Goal: Task Accomplishment & Management: Manage account settings

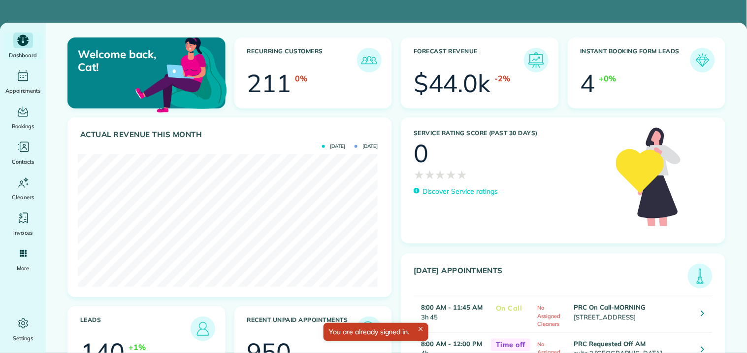
scroll to position [133, 299]
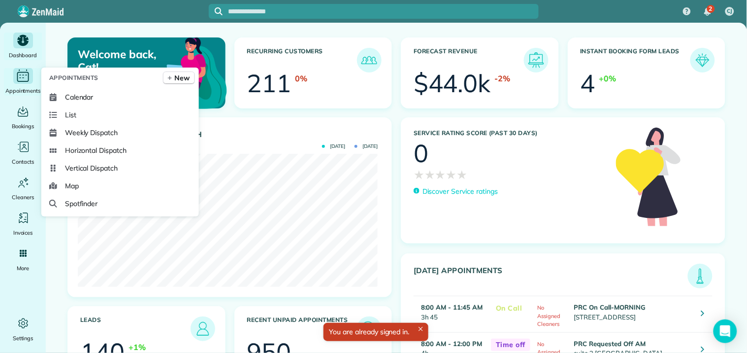
click at [29, 76] on icon "Main" at bounding box center [22, 75] width 15 height 15
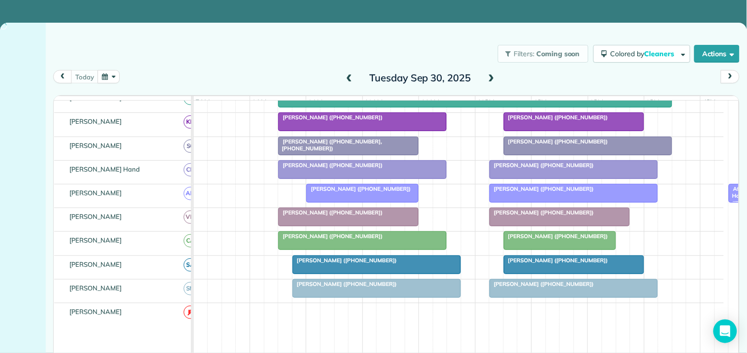
scroll to position [273, 0]
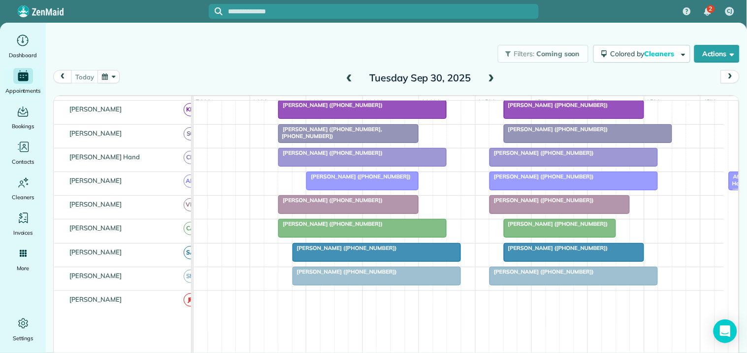
click at [486, 76] on span at bounding box center [491, 78] width 11 height 9
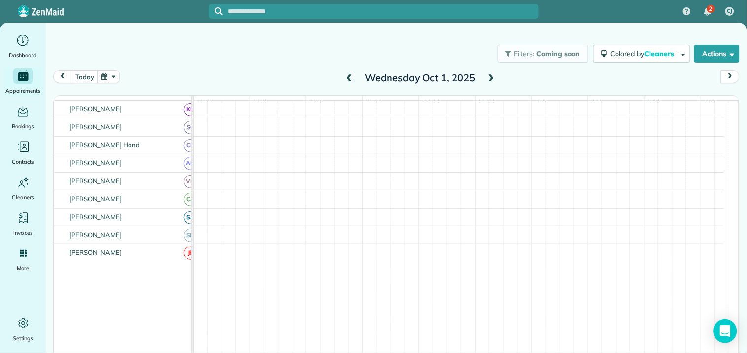
scroll to position [279, 0]
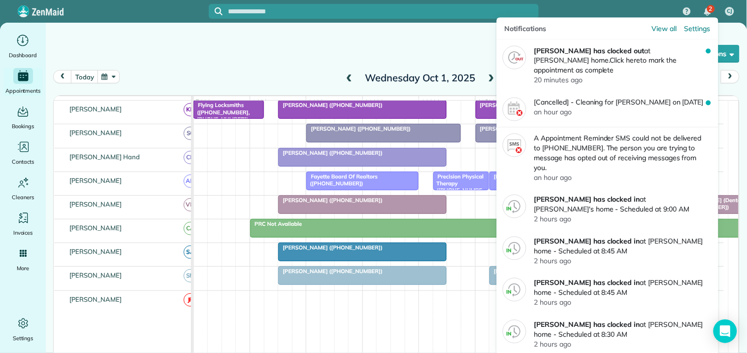
click at [706, 11] on img "2 unread notifications" at bounding box center [707, 12] width 7 height 8
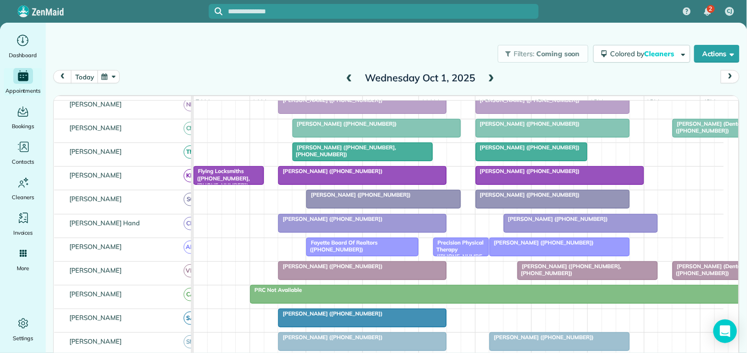
scroll to position [225, 0]
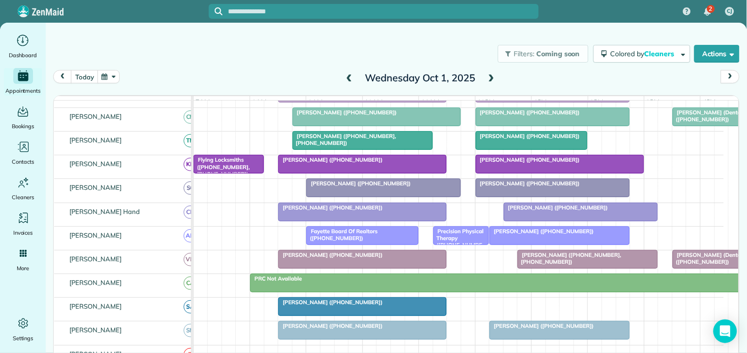
click at [489, 76] on span at bounding box center [491, 78] width 11 height 9
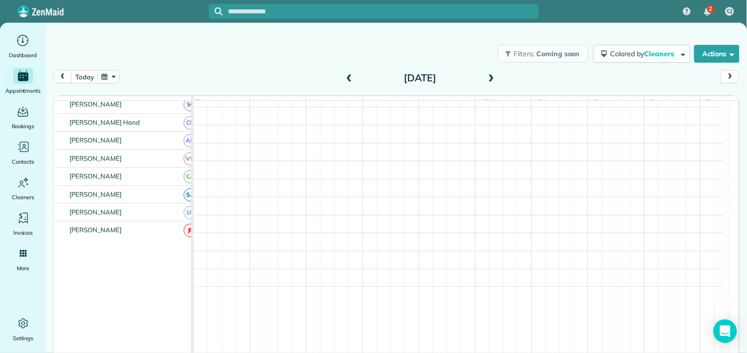
scroll to position [0, 0]
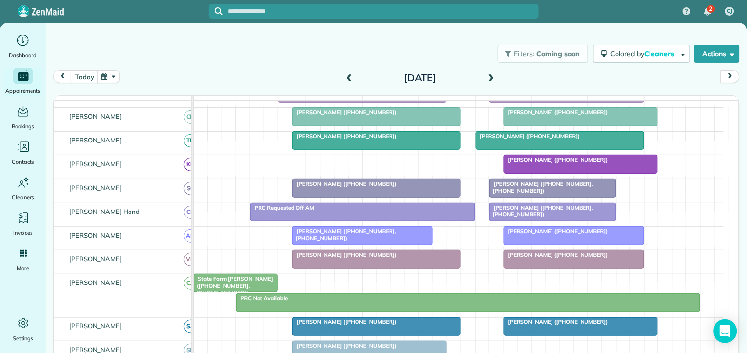
click at [489, 75] on span at bounding box center [491, 78] width 11 height 9
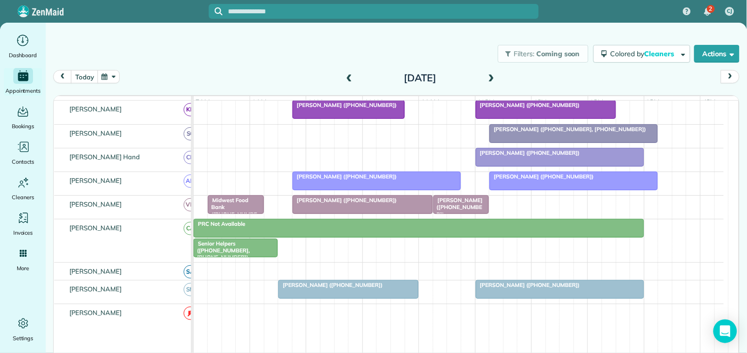
click at [348, 75] on span at bounding box center [349, 78] width 11 height 9
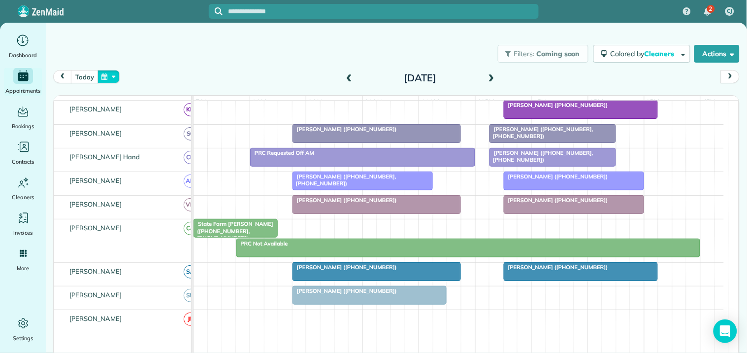
click at [110, 76] on button "button" at bounding box center [109, 76] width 23 height 13
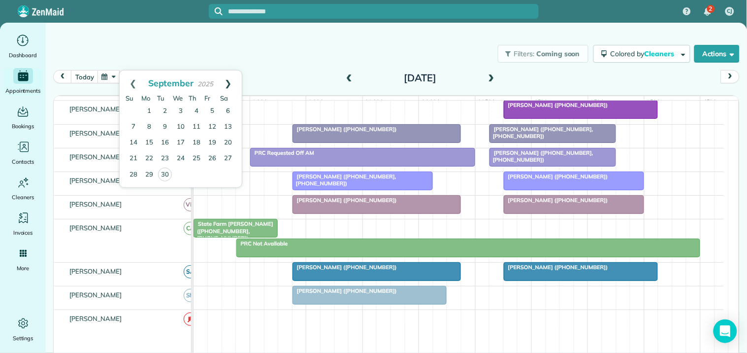
click at [230, 80] on link "Next" at bounding box center [228, 82] width 27 height 25
click at [213, 125] on link "10" at bounding box center [212, 127] width 16 height 16
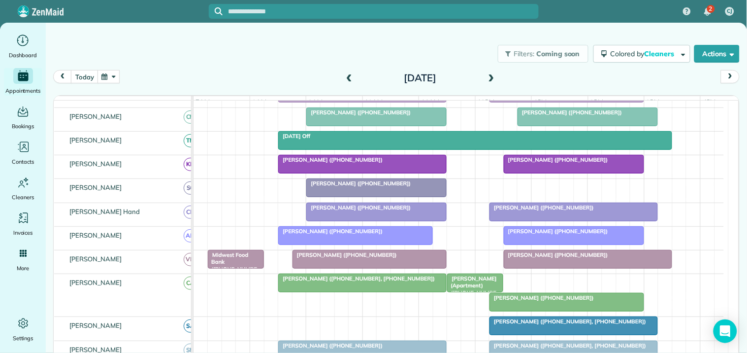
click at [348, 75] on span at bounding box center [349, 78] width 11 height 9
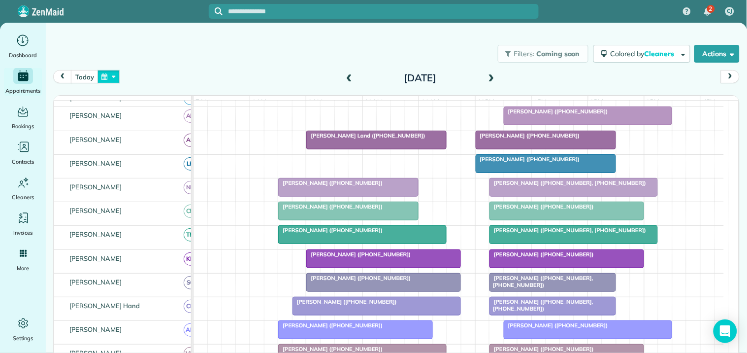
click at [114, 72] on button "button" at bounding box center [109, 76] width 23 height 13
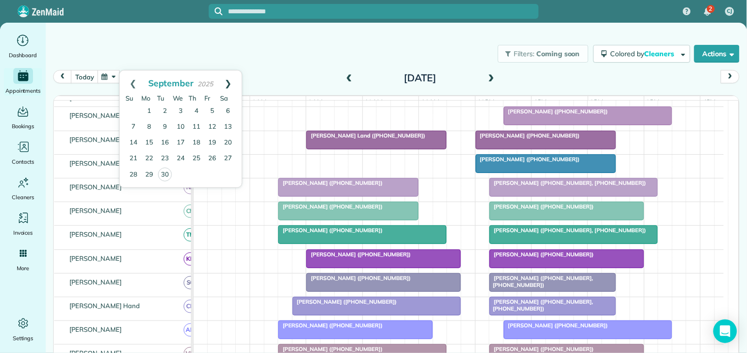
click at [233, 79] on link "Next" at bounding box center [228, 82] width 27 height 25
click at [149, 124] on link "6" at bounding box center [149, 127] width 16 height 16
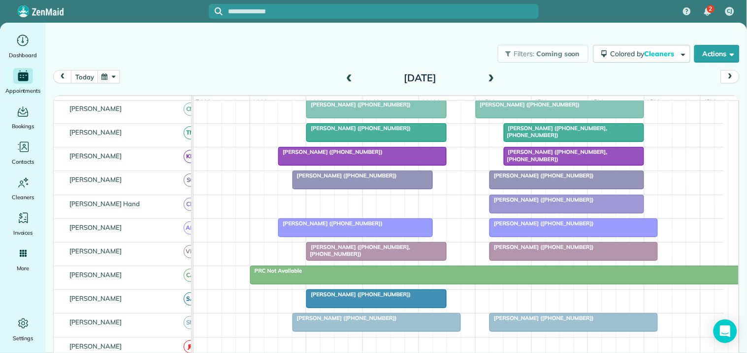
scroll to position [239, 0]
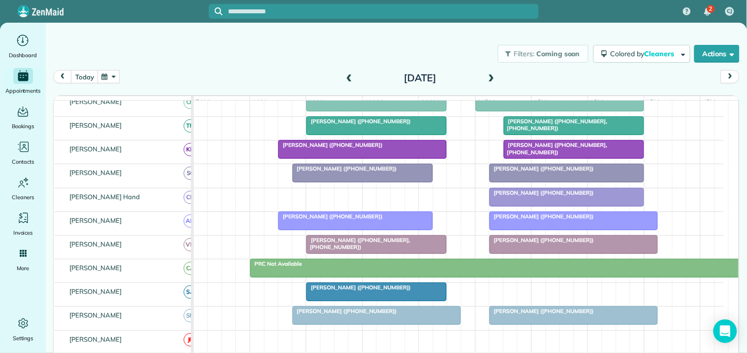
click at [488, 79] on span at bounding box center [491, 78] width 11 height 9
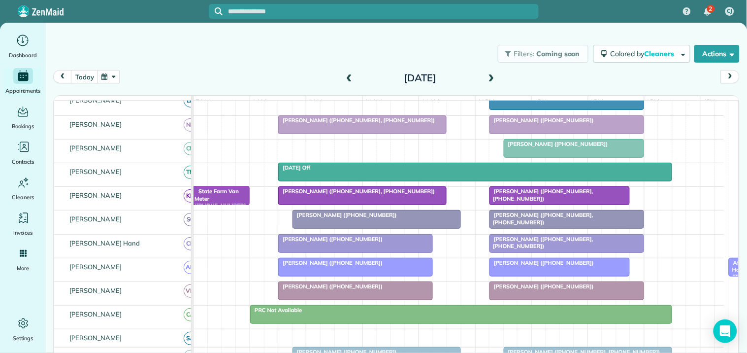
scroll to position [278, 0]
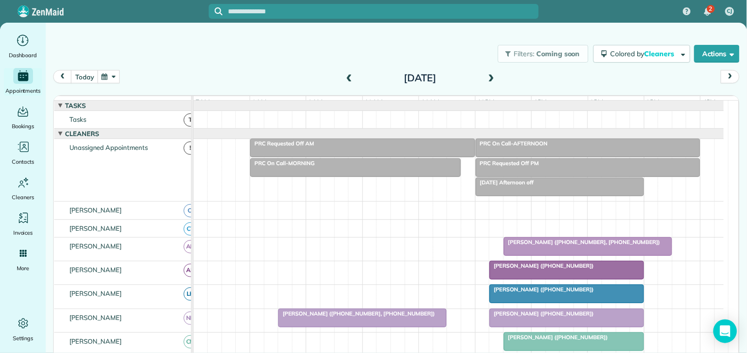
click at [489, 74] on span at bounding box center [491, 78] width 11 height 9
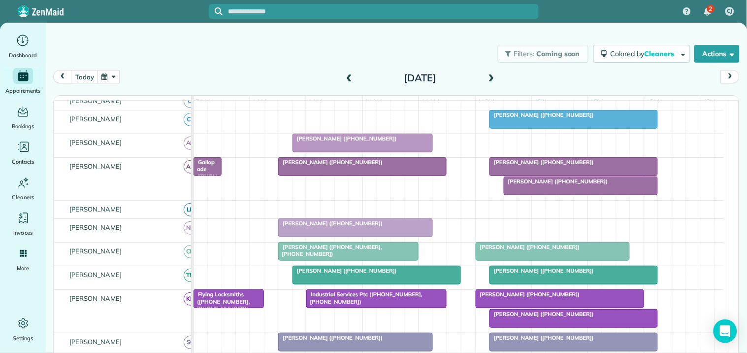
click at [567, 298] on div "Katie Greene (+17038682969)" at bounding box center [560, 294] width 163 height 7
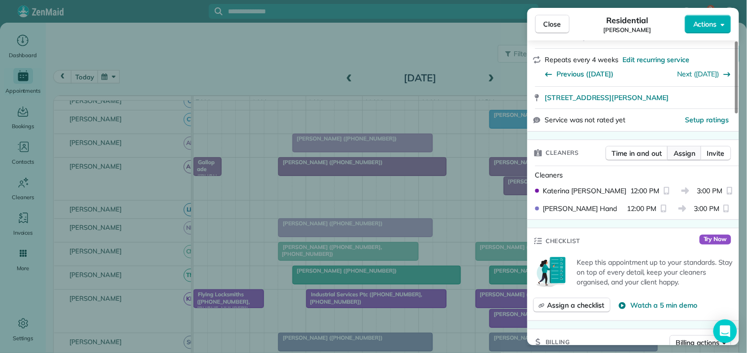
click at [688, 150] on span "Assign" at bounding box center [685, 153] width 22 height 10
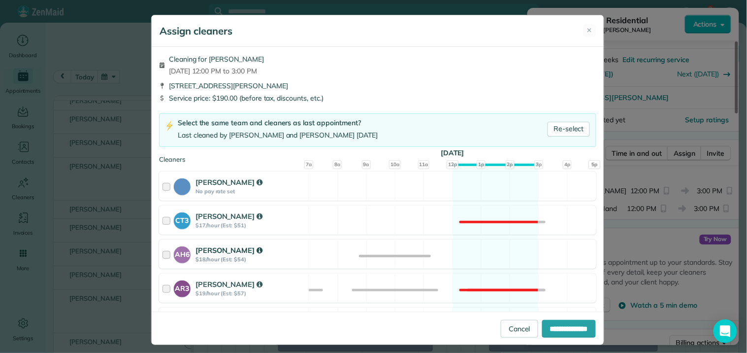
click at [489, 254] on div "AH6 Ashley Hudson $18/hour (Est: $54) Available" at bounding box center [377, 253] width 437 height 29
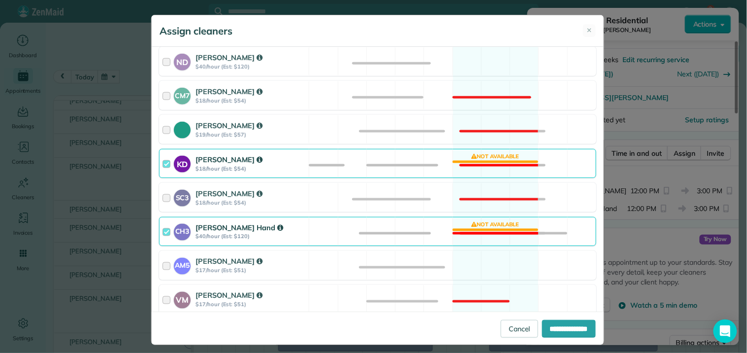
scroll to position [328, 0]
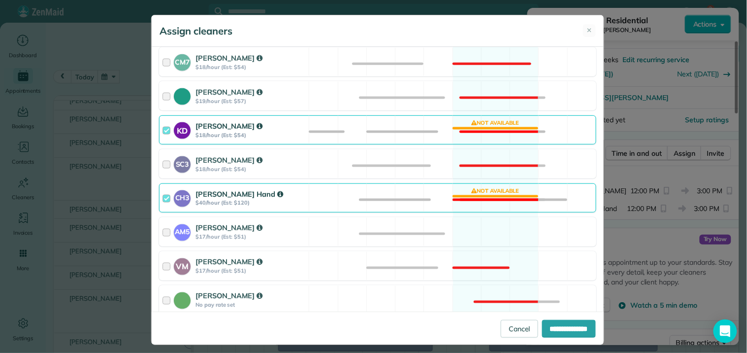
click at [499, 188] on div "CH3 Cortney Hand $40/hour (Est: $120) Not available" at bounding box center [377, 197] width 437 height 29
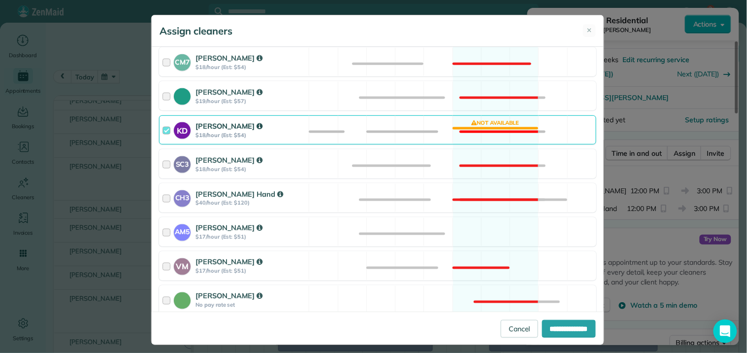
click at [498, 122] on div "KD [PERSON_NAME] $18/hour (Est: $54) Not available" at bounding box center [377, 129] width 437 height 29
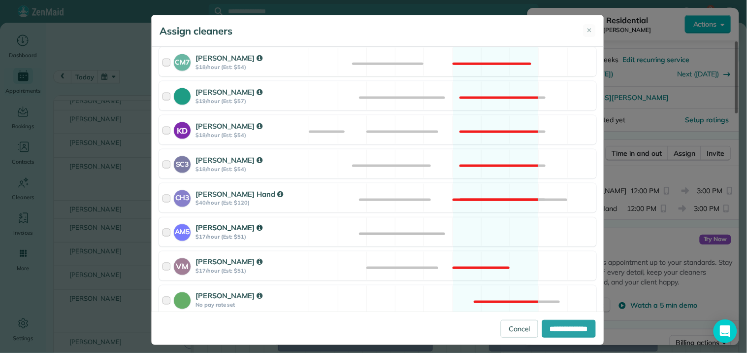
click at [486, 228] on div "AM5 Amanda Minix $17/hour (Est: $51) Available" at bounding box center [377, 231] width 437 height 29
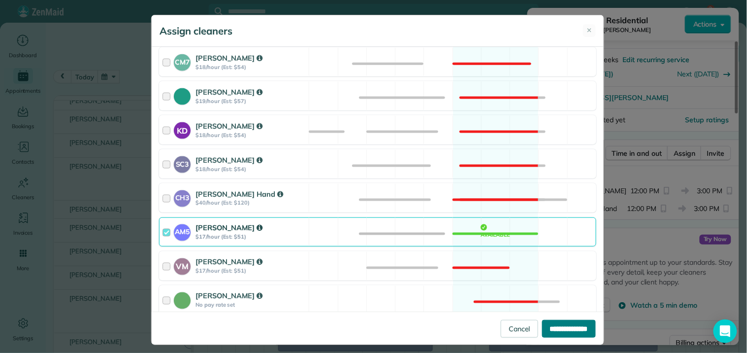
click at [571, 333] on input "**********" at bounding box center [569, 329] width 54 height 18
type input "**********"
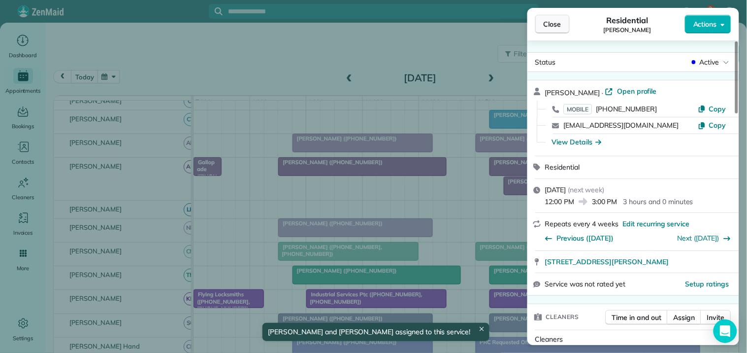
click at [544, 23] on span "Close" at bounding box center [553, 24] width 18 height 10
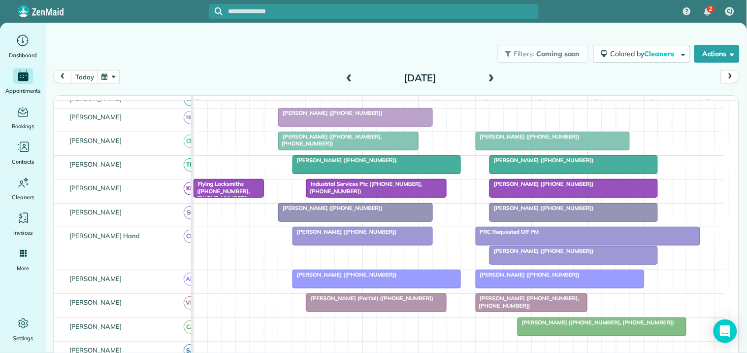
scroll to position [219, 0]
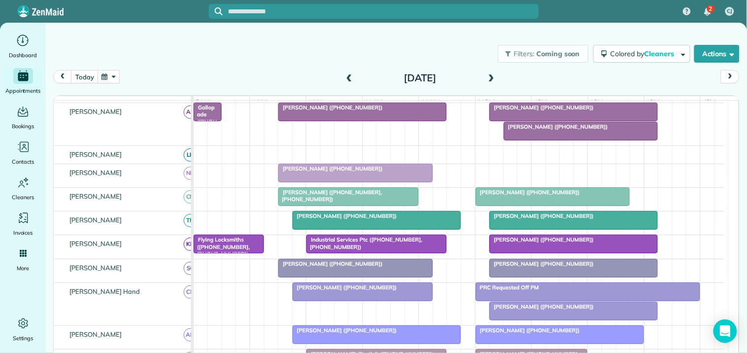
click at [560, 111] on span "Mike Martin (+16789843938)" at bounding box center [541, 107] width 105 height 7
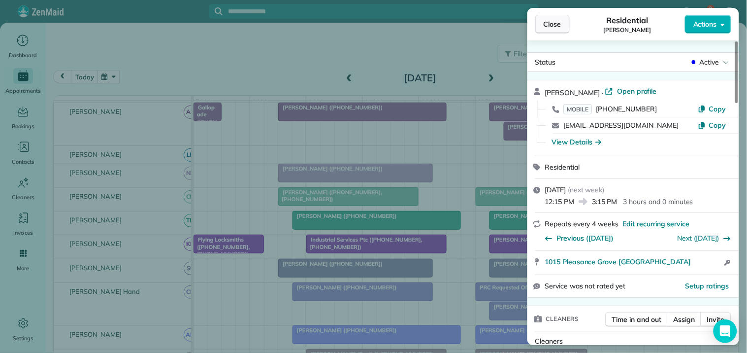
click at [546, 26] on span "Close" at bounding box center [553, 24] width 18 height 10
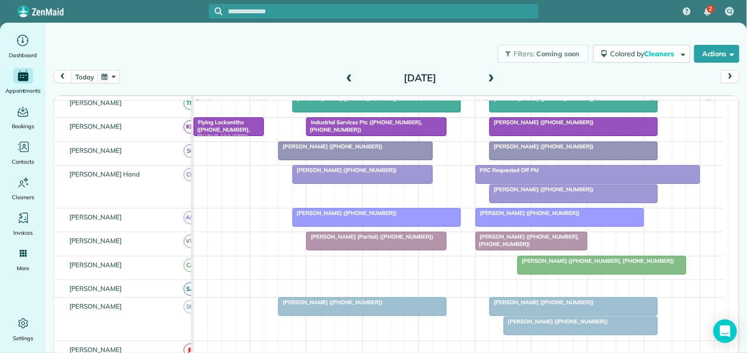
scroll to position [219, 0]
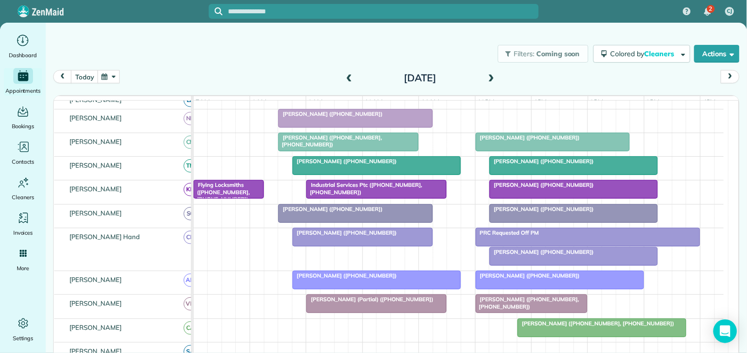
click at [558, 265] on div at bounding box center [573, 256] width 167 height 18
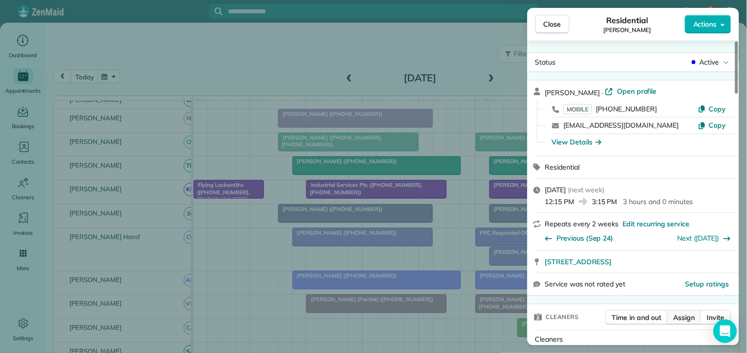
click at [692, 318] on span "Assign" at bounding box center [685, 317] width 22 height 10
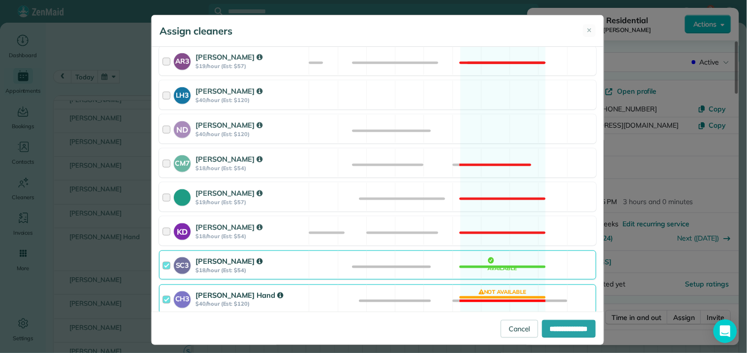
scroll to position [273, 0]
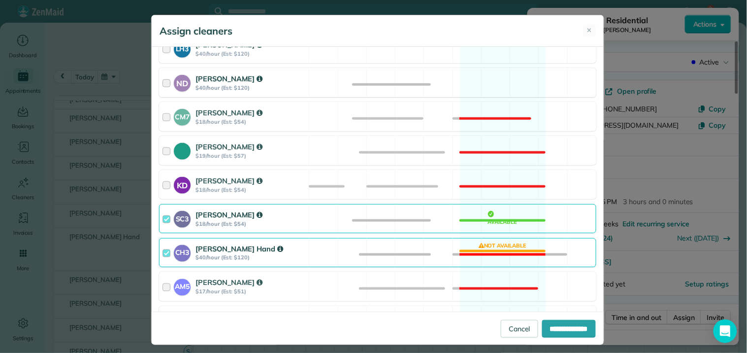
click at [491, 81] on div "ND Nathalie Duverna $40/hour (Est: $120) Available" at bounding box center [377, 82] width 437 height 29
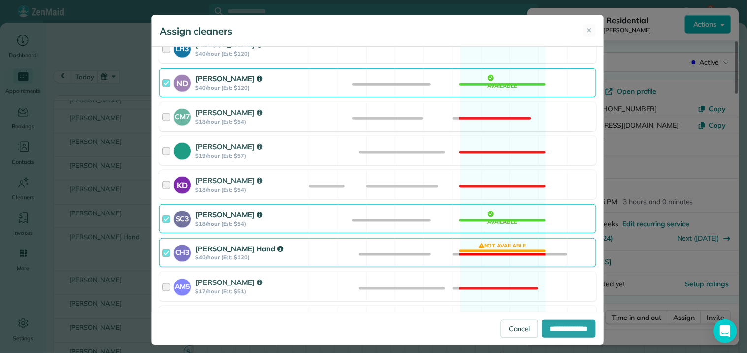
click at [481, 253] on div "CH3 Cortney Hand $40/hour (Est: $120) Not available" at bounding box center [377, 252] width 437 height 29
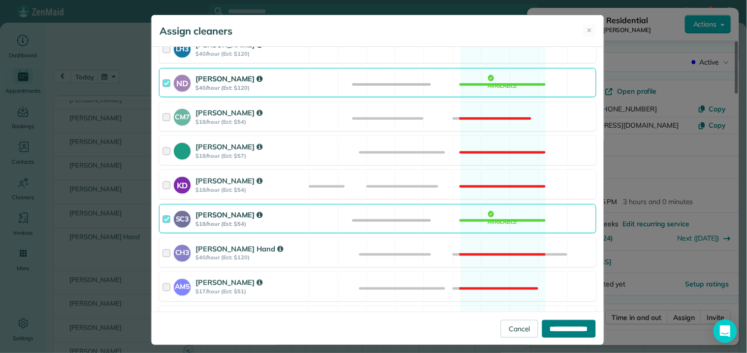
click at [563, 329] on input "**********" at bounding box center [569, 329] width 54 height 18
type input "**********"
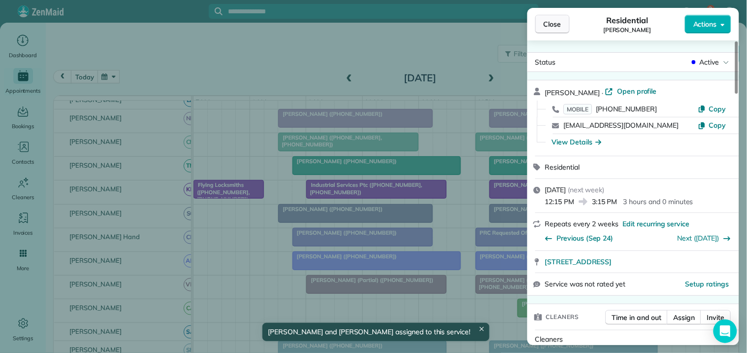
click at [548, 23] on span "Close" at bounding box center [553, 24] width 18 height 10
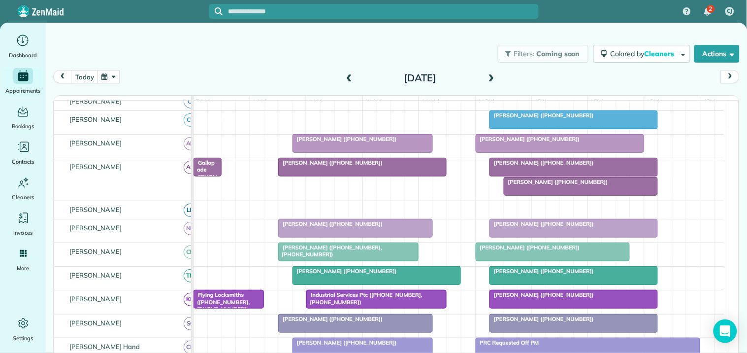
scroll to position [248, 0]
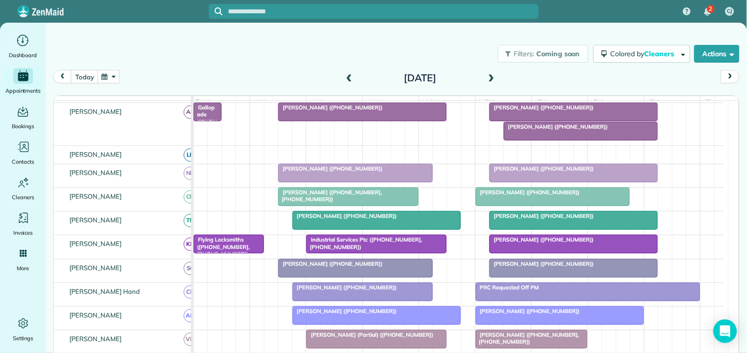
click at [491, 75] on span at bounding box center [491, 78] width 11 height 9
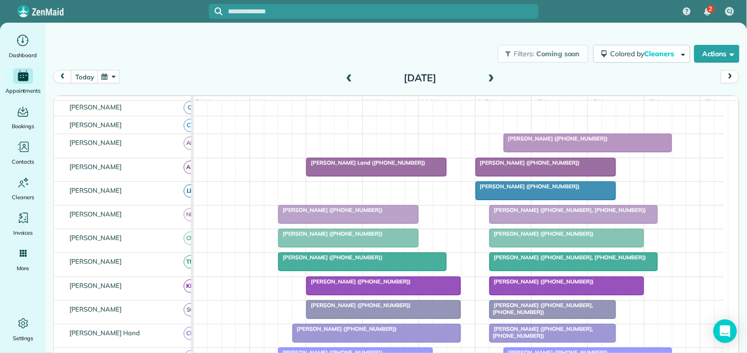
click at [488, 77] on span at bounding box center [491, 78] width 11 height 9
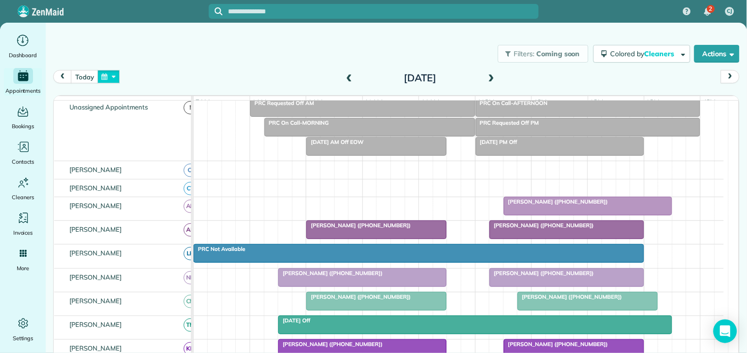
click at [112, 76] on button "button" at bounding box center [109, 76] width 23 height 13
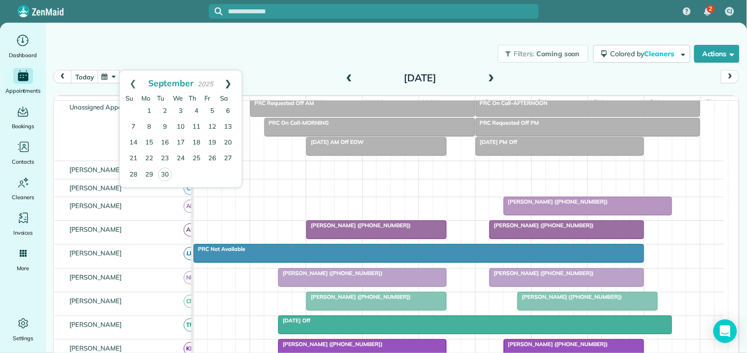
click at [231, 77] on link "Next" at bounding box center [228, 82] width 27 height 25
click at [150, 141] on link "13" at bounding box center [149, 143] width 16 height 16
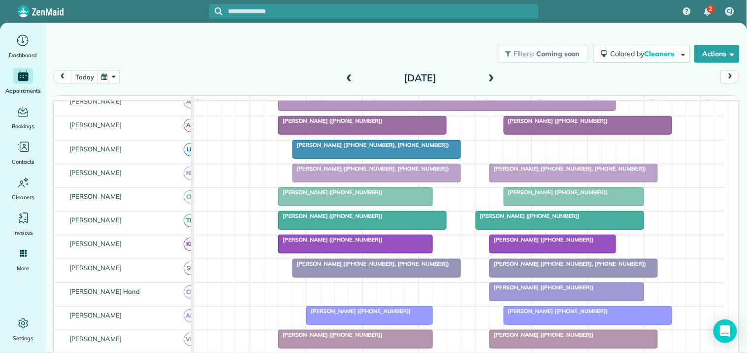
click at [490, 75] on span at bounding box center [491, 78] width 11 height 9
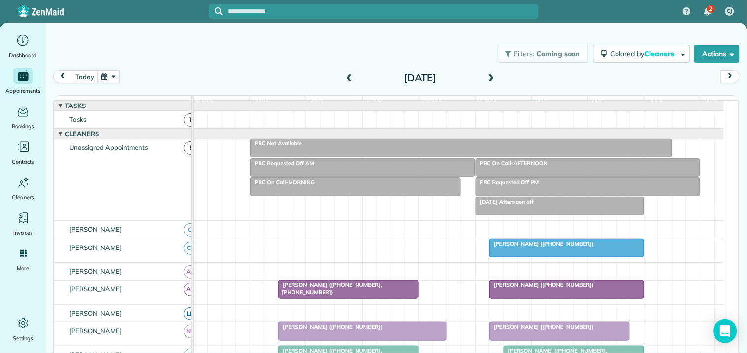
click at [571, 247] on span "Beverly Head (+16782076727)" at bounding box center [541, 243] width 105 height 7
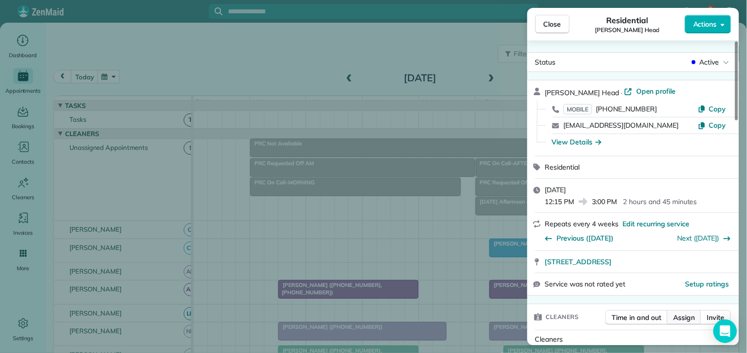
click at [691, 319] on span "Assign" at bounding box center [685, 317] width 22 height 10
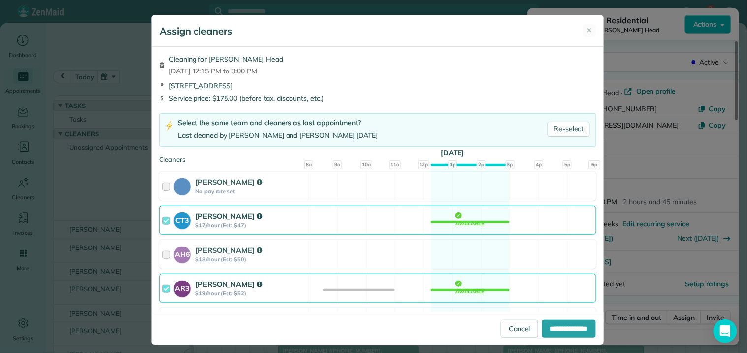
click at [461, 225] on div "CT3 Crystal Todd $17/hour (Est: $47) Available" at bounding box center [377, 219] width 437 height 29
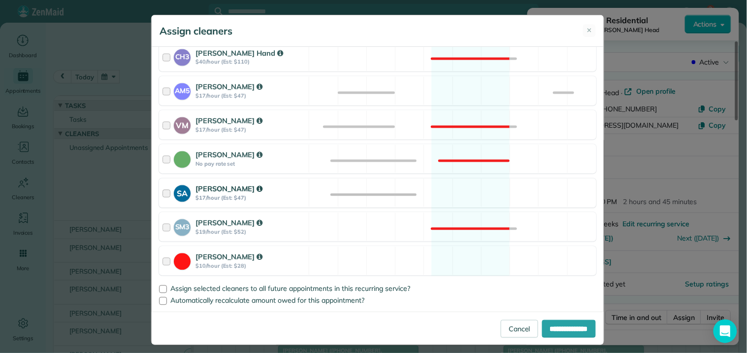
click at [466, 187] on div "SA Stephanie Allen $17/hour (Est: $47) Available" at bounding box center [377, 192] width 437 height 29
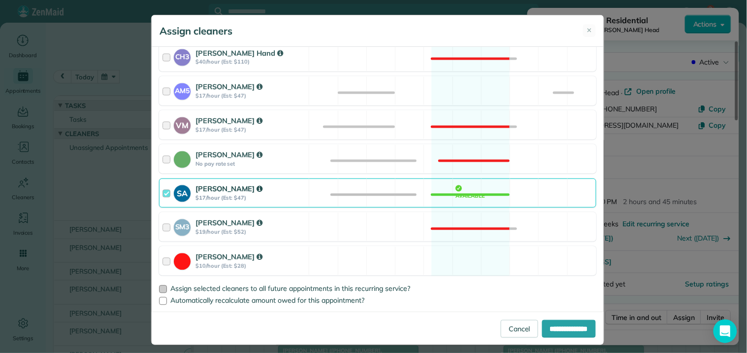
click at [161, 291] on div at bounding box center [163, 289] width 8 height 8
click at [568, 326] on input "**********" at bounding box center [569, 329] width 54 height 18
type input "**********"
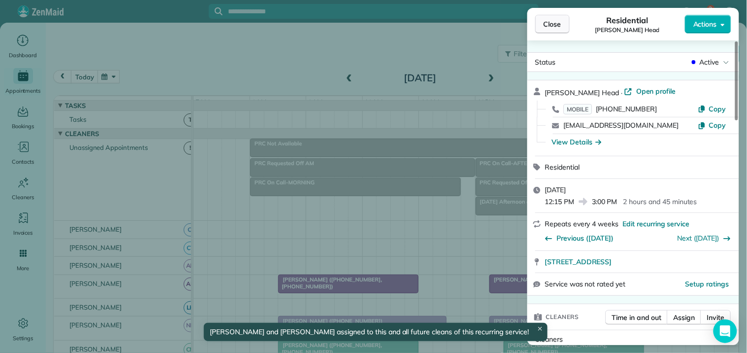
click at [553, 28] on span "Close" at bounding box center [553, 24] width 18 height 10
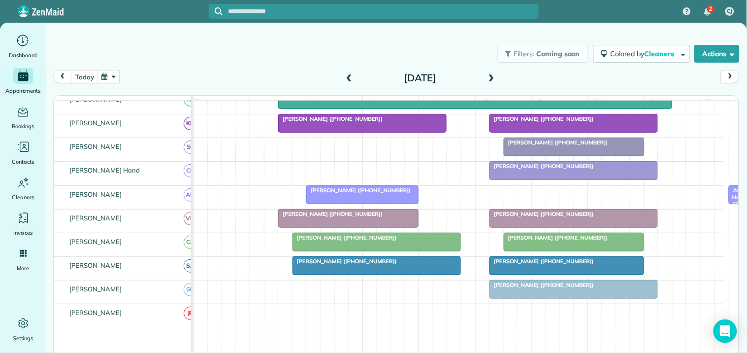
click at [487, 75] on span at bounding box center [491, 78] width 11 height 9
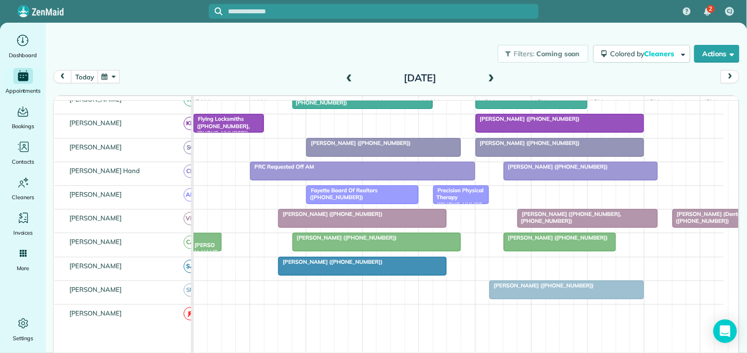
click at [487, 72] on span at bounding box center [491, 78] width 11 height 15
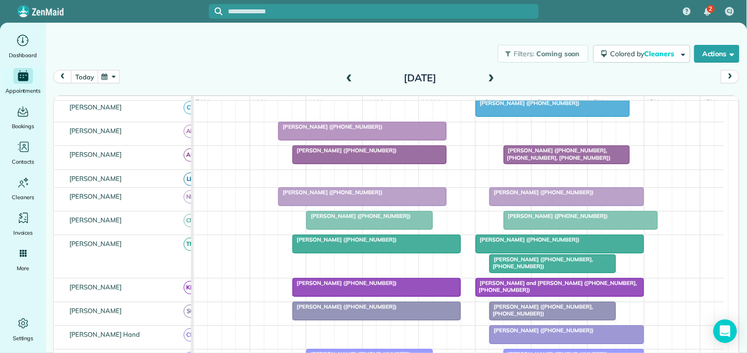
click at [539, 270] on div "Melissa Orme (+14043920319, +16788769253)" at bounding box center [553, 263] width 120 height 14
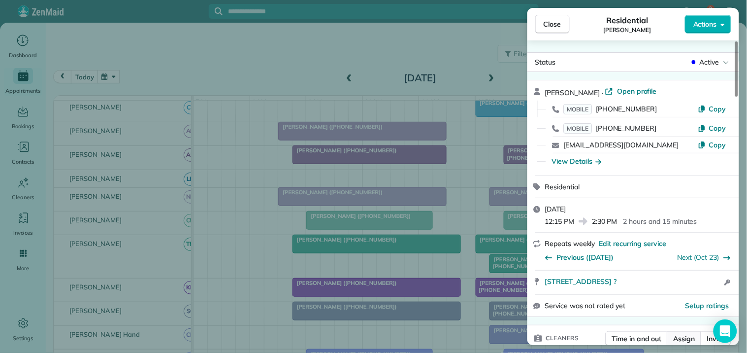
click at [690, 336] on span "Assign" at bounding box center [685, 338] width 22 height 10
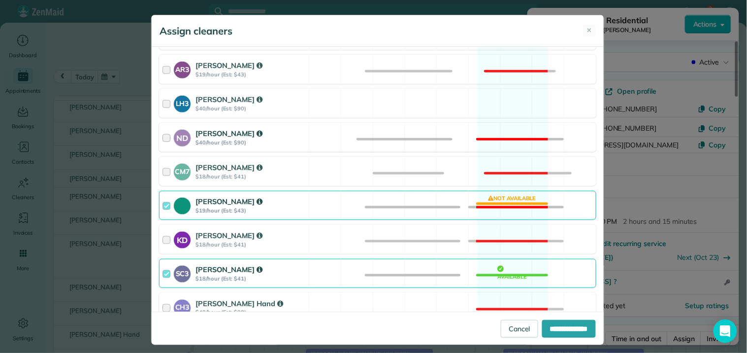
click at [503, 131] on div "ND Nathalie Duverna $40/hour (Est: $90) Not available" at bounding box center [377, 137] width 437 height 29
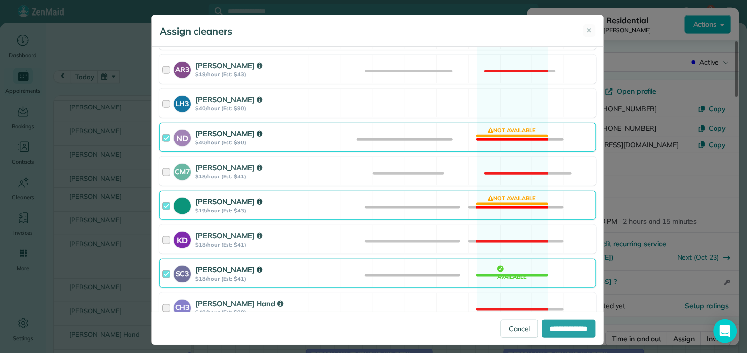
click at [504, 199] on div "Tamara Mitchell $19/hour (Est: $43) Not available" at bounding box center [377, 205] width 437 height 29
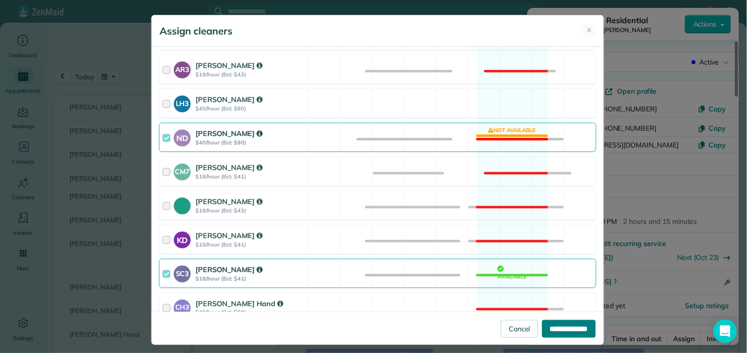
click at [562, 331] on input "**********" at bounding box center [569, 329] width 54 height 18
type input "**********"
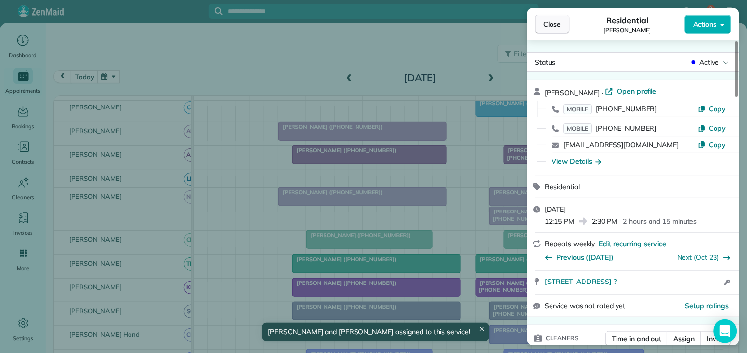
click at [553, 24] on span "Close" at bounding box center [553, 24] width 18 height 10
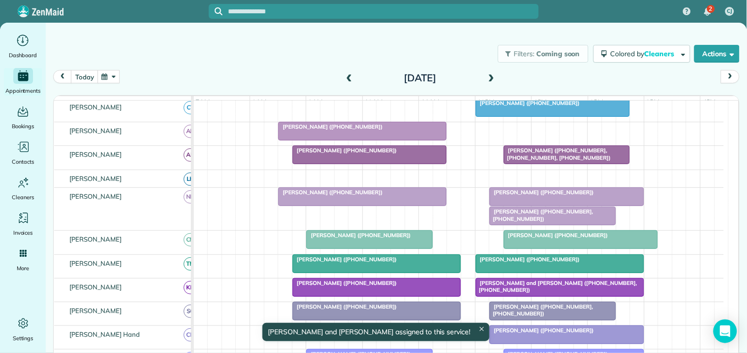
click at [541, 196] on div "Serena Smith (+12059070069)" at bounding box center [567, 192] width 149 height 7
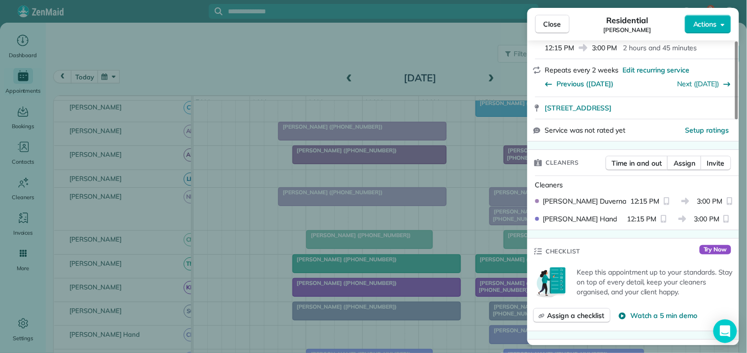
scroll to position [164, 0]
click at [682, 164] on span "Assign" at bounding box center [685, 163] width 22 height 10
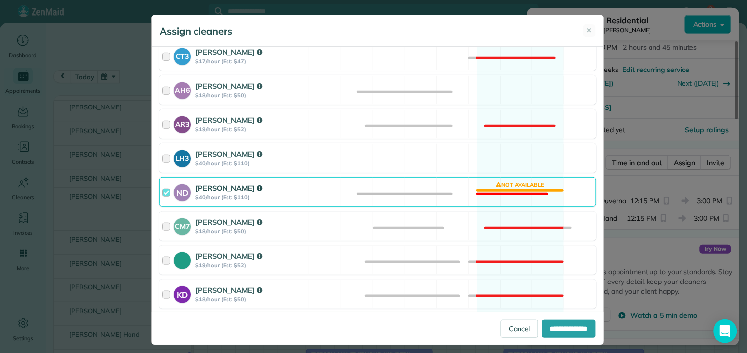
click at [509, 192] on div "ND Nathalie Duverna $40/hour (Est: $110) Not available" at bounding box center [377, 191] width 437 height 29
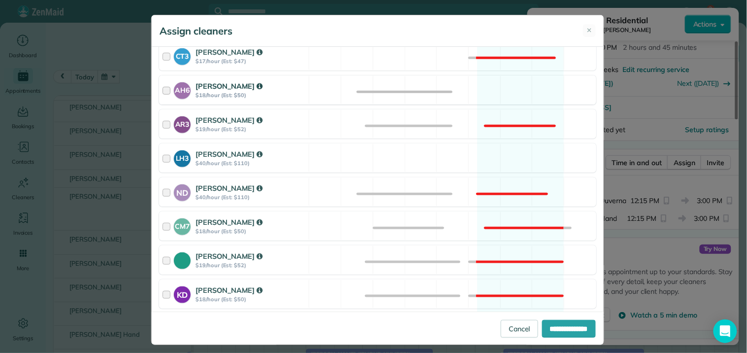
click at [501, 95] on div "AH6 Ashley Hudson $18/hour (Est: $50) Available" at bounding box center [377, 89] width 437 height 29
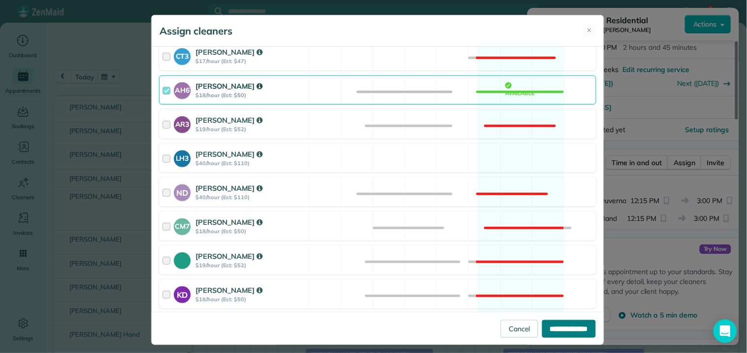
click at [566, 329] on input "**********" at bounding box center [569, 329] width 54 height 18
type input "**********"
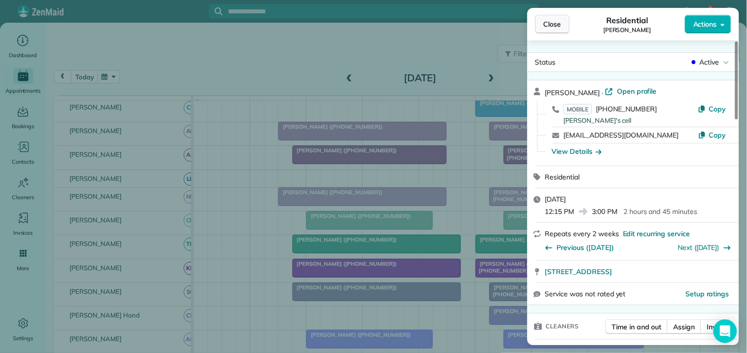
click at [562, 23] on span "Close" at bounding box center [553, 24] width 18 height 10
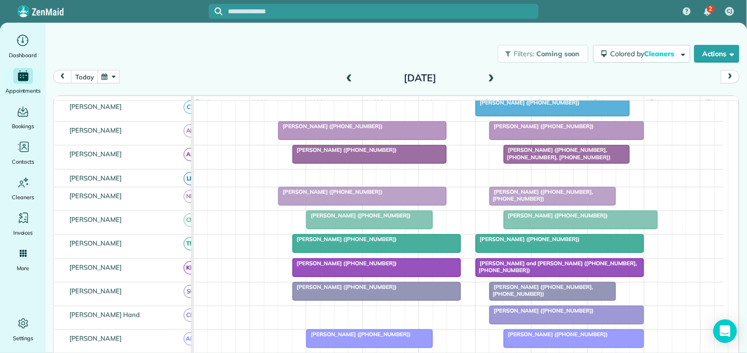
scroll to position [105, 0]
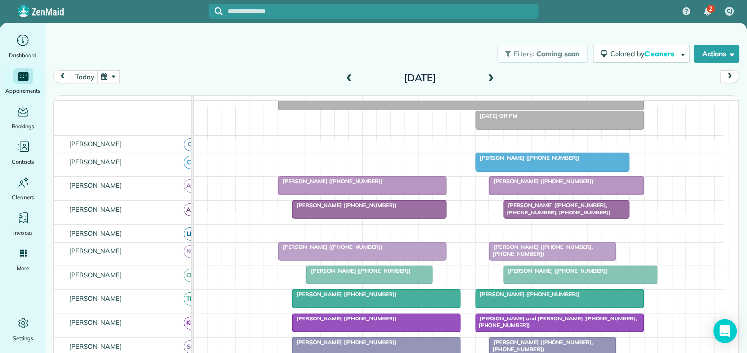
click at [486, 76] on span at bounding box center [491, 78] width 11 height 9
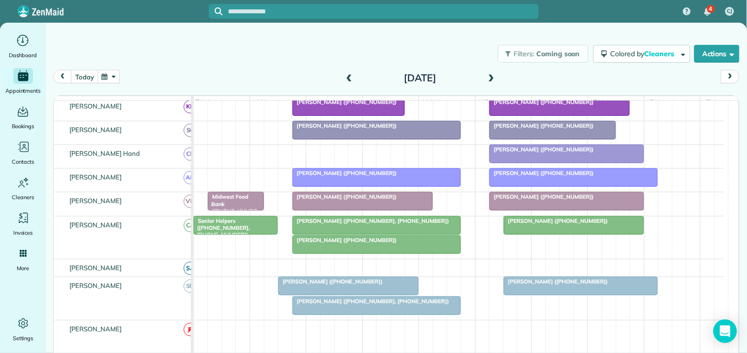
scroll to position [324, 0]
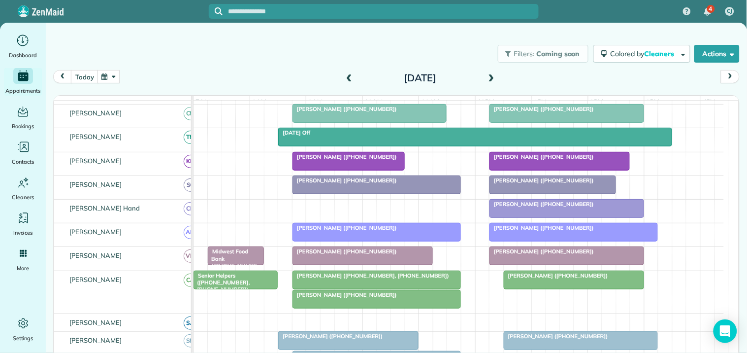
click at [354, 298] on div "Mary Saunders (+17703293805)" at bounding box center [377, 294] width 163 height 7
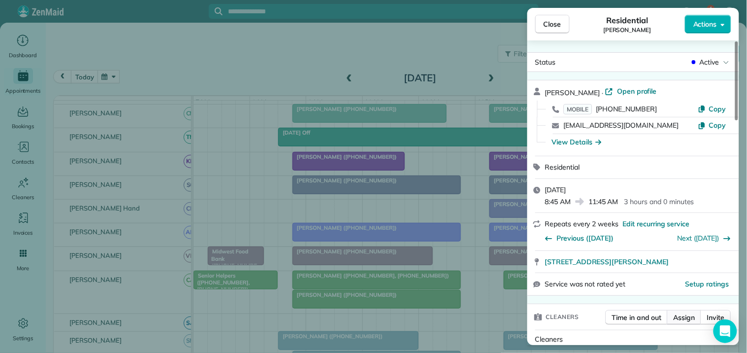
click at [691, 317] on span "Assign" at bounding box center [685, 317] width 22 height 10
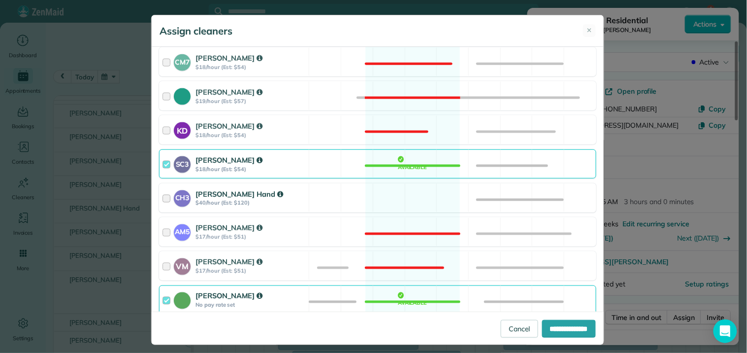
click at [405, 197] on div "CH3 [PERSON_NAME] Hand $40/hour (Est: $120) Available" at bounding box center [377, 197] width 437 height 29
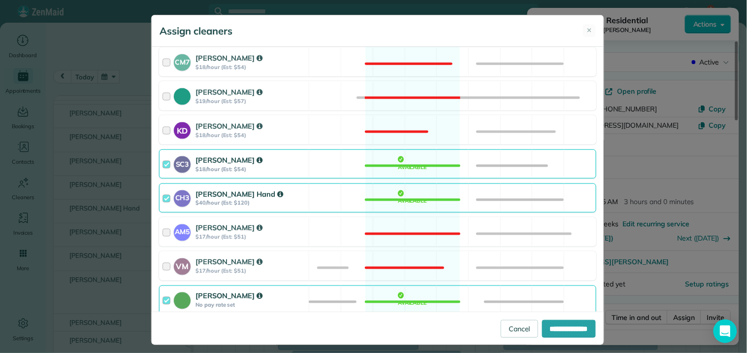
click at [404, 299] on div "Catherine Altman No pay rate set Available" at bounding box center [377, 299] width 437 height 29
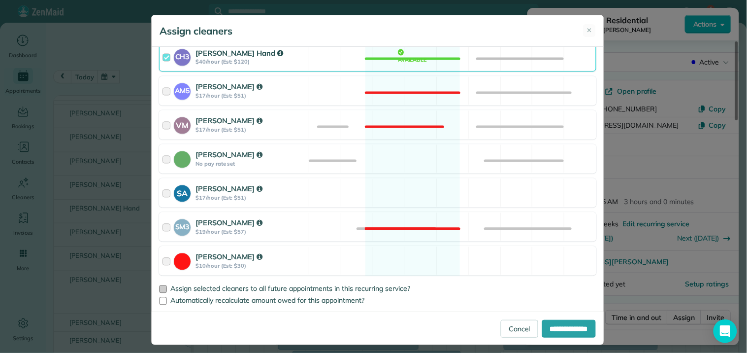
click at [159, 289] on div at bounding box center [163, 289] width 8 height 8
click at [574, 331] on input "**********" at bounding box center [569, 329] width 54 height 18
type input "**********"
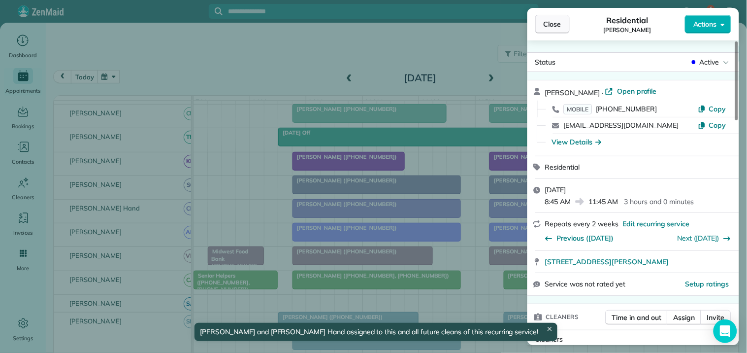
click at [549, 24] on span "Close" at bounding box center [553, 24] width 18 height 10
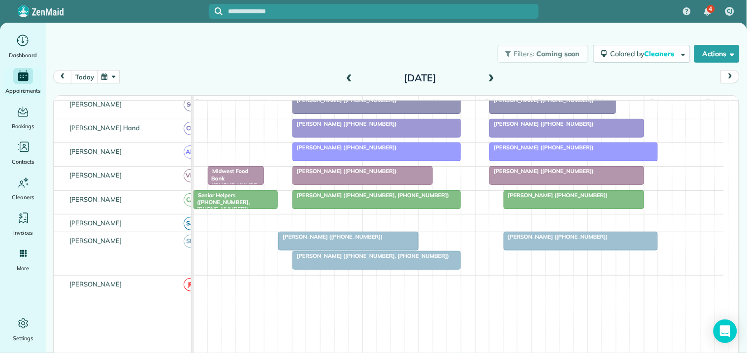
click at [366, 199] on div "Ed Roberts (+19196563850, +14703823629)" at bounding box center [377, 195] width 163 height 7
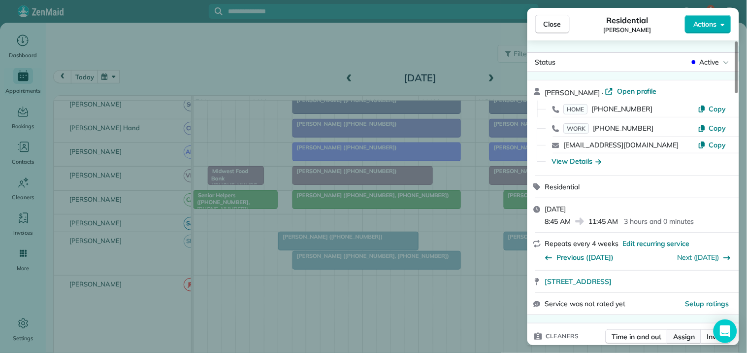
click at [685, 337] on span "Assign" at bounding box center [685, 337] width 22 height 10
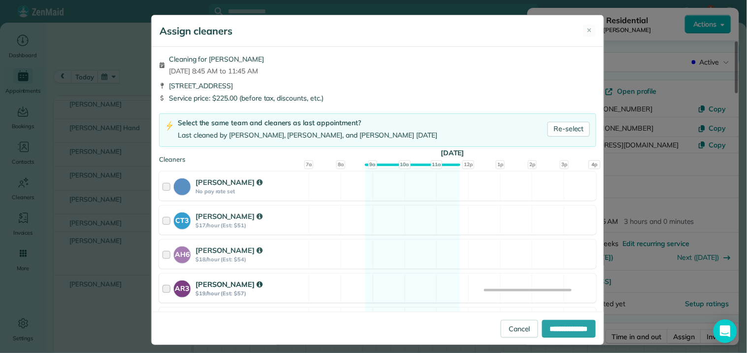
click at [384, 286] on div "AR3 Amy Reid $19/hour (Est: $57) Available" at bounding box center [377, 287] width 437 height 29
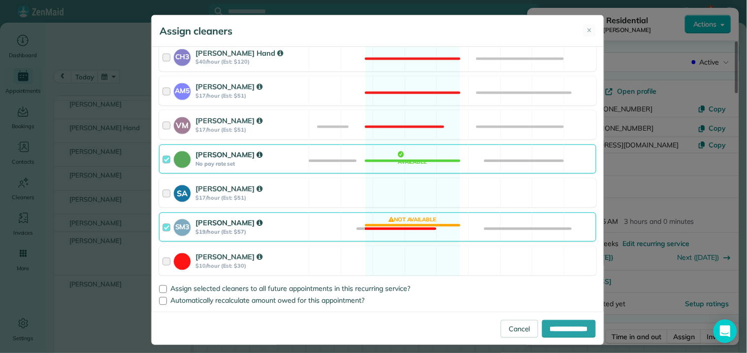
click at [404, 226] on div "SM3 Shae Morris $19/hour (Est: $57) Not available" at bounding box center [377, 226] width 437 height 29
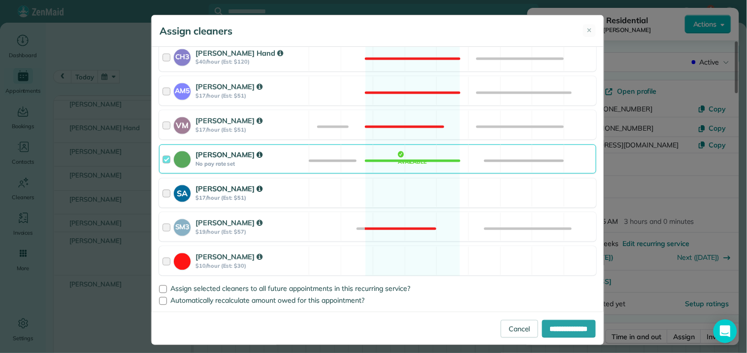
click at [409, 200] on div "SA Stephanie Allen $17/hour (Est: $51) Available" at bounding box center [377, 192] width 437 height 29
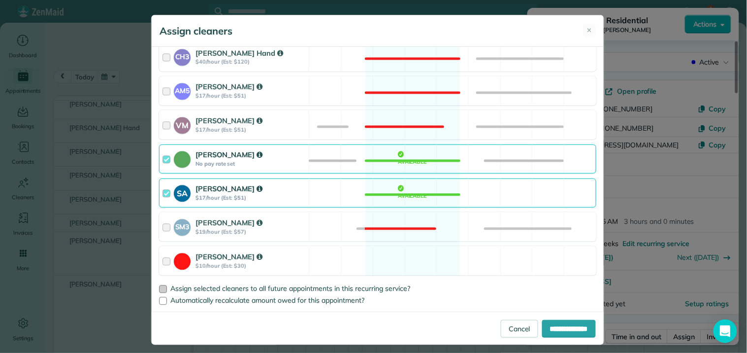
click at [161, 287] on div at bounding box center [163, 289] width 8 height 8
click at [549, 330] on input "**********" at bounding box center [569, 329] width 54 height 18
type input "**********"
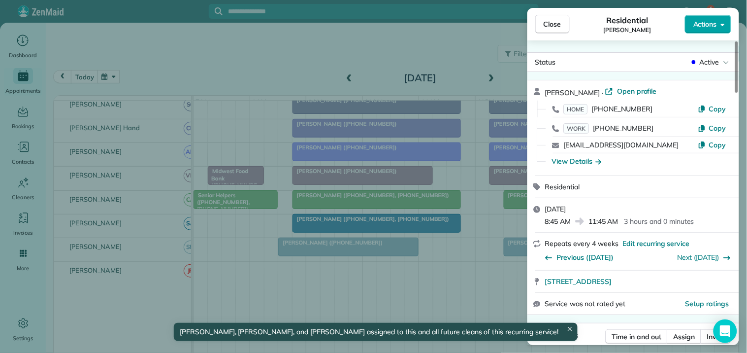
click at [706, 28] on span "Actions" at bounding box center [706, 24] width 24 height 10
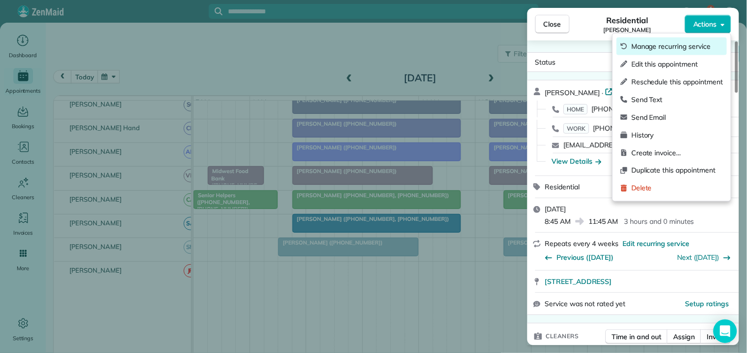
click at [666, 48] on span "Manage recurring service" at bounding box center [677, 46] width 92 height 10
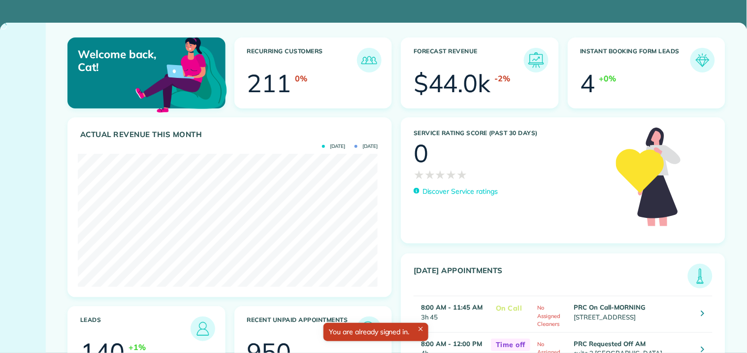
scroll to position [133, 299]
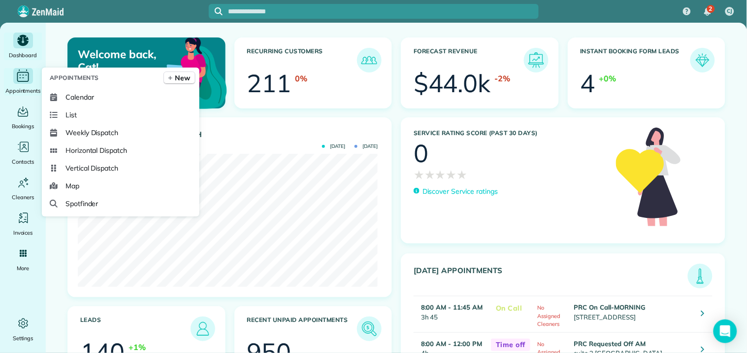
click at [20, 80] on icon "Main" at bounding box center [22, 75] width 15 height 15
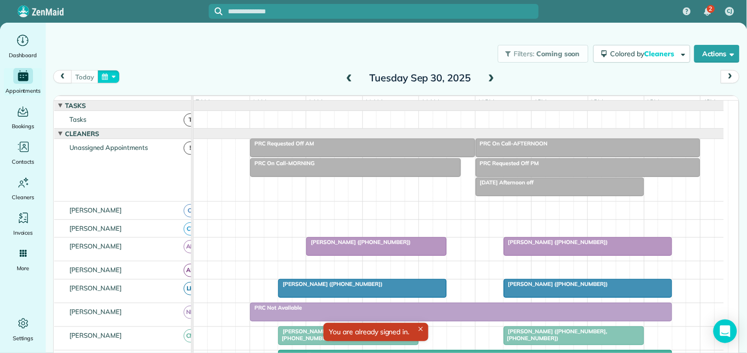
click at [112, 76] on button "button" at bounding box center [109, 76] width 23 height 13
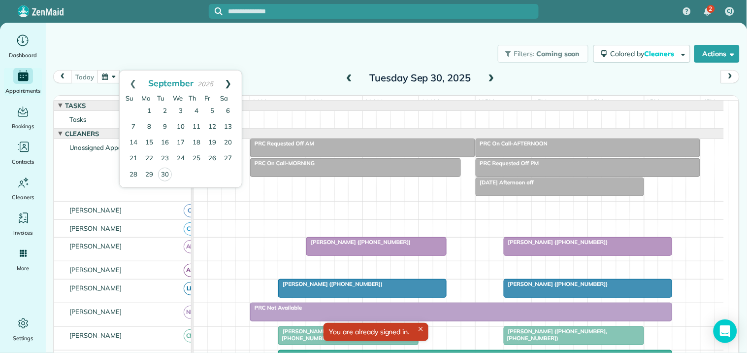
click at [227, 80] on link "Next" at bounding box center [228, 82] width 27 height 25
click at [146, 155] on link "20" at bounding box center [149, 159] width 16 height 16
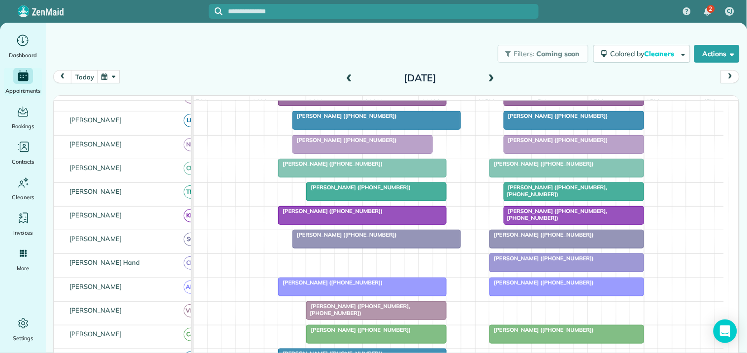
scroll to position [219, 0]
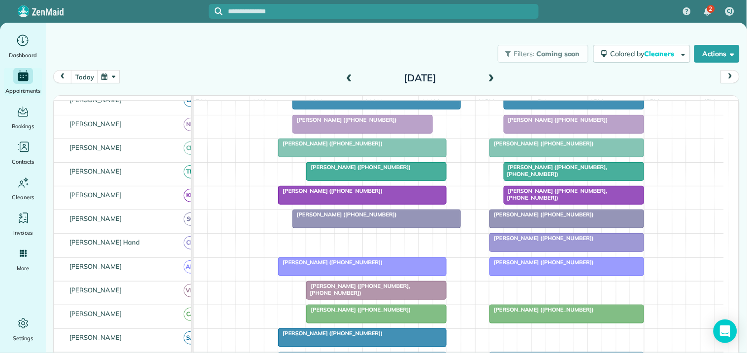
click at [489, 76] on span at bounding box center [491, 78] width 11 height 9
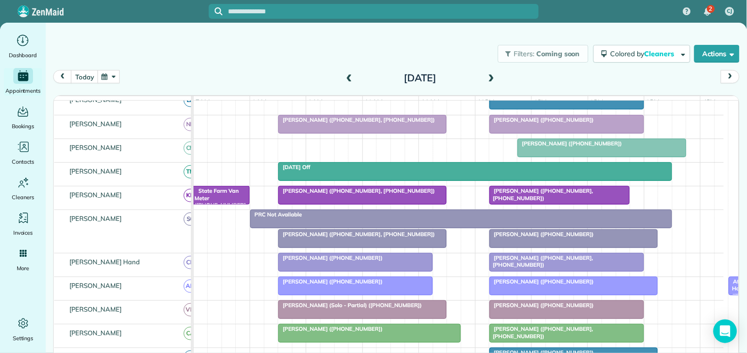
scroll to position [0, 0]
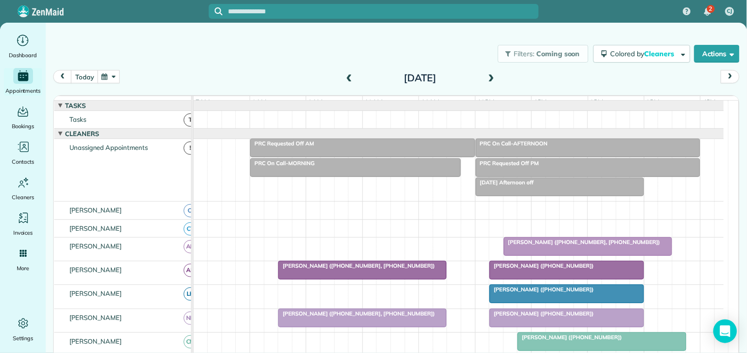
click at [487, 76] on span at bounding box center [491, 78] width 11 height 9
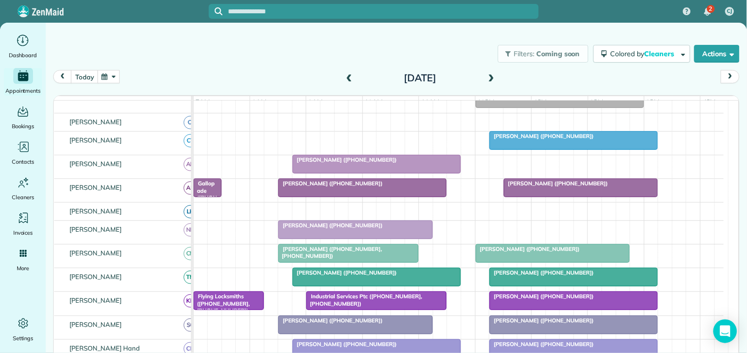
scroll to position [55, 0]
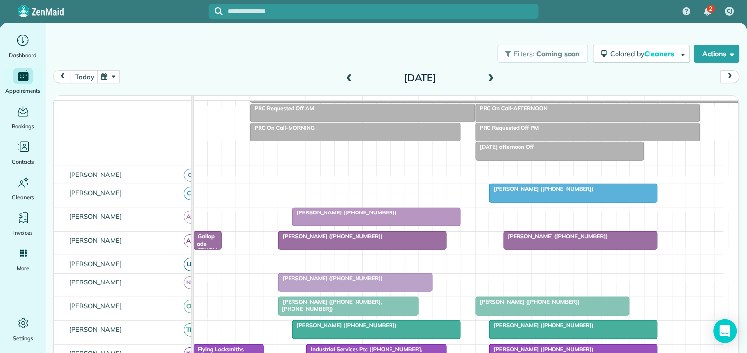
click at [486, 77] on span at bounding box center [491, 78] width 11 height 9
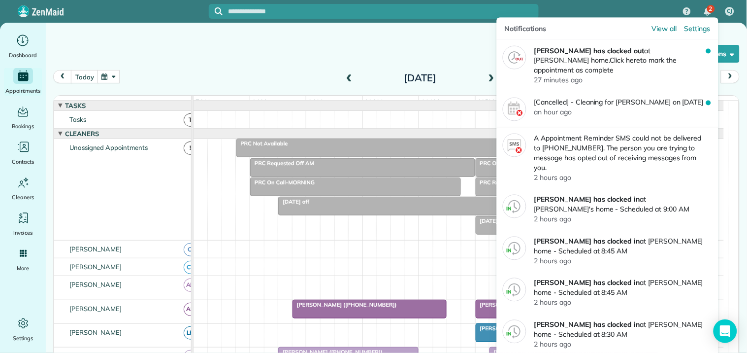
click at [712, 10] on span "2" at bounding box center [710, 9] width 3 height 8
click at [706, 10] on img "2 unread notifications" at bounding box center [707, 12] width 7 height 8
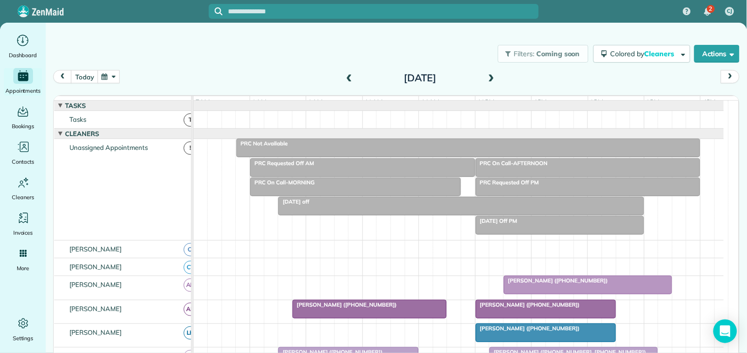
click at [370, 50] on div "Filters: Coming soon Colored by Cleaners Color by Cleaner Color by Team Color b…" at bounding box center [396, 53] width 701 height 33
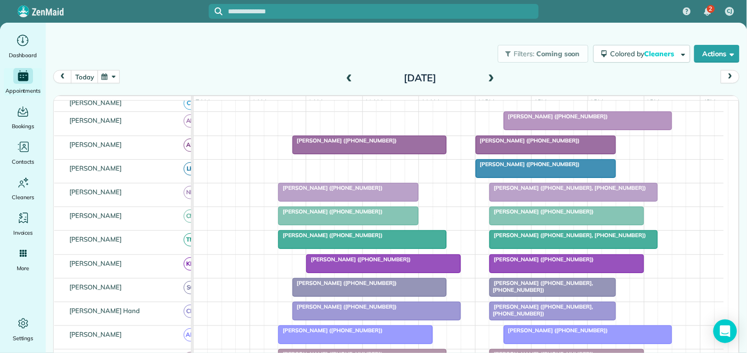
scroll to position [221, 0]
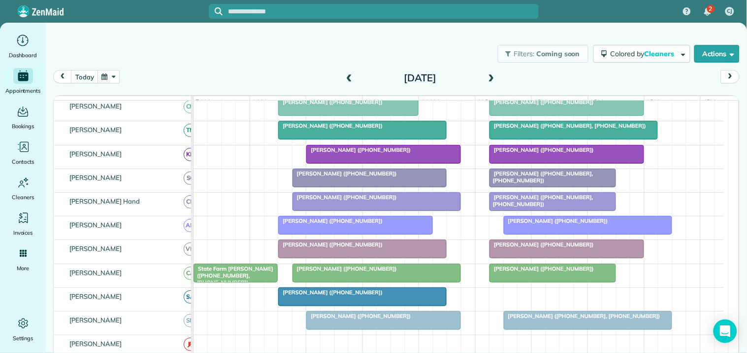
click at [488, 75] on span at bounding box center [491, 78] width 11 height 9
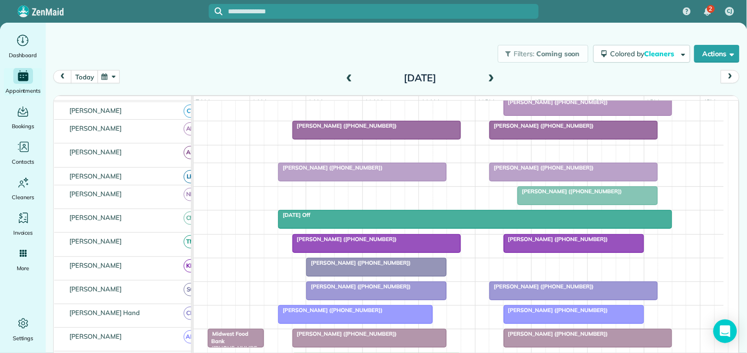
scroll to position [133, 0]
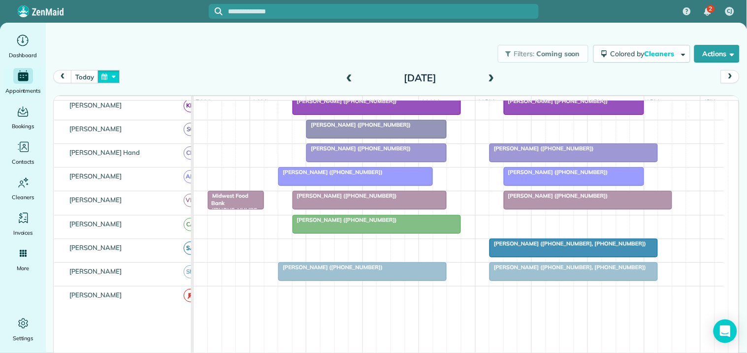
click at [117, 77] on button "button" at bounding box center [109, 76] width 23 height 13
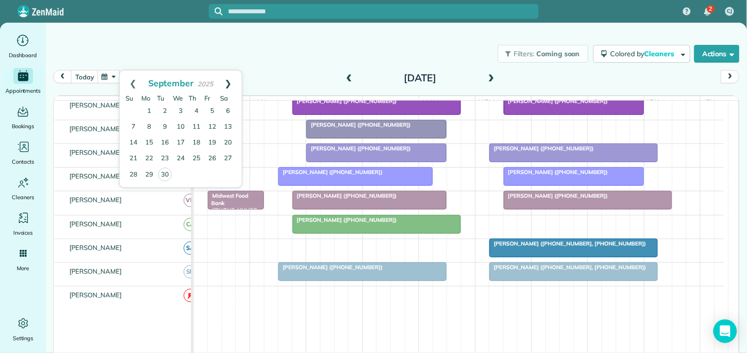
click at [229, 83] on link "Next" at bounding box center [228, 82] width 27 height 25
click at [150, 174] on link "27" at bounding box center [149, 174] width 16 height 16
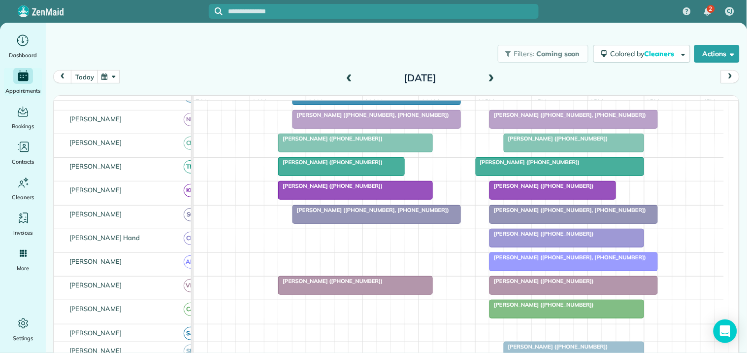
scroll to position [297, 0]
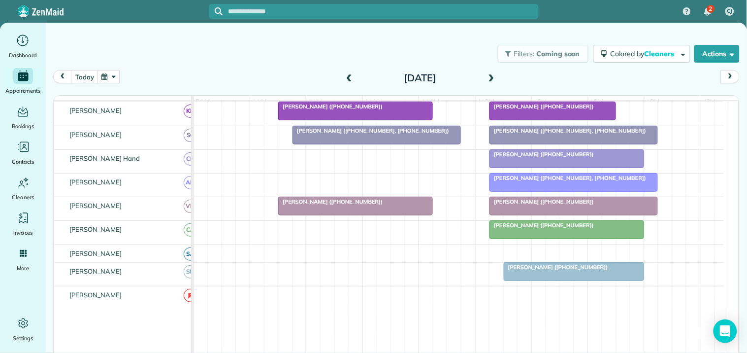
click at [488, 76] on span at bounding box center [491, 78] width 11 height 9
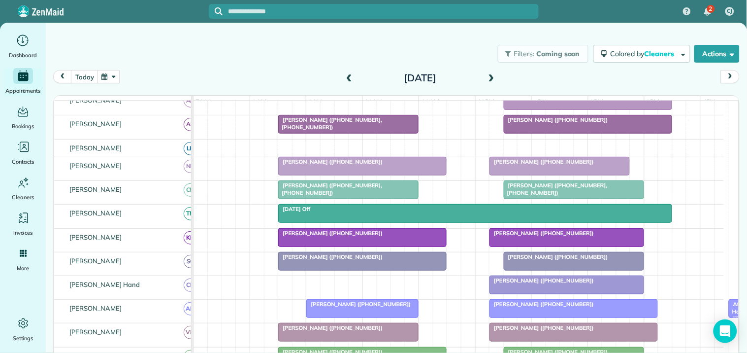
scroll to position [209, 0]
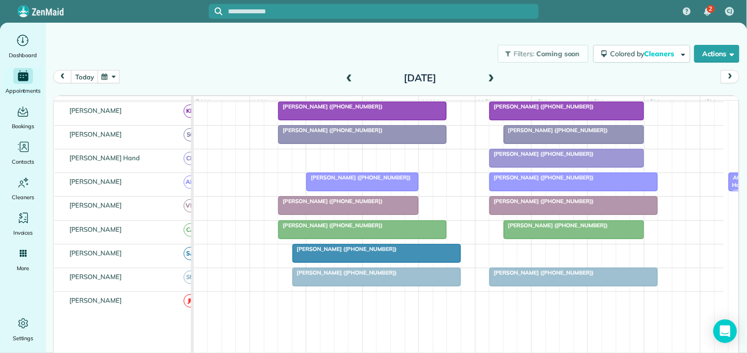
click at [490, 77] on span at bounding box center [491, 78] width 11 height 9
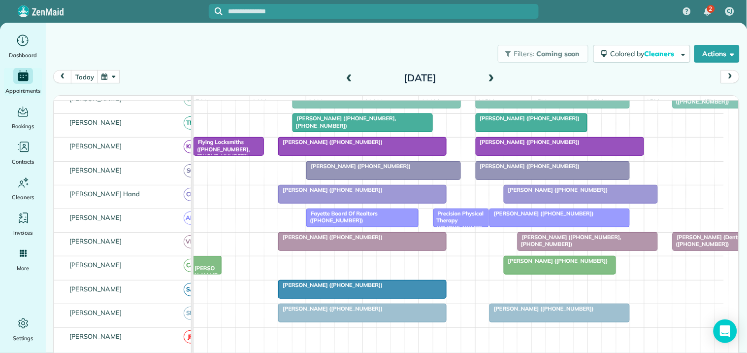
scroll to position [259, 0]
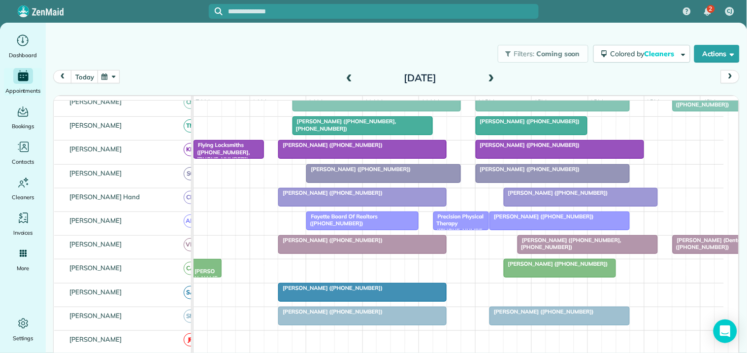
click at [488, 76] on span at bounding box center [491, 78] width 11 height 9
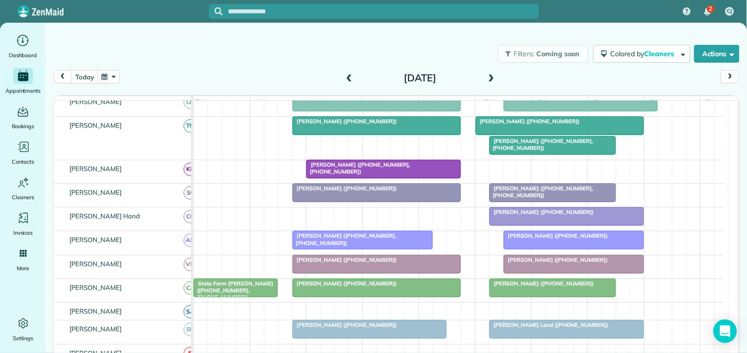
scroll to position [332, 0]
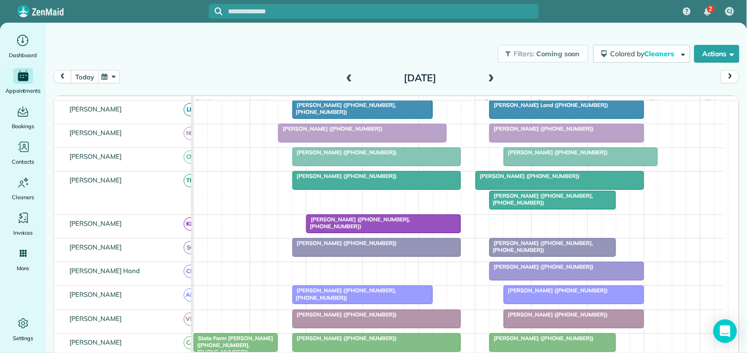
click at [84, 76] on button "today" at bounding box center [84, 76] width 27 height 13
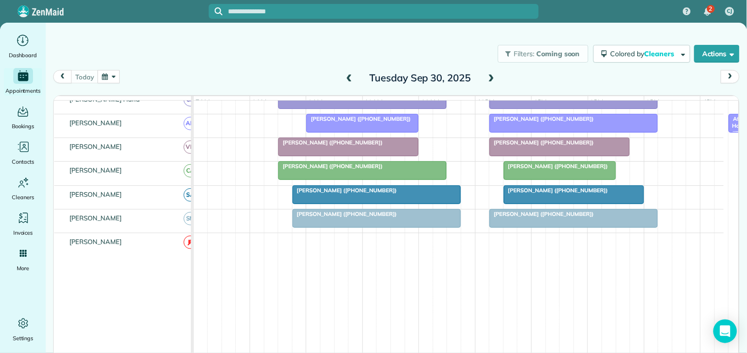
scroll to position [337, 0]
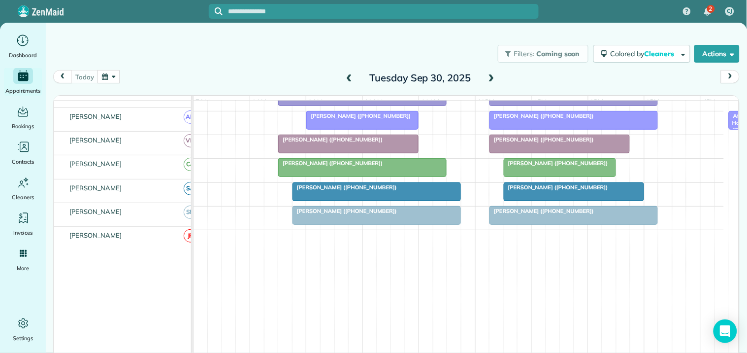
click at [488, 77] on span at bounding box center [491, 78] width 11 height 9
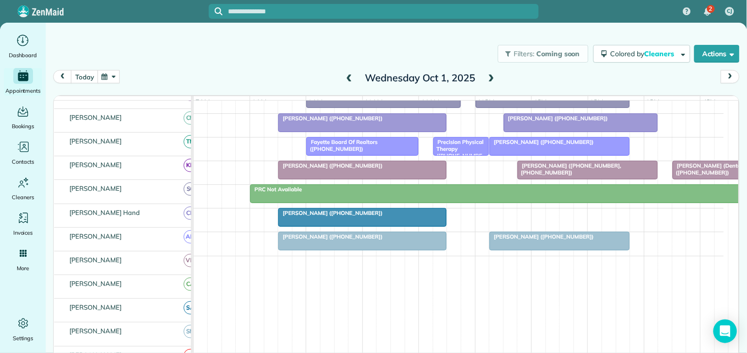
scroll to position [314, 0]
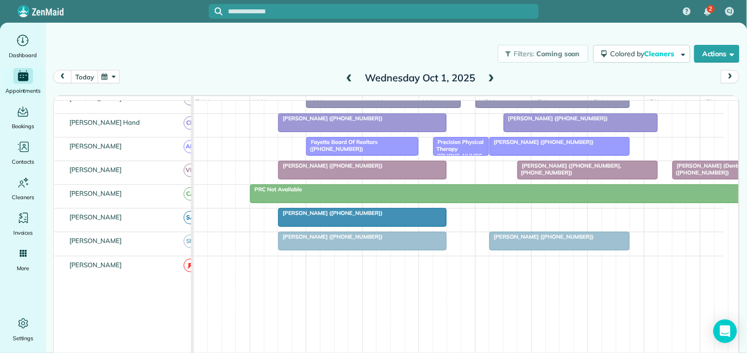
click at [488, 78] on span at bounding box center [491, 78] width 11 height 9
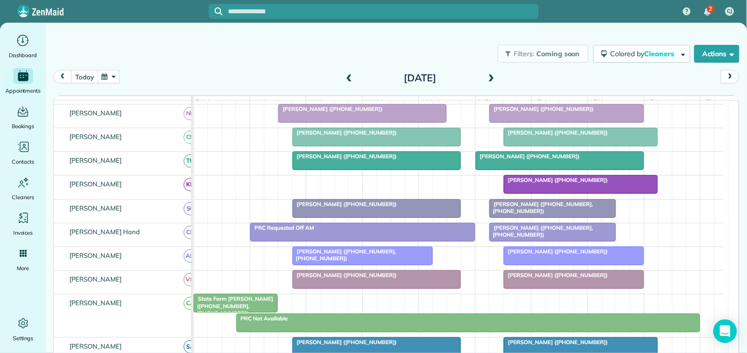
scroll to position [333, 0]
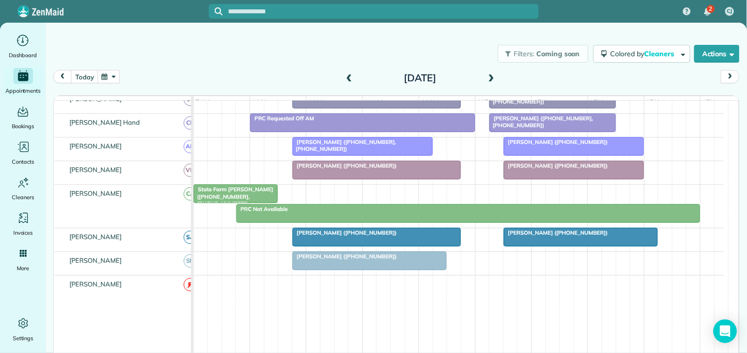
click at [487, 79] on span at bounding box center [491, 78] width 11 height 9
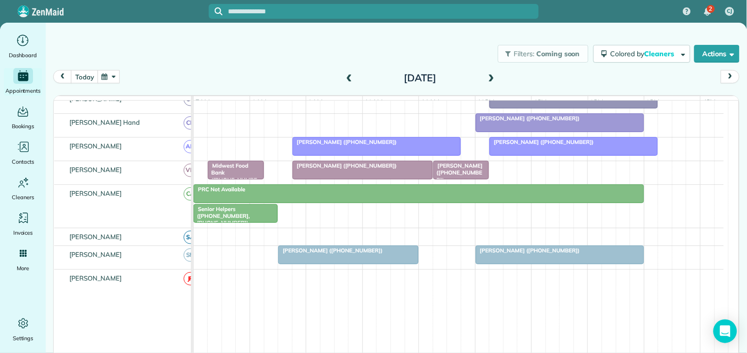
click at [456, 180] on span "Ed Jones Shakerag (+16785192848)" at bounding box center [458, 172] width 50 height 21
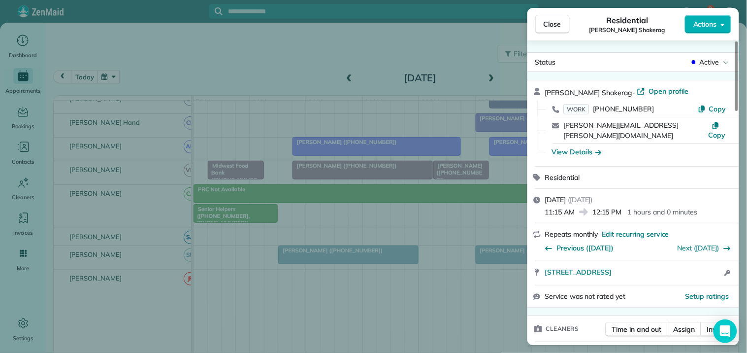
click at [554, 19] on span "Close" at bounding box center [553, 24] width 18 height 10
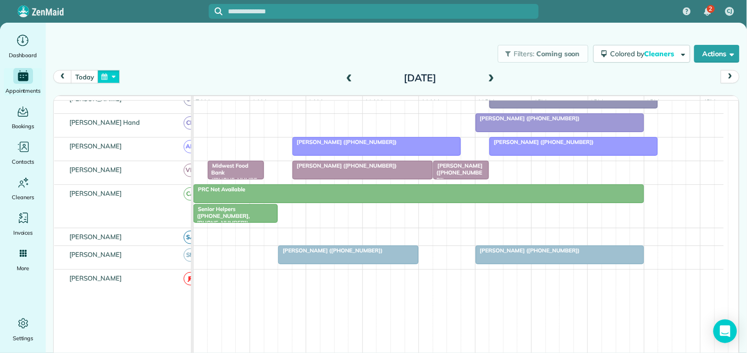
click at [105, 73] on button "button" at bounding box center [109, 76] width 23 height 13
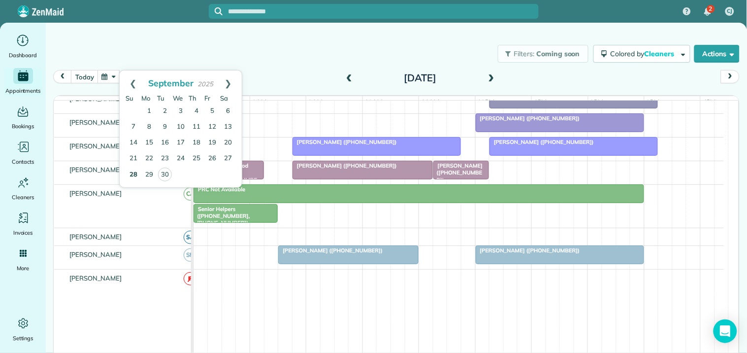
click at [135, 171] on link "28" at bounding box center [134, 175] width 16 height 16
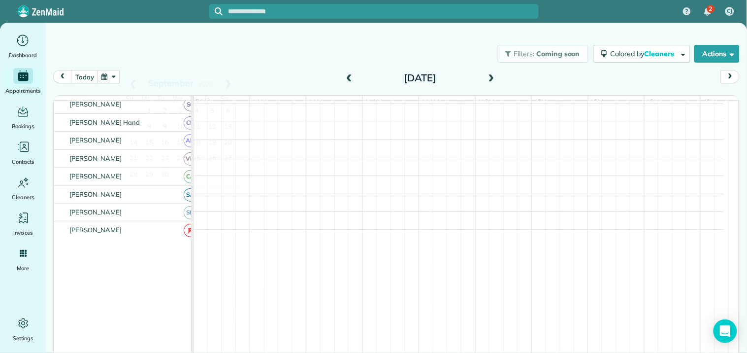
scroll to position [235, 0]
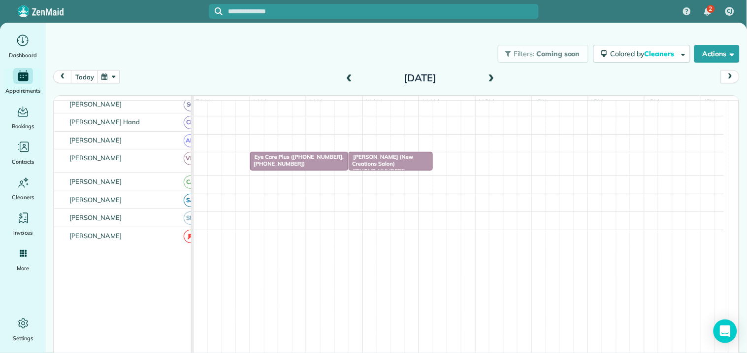
click at [406, 166] on span "Linda Sells (New Creations Salon) (+17705600091)" at bounding box center [380, 163] width 65 height 21
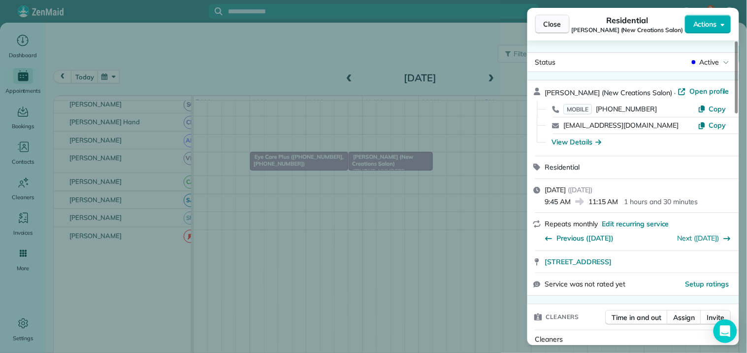
click at [562, 23] on span "Close" at bounding box center [553, 24] width 18 height 10
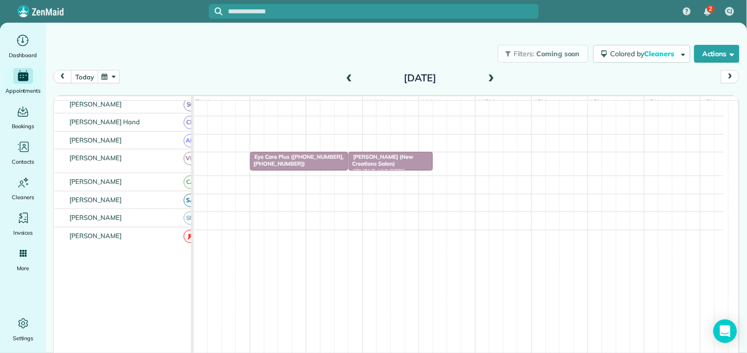
click at [115, 76] on button "button" at bounding box center [109, 76] width 23 height 13
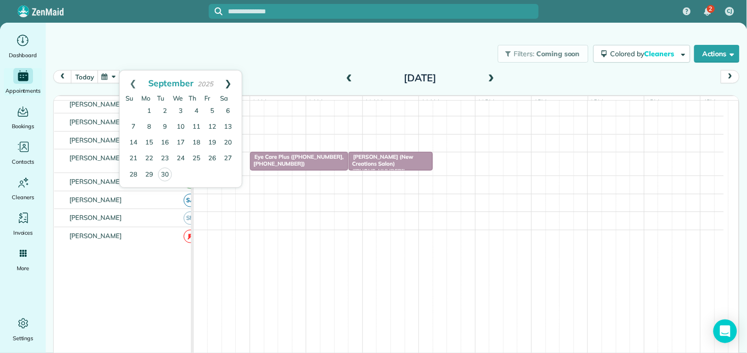
click at [228, 81] on link "Next" at bounding box center [228, 82] width 27 height 25
click at [213, 106] on link "3" at bounding box center [212, 111] width 16 height 16
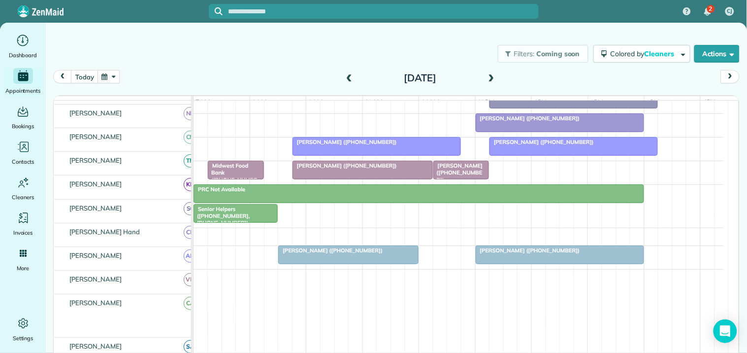
scroll to position [333, 0]
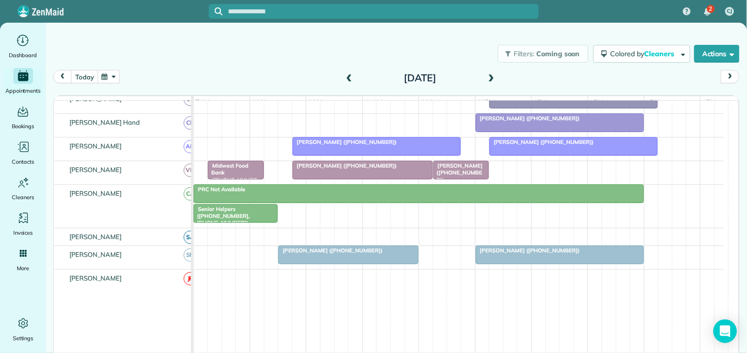
click at [110, 77] on button "button" at bounding box center [109, 76] width 23 height 13
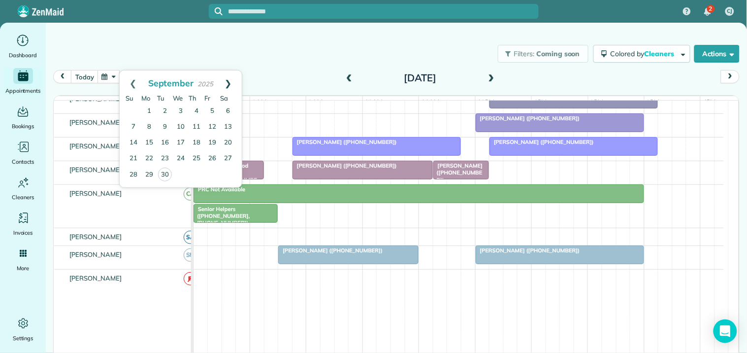
click at [229, 79] on link "Next" at bounding box center [228, 82] width 27 height 25
click at [195, 175] on link "30" at bounding box center [197, 174] width 16 height 16
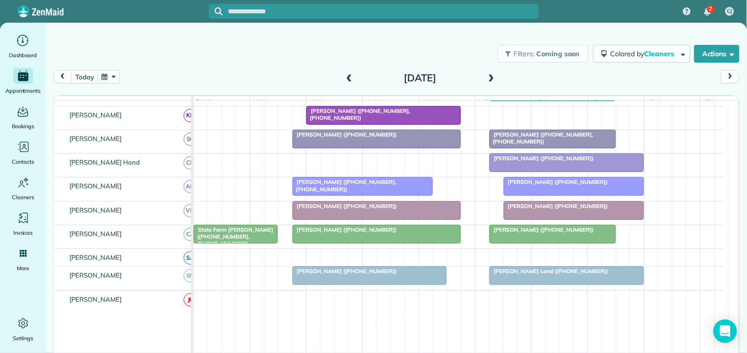
scroll to position [263, 0]
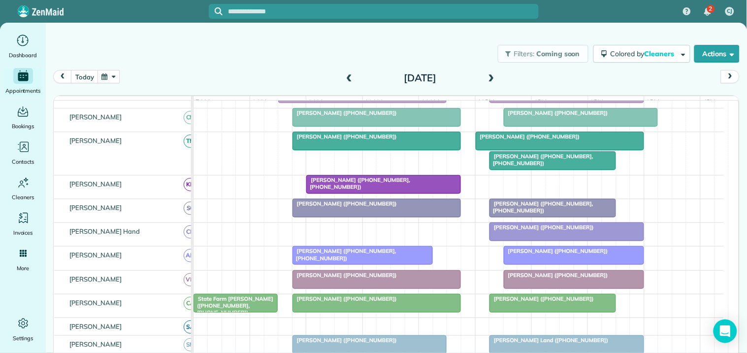
click at [489, 75] on span at bounding box center [491, 78] width 11 height 9
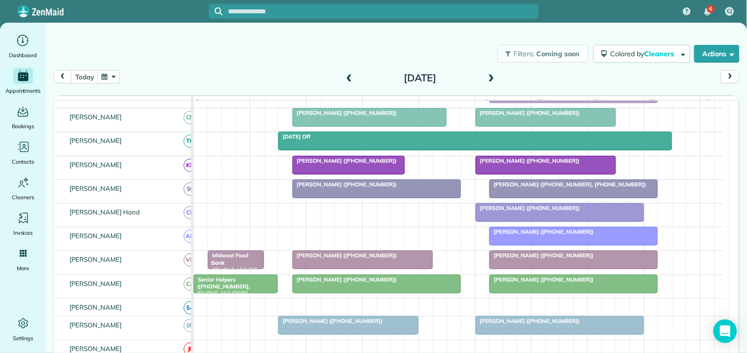
click at [110, 80] on button "button" at bounding box center [109, 76] width 23 height 13
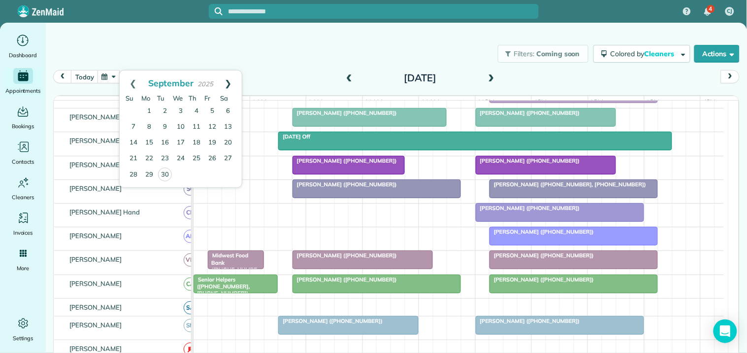
click at [232, 79] on link "Next" at bounding box center [228, 82] width 27 height 25
click at [150, 126] on link "3" at bounding box center [149, 127] width 16 height 16
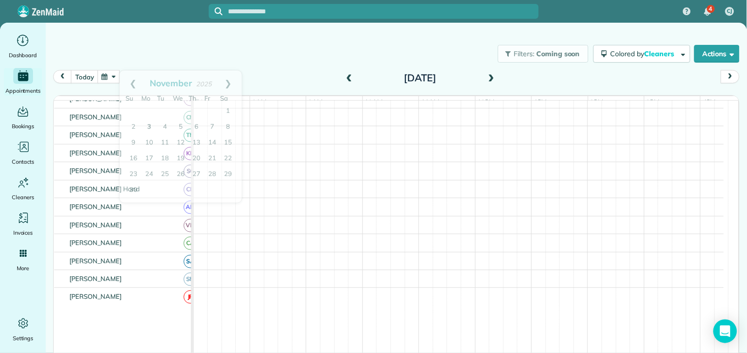
scroll to position [274, 0]
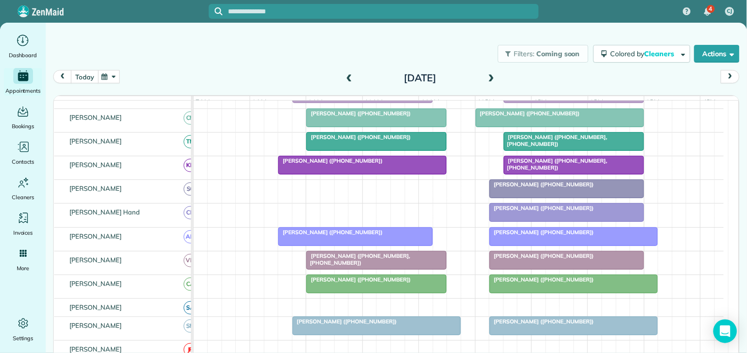
click at [80, 78] on button "today" at bounding box center [84, 76] width 27 height 13
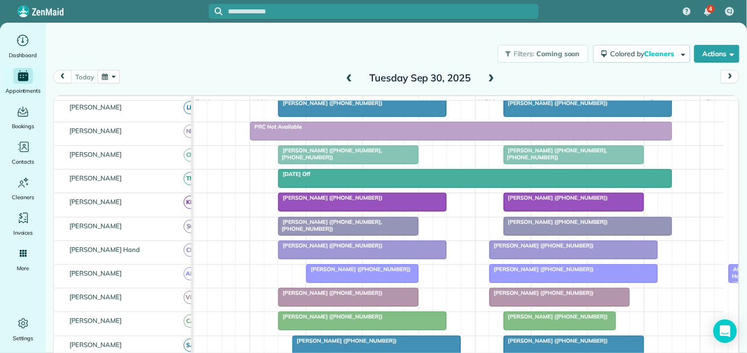
scroll to position [164, 0]
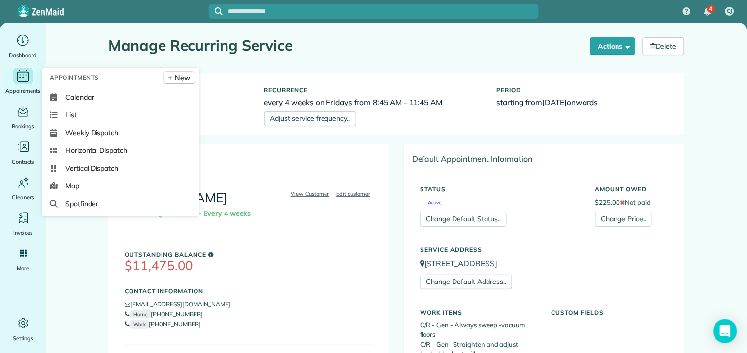
click at [17, 80] on icon "Main" at bounding box center [22, 75] width 15 height 15
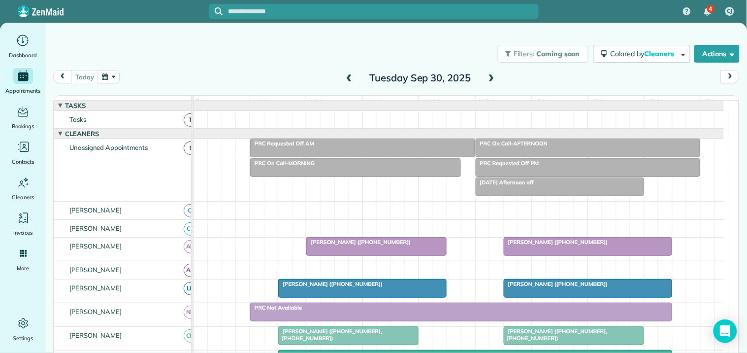
click at [115, 74] on button "button" at bounding box center [109, 76] width 23 height 13
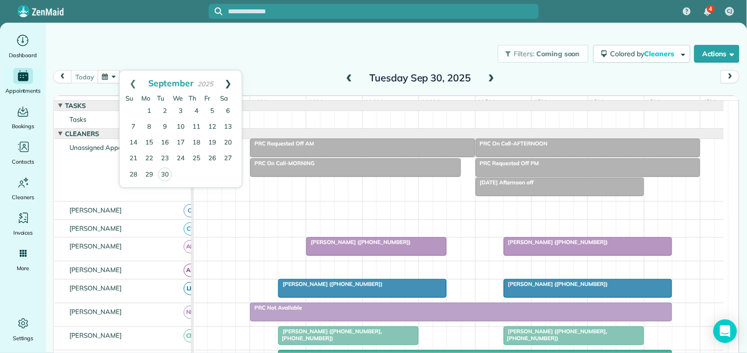
click at [229, 78] on link "Next" at bounding box center [228, 82] width 27 height 25
click at [211, 140] on link "17" at bounding box center [212, 143] width 16 height 16
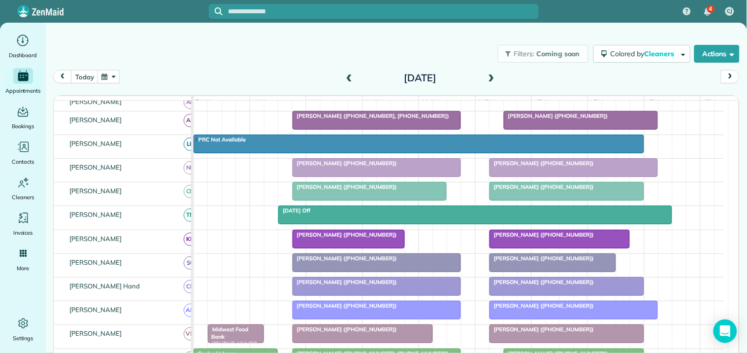
scroll to position [328, 0]
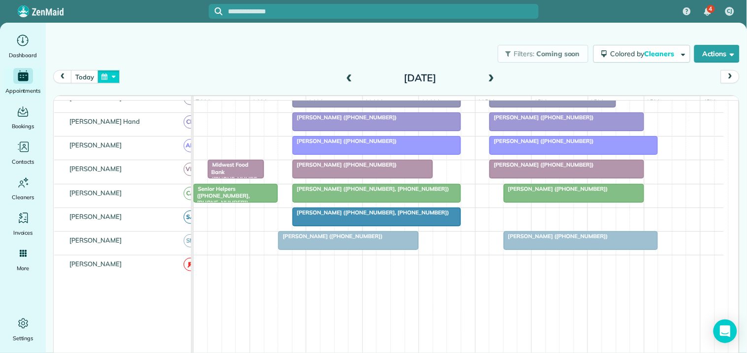
click at [115, 73] on button "button" at bounding box center [109, 76] width 23 height 13
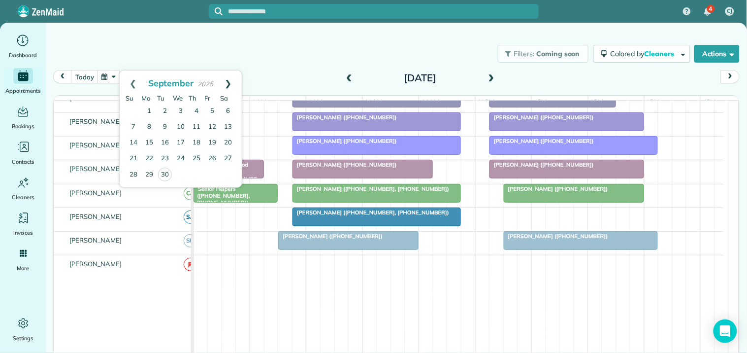
click at [230, 80] on link "Next" at bounding box center [228, 82] width 27 height 25
click at [150, 156] on link "20" at bounding box center [149, 159] width 16 height 16
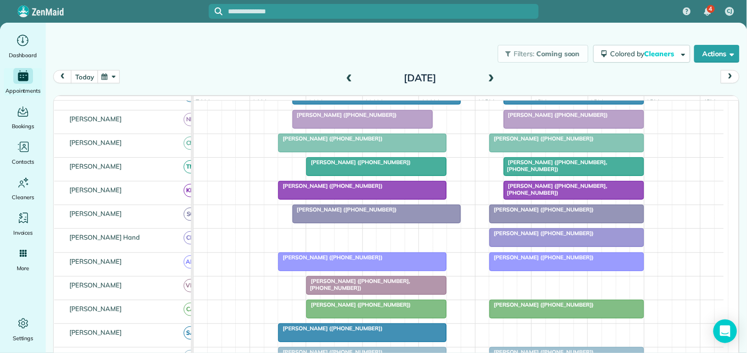
scroll to position [339, 0]
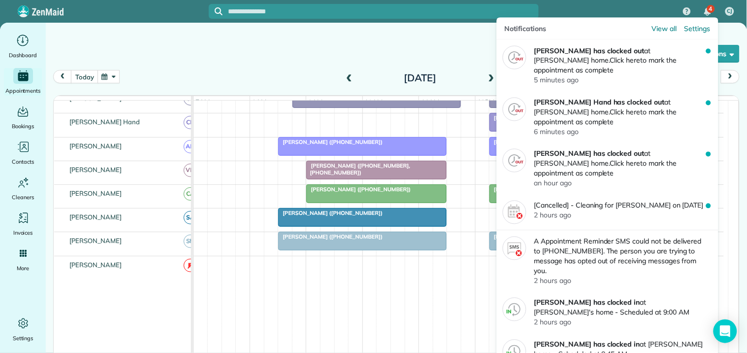
click at [708, 9] on div "4" at bounding box center [711, 9] width 8 height 8
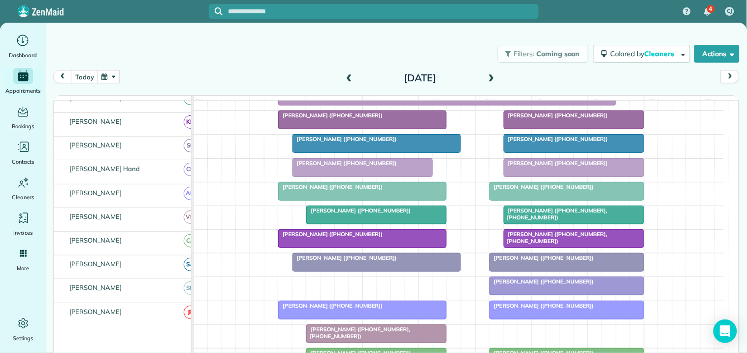
scroll to position [0, 0]
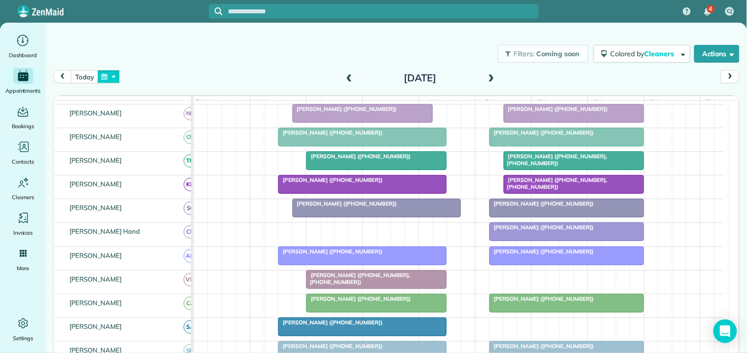
click at [116, 74] on button "button" at bounding box center [109, 76] width 23 height 13
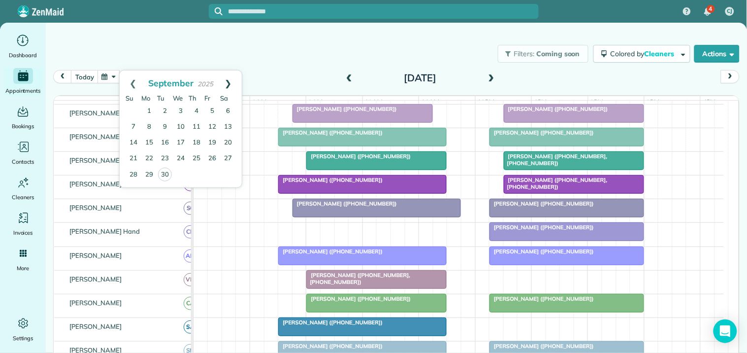
click at [230, 79] on link "Next" at bounding box center [228, 82] width 27 height 25
click at [149, 156] on link "20" at bounding box center [149, 159] width 16 height 16
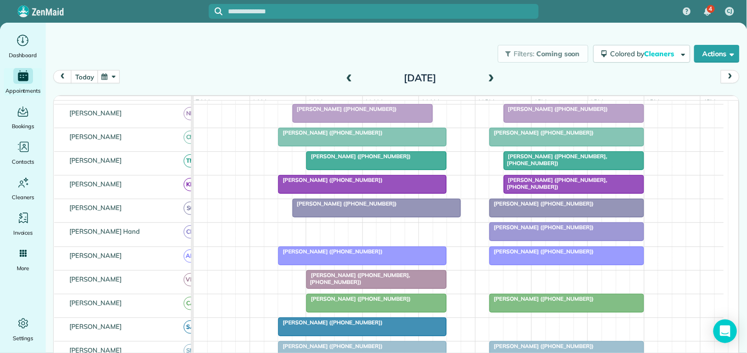
click at [114, 72] on button "button" at bounding box center [109, 76] width 23 height 13
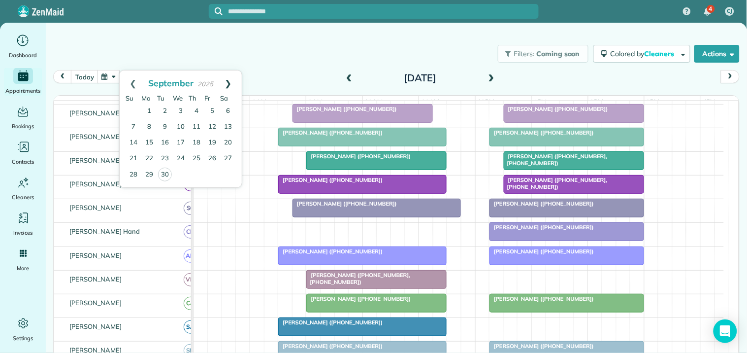
click at [229, 81] on link "Next" at bounding box center [228, 82] width 27 height 25
click at [230, 82] on link "Next" at bounding box center [228, 82] width 27 height 25
click at [149, 155] on link "17" at bounding box center [149, 159] width 16 height 16
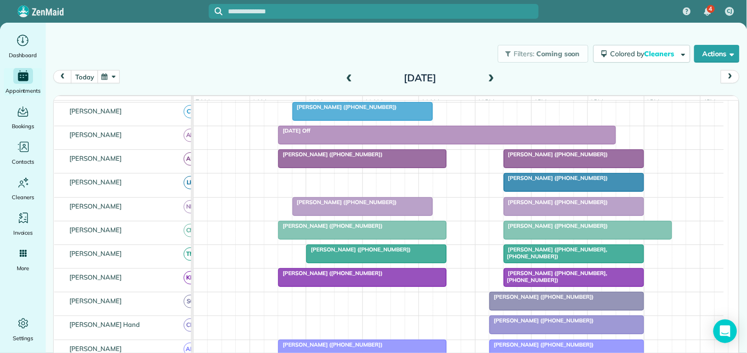
scroll to position [120, 0]
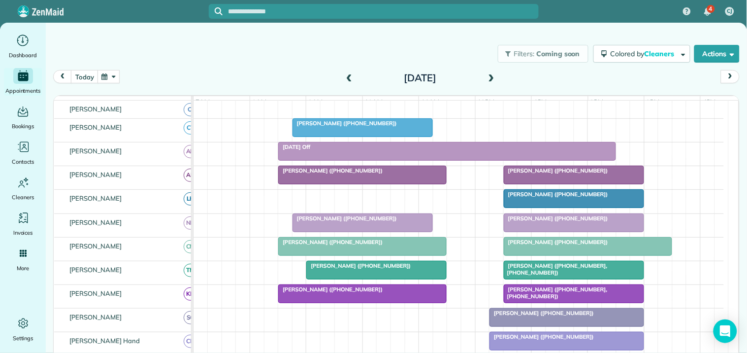
click at [489, 75] on span at bounding box center [491, 78] width 11 height 9
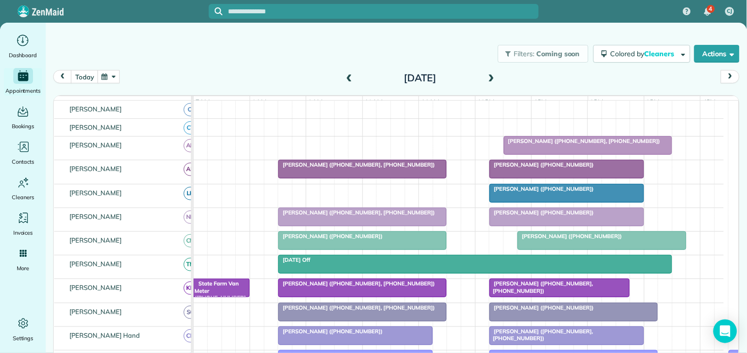
scroll to position [188, 0]
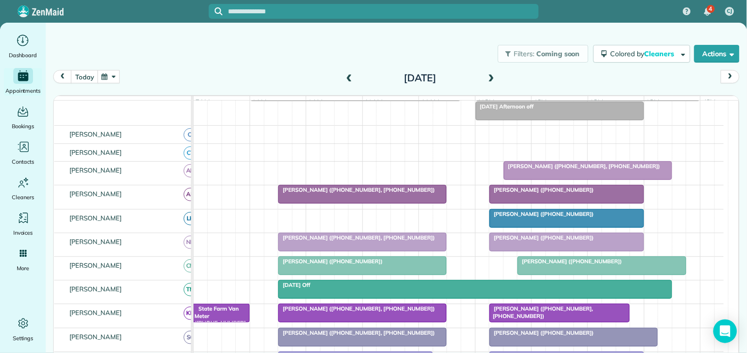
click at [488, 77] on span at bounding box center [491, 78] width 11 height 9
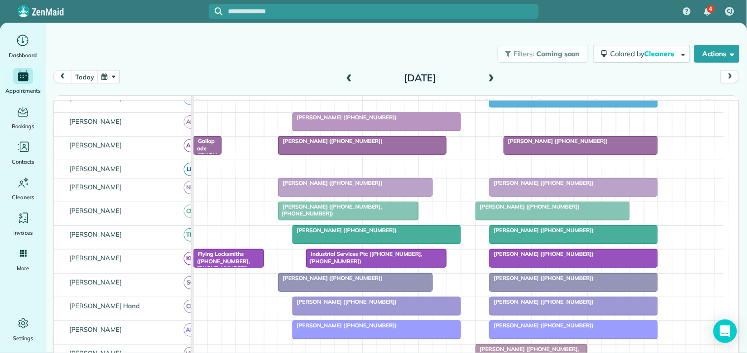
click at [486, 76] on span at bounding box center [491, 78] width 11 height 9
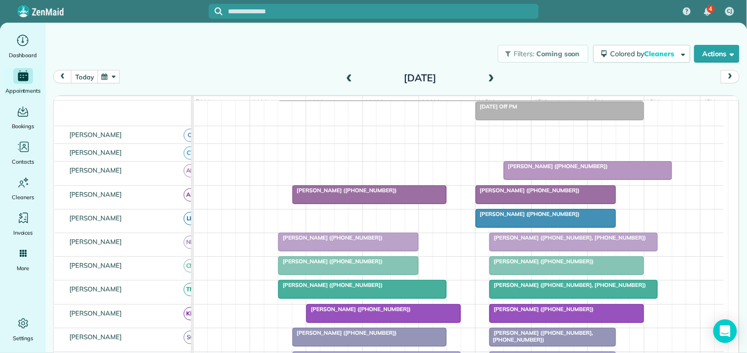
click at [486, 77] on span at bounding box center [491, 78] width 11 height 9
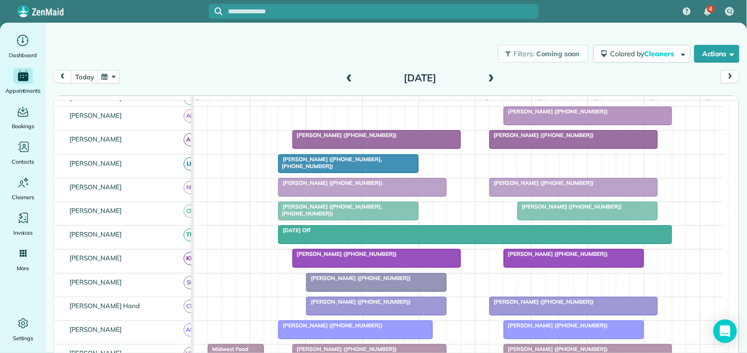
click at [110, 77] on button "button" at bounding box center [109, 76] width 23 height 13
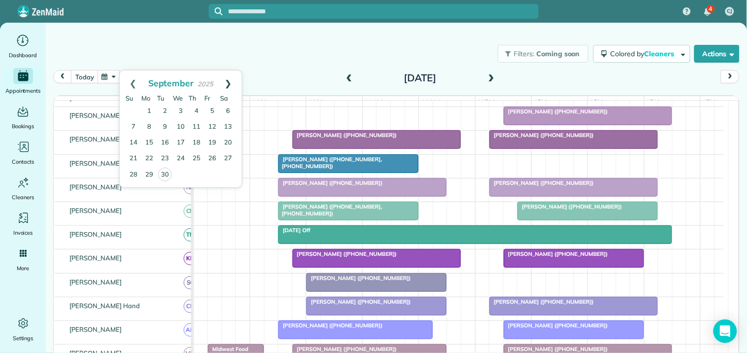
click at [232, 80] on link "Next" at bounding box center [228, 82] width 27 height 25
click at [213, 143] on link "19" at bounding box center [212, 143] width 16 height 16
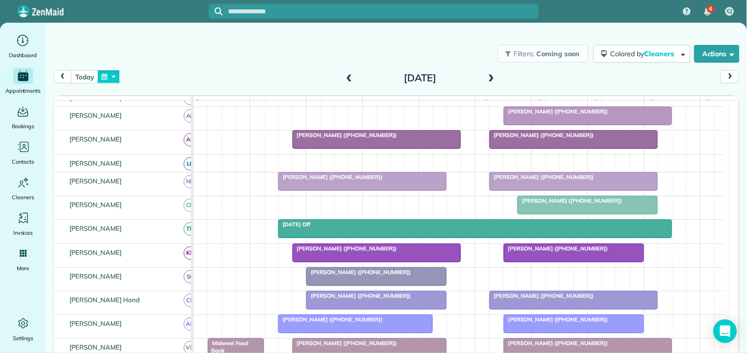
drag, startPoint x: 119, startPoint y: 74, endPoint x: 127, endPoint y: 75, distance: 8.5
click at [120, 75] on div "today Friday Dec 19, 2025" at bounding box center [396, 79] width 687 height 19
click at [111, 74] on button "button" at bounding box center [109, 76] width 23 height 13
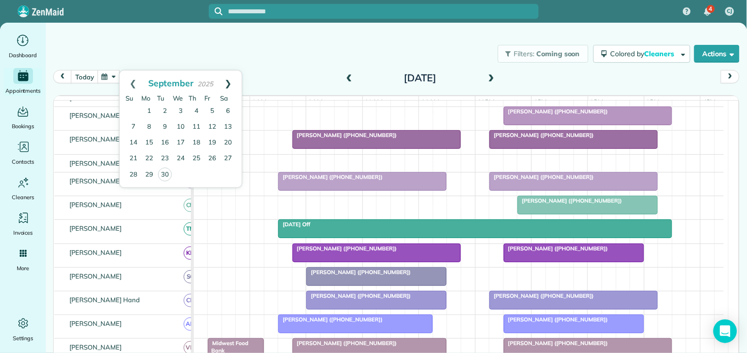
click at [229, 76] on link "Next" at bounding box center [228, 82] width 27 height 25
click at [213, 157] on link "21" at bounding box center [212, 159] width 16 height 16
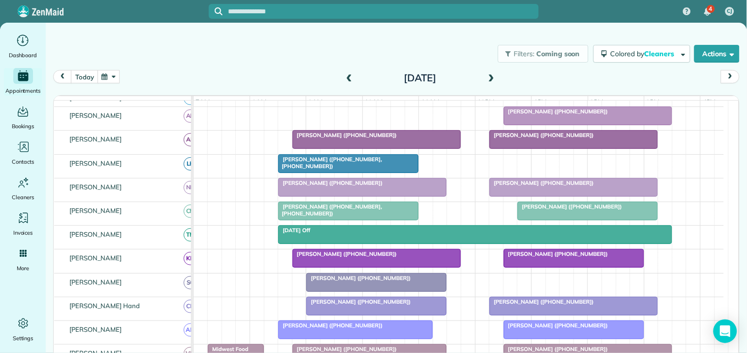
click at [107, 76] on button "button" at bounding box center [109, 76] width 23 height 13
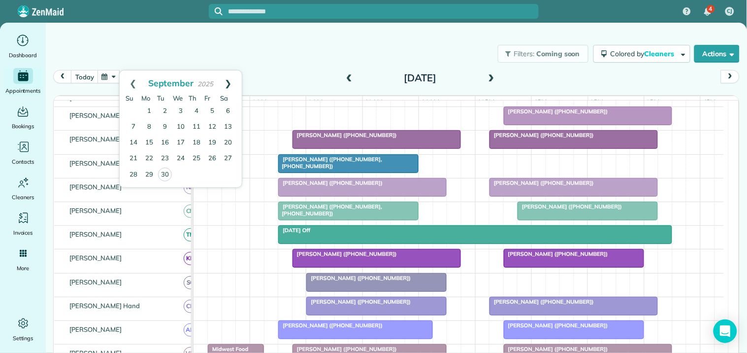
click at [232, 76] on link "Next" at bounding box center [228, 82] width 27 height 25
click at [230, 79] on link "Next" at bounding box center [228, 82] width 27 height 25
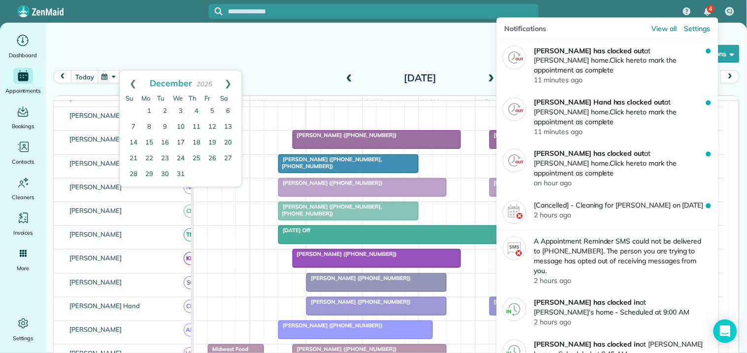
click at [713, 5] on span "4" at bounding box center [710, 9] width 3 height 8
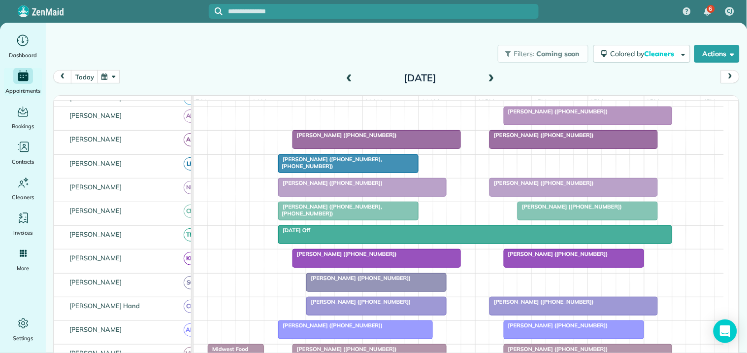
click at [288, 8] on input "text" at bounding box center [384, 11] width 310 height 7
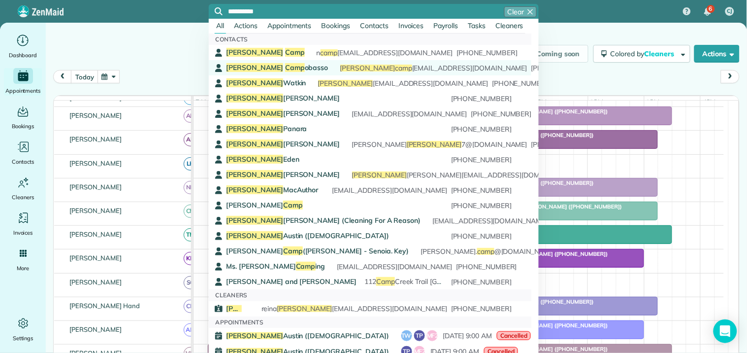
type input "**********"
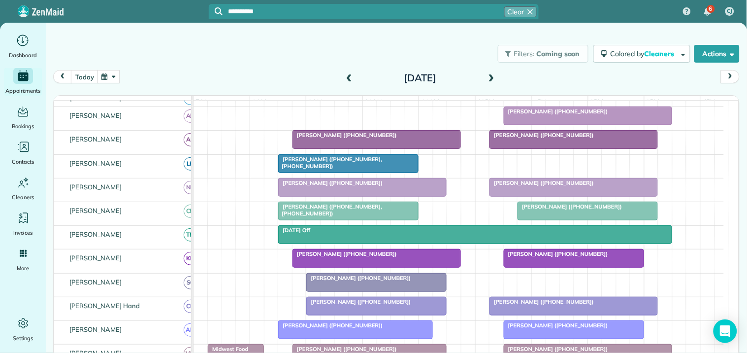
click at [283, 68] on span "Nancy Camp obasso" at bounding box center [278, 67] width 102 height 9
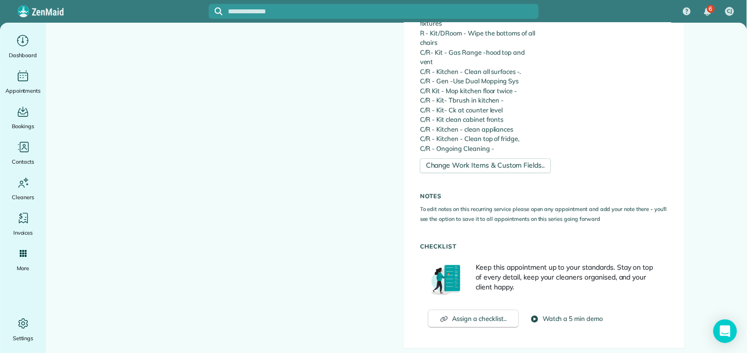
scroll to position [907, 0]
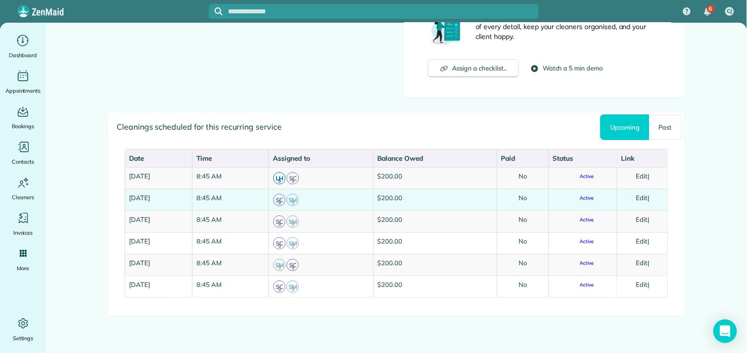
click at [642, 194] on link "Edit" at bounding box center [642, 198] width 12 height 8
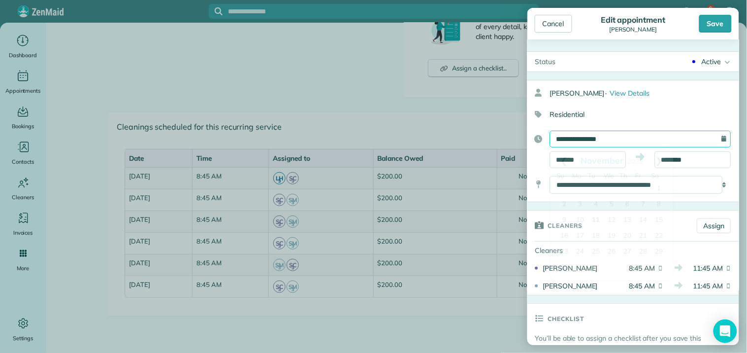
click at [602, 140] on input "**********" at bounding box center [640, 139] width 181 height 17
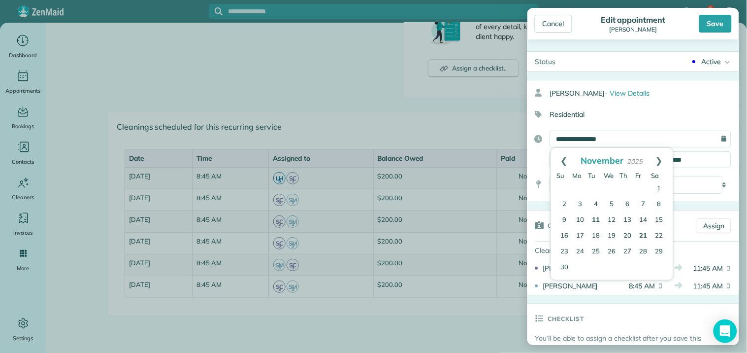
click at [641, 234] on link "21" at bounding box center [644, 236] width 16 height 16
type input "**********"
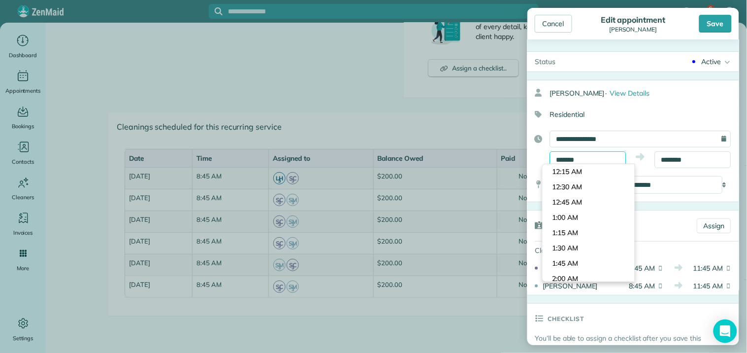
click at [597, 160] on input "*******" at bounding box center [588, 159] width 76 height 17
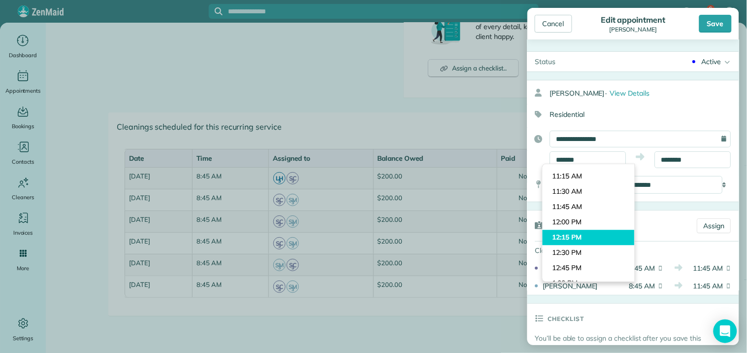
type input "********"
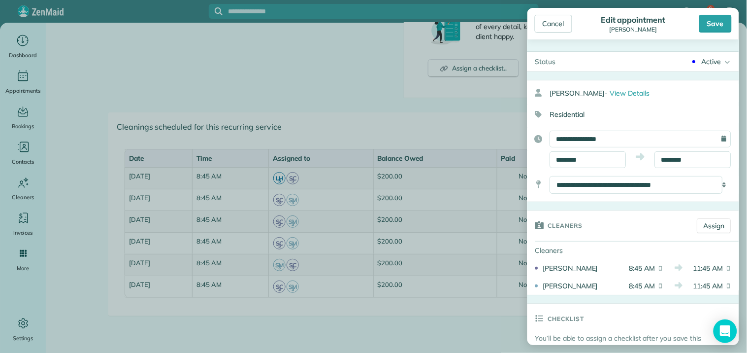
click at [569, 239] on body "6 CJ Dashboard Appointments Bookings Contacts Cleaners Invoices Payroll Reports…" at bounding box center [373, 176] width 747 height 353
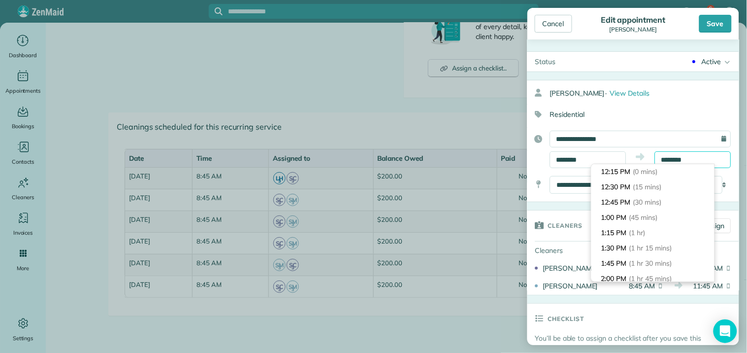
click at [676, 159] on input "********" at bounding box center [693, 159] width 76 height 17
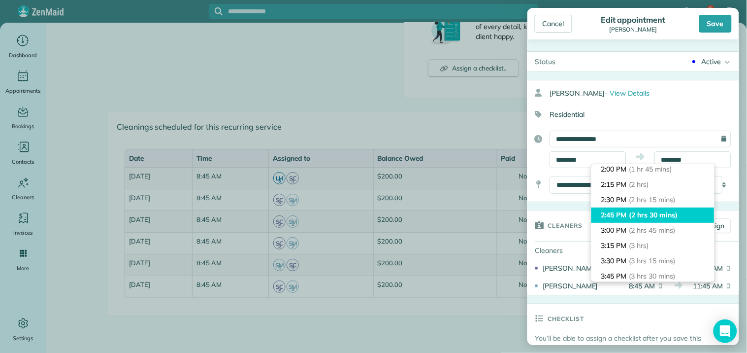
type input "*******"
click at [641, 217] on span "(2 hrs 30 mins)" at bounding box center [654, 214] width 48 height 9
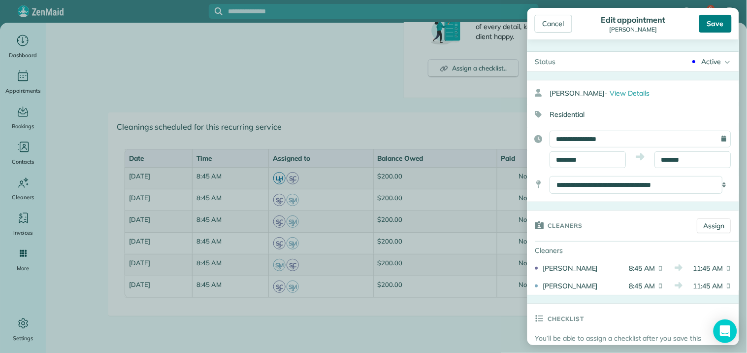
click at [718, 24] on div "Save" at bounding box center [715, 24] width 33 height 18
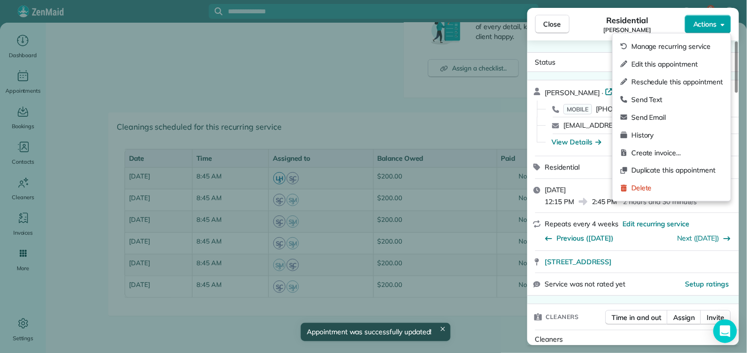
click at [710, 25] on span "Actions" at bounding box center [706, 24] width 24 height 10
click at [688, 47] on span "Manage recurring service" at bounding box center [677, 46] width 92 height 10
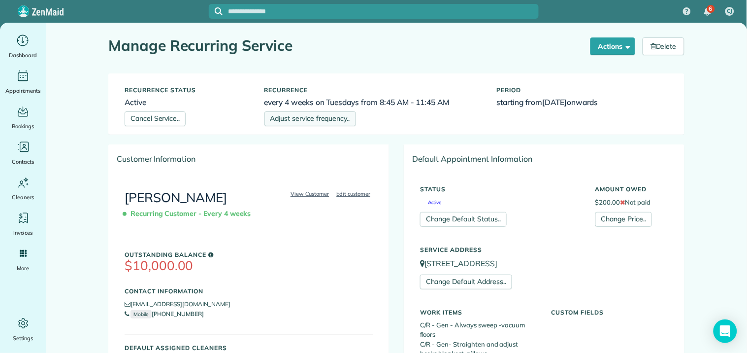
click at [323, 116] on link "Adjust service frequency.." at bounding box center [311, 118] width 92 height 15
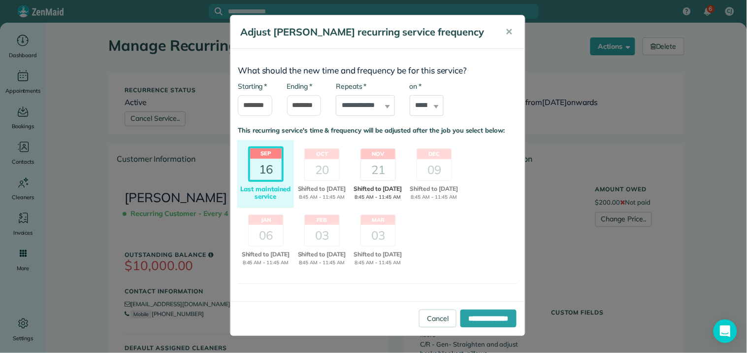
click at [378, 176] on div "21" at bounding box center [378, 169] width 34 height 21
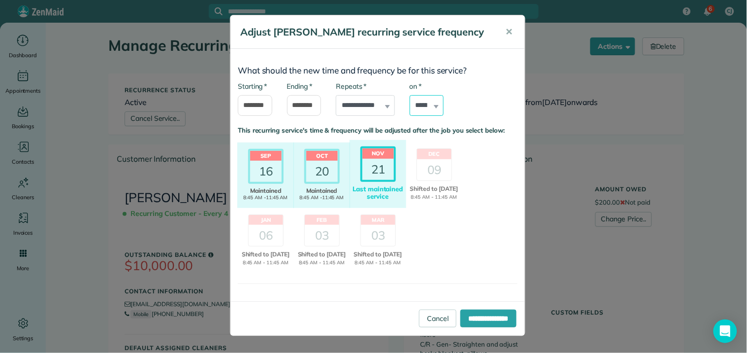
click at [422, 116] on select "****** ****** ******* ********* ******** ****** ********" at bounding box center [427, 105] width 34 height 21
select select "*"
click at [410, 108] on select "****** ****** ******* ********* ******** ****** ********" at bounding box center [427, 105] width 34 height 21
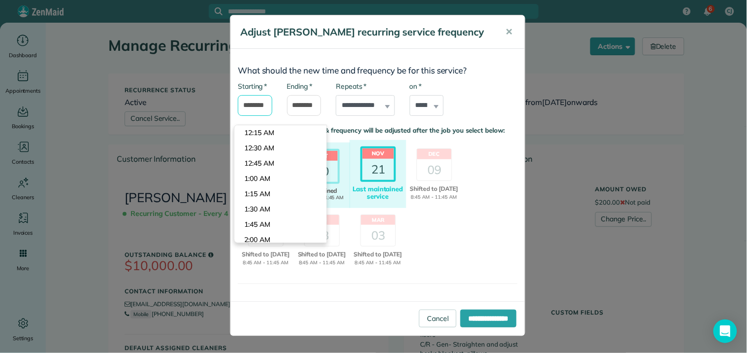
click at [256, 116] on input "*******" at bounding box center [255, 105] width 34 height 21
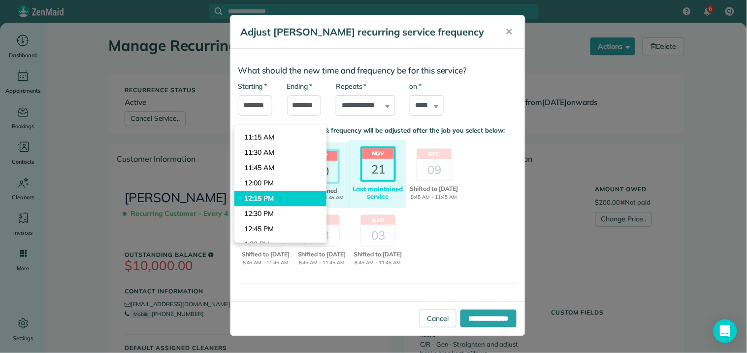
type input "********"
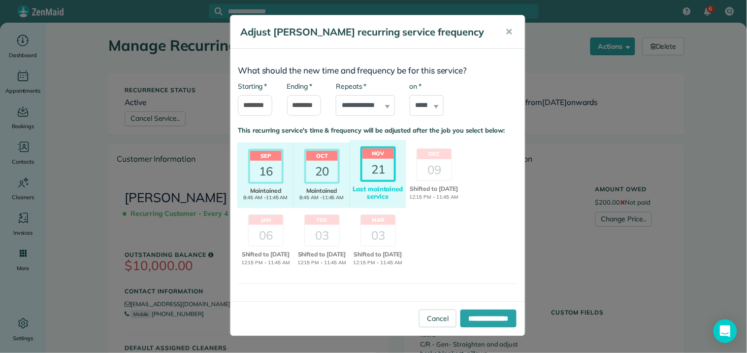
click at [265, 195] on body "6 CJ Dashboard Appointments Bookings Contacts Cleaners Invoices Payroll Reports…" at bounding box center [373, 176] width 747 height 353
click at [306, 116] on input "********" at bounding box center [304, 105] width 34 height 21
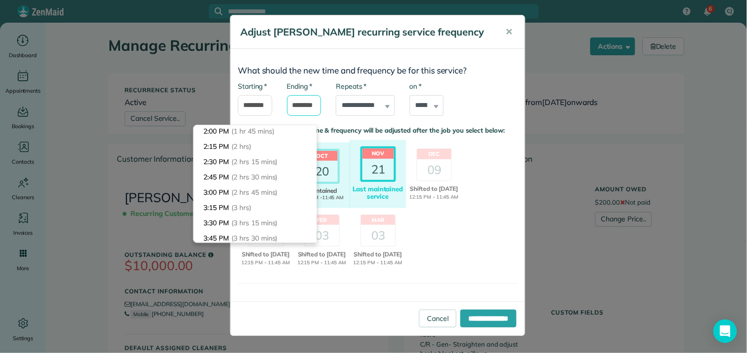
scroll to position [109, 0]
type input "*******"
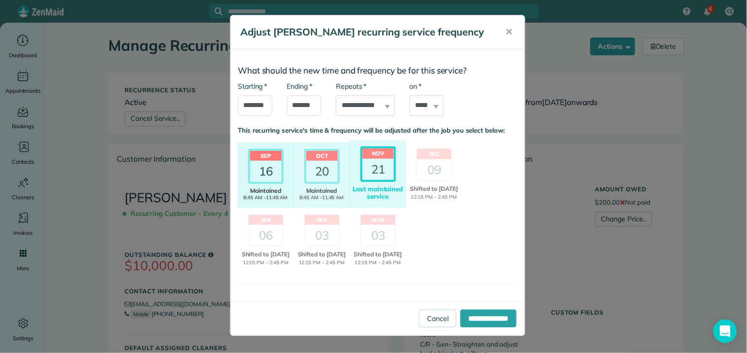
click at [274, 176] on body "6 CJ Dashboard Appointments Bookings Contacts Cleaners Invoices Payroll Reports…" at bounding box center [373, 176] width 747 height 353
click at [485, 327] on input "**********" at bounding box center [489, 318] width 56 height 18
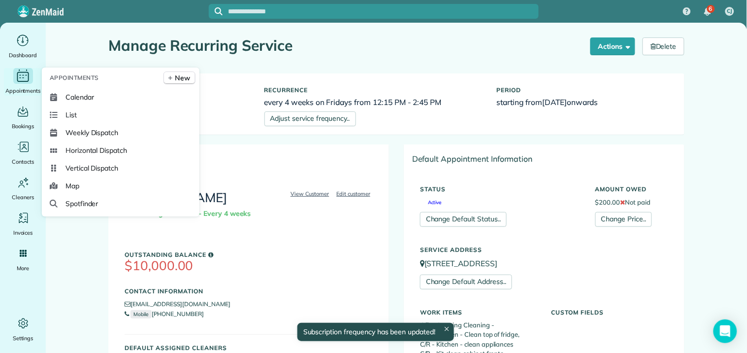
click at [20, 77] on icon "Main" at bounding box center [22, 75] width 15 height 15
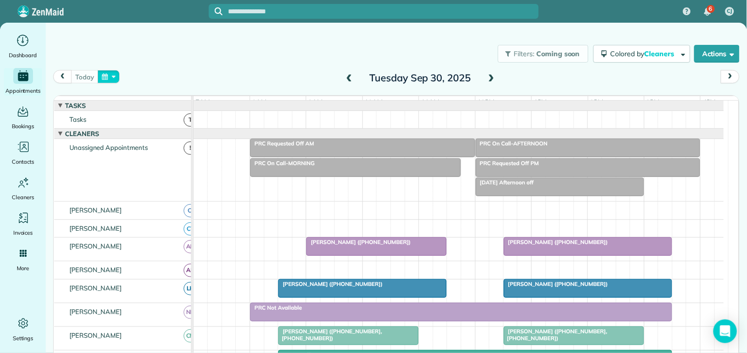
click at [103, 77] on button "button" at bounding box center [109, 76] width 23 height 13
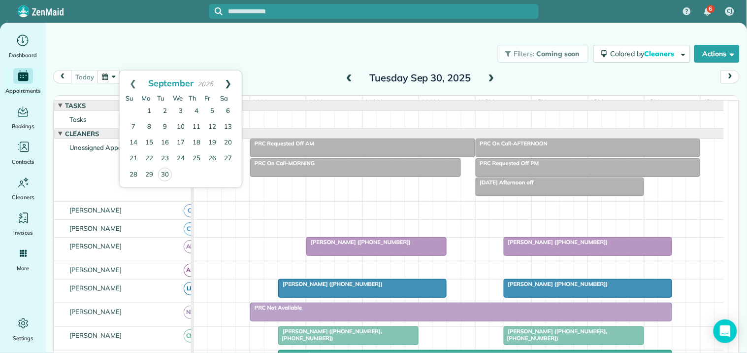
click at [227, 79] on link "Next" at bounding box center [228, 82] width 27 height 25
click at [230, 79] on link "Next" at bounding box center [228, 82] width 27 height 25
click at [230, 80] on link "Next" at bounding box center [228, 82] width 27 height 25
click at [210, 138] on link "19" at bounding box center [212, 143] width 16 height 16
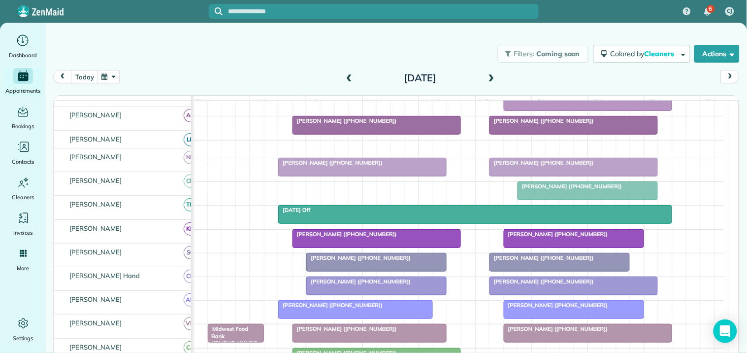
scroll to position [164, 0]
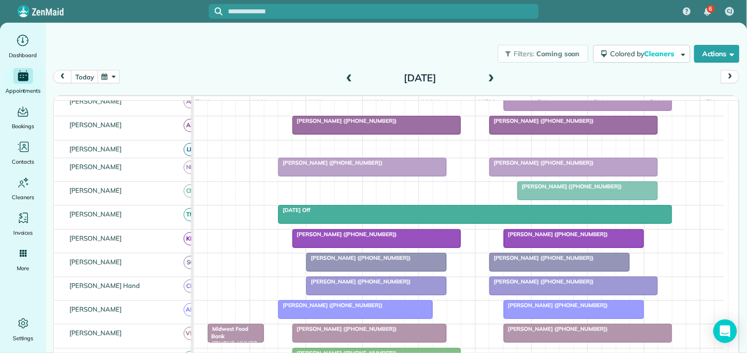
click at [113, 76] on button "button" at bounding box center [109, 76] width 23 height 13
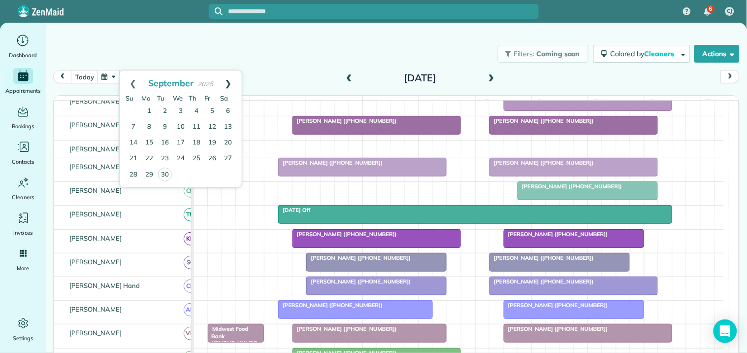
click at [229, 81] on link "Next" at bounding box center [228, 82] width 27 height 25
click at [232, 79] on link "Next" at bounding box center [228, 82] width 27 height 25
click at [210, 159] on link "21" at bounding box center [212, 159] width 16 height 16
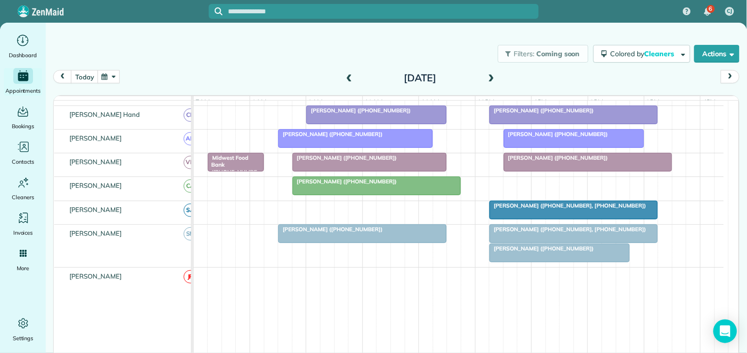
scroll to position [383, 0]
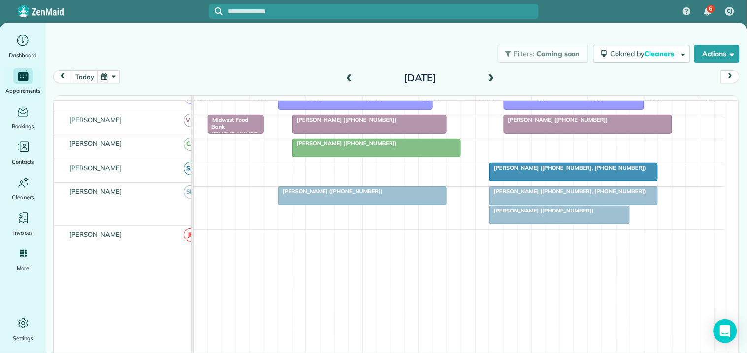
click at [535, 220] on div at bounding box center [559, 215] width 139 height 18
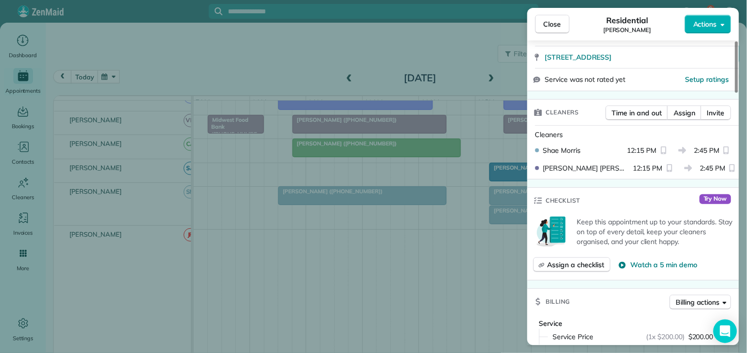
scroll to position [219, 0]
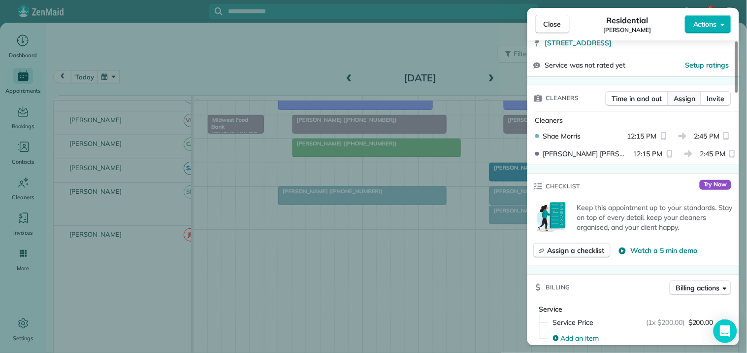
click at [684, 97] on span "Assign" at bounding box center [685, 99] width 22 height 10
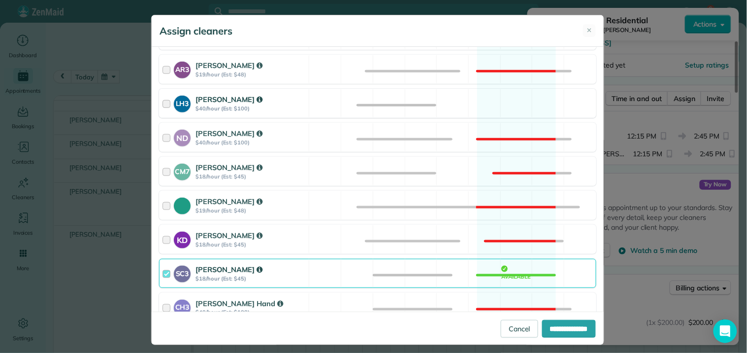
click at [488, 97] on div "LH3 [PERSON_NAME] $40/hour (Est: $100) Available" at bounding box center [377, 103] width 437 height 29
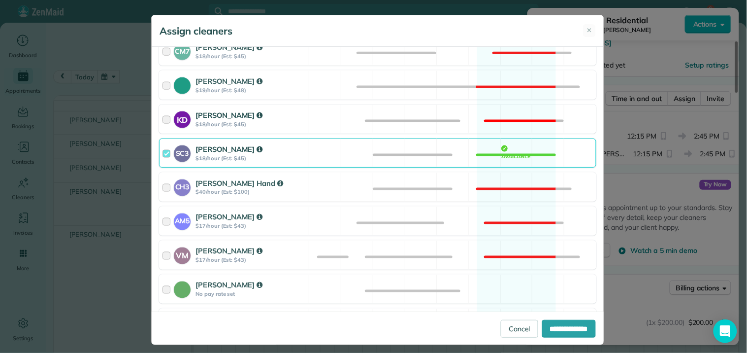
scroll to position [437, 0]
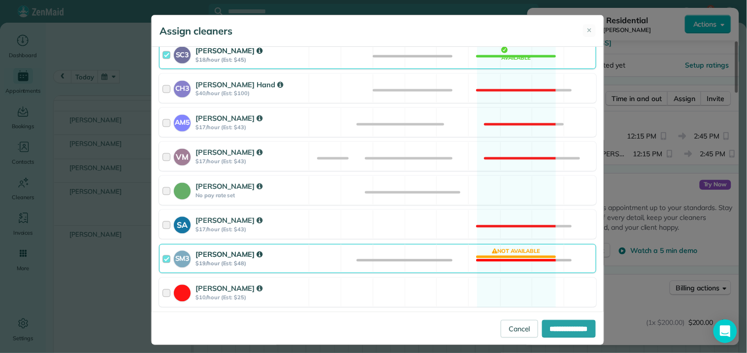
click at [500, 249] on div "SM3 [PERSON_NAME] $19/hour (Est: $48) Not available" at bounding box center [377, 258] width 437 height 29
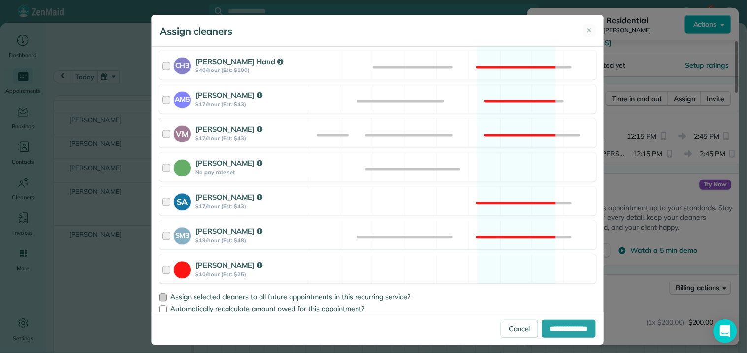
scroll to position [470, 0]
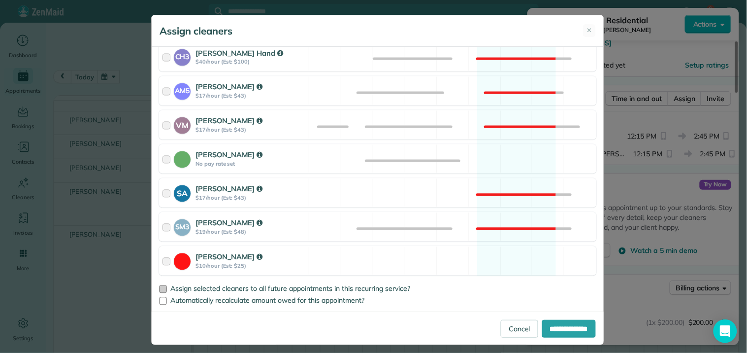
click at [159, 289] on div at bounding box center [163, 289] width 8 height 8
click at [563, 329] on input "**********" at bounding box center [569, 329] width 54 height 18
type input "**********"
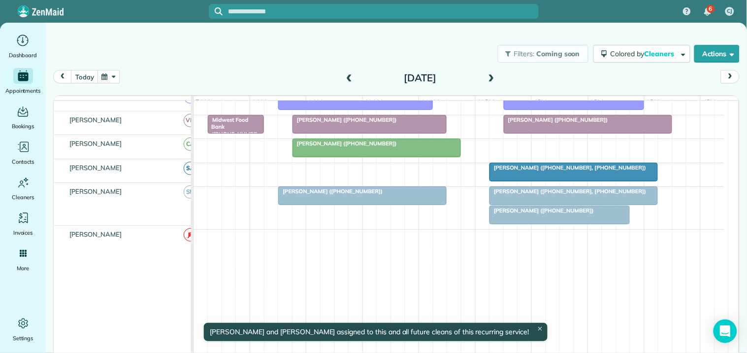
scroll to position [368, 0]
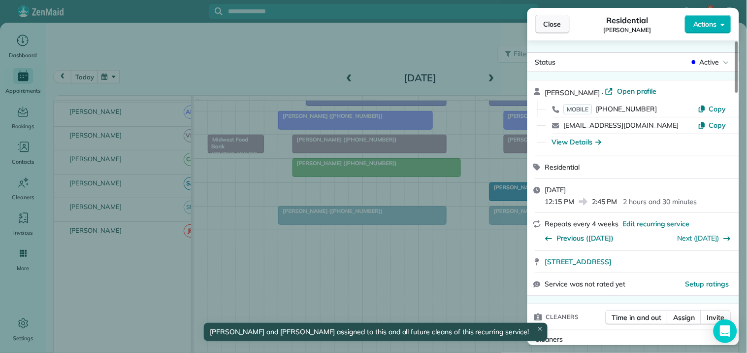
click at [559, 23] on span "Close" at bounding box center [553, 24] width 18 height 10
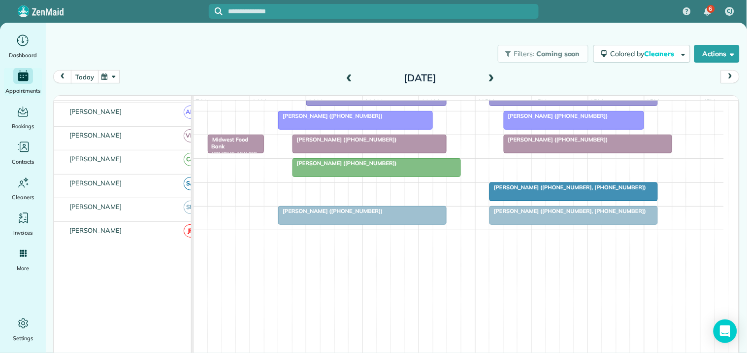
click at [89, 74] on button "today" at bounding box center [84, 76] width 27 height 13
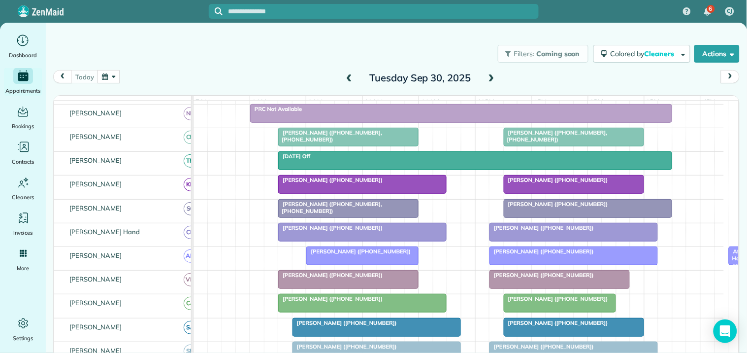
click at [362, 183] on span "[PERSON_NAME] ([PHONE_NUMBER])" at bounding box center [330, 179] width 105 height 7
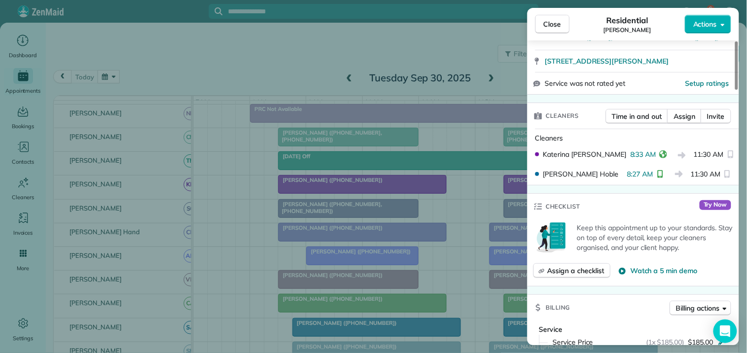
scroll to position [219, 0]
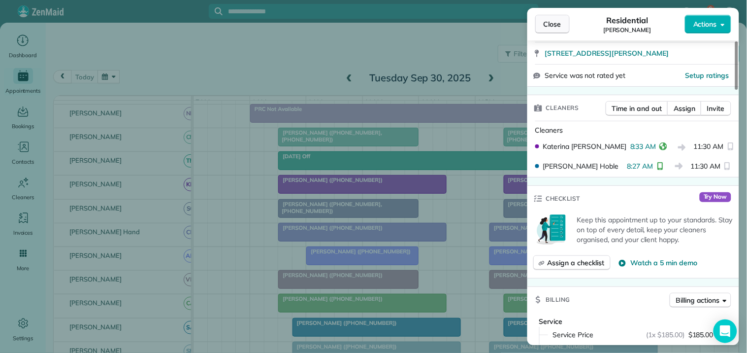
click at [554, 22] on span "Close" at bounding box center [553, 24] width 18 height 10
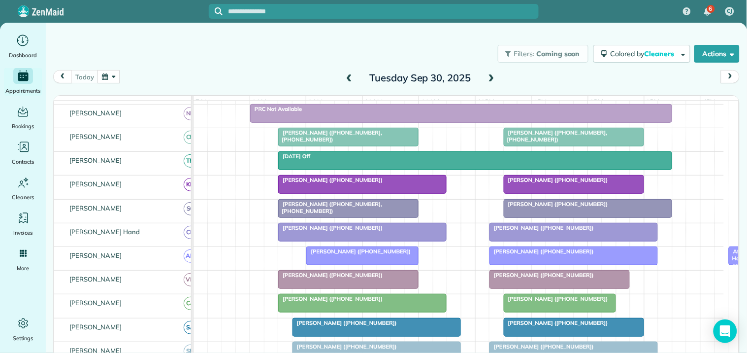
click at [545, 231] on div "[PERSON_NAME] ([PHONE_NUMBER])" at bounding box center [574, 227] width 163 height 7
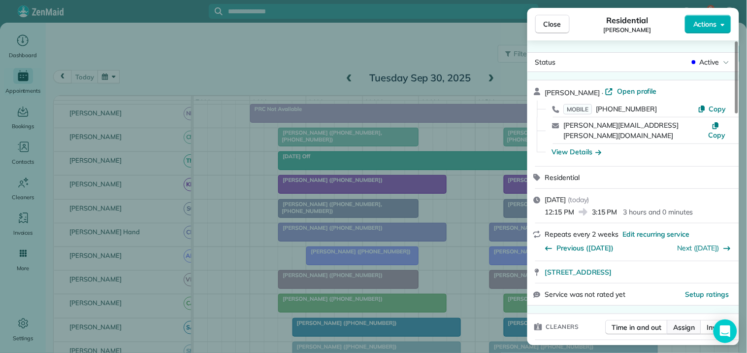
click at [686, 322] on span "Assign" at bounding box center [685, 327] width 22 height 10
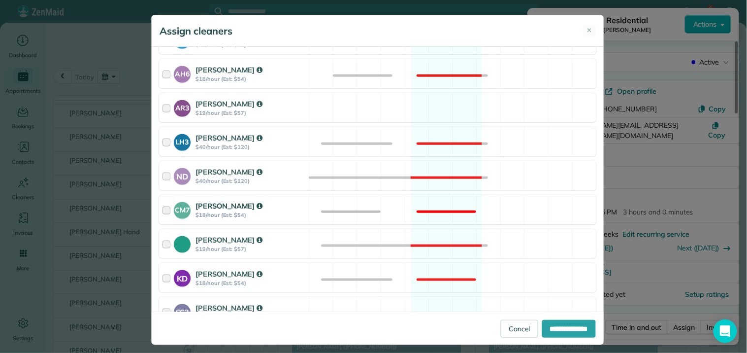
scroll to position [219, 0]
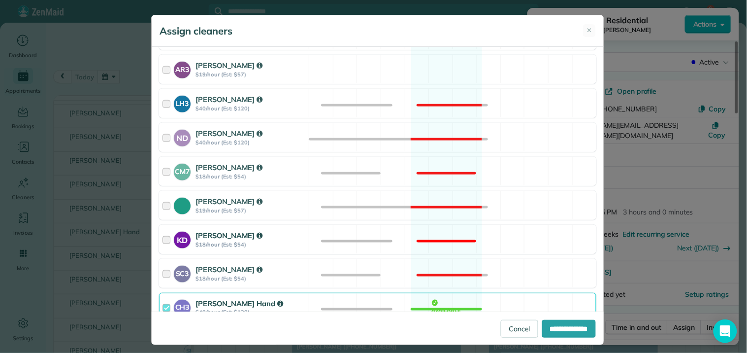
click at [441, 236] on div "KD [PERSON_NAME] $18/hour (Est: $54) Not available" at bounding box center [377, 239] width 437 height 29
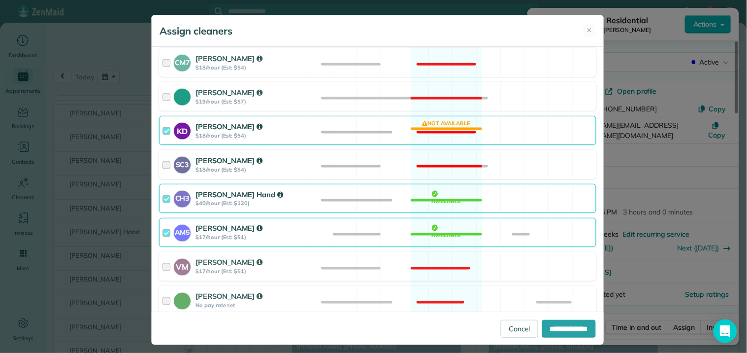
scroll to position [328, 0]
click at [447, 229] on div "AM5 [PERSON_NAME] $17/hour (Est: $51) Available" at bounding box center [377, 231] width 437 height 29
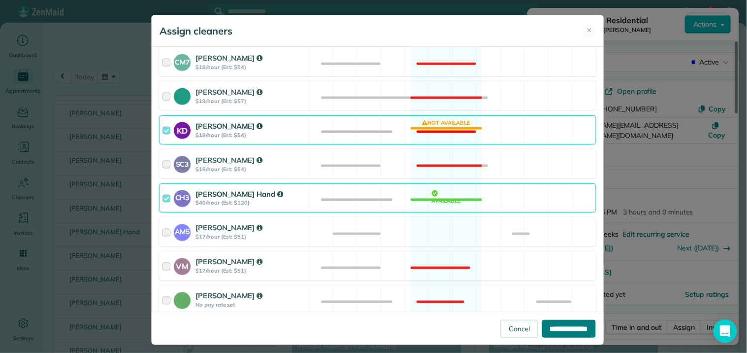
click at [563, 329] on input "**********" at bounding box center [569, 329] width 54 height 18
type input "**********"
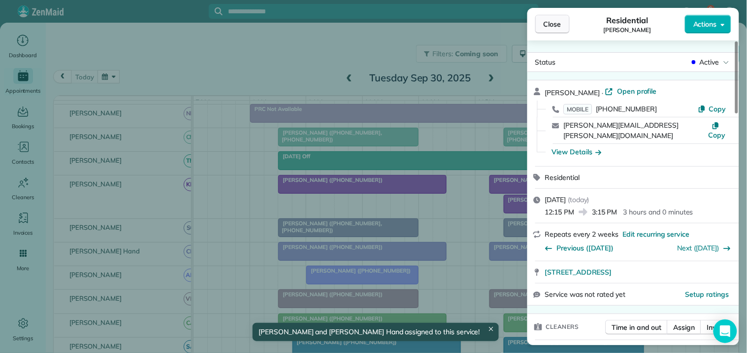
click at [556, 25] on span "Close" at bounding box center [553, 24] width 18 height 10
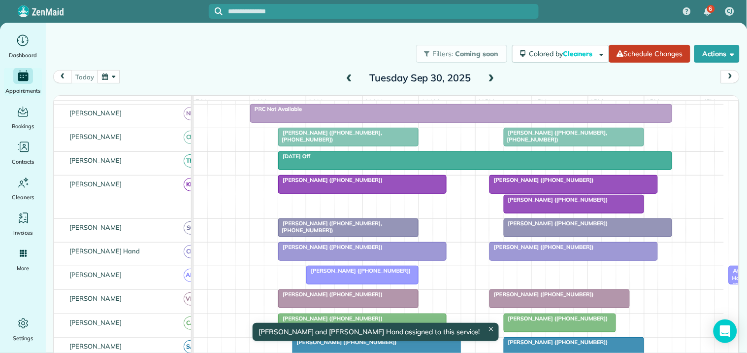
click at [546, 213] on div at bounding box center [573, 204] width 139 height 18
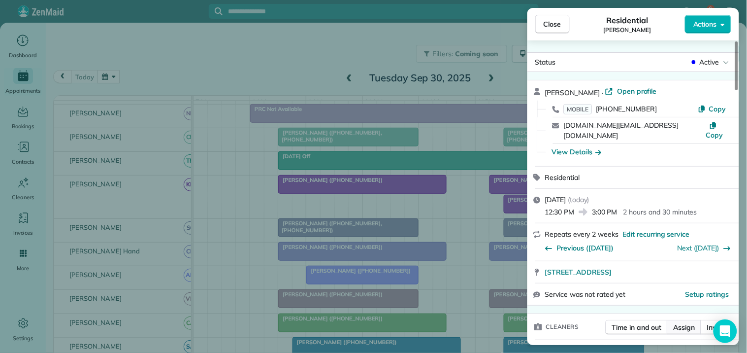
click at [690, 322] on span "Assign" at bounding box center [685, 327] width 22 height 10
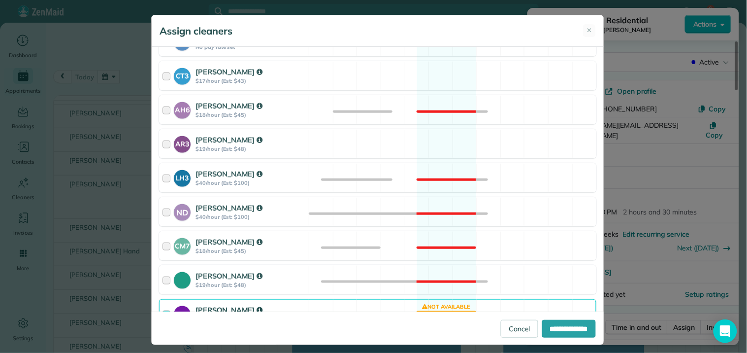
scroll to position [273, 0]
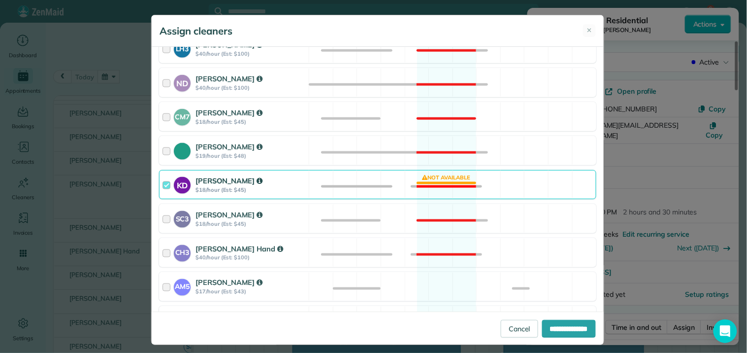
click at [441, 184] on div "KD [PERSON_NAME] $18/hour (Est: $45) Not available" at bounding box center [377, 184] width 437 height 29
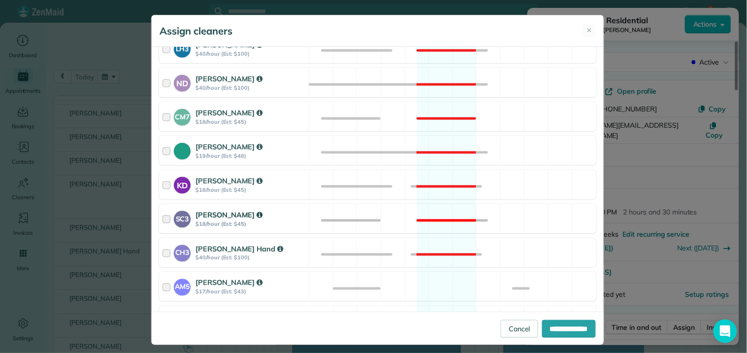
click at [436, 212] on div "SC3 [PERSON_NAME] $18/hour (Est: $45) Not available" at bounding box center [377, 218] width 437 height 29
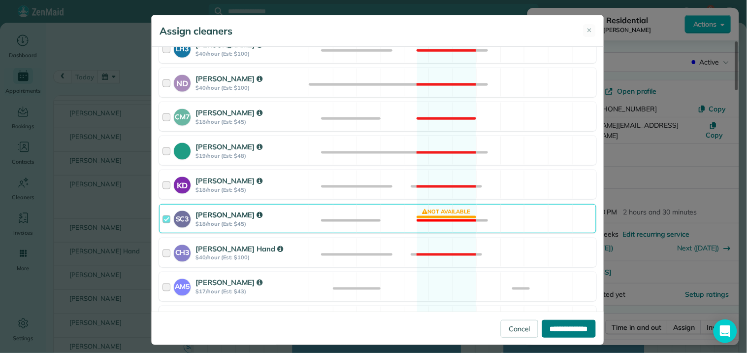
click at [565, 328] on input "**********" at bounding box center [569, 329] width 54 height 18
type input "**********"
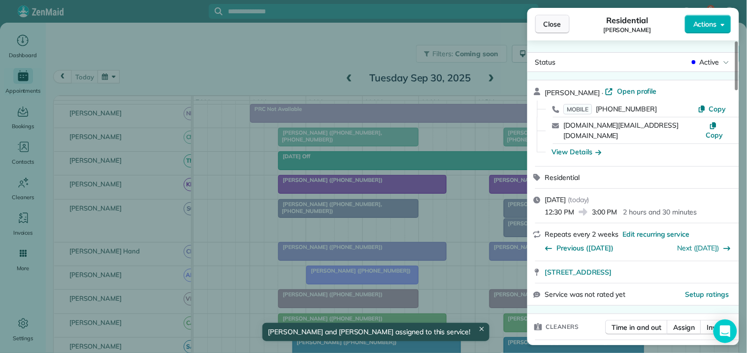
click at [562, 19] on span "Close" at bounding box center [553, 24] width 18 height 10
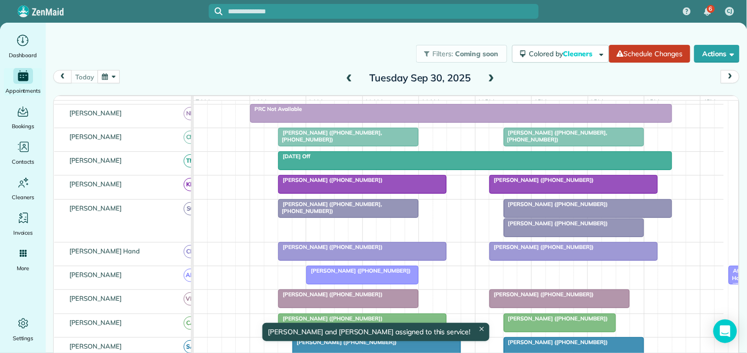
click at [564, 217] on div at bounding box center [587, 208] width 167 height 18
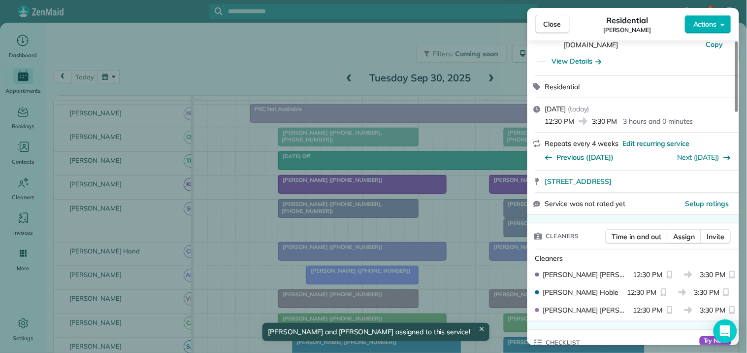
scroll to position [109, 0]
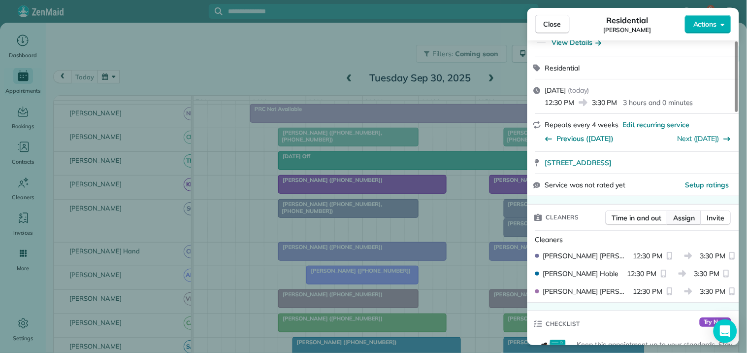
click at [685, 213] on span "Assign" at bounding box center [685, 218] width 22 height 10
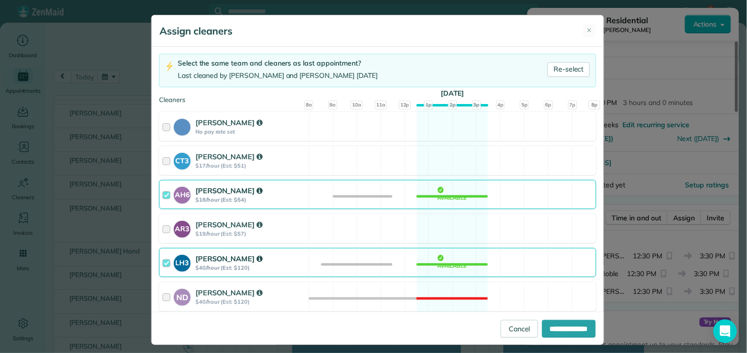
scroll to position [273, 0]
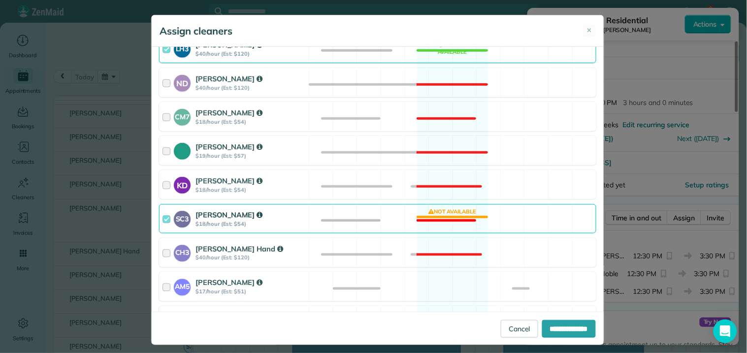
click at [447, 217] on div "SC3 [PERSON_NAME] $18/hour (Est: $54) Not available" at bounding box center [377, 218] width 437 height 29
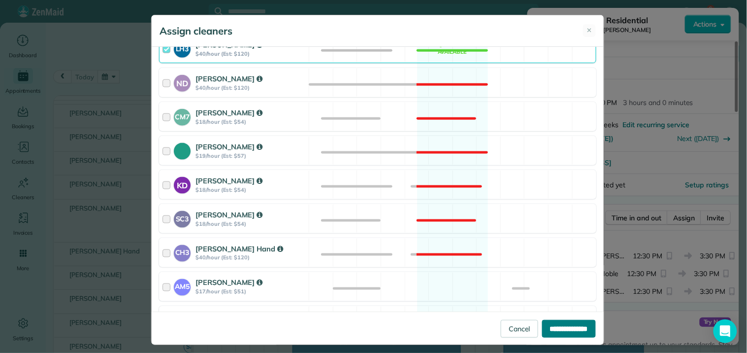
click at [563, 328] on input "**********" at bounding box center [569, 329] width 54 height 18
type input "**********"
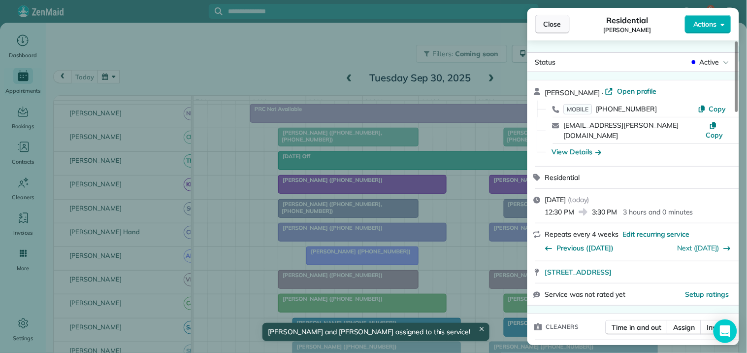
click at [549, 26] on span "Close" at bounding box center [553, 24] width 18 height 10
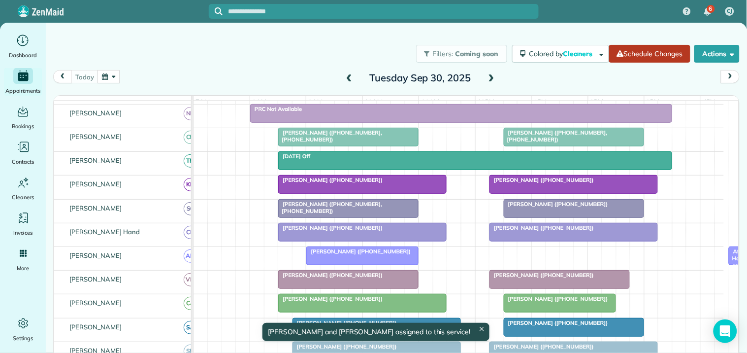
click at [629, 50] on link "Schedule Changes" at bounding box center [649, 54] width 81 height 18
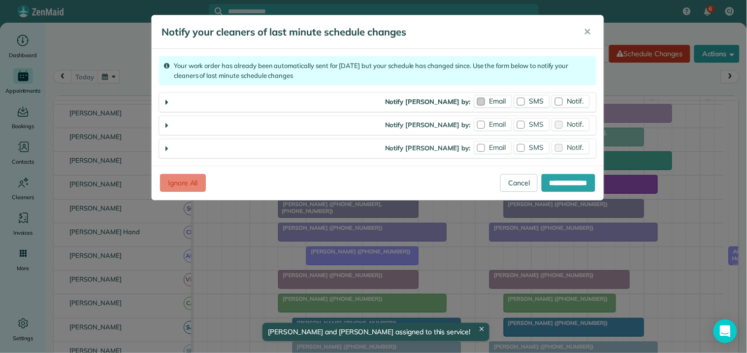
click at [486, 104] on label "Email" at bounding box center [492, 101] width 37 height 12
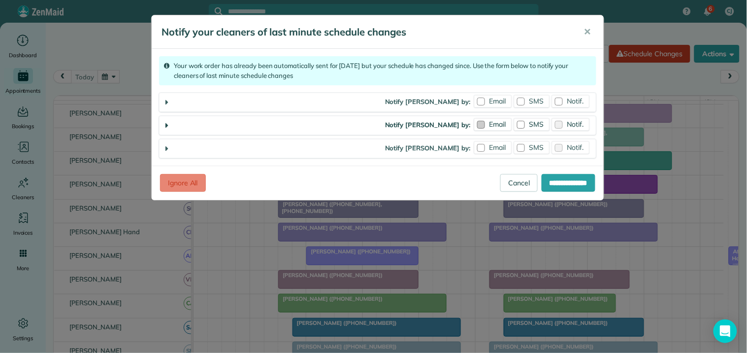
click at [493, 121] on span "Email" at bounding box center [498, 124] width 17 height 9
click at [495, 143] on span "Email" at bounding box center [498, 147] width 17 height 9
click at [573, 99] on span "Notif." at bounding box center [575, 101] width 17 height 9
click at [525, 147] on div at bounding box center [521, 148] width 8 height 8
click at [561, 178] on input "**********" at bounding box center [569, 183] width 54 height 18
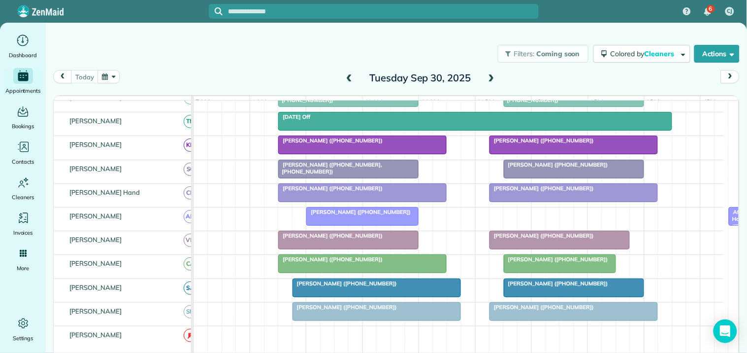
scroll to position [109, 0]
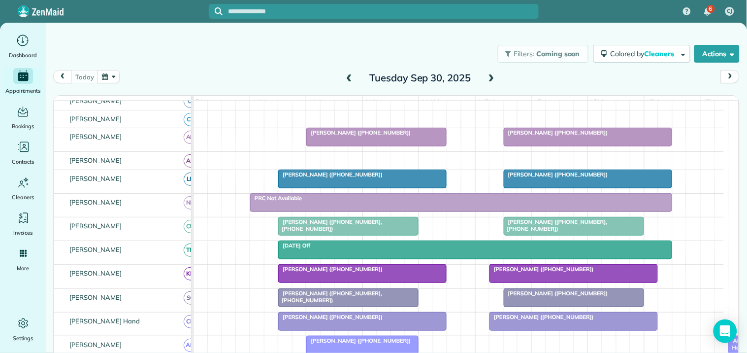
click at [242, 41] on div "Filters: Coming soon Colored by Cleaners Color by Cleaner Color by Team Color b…" at bounding box center [396, 53] width 701 height 33
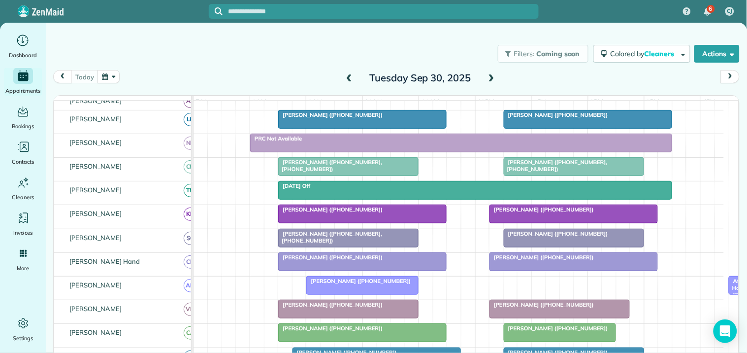
scroll to position [219, 0]
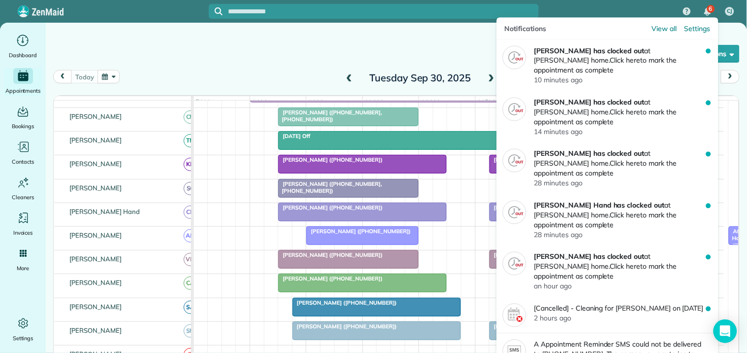
click at [709, 10] on span "6" at bounding box center [710, 9] width 3 height 8
click at [665, 32] on span "View all" at bounding box center [664, 29] width 25 height 10
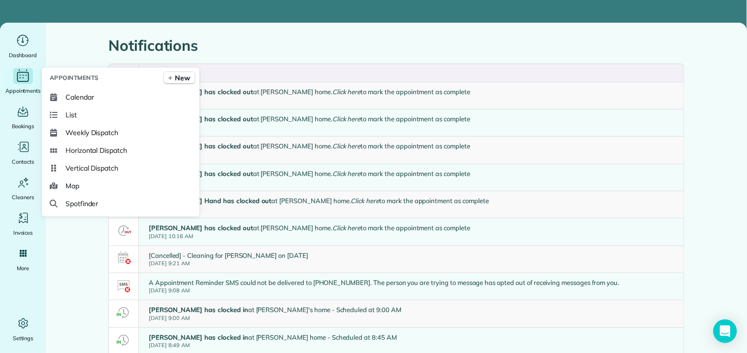
click at [27, 73] on icon "Main" at bounding box center [22, 75] width 15 height 15
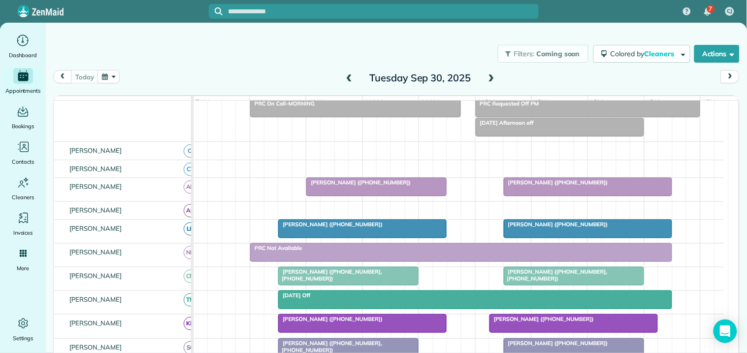
scroll to position [55, 0]
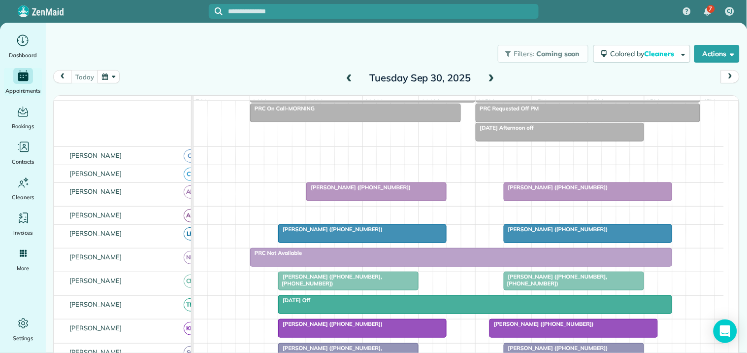
click at [227, 63] on div "Filters: Coming soon Colored by Cleaners Color by Cleaner Color by Team Color b…" at bounding box center [396, 53] width 701 height 33
click at [368, 191] on span "[PERSON_NAME] ([PHONE_NUMBER])" at bounding box center [358, 187] width 105 height 7
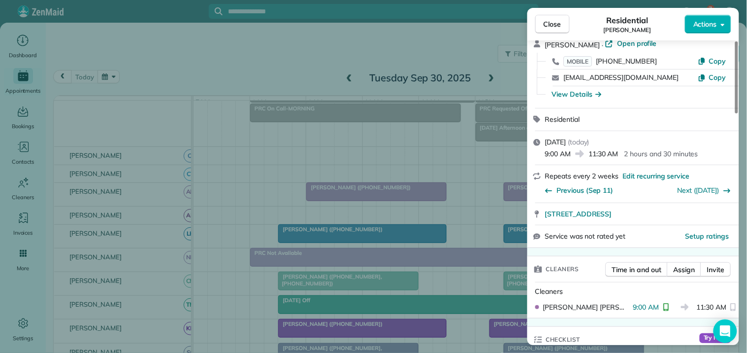
scroll to position [109, 0]
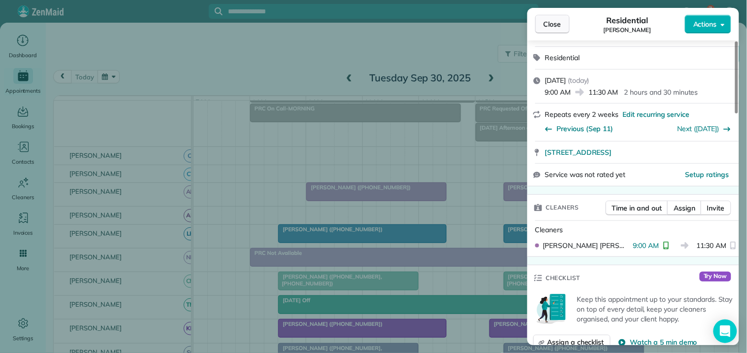
click at [552, 21] on span "Close" at bounding box center [553, 24] width 18 height 10
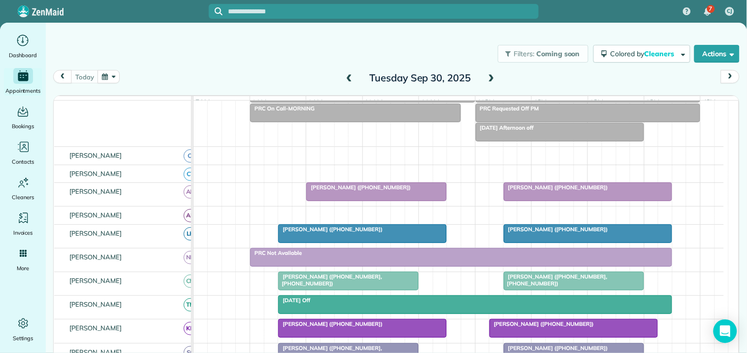
click at [208, 69] on div "Filters: Coming soon Colored by Cleaners Color by Cleaner Color by Team Color b…" at bounding box center [396, 53] width 701 height 33
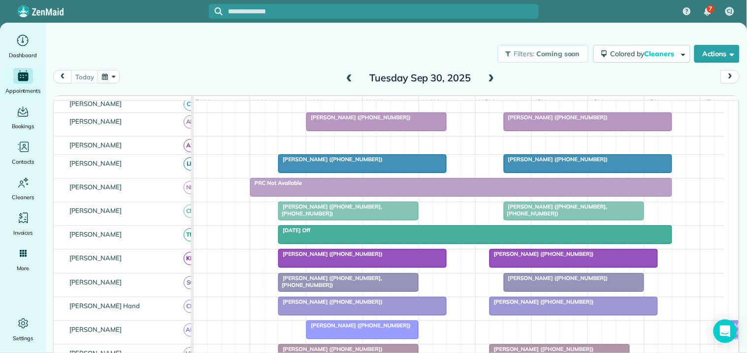
scroll to position [219, 0]
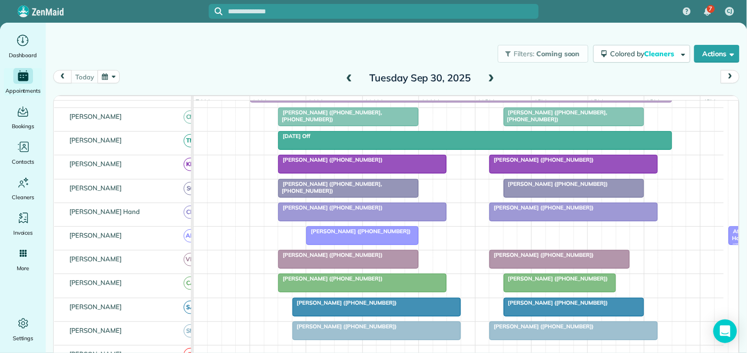
click at [254, 51] on div "Filters: Coming soon Colored by Cleaners Color by Cleaner Color by Team Color b…" at bounding box center [396, 53] width 701 height 33
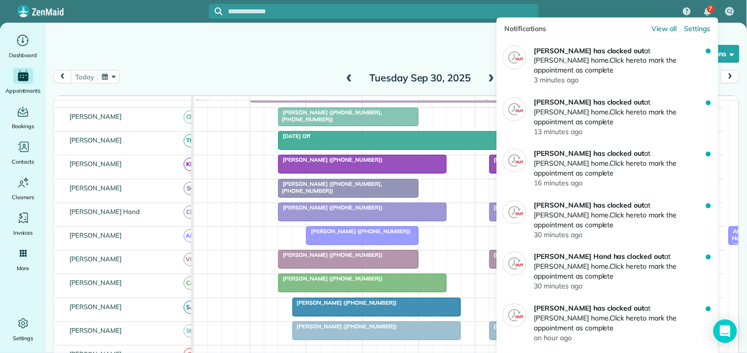
click at [709, 7] on span "7" at bounding box center [710, 9] width 3 height 8
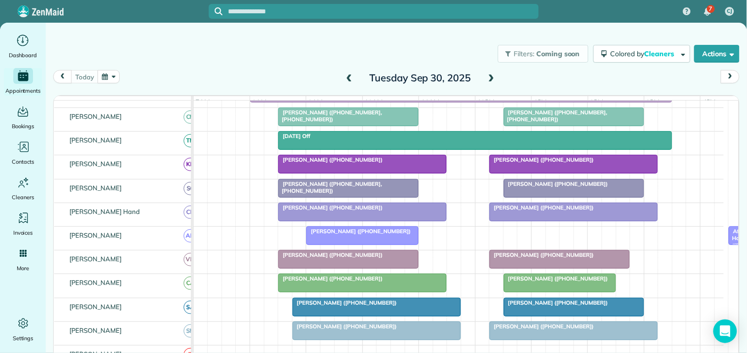
click at [269, 53] on div "Filters: Coming soon Colored by Cleaners Color by Cleaner Color by Team Color b…" at bounding box center [396, 53] width 701 height 33
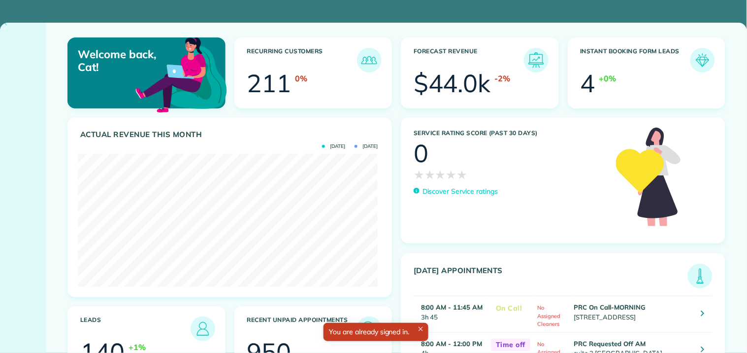
scroll to position [133, 299]
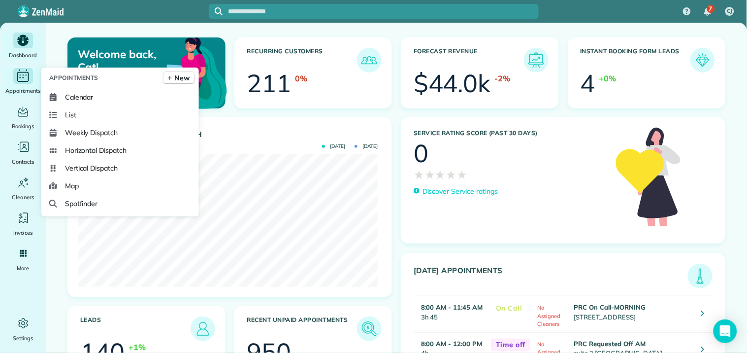
click at [30, 77] on icon "Main" at bounding box center [22, 75] width 15 height 15
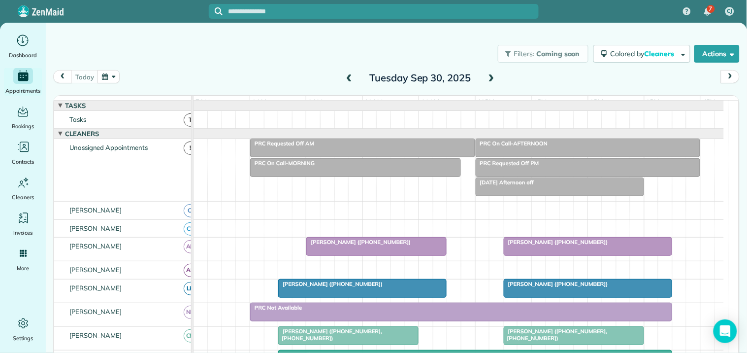
click at [283, 61] on div "Filters: Coming soon Colored by Cleaners Color by Cleaner Color by Team Color b…" at bounding box center [396, 53] width 701 height 33
click at [114, 77] on button "button" at bounding box center [109, 76] width 23 height 13
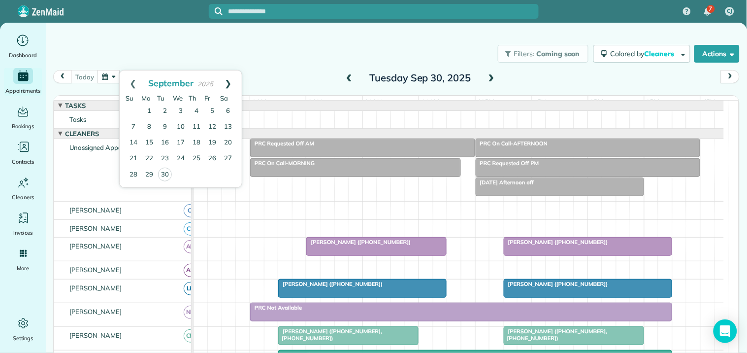
click at [230, 82] on link "Next" at bounding box center [228, 82] width 27 height 25
click at [146, 126] on link "6" at bounding box center [149, 127] width 16 height 16
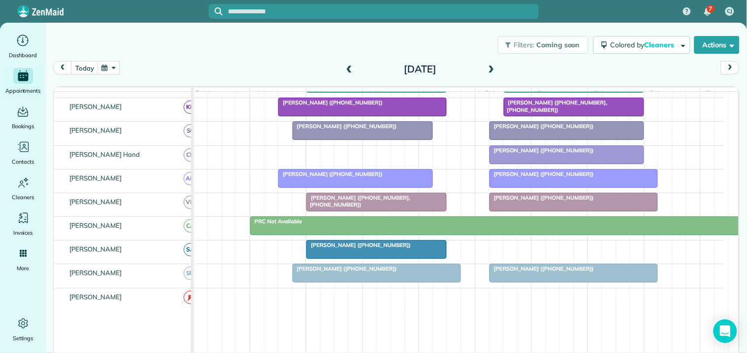
scroll to position [273, 0]
click at [85, 67] on button "today" at bounding box center [84, 67] width 27 height 13
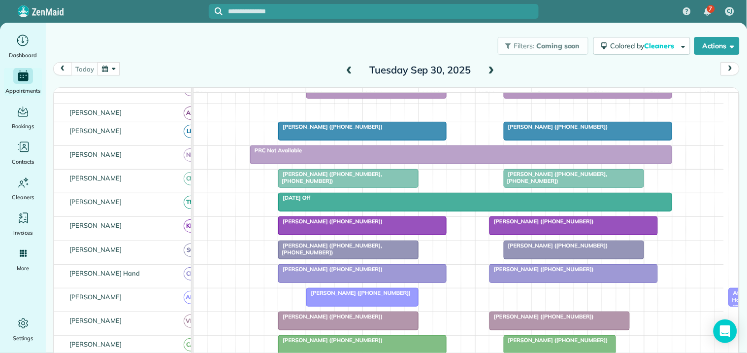
scroll to position [103, 0]
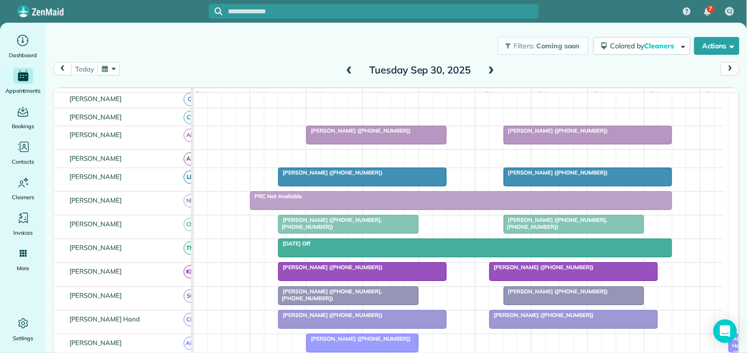
click at [488, 67] on span at bounding box center [491, 70] width 11 height 9
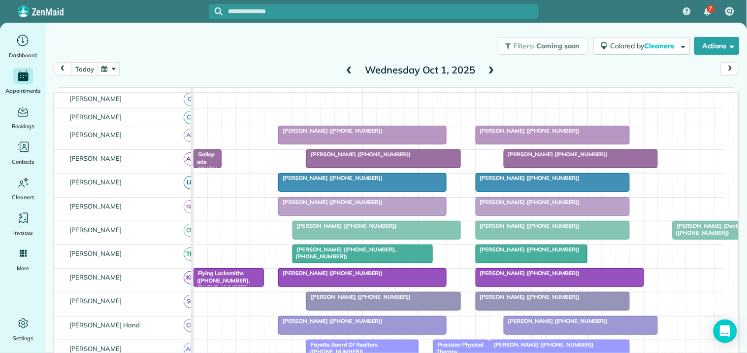
scroll to position [0, 0]
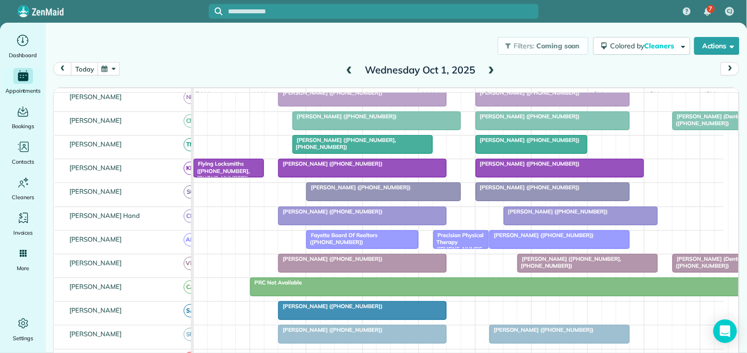
click at [267, 58] on div "Filters: Coming soon Colored by Cleaners Color by Cleaner Color by Team Color b…" at bounding box center [396, 46] width 701 height 33
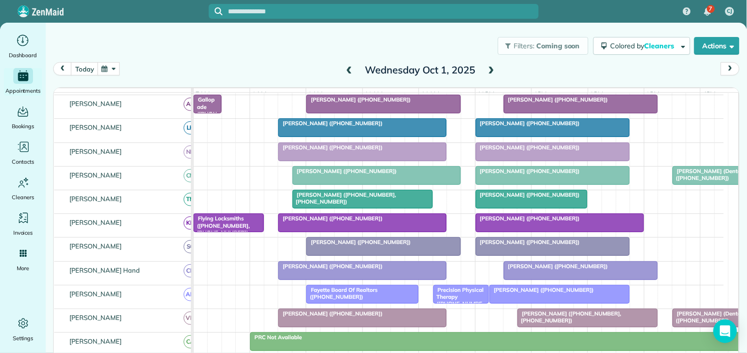
click at [234, 45] on div "Filters: Coming soon Colored by Cleaners Color by Cleaner Color by Team Color b…" at bounding box center [396, 46] width 701 height 33
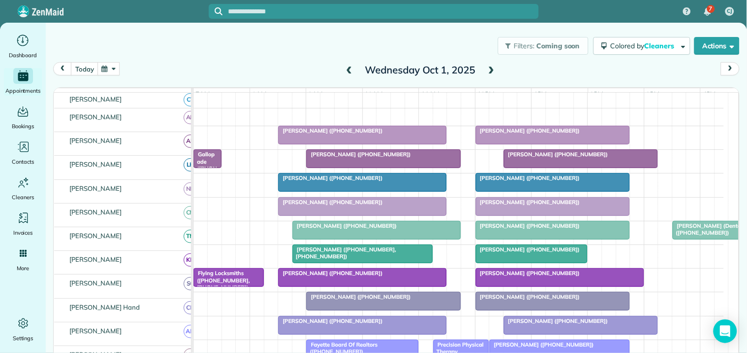
scroll to position [103, 0]
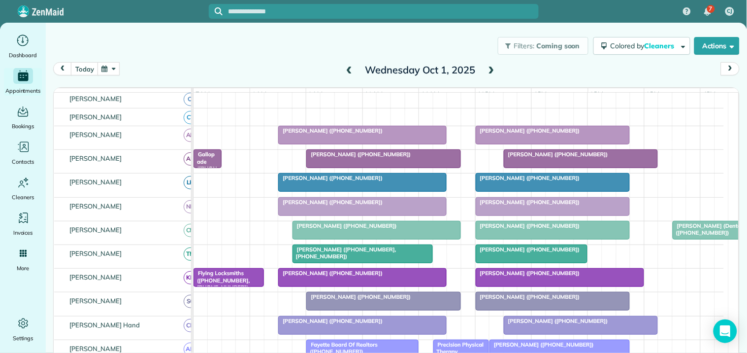
click at [274, 53] on div "Filters: Coming soon Colored by Cleaners Color by Cleaner Color by Team Color b…" at bounding box center [396, 46] width 701 height 33
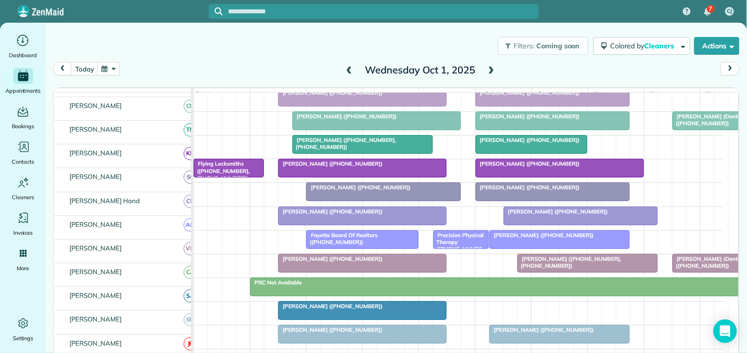
scroll to position [213, 0]
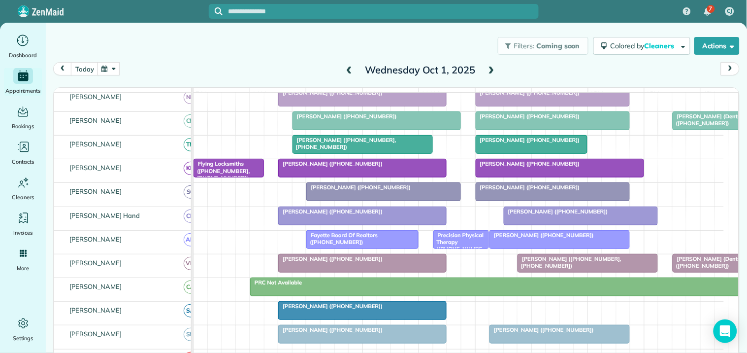
click at [216, 66] on div "today Wednesday Oct 1, 2025" at bounding box center [396, 71] width 687 height 19
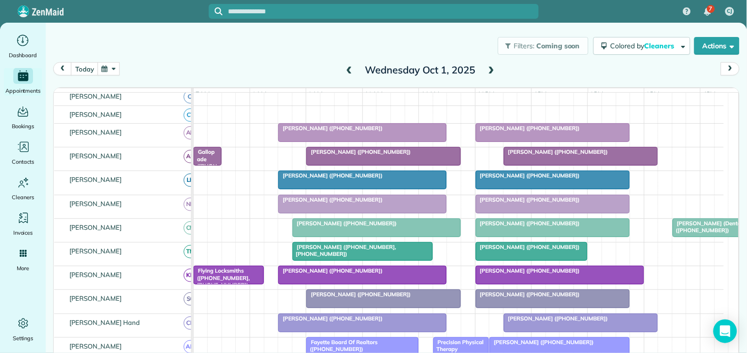
scroll to position [103, 0]
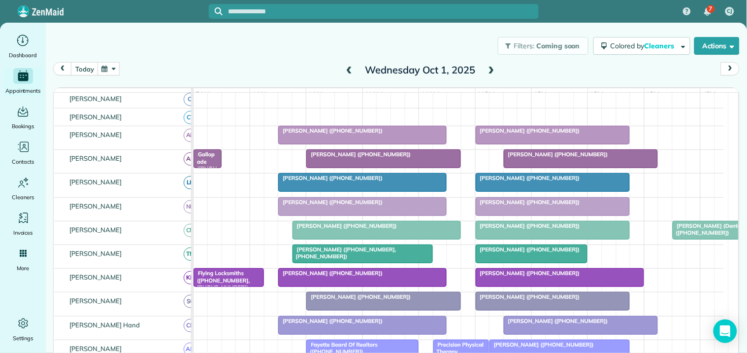
click at [252, 51] on div "Filters: Coming soon Colored by Cleaners Color by Cleaner Color by Team Color b…" at bounding box center [396, 46] width 701 height 33
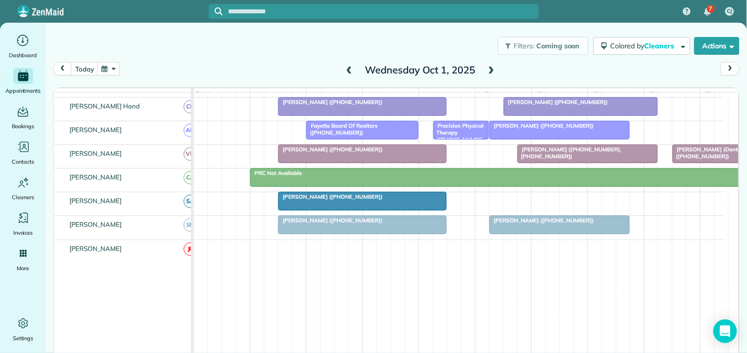
scroll to position [213, 0]
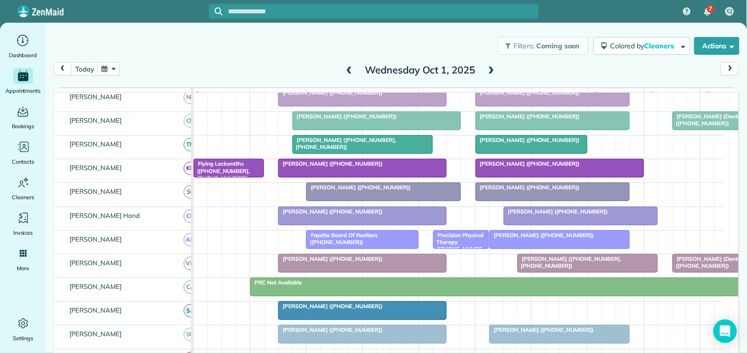
click at [489, 66] on span at bounding box center [491, 70] width 11 height 9
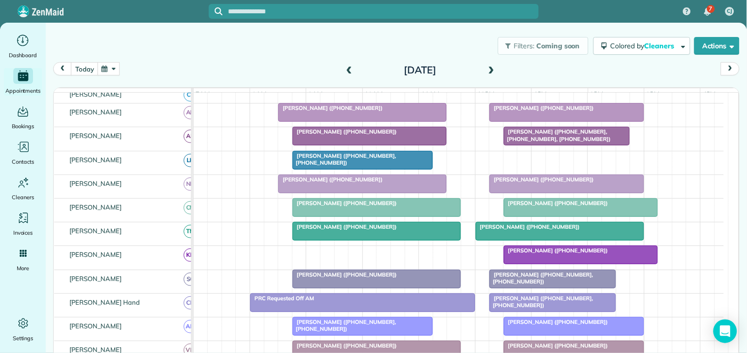
scroll to position [226, 0]
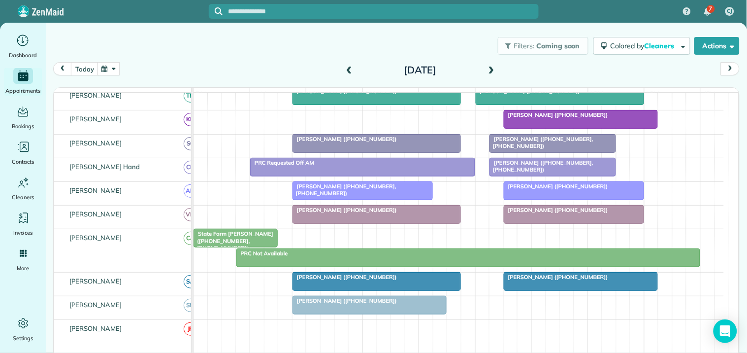
click at [201, 47] on div "Filters: Coming soon Colored by Cleaners Color by Cleaner Color by Team Color b…" at bounding box center [396, 46] width 701 height 33
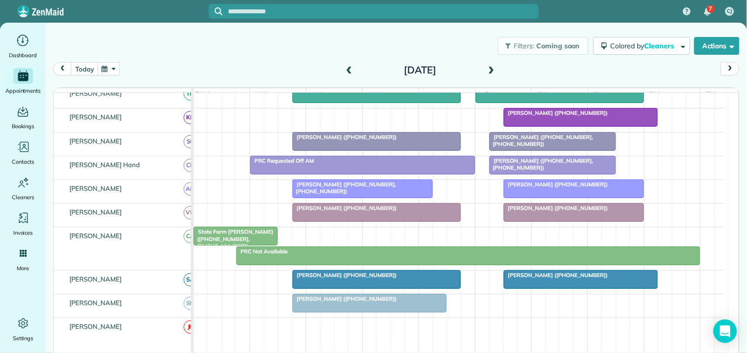
scroll to position [125, 0]
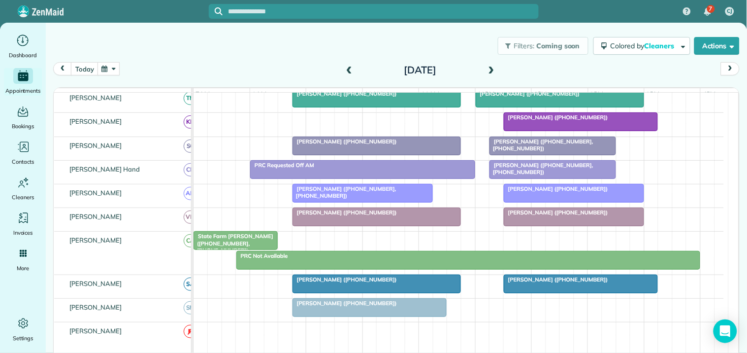
click at [232, 58] on div "Filters: Coming soon Colored by Cleaners Color by Cleaner Color by Team Color b…" at bounding box center [396, 46] width 701 height 33
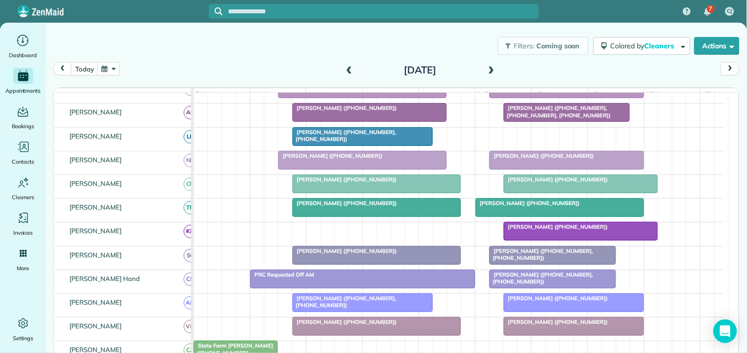
click at [346, 66] on span at bounding box center [349, 70] width 11 height 9
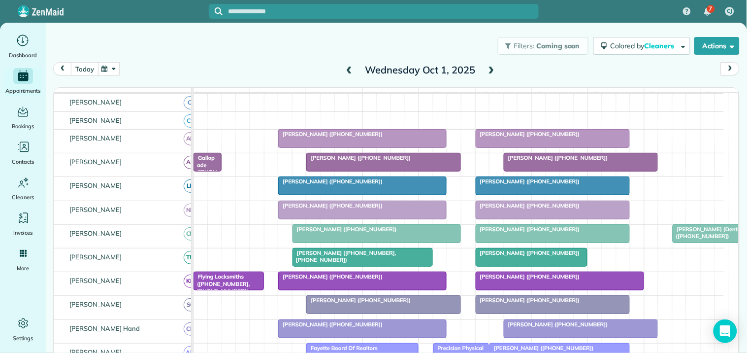
click at [81, 69] on button "today" at bounding box center [84, 68] width 27 height 13
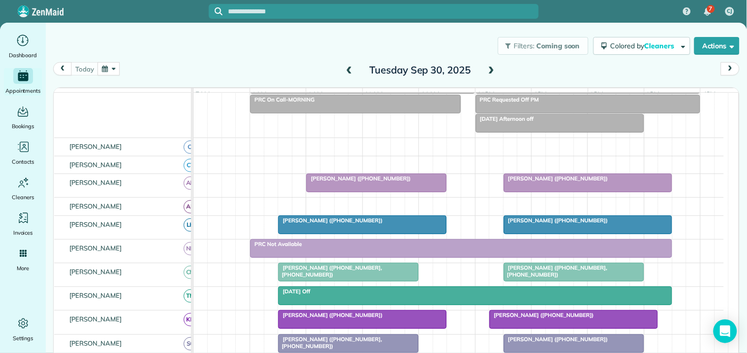
scroll to position [100, 0]
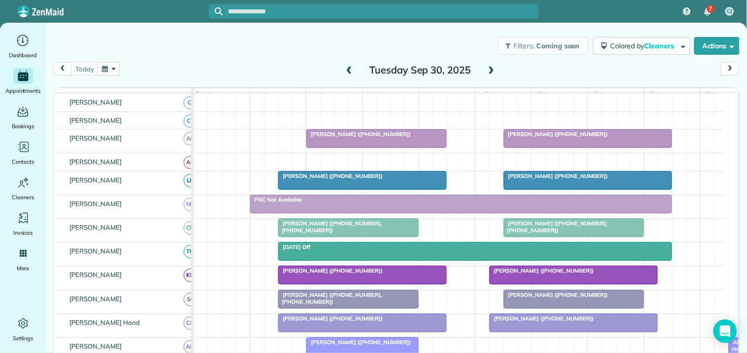
click at [347, 56] on div "Filters: Coming soon Colored by Cleaners Color by Cleaner Color by Team Color b…" at bounding box center [396, 46] width 701 height 33
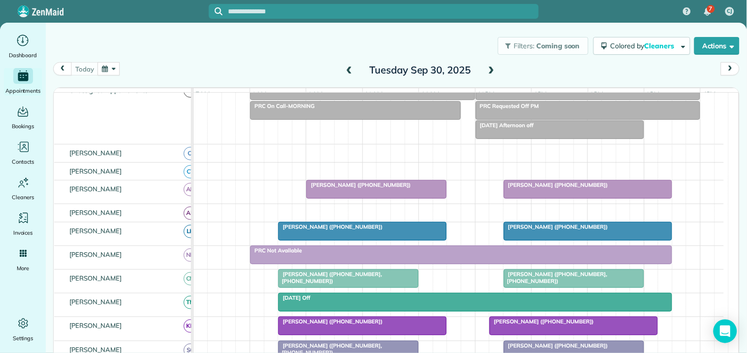
scroll to position [45, 0]
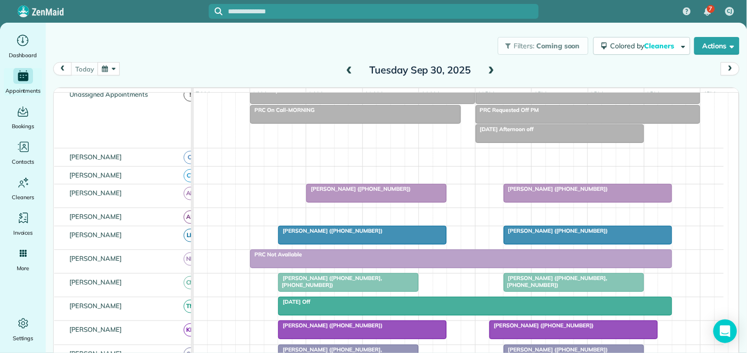
click at [488, 67] on span at bounding box center [491, 70] width 11 height 9
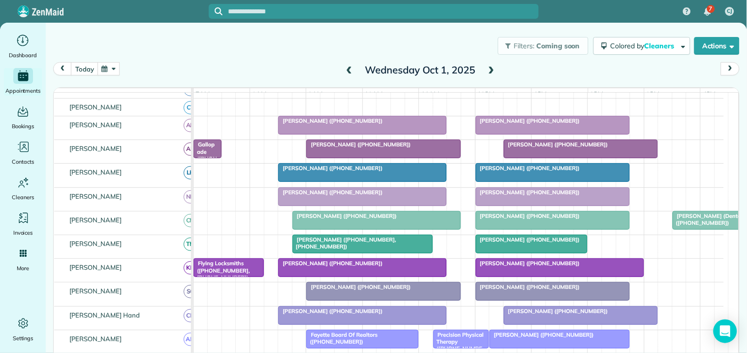
scroll to position [110, 0]
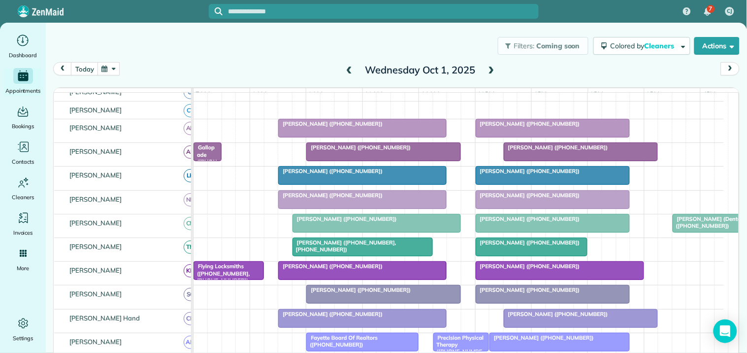
click at [345, 68] on span at bounding box center [349, 70] width 11 height 9
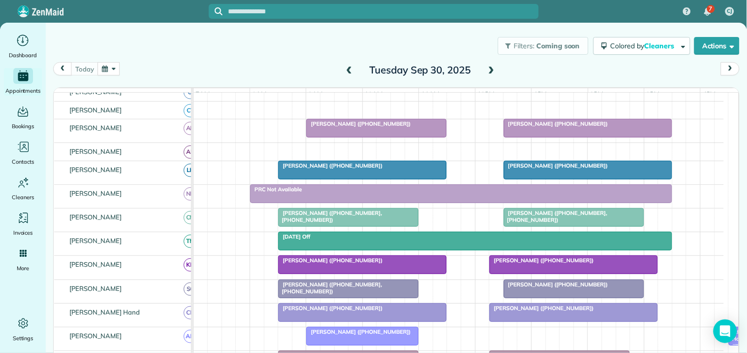
click at [262, 53] on div "Filters: Coming soon Colored by Cleaners Color by Cleaner Color by Team Color b…" at bounding box center [396, 46] width 701 height 33
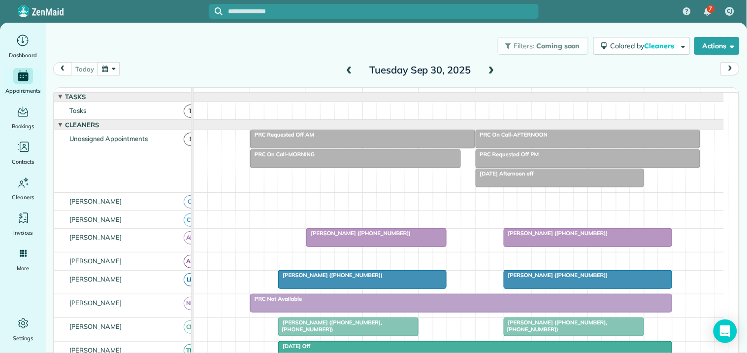
click at [264, 45] on div "Filters: Coming soon Colored by Cleaners Color by Cleaner Color by Team Color b…" at bounding box center [396, 46] width 701 height 33
click at [110, 67] on button "button" at bounding box center [109, 68] width 23 height 13
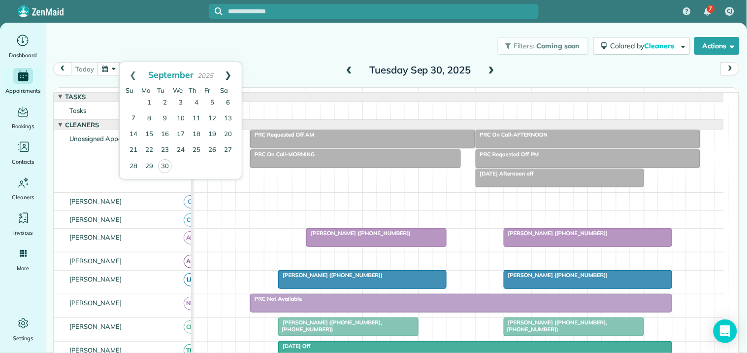
click at [229, 75] on link "Next" at bounding box center [228, 74] width 27 height 25
click at [150, 150] on link "20" at bounding box center [149, 150] width 16 height 16
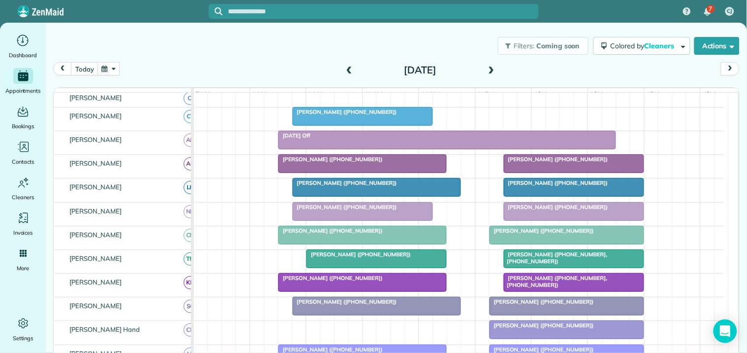
scroll to position [110, 0]
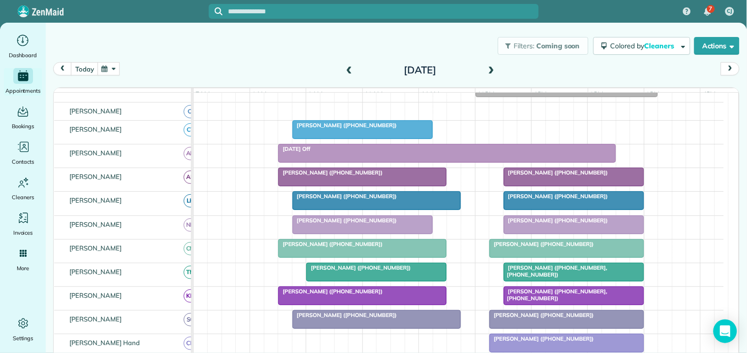
click at [364, 138] on div at bounding box center [362, 130] width 139 height 18
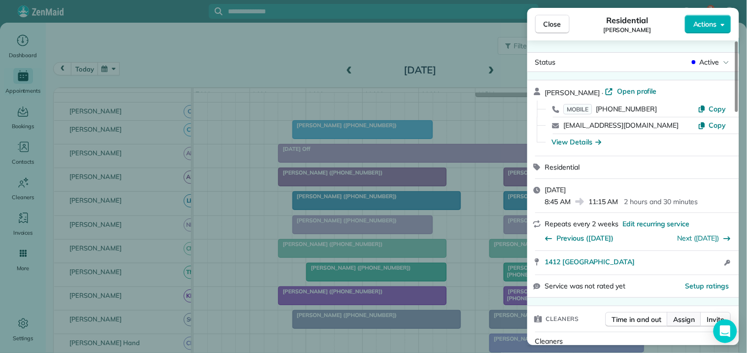
click at [685, 324] on button "Assign" at bounding box center [684, 319] width 34 height 15
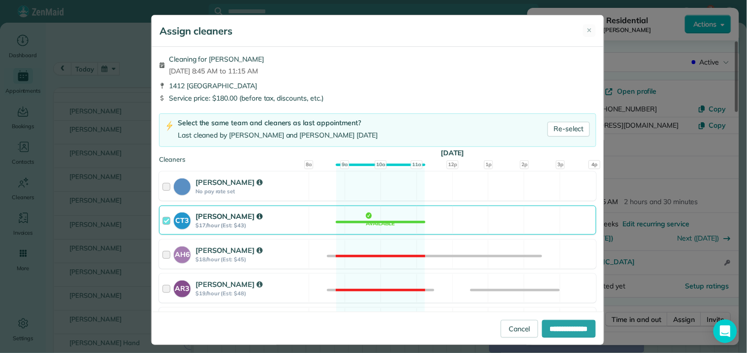
click at [372, 220] on div "CT3 Crystal Todd $17/hour (Est: $43) Available" at bounding box center [377, 219] width 437 height 29
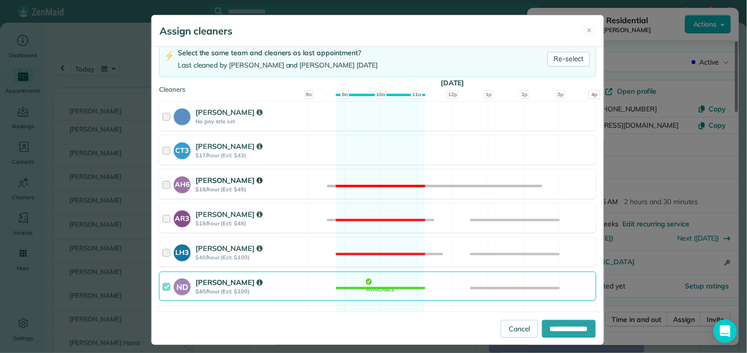
scroll to position [164, 0]
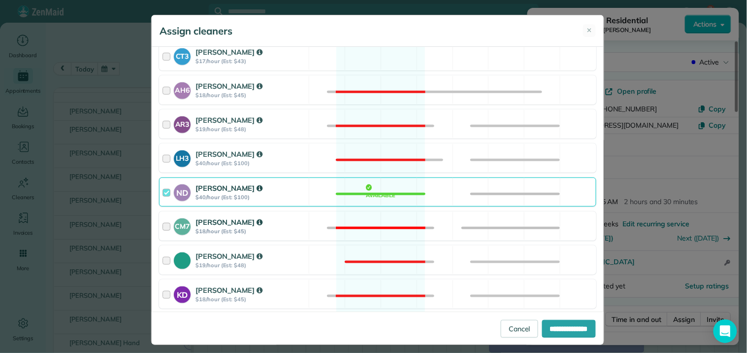
click at [368, 221] on div "CM7 Caitlin Miller $18/hour (Est: $45) Not available" at bounding box center [377, 225] width 437 height 29
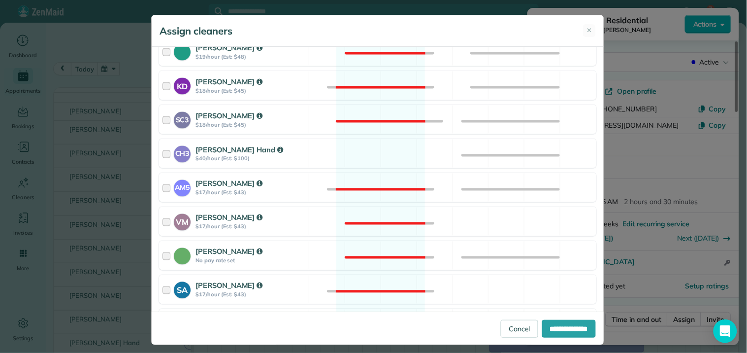
scroll to position [470, 0]
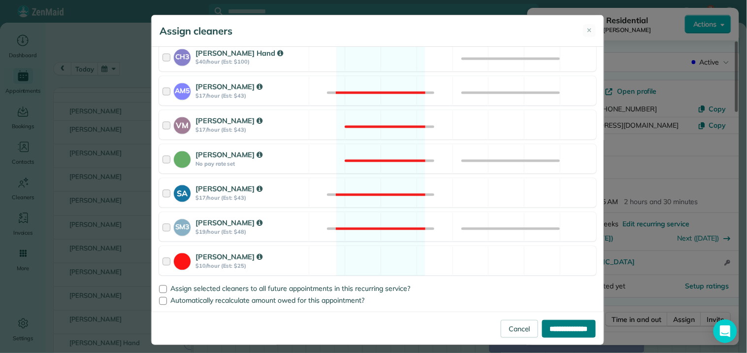
click at [559, 329] on input "**********" at bounding box center [569, 329] width 54 height 18
type input "**********"
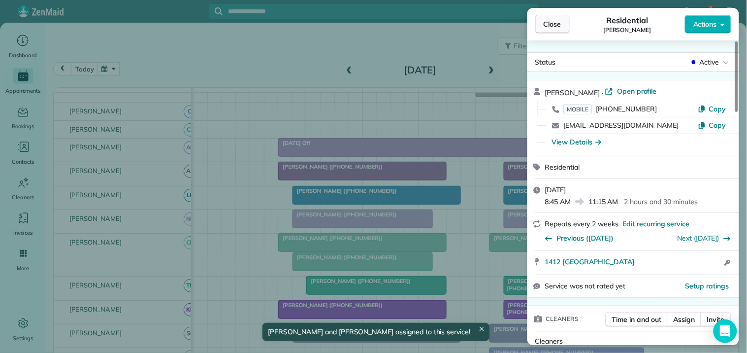
click at [559, 24] on span "Close" at bounding box center [553, 24] width 18 height 10
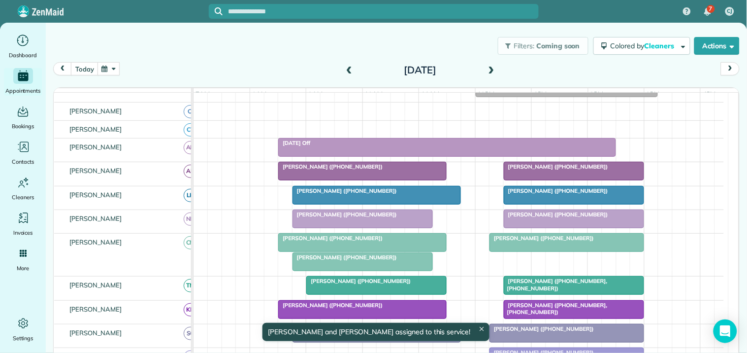
click at [366, 241] on div "Jennifer Barnes (+13123996964)" at bounding box center [362, 237] width 163 height 7
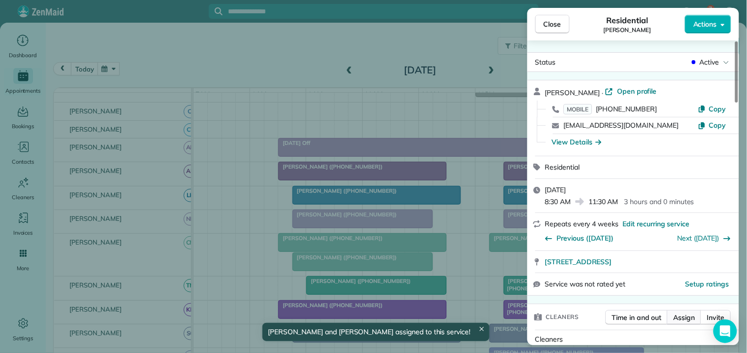
click at [692, 319] on span "Assign" at bounding box center [685, 317] width 22 height 10
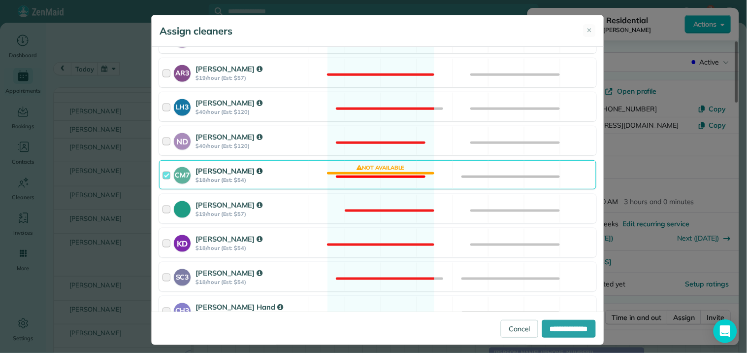
scroll to position [219, 0]
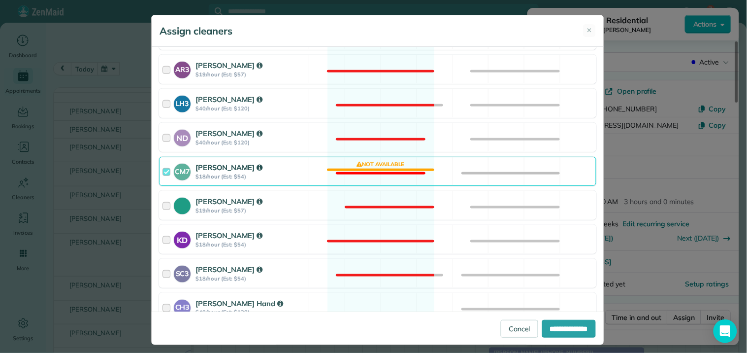
click at [375, 166] on div "CM7 Caitlin Miller $18/hour (Est: $54) Not available" at bounding box center [377, 171] width 437 height 29
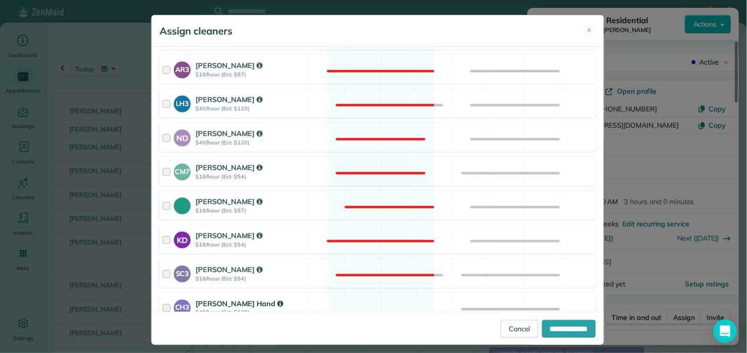
click at [371, 300] on div "CH3 Cortney Hand $40/hour (Est: $120) Available" at bounding box center [377, 307] width 437 height 29
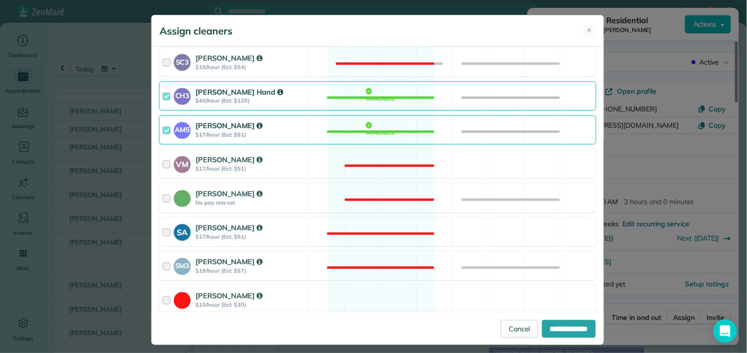
scroll to position [437, 0]
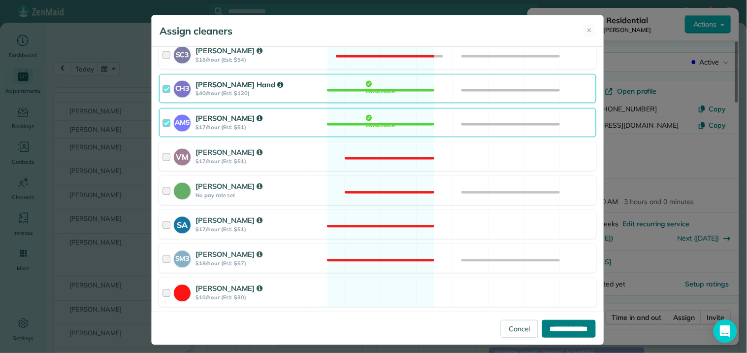
click at [558, 328] on input "**********" at bounding box center [569, 329] width 54 height 18
type input "**********"
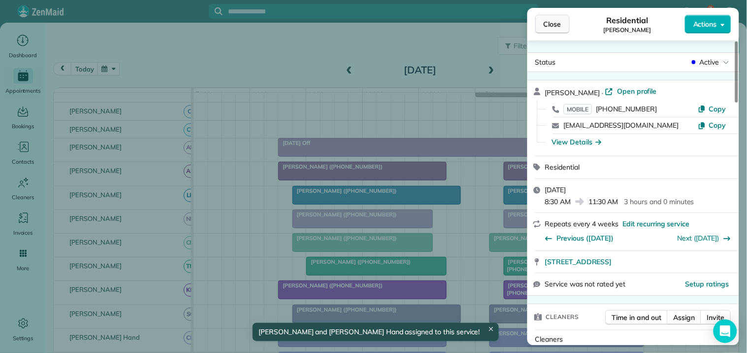
click at [557, 28] on span "Close" at bounding box center [553, 24] width 18 height 10
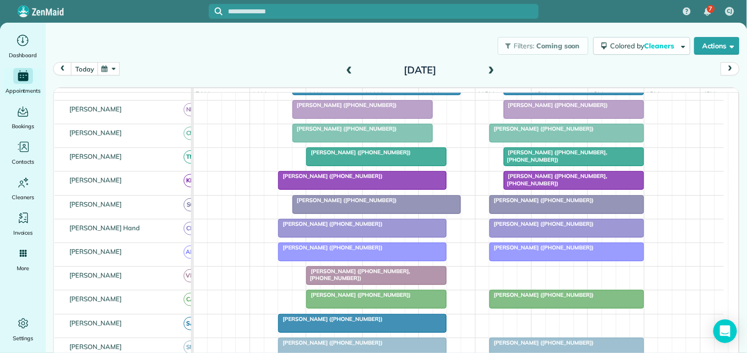
scroll to position [165, 0]
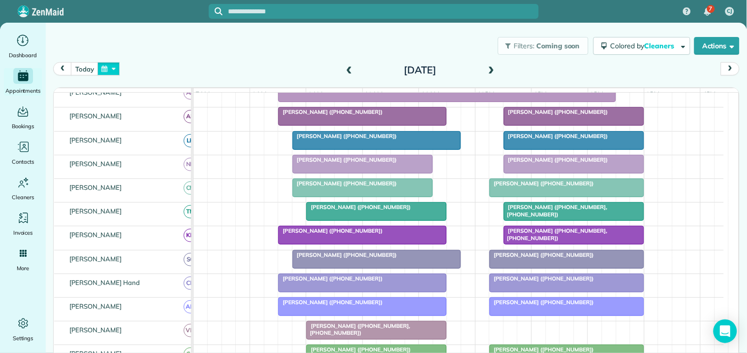
click at [114, 67] on button "button" at bounding box center [109, 68] width 23 height 13
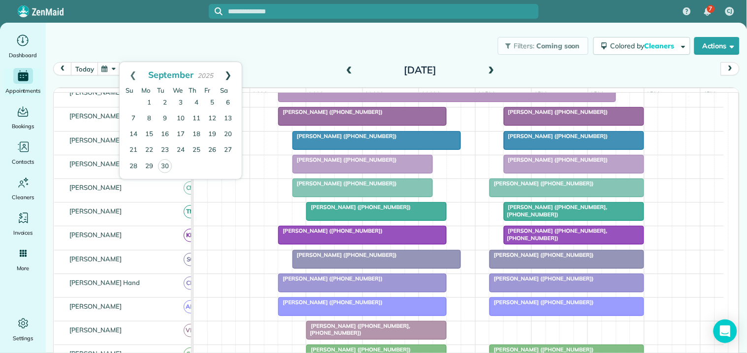
click at [229, 71] on link "Next" at bounding box center [228, 74] width 27 height 25
click at [153, 121] on link "6" at bounding box center [149, 119] width 16 height 16
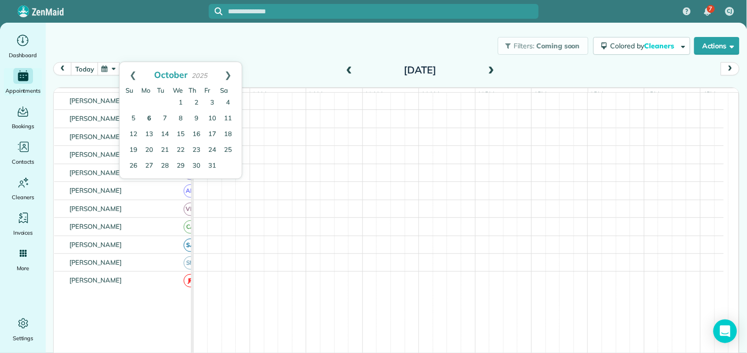
scroll to position [96, 0]
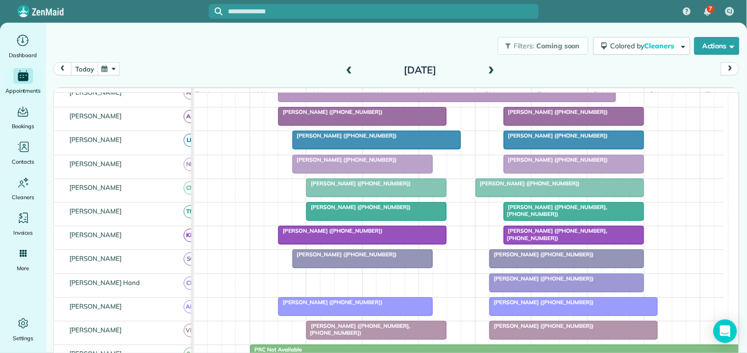
click at [111, 68] on button "button" at bounding box center [109, 68] width 23 height 13
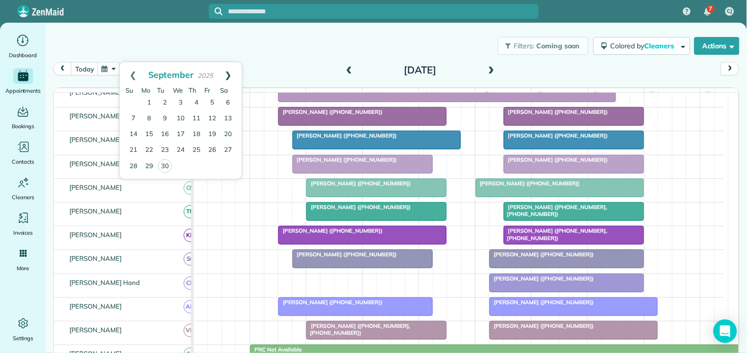
click at [232, 72] on link "Next" at bounding box center [228, 74] width 27 height 25
click at [311, 59] on div "Filters: Coming soon Colored by Cleaners Color by Cleaner Color by Team Color b…" at bounding box center [396, 46] width 701 height 33
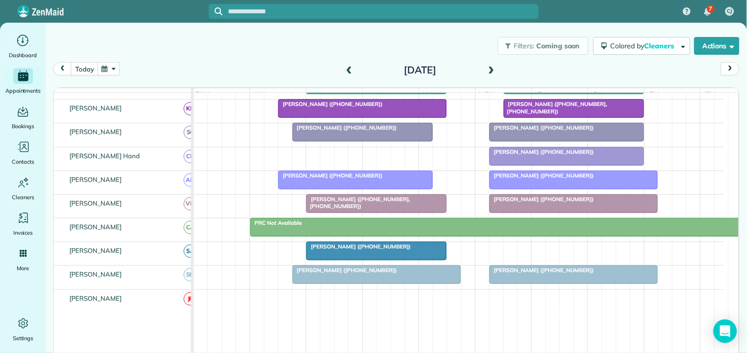
scroll to position [255, 0]
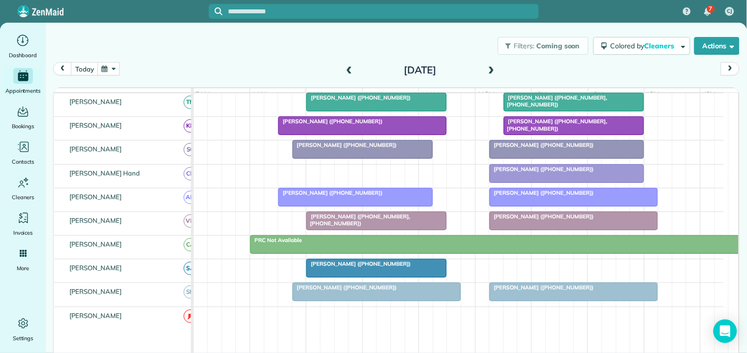
click at [114, 71] on button "button" at bounding box center [109, 68] width 23 height 13
click at [304, 28] on div "Filters: Coming soon Colored by Cleaners Color by Cleaner Color by Team Color b…" at bounding box center [396, 180] width 701 height 330
click at [489, 70] on span at bounding box center [491, 70] width 11 height 9
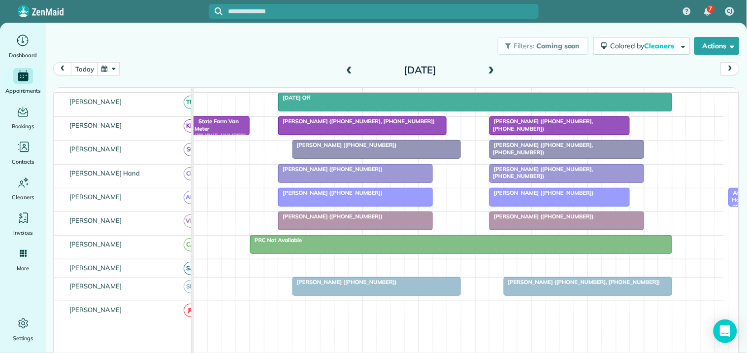
click at [488, 67] on span at bounding box center [491, 70] width 11 height 9
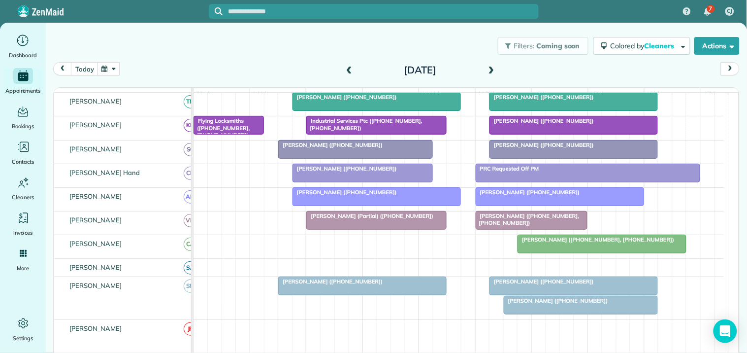
scroll to position [173, 0]
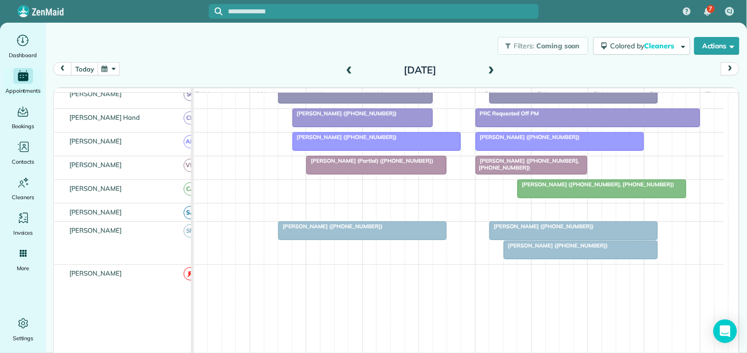
click at [488, 68] on span at bounding box center [491, 70] width 11 height 9
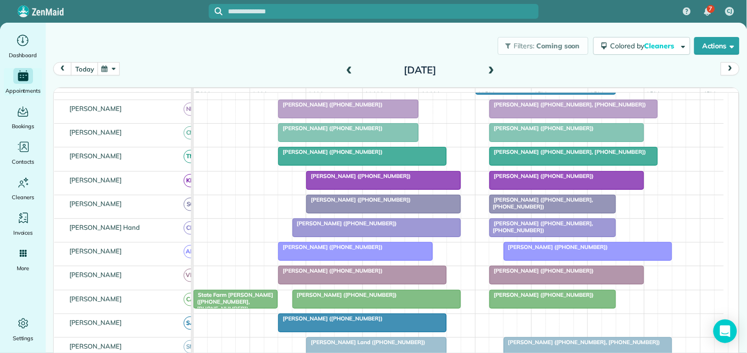
click at [112, 66] on button "button" at bounding box center [109, 68] width 23 height 13
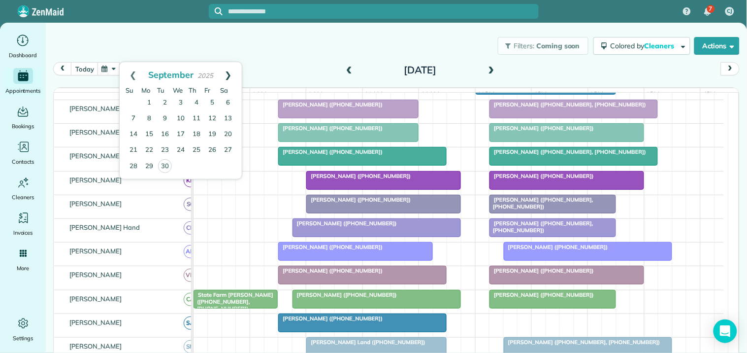
click at [227, 72] on link "Next" at bounding box center [228, 74] width 27 height 25
click at [180, 100] on link "1" at bounding box center [181, 103] width 16 height 16
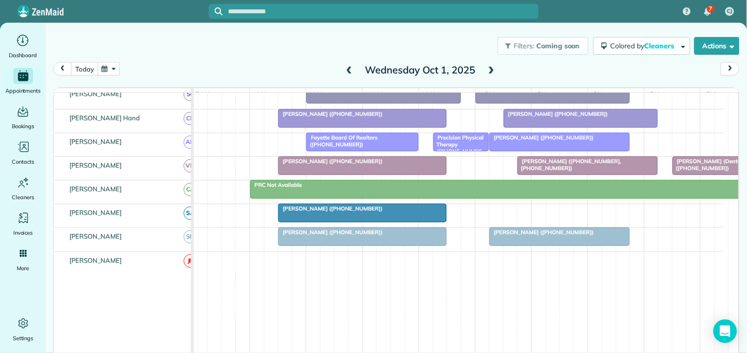
click at [488, 70] on span at bounding box center [491, 70] width 11 height 9
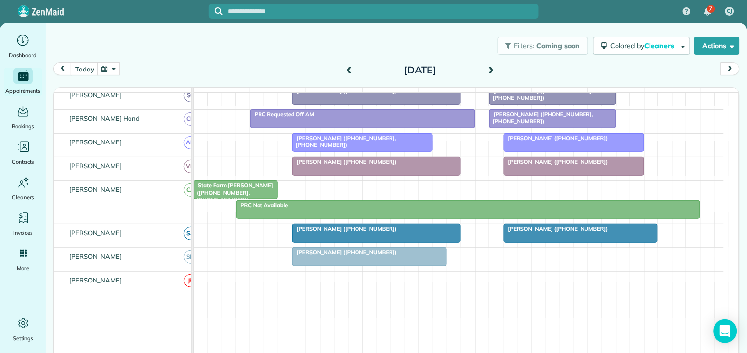
click at [262, 63] on div "today Thursday Oct 2, 2025" at bounding box center [396, 71] width 687 height 19
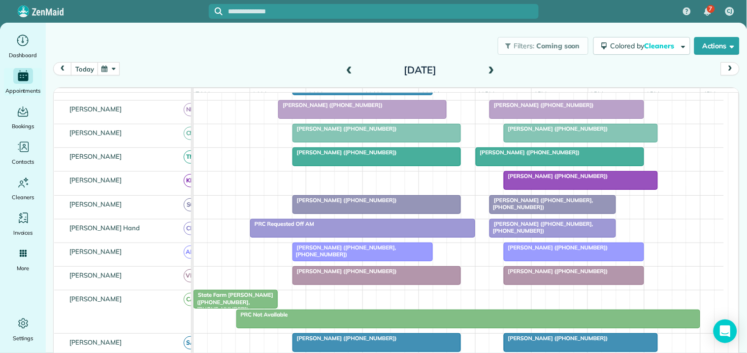
click at [489, 66] on span at bounding box center [491, 70] width 11 height 9
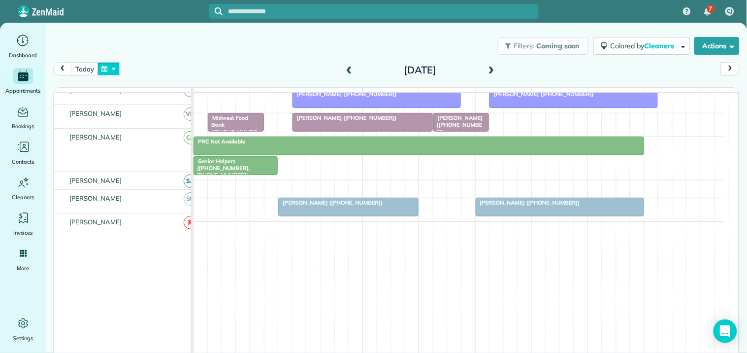
click at [107, 65] on button "button" at bounding box center [109, 68] width 23 height 13
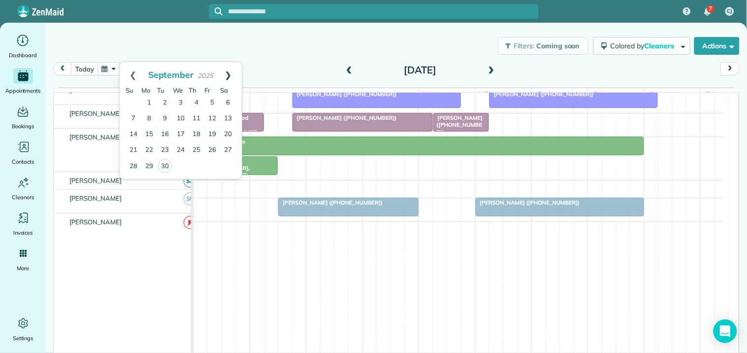
click at [228, 69] on link "Next" at bounding box center [228, 74] width 27 height 25
click at [212, 117] on link "10" at bounding box center [212, 119] width 16 height 16
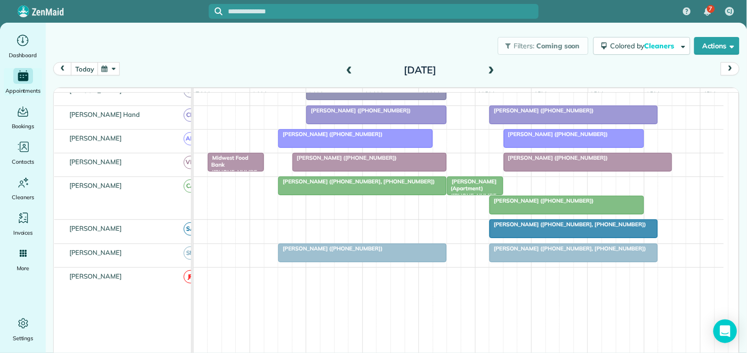
click at [350, 195] on div at bounding box center [362, 186] width 167 height 18
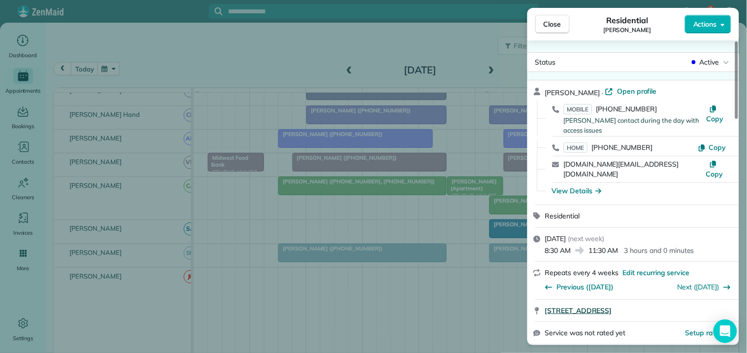
click at [602, 305] on span "344 Country Lake Drive Senoia GA 30276" at bounding box center [578, 310] width 67 height 10
click at [559, 25] on span "Close" at bounding box center [553, 24] width 18 height 10
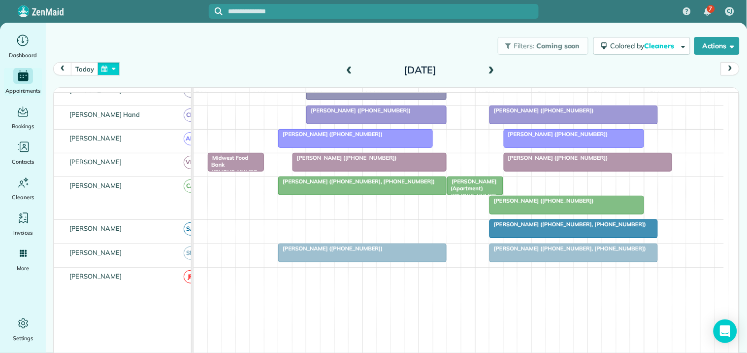
click at [112, 66] on button "button" at bounding box center [109, 68] width 23 height 13
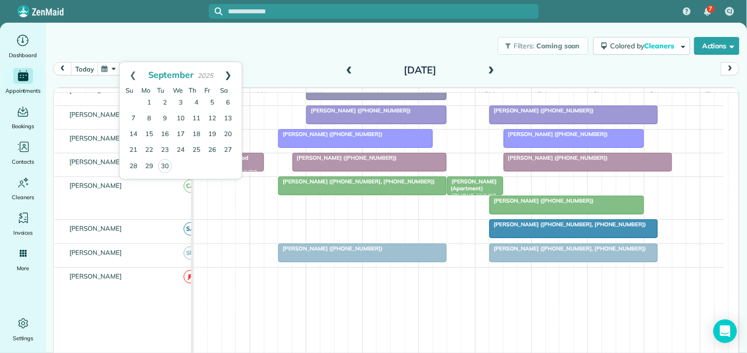
click at [228, 66] on link "Next" at bounding box center [228, 74] width 27 height 25
click at [214, 131] on link "17" at bounding box center [212, 135] width 16 height 16
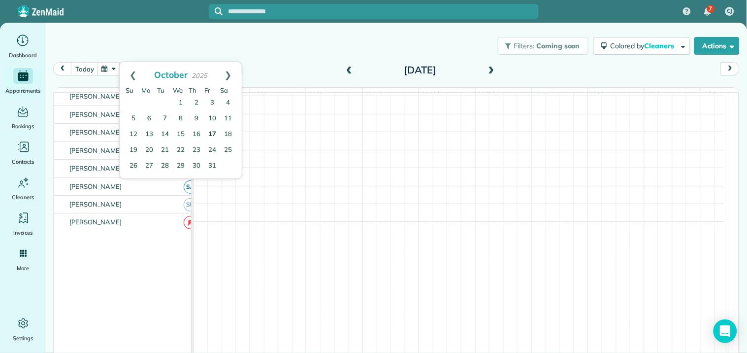
scroll to position [224, 0]
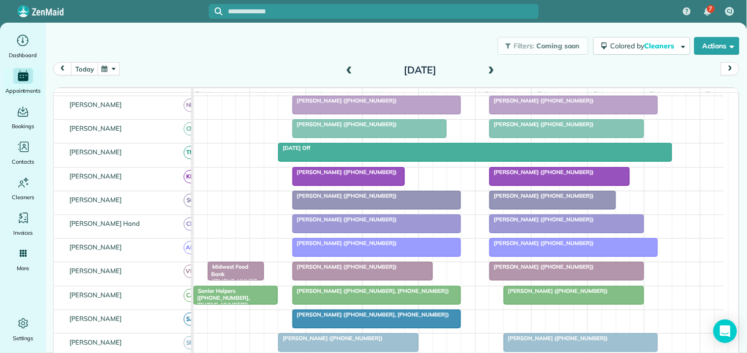
click at [258, 35] on div "Filters: Coming soon Colored by Cleaners Color by Cleaner Color by Team Color b…" at bounding box center [396, 46] width 701 height 33
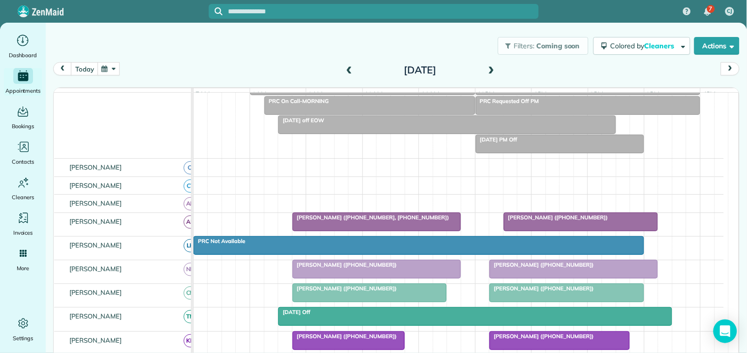
click at [111, 71] on button "button" at bounding box center [109, 68] width 23 height 13
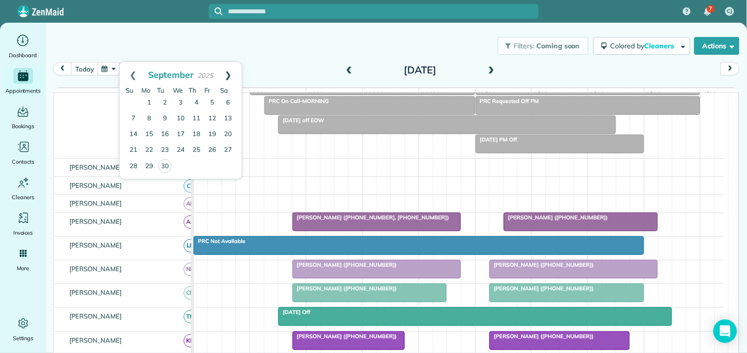
click at [230, 73] on link "Next" at bounding box center [228, 74] width 27 height 25
click at [214, 100] on link "3" at bounding box center [212, 103] width 16 height 16
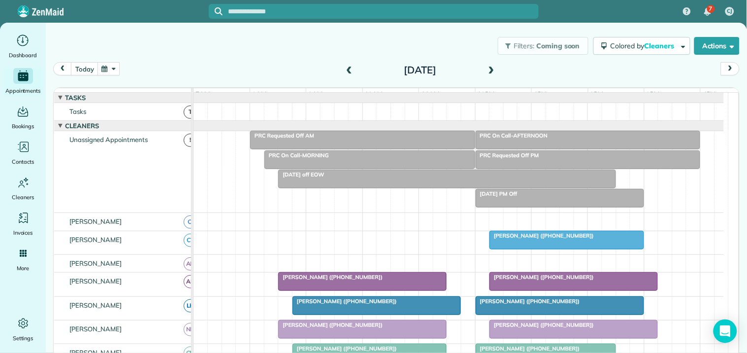
click at [259, 61] on div "Filters: Coming soon Colored by Cleaners Color by Cleaner Color by Team Color b…" at bounding box center [396, 46] width 701 height 33
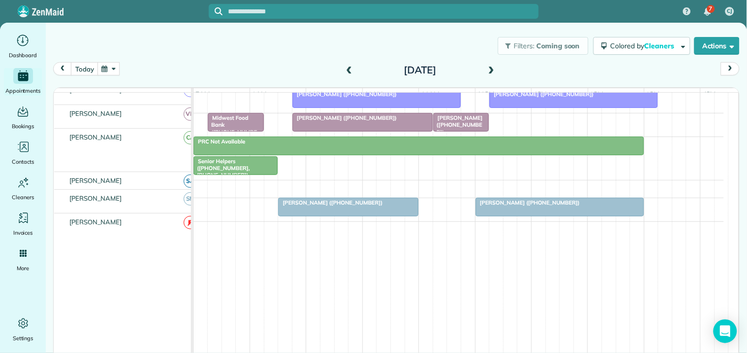
click at [253, 53] on div "Filters: Coming soon Colored by Cleaners Color by Cleaner Color by Team Color b…" at bounding box center [396, 46] width 701 height 33
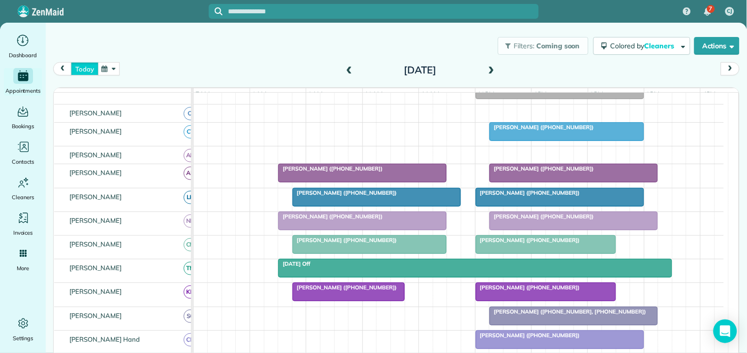
click at [90, 66] on button "today" at bounding box center [84, 68] width 27 height 13
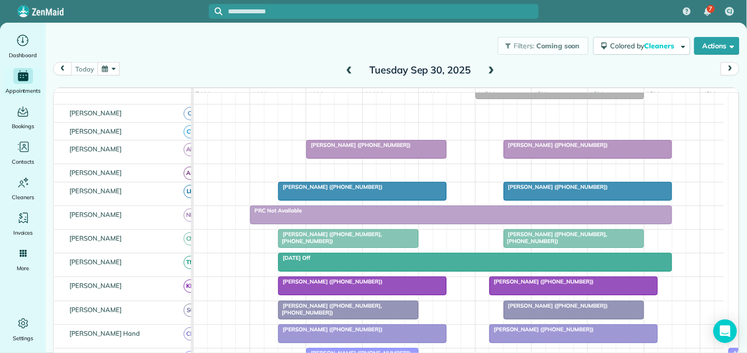
click at [489, 67] on span at bounding box center [491, 70] width 11 height 9
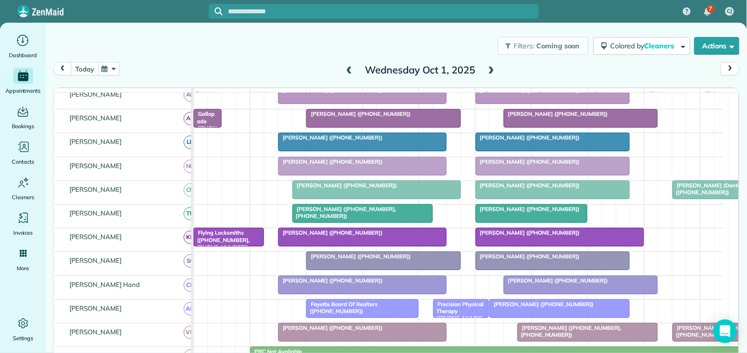
drag, startPoint x: 85, startPoint y: 70, endPoint x: 99, endPoint y: 70, distance: 14.3
click at [85, 70] on button "today" at bounding box center [84, 68] width 27 height 13
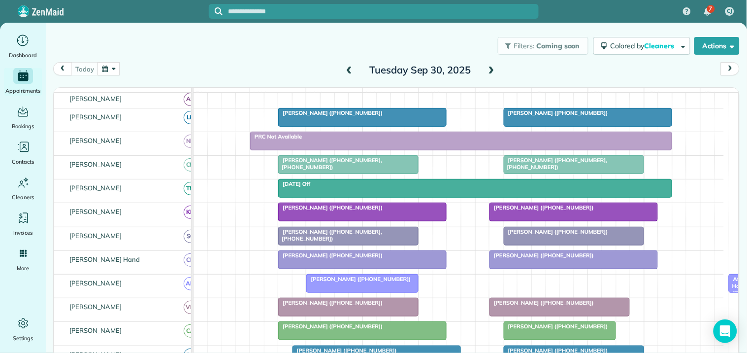
scroll to position [144, 0]
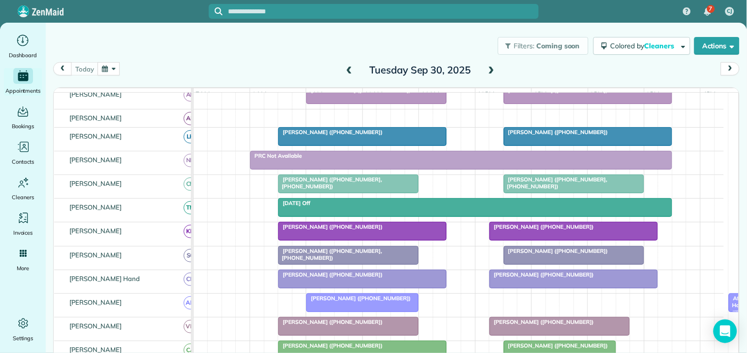
click at [232, 56] on div "Filters: Coming soon Colored by Cleaners Color by Cleaner Color by Team Color b…" at bounding box center [396, 46] width 701 height 33
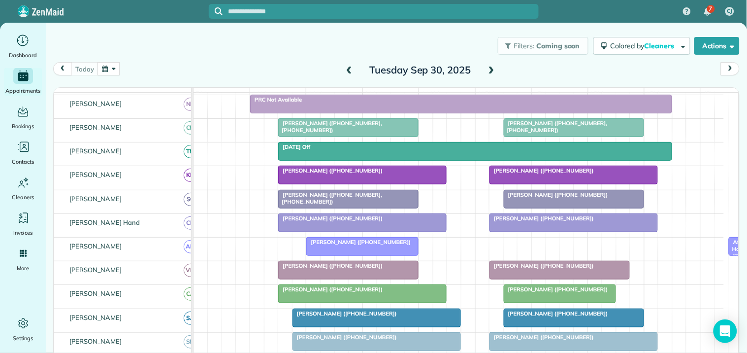
scroll to position [253, 0]
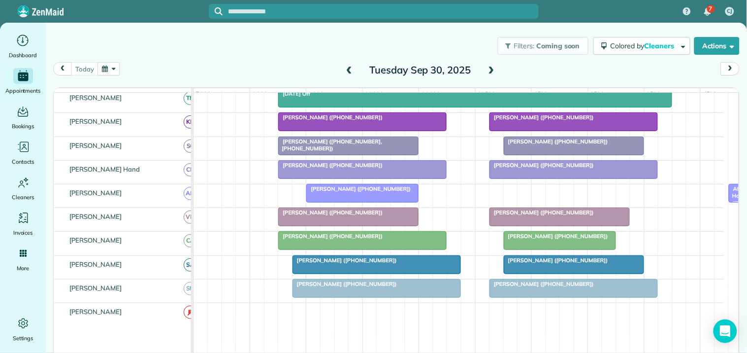
click at [264, 69] on div "today Tuesday Sep 30, 2025" at bounding box center [396, 71] width 687 height 19
click at [555, 226] on div at bounding box center [559, 217] width 139 height 18
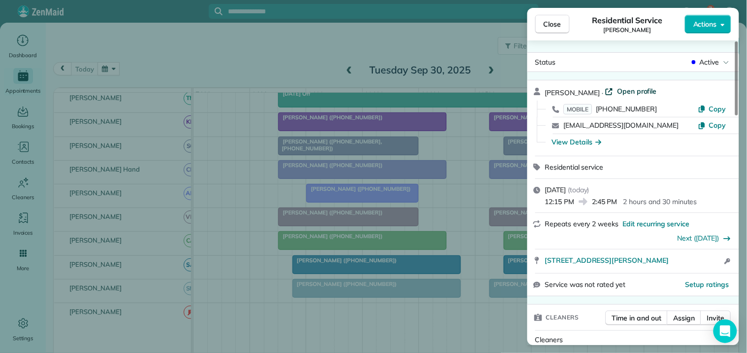
click at [635, 92] on span "Open profile" at bounding box center [637, 91] width 40 height 10
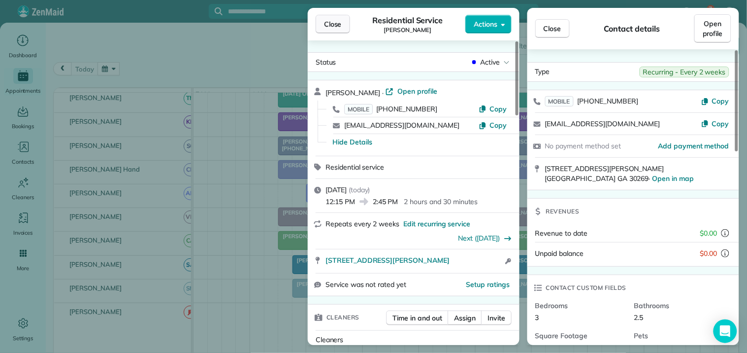
click at [328, 29] on span "Close" at bounding box center [333, 24] width 18 height 10
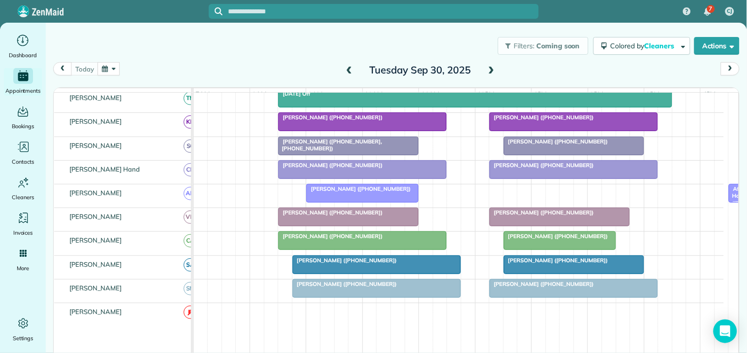
click at [111, 67] on button "button" at bounding box center [109, 68] width 23 height 13
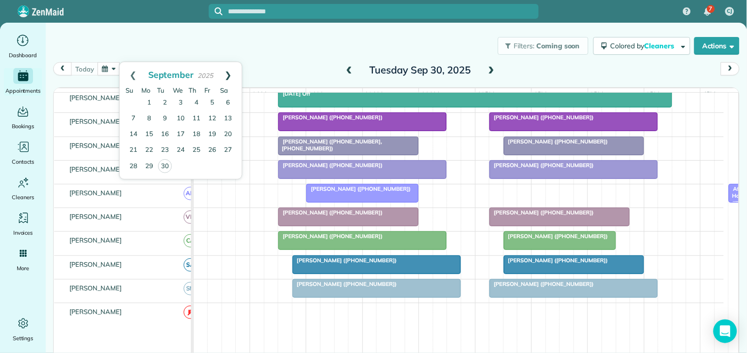
click at [230, 71] on link "Next" at bounding box center [228, 74] width 27 height 25
click at [166, 117] on link "7" at bounding box center [165, 119] width 16 height 16
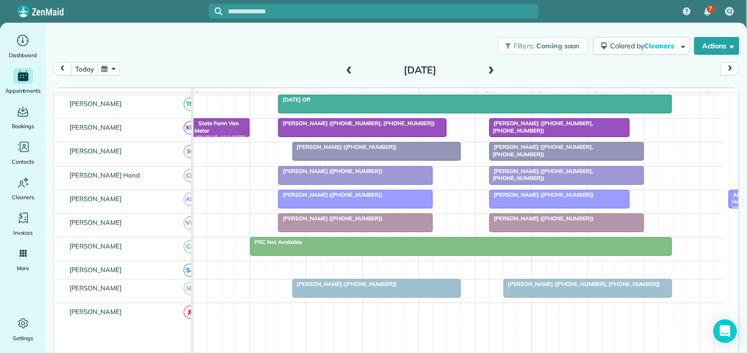
scroll to position [144, 0]
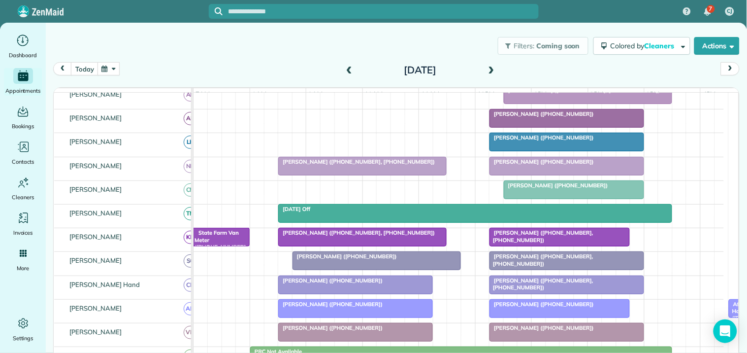
click at [543, 127] on div at bounding box center [567, 118] width 154 height 18
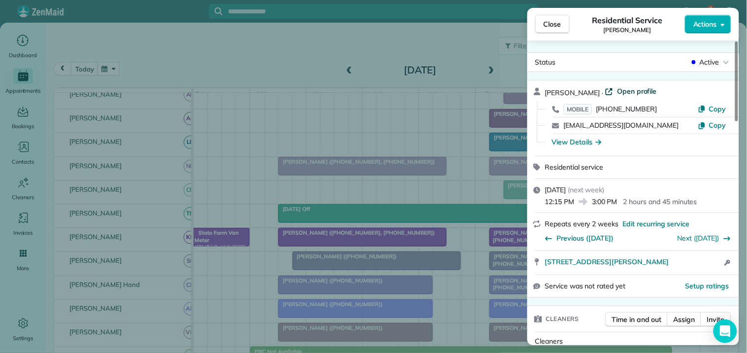
click at [624, 91] on span "Open profile" at bounding box center [637, 91] width 40 height 10
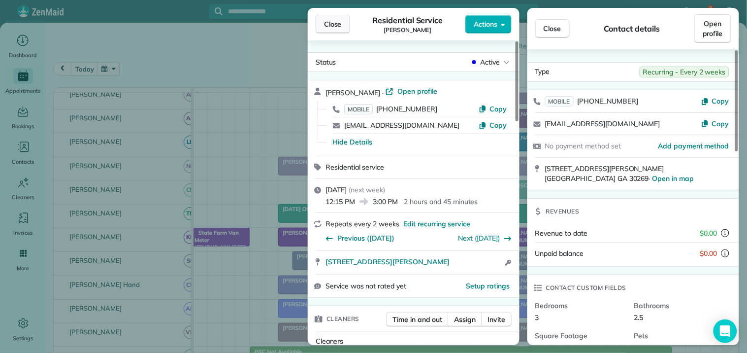
click at [337, 25] on span "Close" at bounding box center [333, 24] width 18 height 10
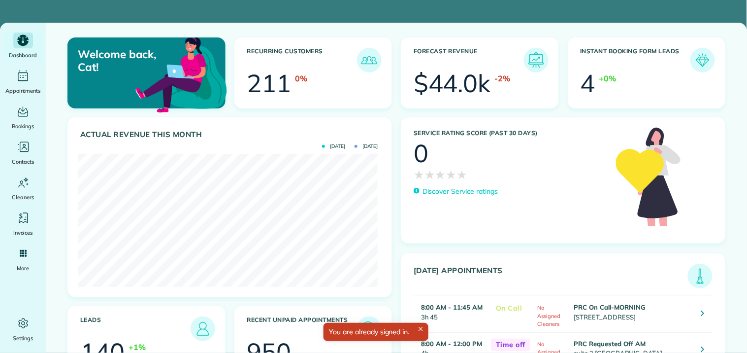
scroll to position [133, 299]
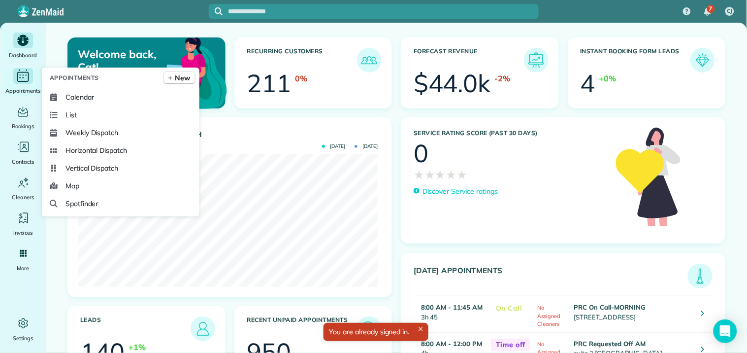
click at [22, 77] on icon "Main" at bounding box center [22, 75] width 15 height 15
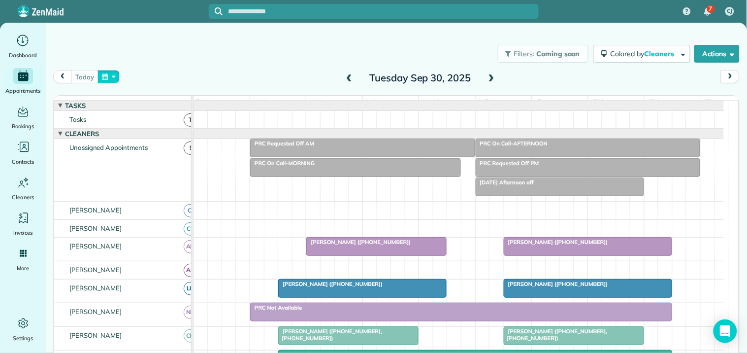
click at [113, 75] on button "button" at bounding box center [109, 76] width 23 height 13
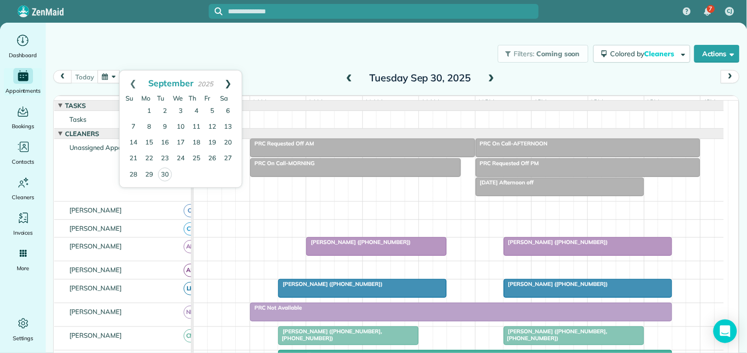
click at [232, 81] on link "Next" at bounding box center [228, 82] width 27 height 25
click at [151, 126] on link "6" at bounding box center [149, 127] width 16 height 16
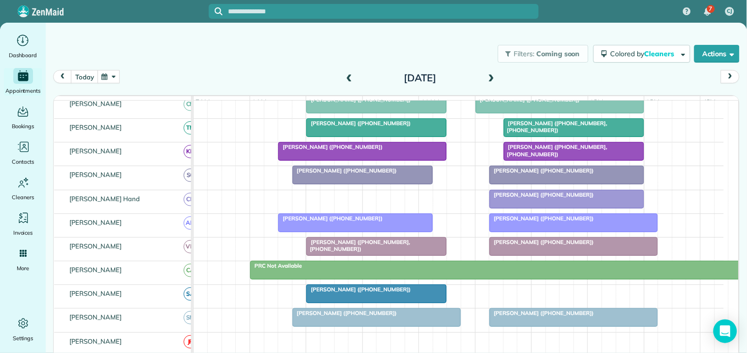
scroll to position [219, 0]
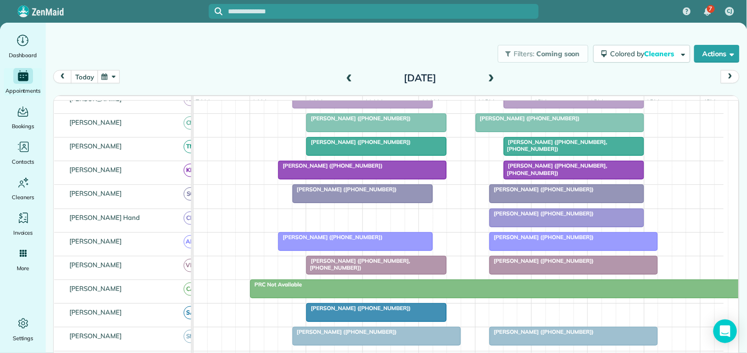
click at [114, 75] on button "button" at bounding box center [109, 76] width 23 height 13
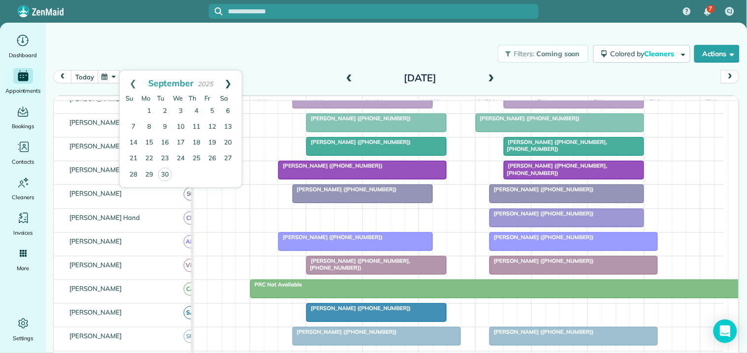
click at [232, 81] on link "Next" at bounding box center [228, 82] width 27 height 25
click at [150, 124] on link "3" at bounding box center [149, 127] width 16 height 16
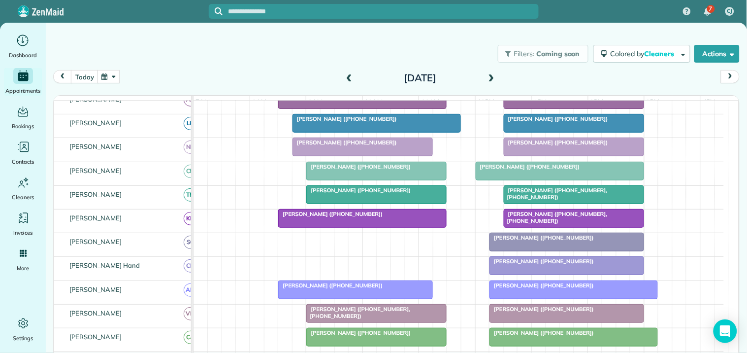
scroll to position [159, 0]
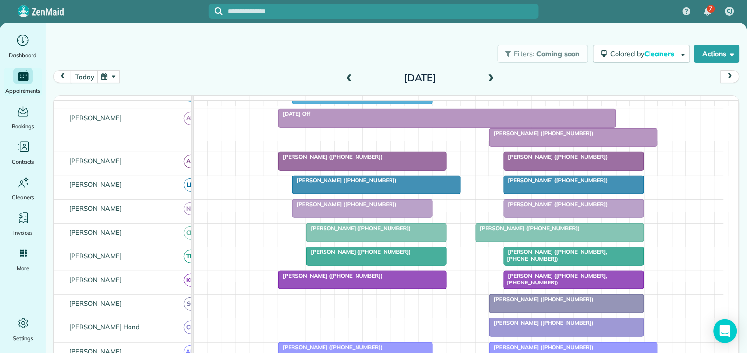
click at [362, 217] on div at bounding box center [362, 208] width 139 height 18
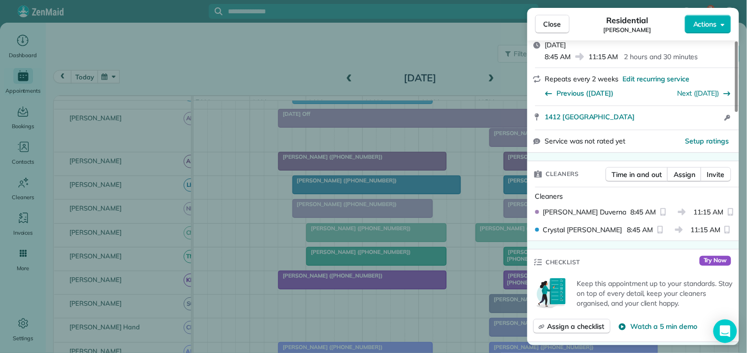
scroll to position [219, 0]
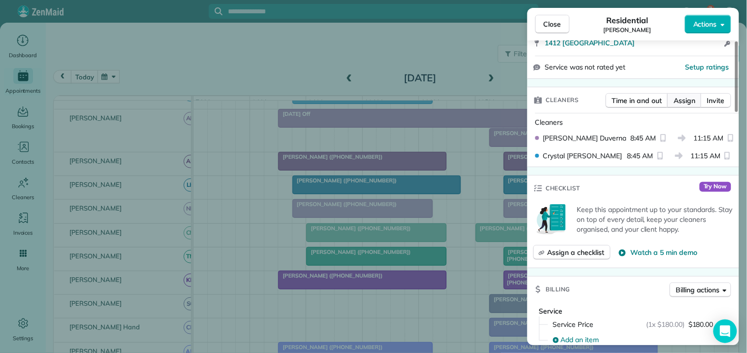
click at [680, 104] on span "Assign" at bounding box center [685, 101] width 22 height 10
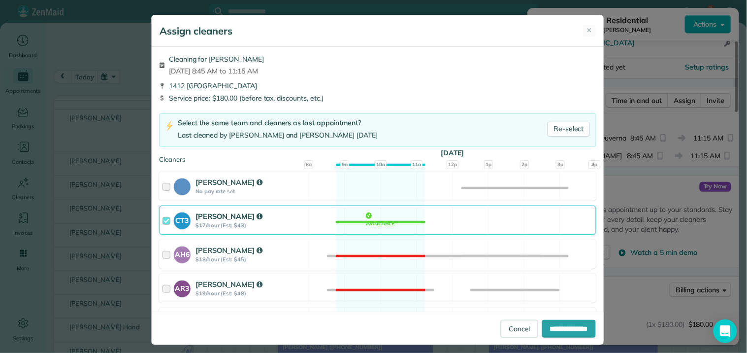
click at [391, 221] on div "CT3 [PERSON_NAME] $17/hour (Est: $43) Available" at bounding box center [377, 219] width 437 height 29
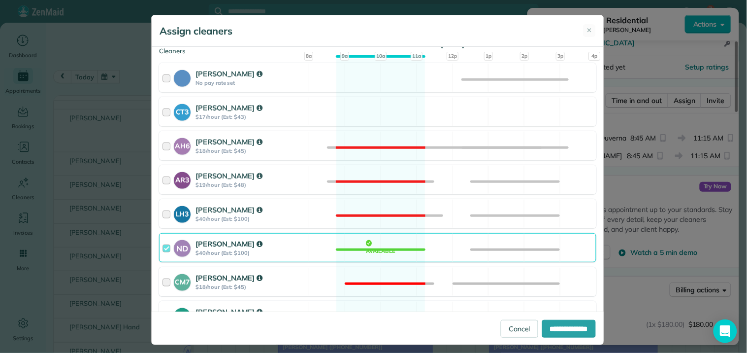
scroll to position [273, 0]
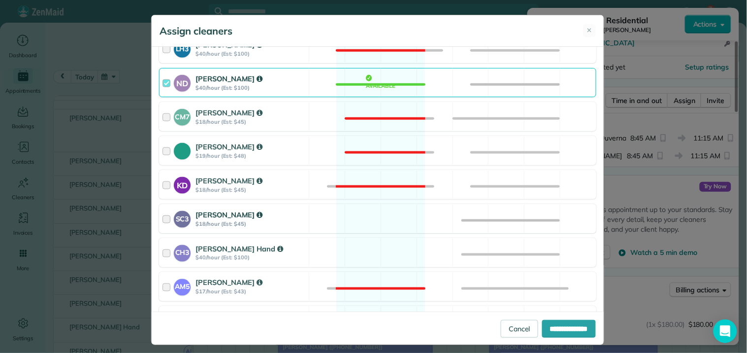
click at [385, 218] on div "SC3 [PERSON_NAME] $18/hour (Est: $45) Available" at bounding box center [377, 218] width 437 height 29
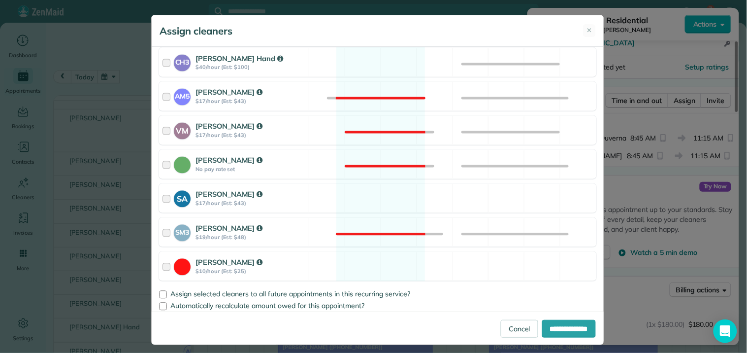
scroll to position [470, 0]
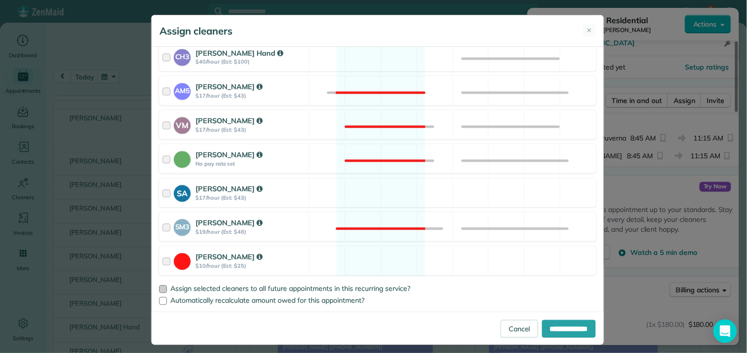
click at [159, 291] on div at bounding box center [163, 289] width 8 height 8
click at [562, 328] on input "**********" at bounding box center [569, 329] width 54 height 18
type input "**********"
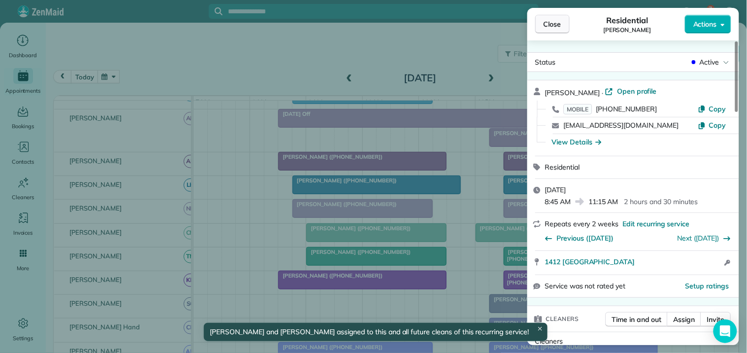
click at [553, 25] on span "Close" at bounding box center [553, 24] width 18 height 10
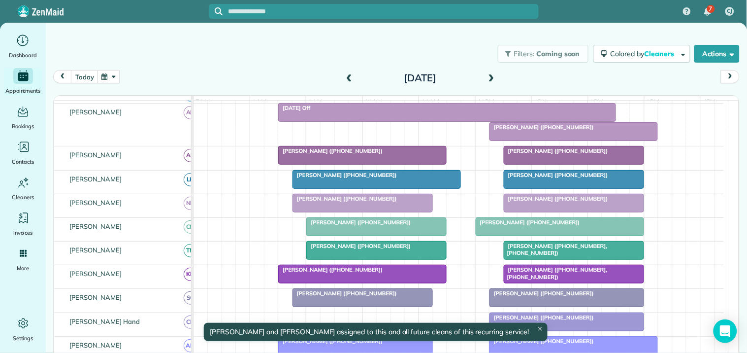
scroll to position [154, 0]
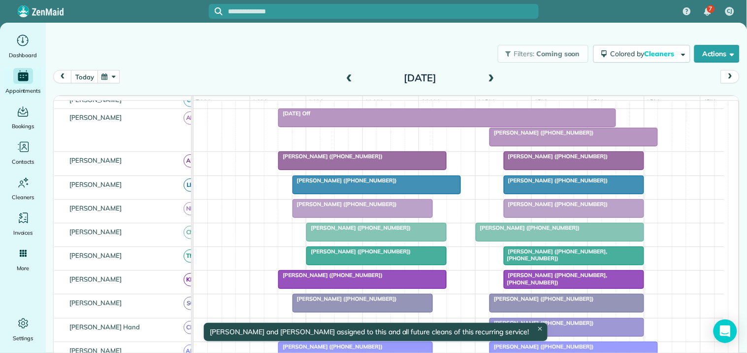
click at [229, 58] on div "Filters: Coming soon Colored by Cleaners Color by Cleaner Color by Team Color b…" at bounding box center [396, 53] width 701 height 33
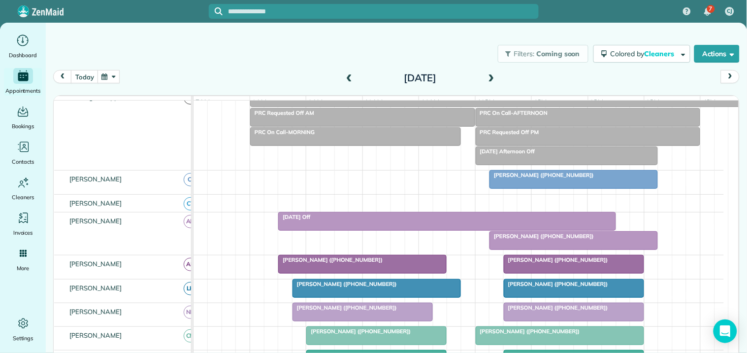
scroll to position [44, 0]
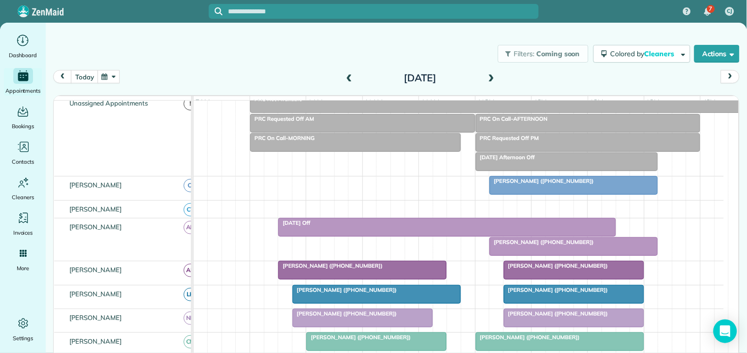
drag, startPoint x: 255, startPoint y: 61, endPoint x: 274, endPoint y: 57, distance: 19.7
click at [255, 61] on div "Filters: Coming soon Colored by Cleaners Color by Cleaner Color by Team Color b…" at bounding box center [396, 53] width 701 height 33
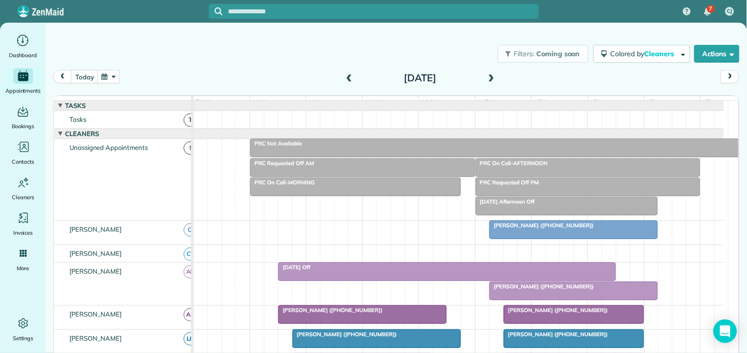
scroll to position [44, 0]
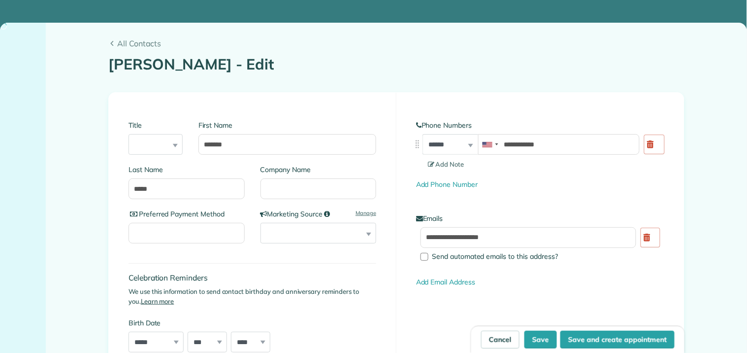
type input "**********"
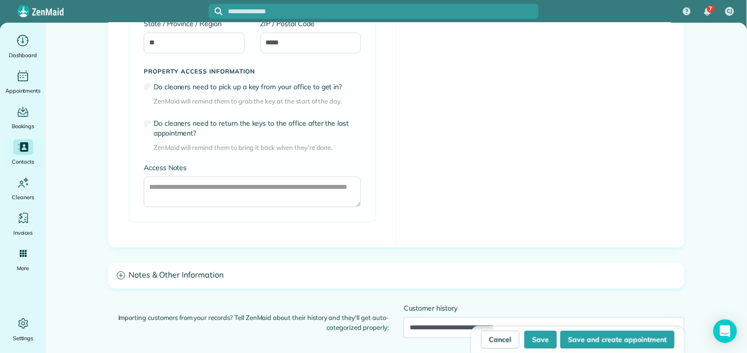
scroll to position [821, 0]
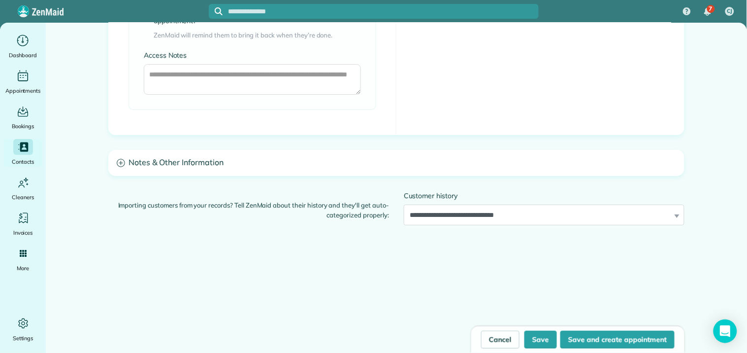
click at [117, 164] on icon at bounding box center [121, 163] width 8 height 8
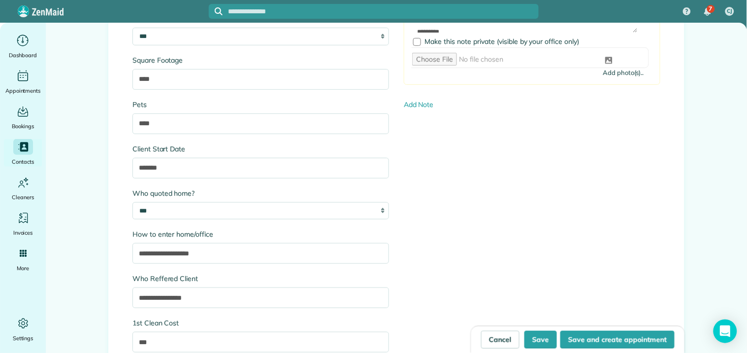
scroll to position [1095, 0]
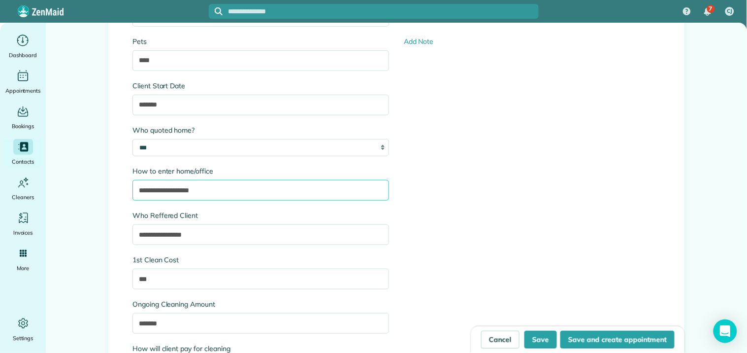
click at [222, 193] on input "**********" at bounding box center [261, 190] width 257 height 21
type input "**********"
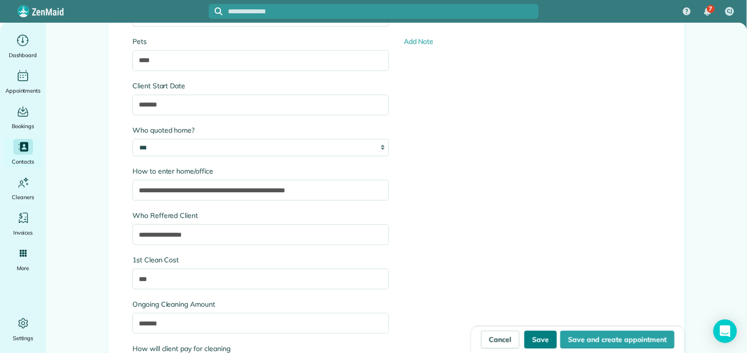
click at [543, 333] on button "Save" at bounding box center [541, 340] width 33 height 18
type input "**********"
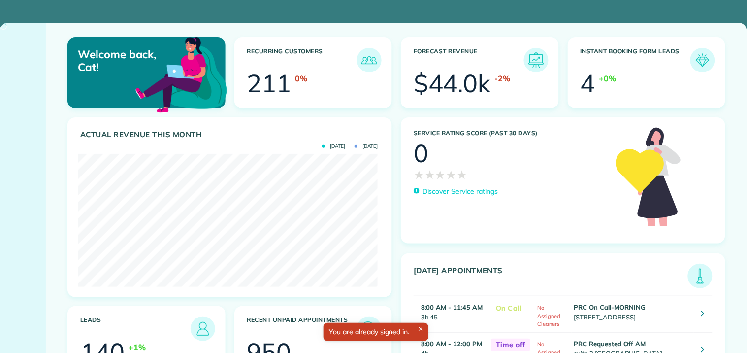
scroll to position [133, 299]
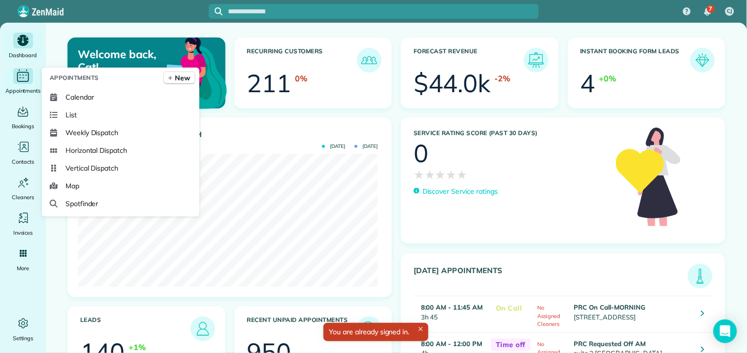
click at [21, 81] on icon "Main" at bounding box center [23, 77] width 12 height 10
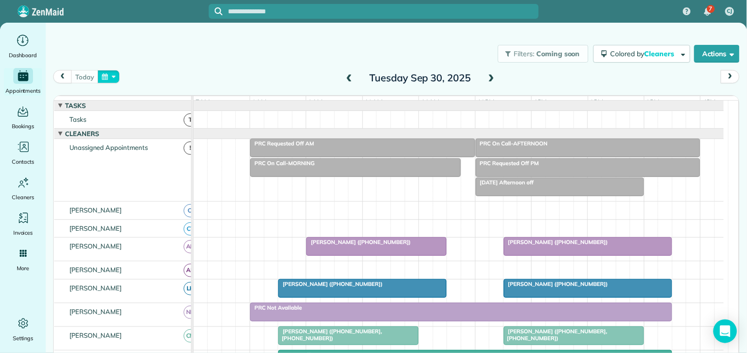
click at [111, 75] on button "button" at bounding box center [109, 76] width 23 height 13
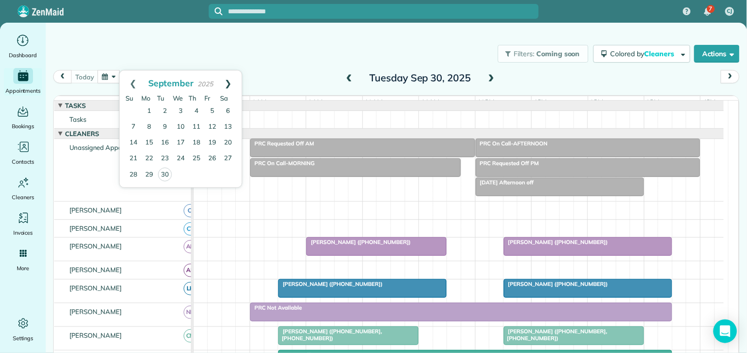
click at [231, 81] on link "Next" at bounding box center [228, 82] width 27 height 25
click at [213, 110] on link "3" at bounding box center [212, 111] width 16 height 16
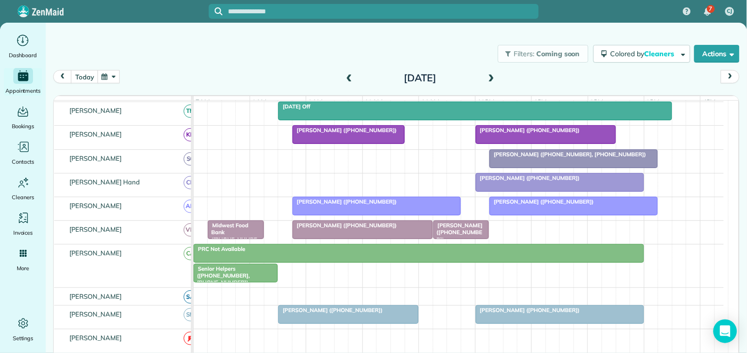
scroll to position [55, 0]
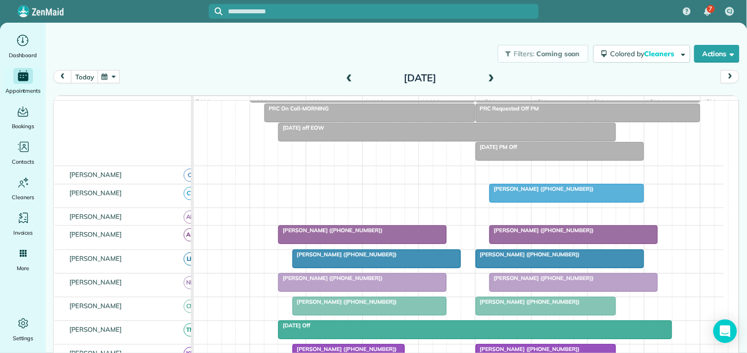
click at [553, 192] on span "[PERSON_NAME] ([PHONE_NUMBER])" at bounding box center [541, 188] width 105 height 7
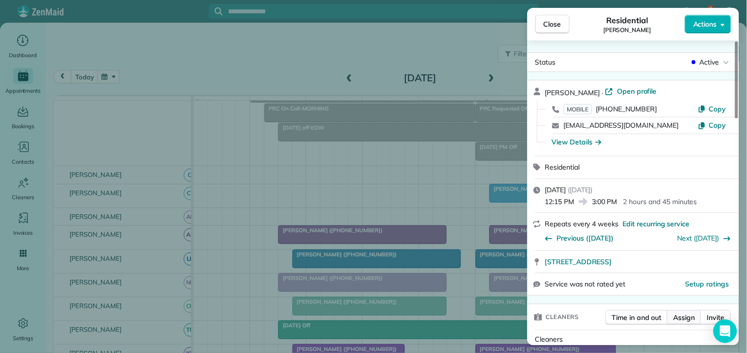
click at [682, 319] on span "Assign" at bounding box center [685, 317] width 22 height 10
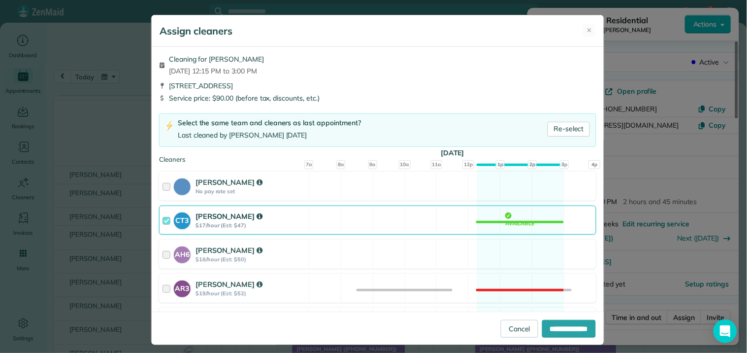
click at [497, 222] on div "CT3 Crystal Todd $17/hour (Est: $47) Available" at bounding box center [377, 219] width 437 height 29
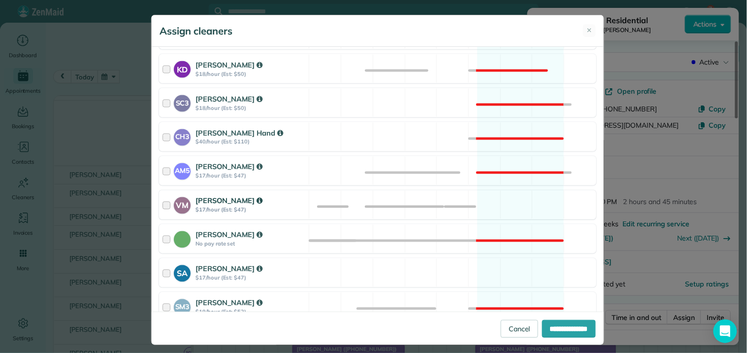
scroll to position [470, 0]
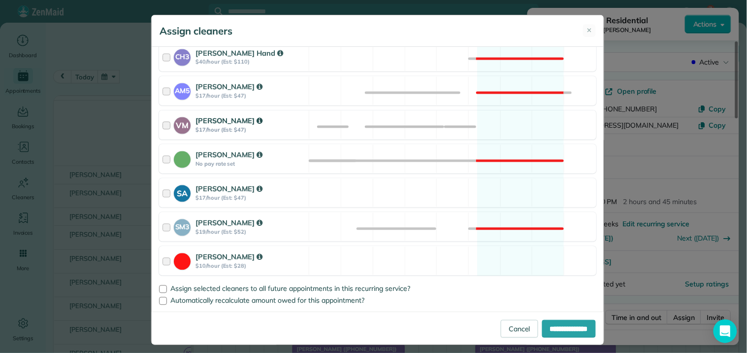
click at [511, 125] on div "VM Victoria Minix $17/hour (Est: $47) Available" at bounding box center [377, 124] width 437 height 29
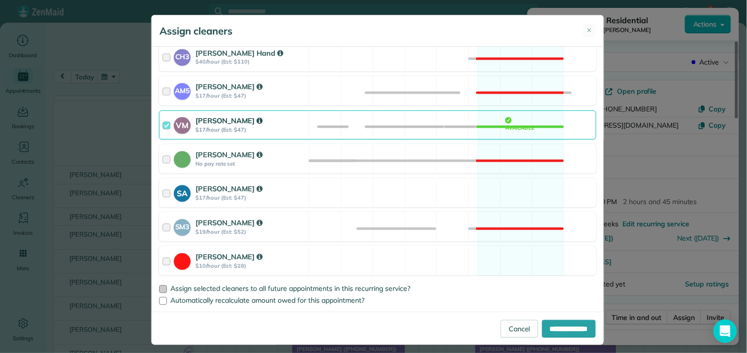
click at [162, 288] on div at bounding box center [163, 289] width 8 height 8
click at [563, 332] on input "**********" at bounding box center [569, 329] width 54 height 18
type input "**********"
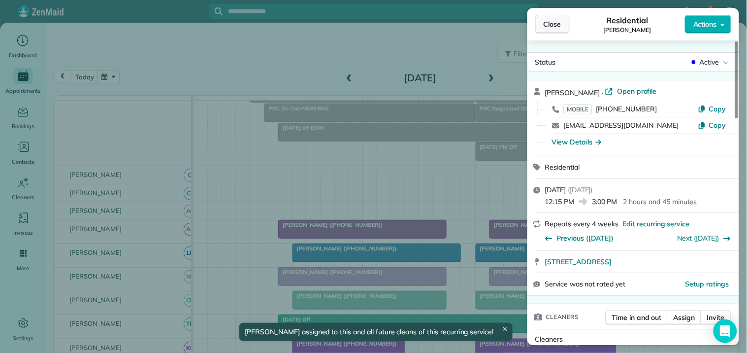
click at [560, 21] on span "Close" at bounding box center [553, 24] width 18 height 10
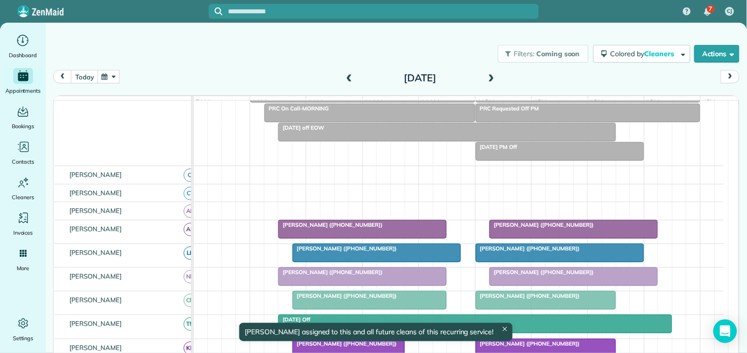
click at [303, 61] on div "Filters: Coming soon Colored by Cleaners Color by Cleaner Color by Team Color b…" at bounding box center [396, 53] width 701 height 33
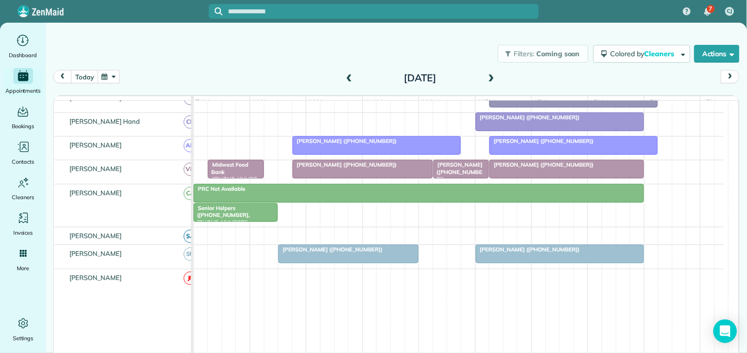
scroll to position [219, 0]
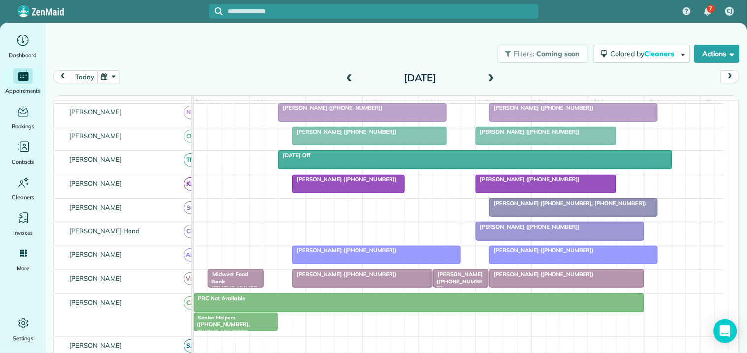
click at [345, 77] on span at bounding box center [349, 78] width 11 height 9
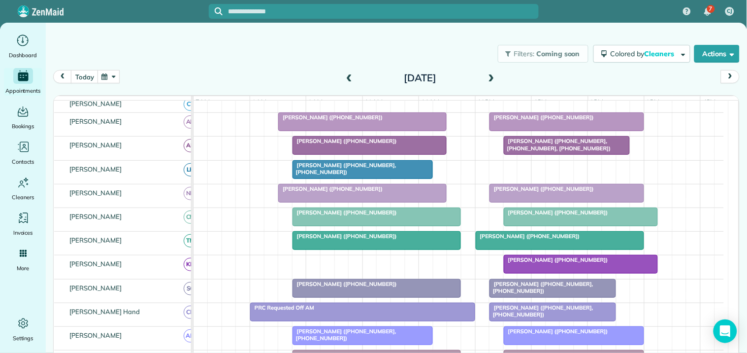
scroll to position [0, 0]
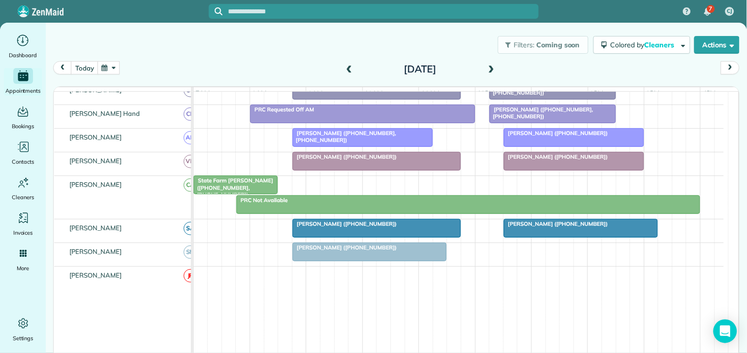
click at [271, 47] on div "Filters: Coming soon Colored by Cleaners Color by Cleaner Color by Team Color b…" at bounding box center [396, 45] width 701 height 33
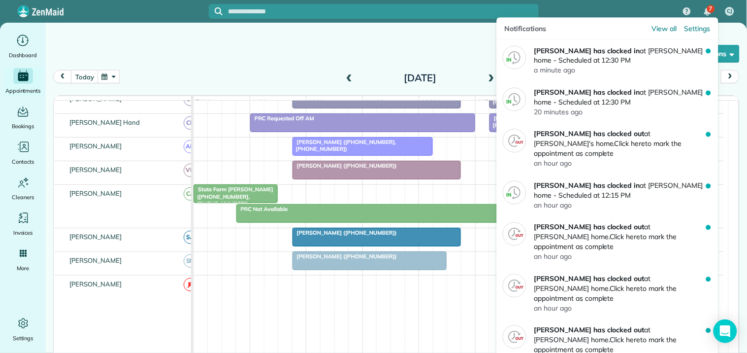
click at [708, 10] on div "7" at bounding box center [711, 9] width 8 height 8
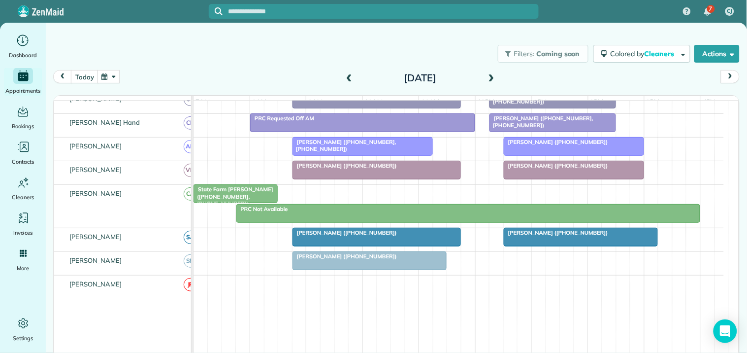
click at [256, 62] on div "Filters: Coming soon Colored by Cleaners Color by Cleaner Color by Team Color b…" at bounding box center [396, 53] width 701 height 33
click at [489, 77] on span at bounding box center [491, 78] width 11 height 9
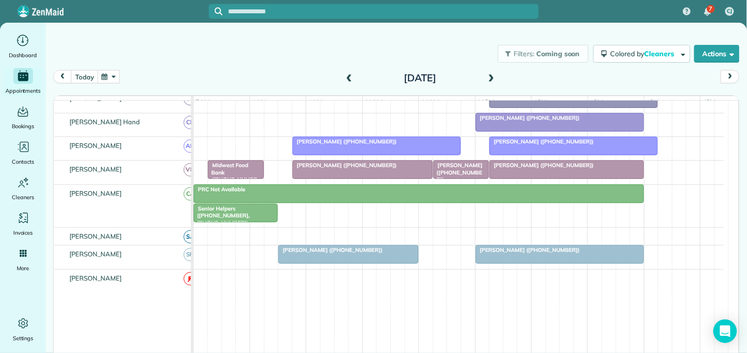
click at [489, 77] on span at bounding box center [491, 78] width 11 height 9
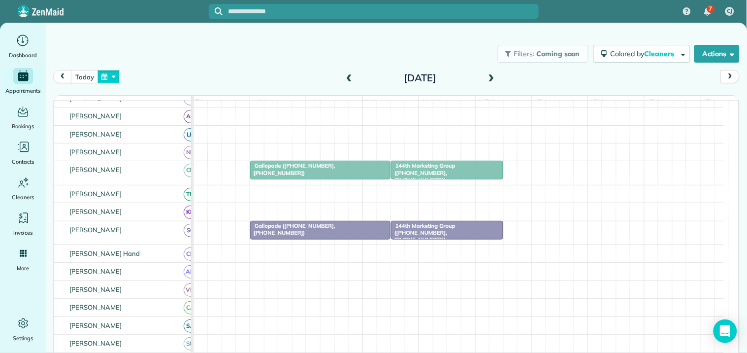
click at [114, 75] on button "button" at bounding box center [109, 76] width 23 height 13
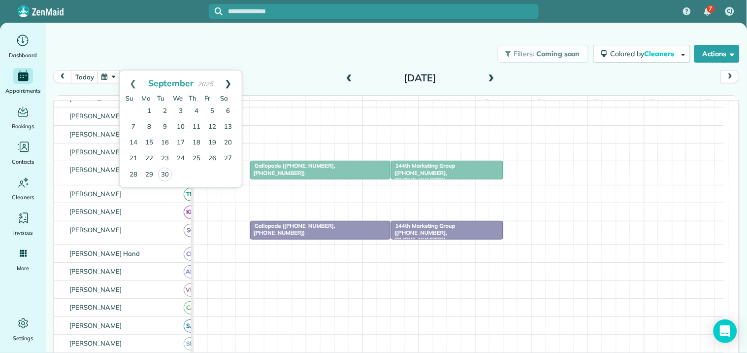
click at [228, 81] on link "Next" at bounding box center [228, 82] width 27 height 25
click at [134, 126] on link "5" at bounding box center [134, 127] width 16 height 16
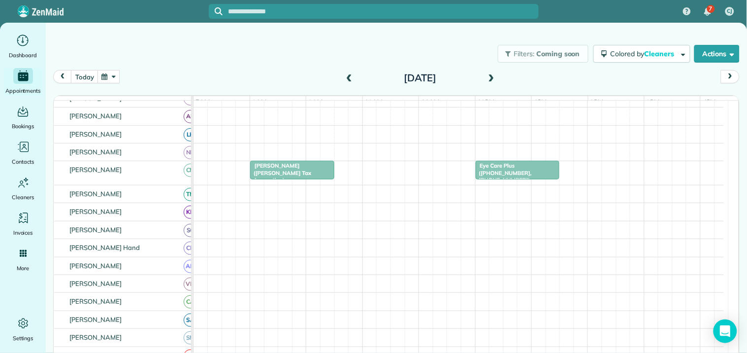
click at [488, 75] on span at bounding box center [491, 78] width 11 height 9
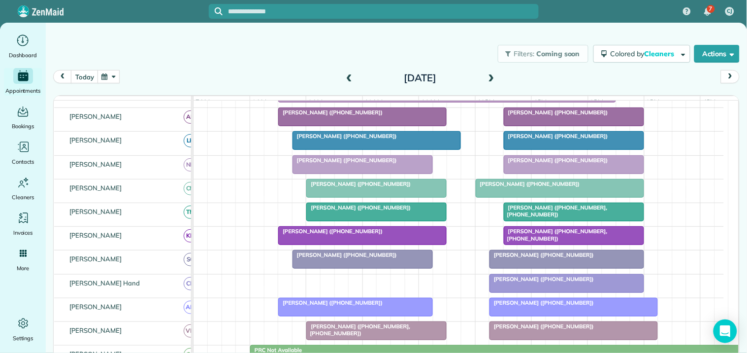
click at [488, 75] on span at bounding box center [491, 78] width 11 height 9
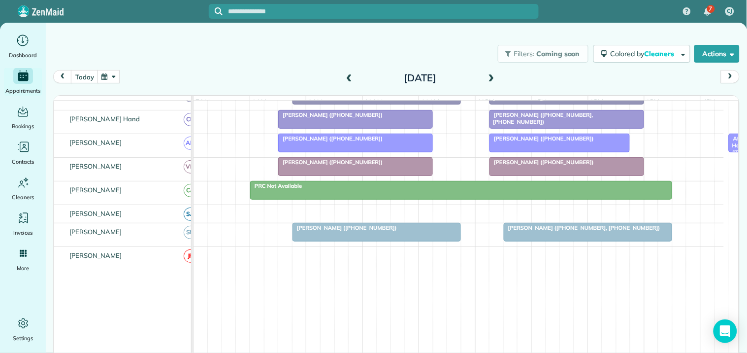
click at [488, 77] on span at bounding box center [491, 78] width 11 height 9
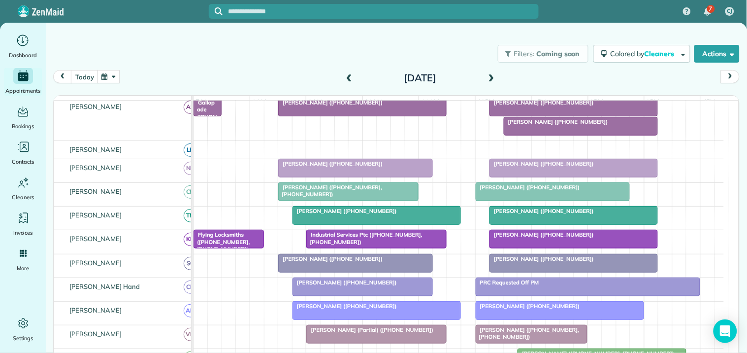
click at [228, 69] on div "Filters: Coming soon Colored by Cleaners Color by Cleaner Color by Team Color b…" at bounding box center [396, 53] width 701 height 33
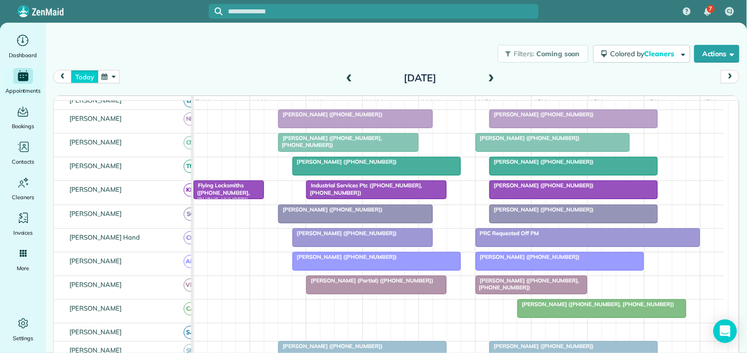
click at [83, 76] on button "today" at bounding box center [84, 76] width 27 height 13
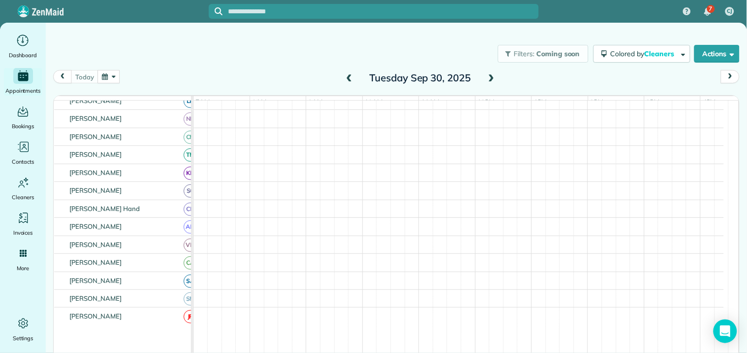
scroll to position [193, 0]
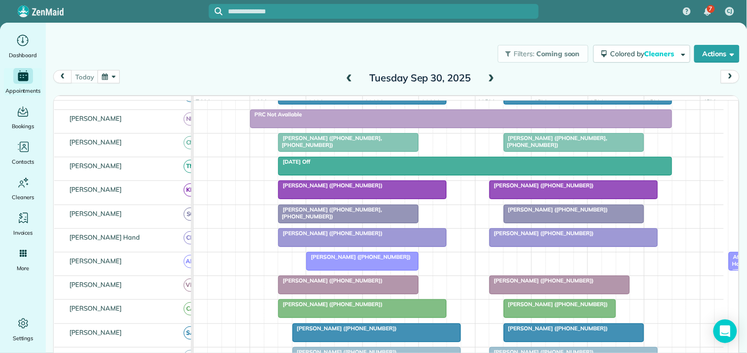
click at [488, 76] on span at bounding box center [491, 78] width 11 height 9
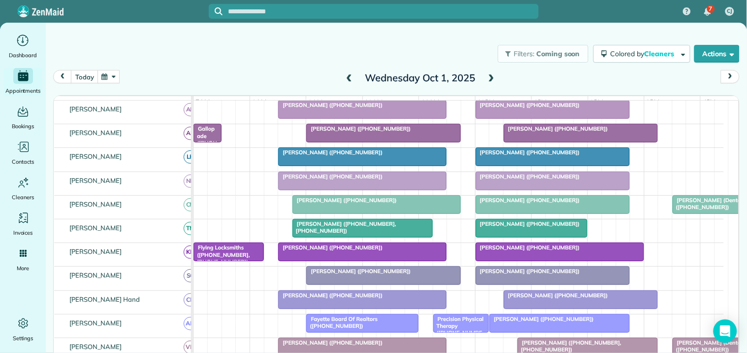
scroll to position [199, 0]
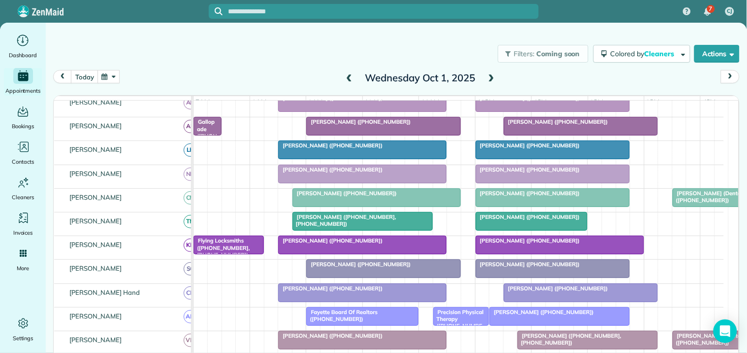
click at [551, 181] on div at bounding box center [553, 174] width 154 height 18
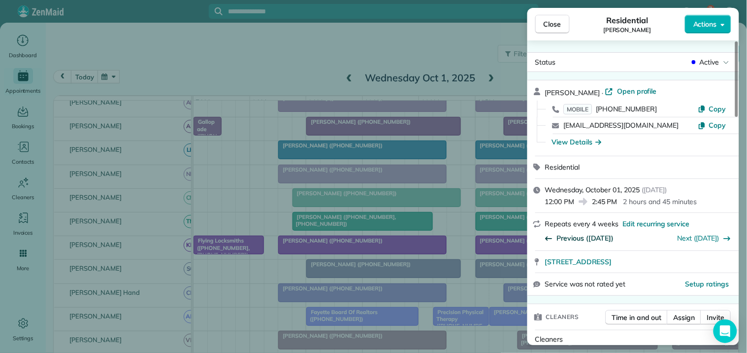
click at [583, 238] on span "Previous (Sep 03)" at bounding box center [585, 238] width 57 height 10
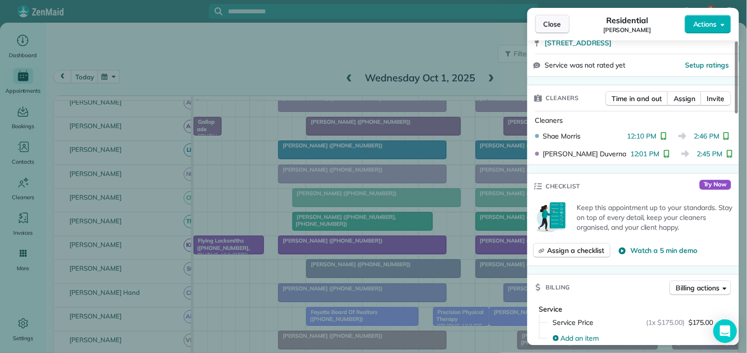
click at [559, 25] on span "Close" at bounding box center [553, 24] width 18 height 10
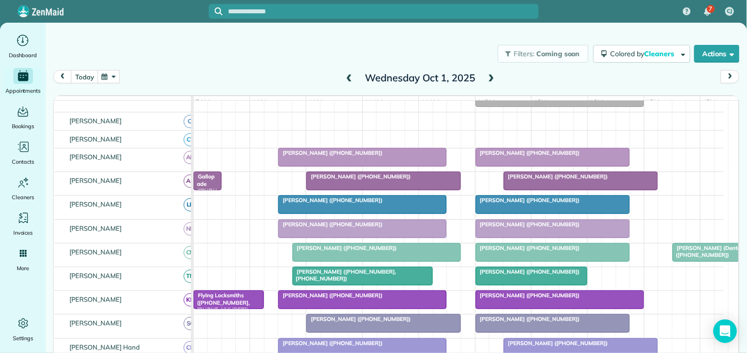
click at [488, 76] on span at bounding box center [491, 78] width 11 height 9
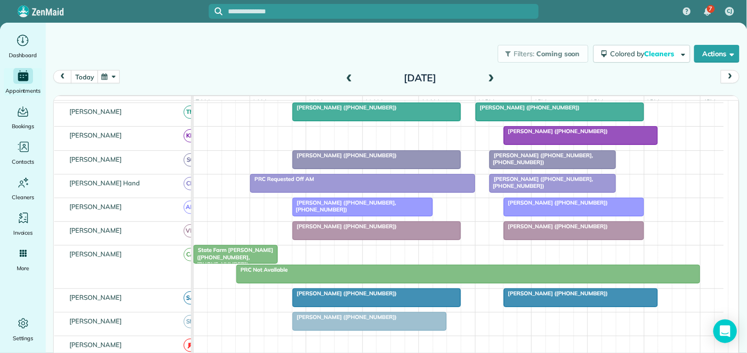
click at [233, 70] on div "today Thursday Oct 2, 2025" at bounding box center [396, 79] width 687 height 19
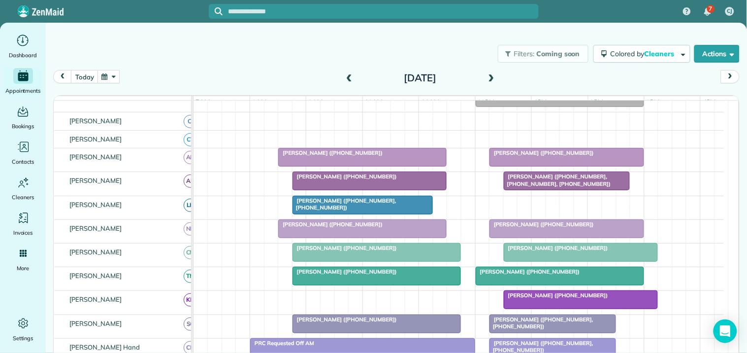
click at [293, 61] on div "Filters: Coming soon Colored by Cleaners Color by Cleaner Color by Team Color b…" at bounding box center [396, 53] width 701 height 33
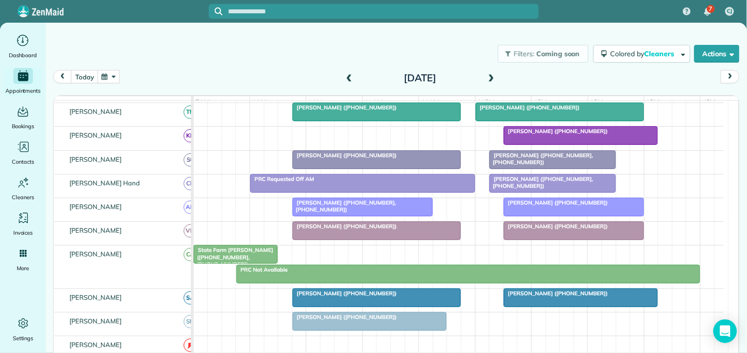
click at [220, 264] on span "State Farm Mcbride (+17704600836, +14042178398)" at bounding box center [233, 256] width 80 height 21
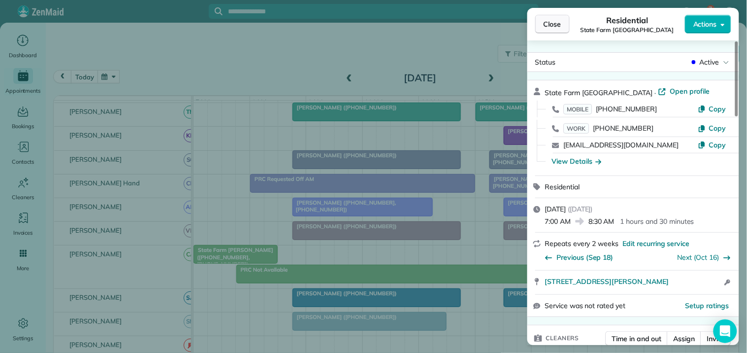
click at [553, 22] on span "Close" at bounding box center [553, 24] width 18 height 10
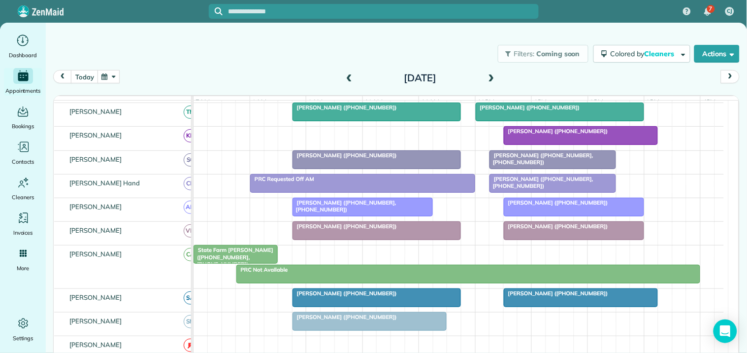
click at [112, 74] on button "button" at bounding box center [109, 76] width 23 height 13
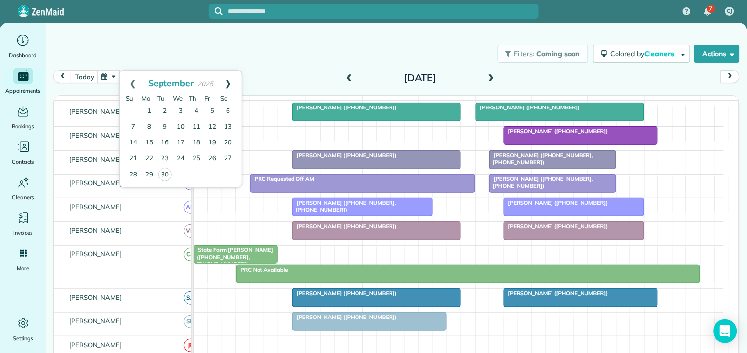
click at [227, 81] on link "Next" at bounding box center [228, 82] width 27 height 25
click at [310, 65] on div "Filters: Coming soon Colored by Cleaners Color by Cleaner Color by Team Color b…" at bounding box center [396, 53] width 701 height 33
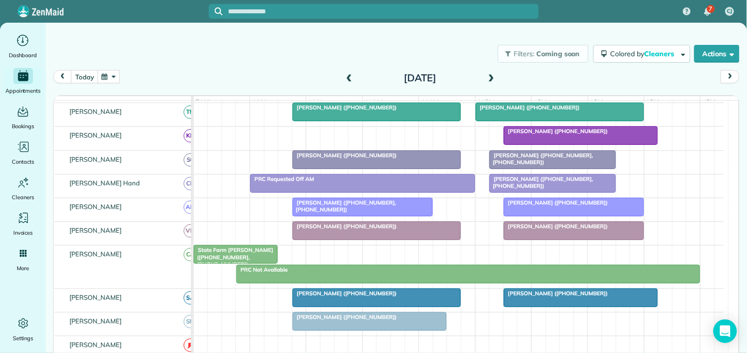
click at [110, 76] on button "button" at bounding box center [109, 76] width 23 height 13
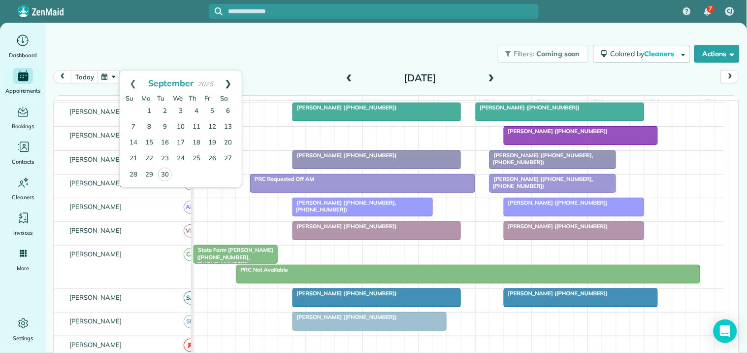
click at [227, 78] on link "Next" at bounding box center [228, 82] width 27 height 25
click at [213, 109] on link "3" at bounding box center [212, 111] width 16 height 16
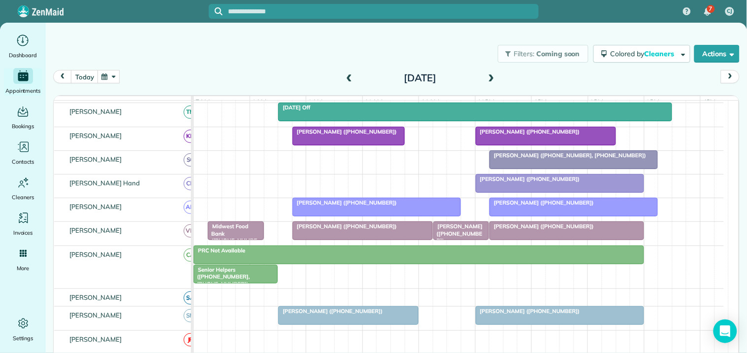
scroll to position [212, 0]
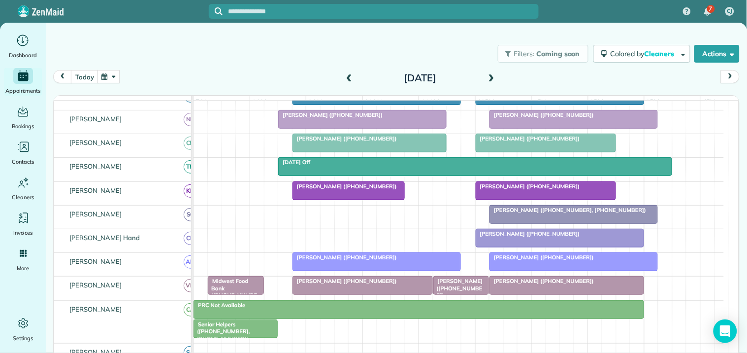
click at [357, 190] on span "Laura Goodman (+14044513994)" at bounding box center [344, 186] width 105 height 7
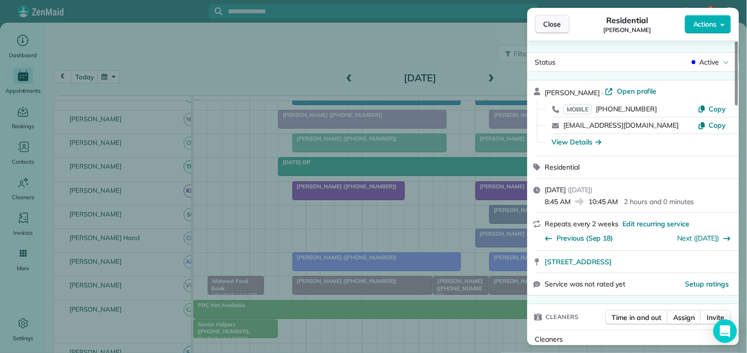
click at [550, 22] on span "Close" at bounding box center [553, 24] width 18 height 10
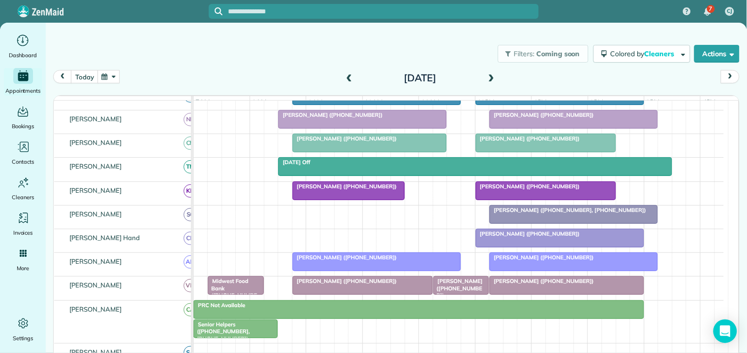
click at [225, 337] on span "Senior Helpers (+16783402708, +16786504328)" at bounding box center [221, 331] width 57 height 21
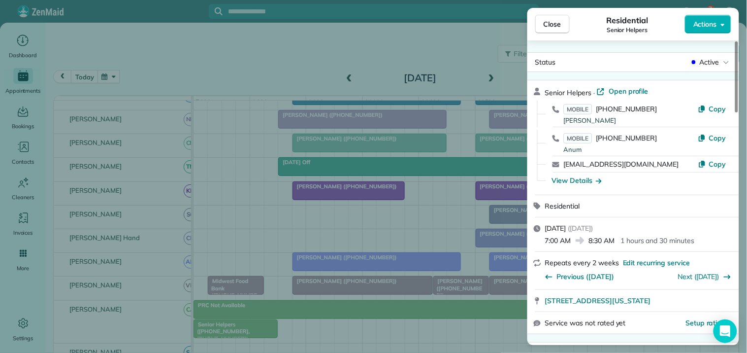
click at [628, 92] on span "Open profile" at bounding box center [629, 91] width 40 height 10
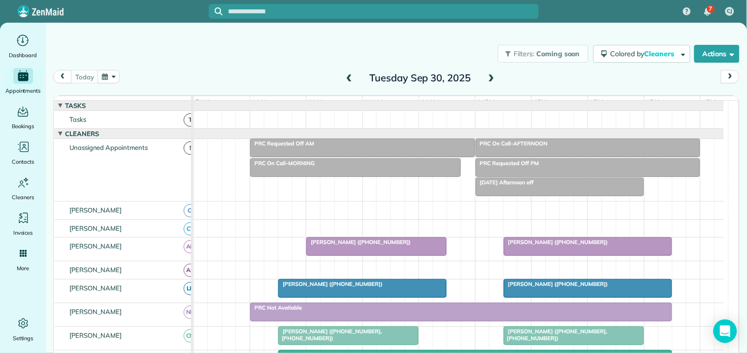
click at [488, 78] on span at bounding box center [491, 78] width 11 height 9
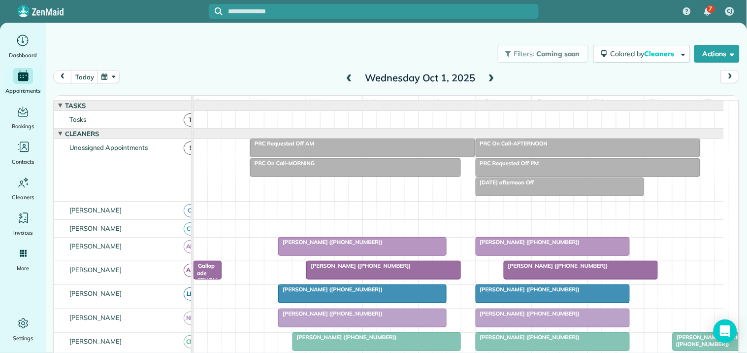
click at [488, 78] on span at bounding box center [491, 78] width 11 height 9
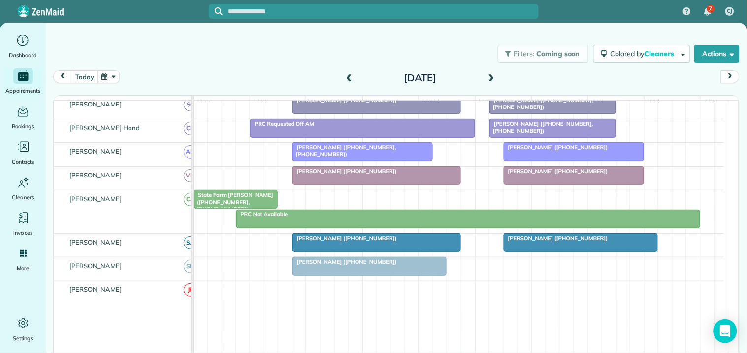
scroll to position [328, 0]
click at [115, 72] on button "button" at bounding box center [109, 76] width 23 height 13
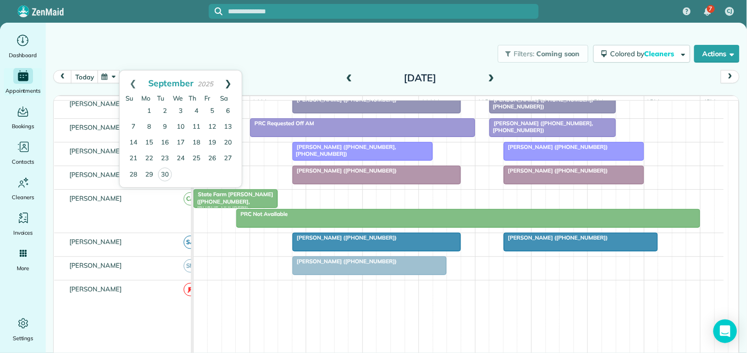
click at [229, 79] on link "Next" at bounding box center [228, 82] width 27 height 25
click at [211, 124] on link "10" at bounding box center [212, 127] width 16 height 16
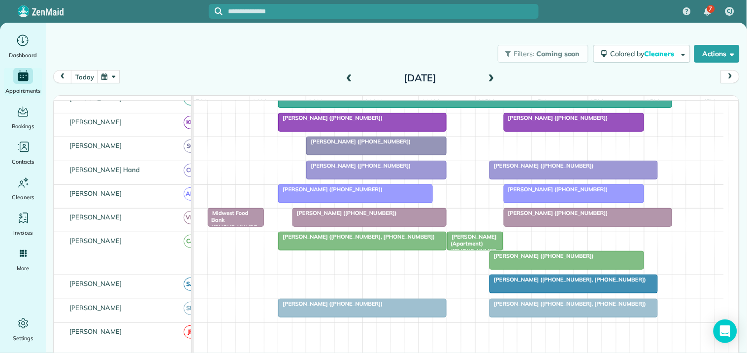
scroll to position [248, 0]
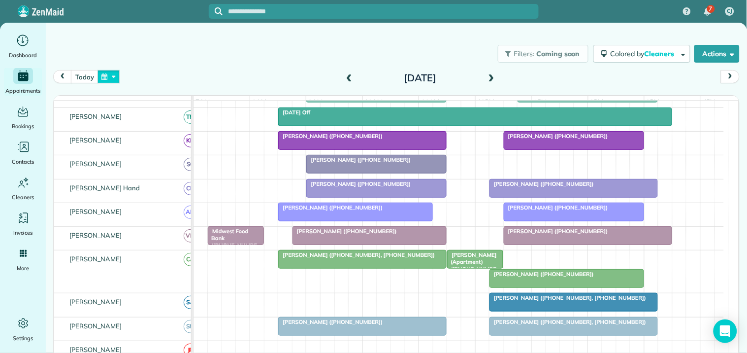
click at [108, 77] on button "button" at bounding box center [109, 76] width 23 height 13
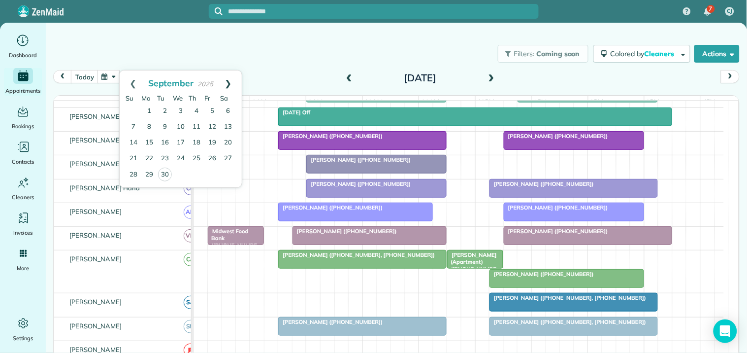
click at [229, 79] on link "Next" at bounding box center [228, 82] width 27 height 25
click at [197, 110] on link "2" at bounding box center [197, 111] width 16 height 16
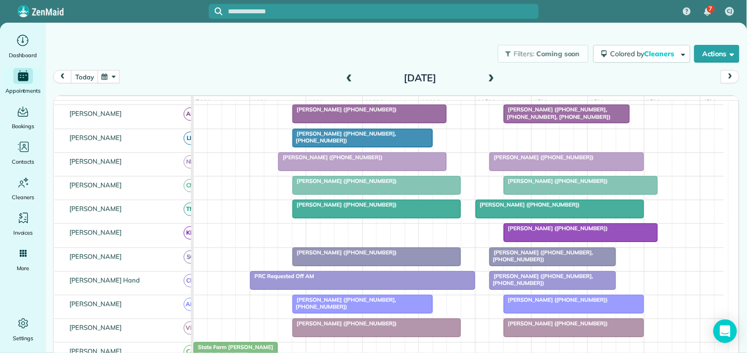
scroll to position [268, 0]
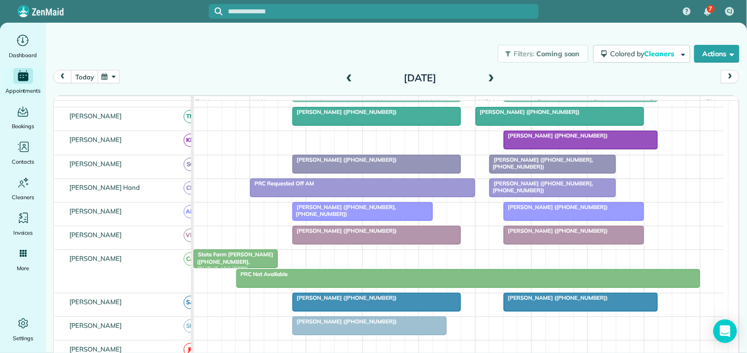
click at [114, 77] on button "button" at bounding box center [109, 76] width 23 height 13
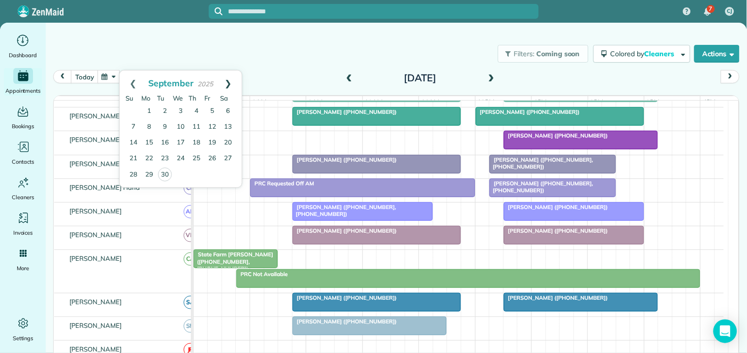
click at [231, 78] on link "Next" at bounding box center [228, 82] width 27 height 25
click at [183, 107] on link "1" at bounding box center [181, 111] width 16 height 16
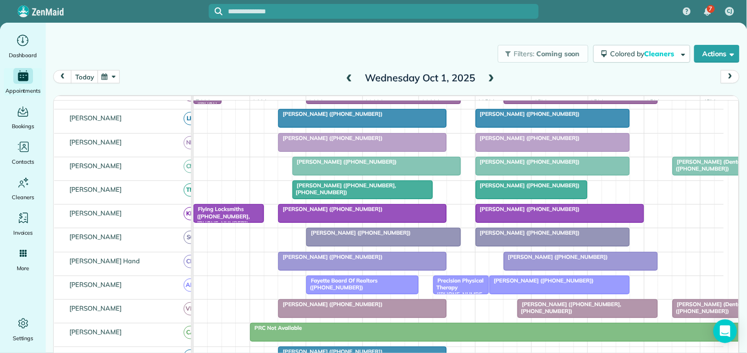
scroll to position [248, 0]
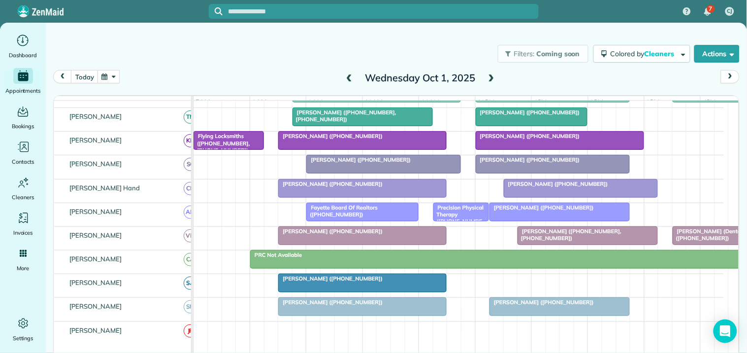
click at [489, 79] on span at bounding box center [491, 78] width 11 height 9
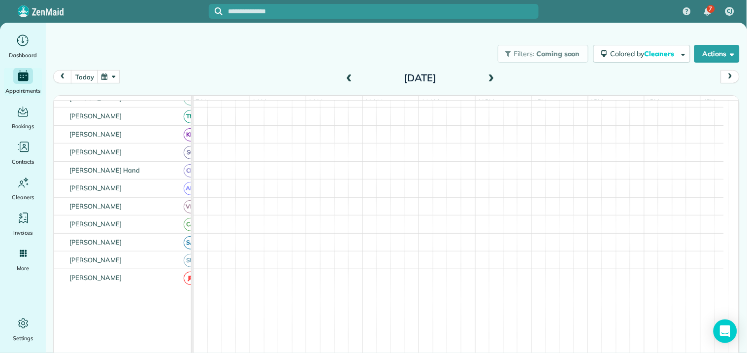
scroll to position [268, 0]
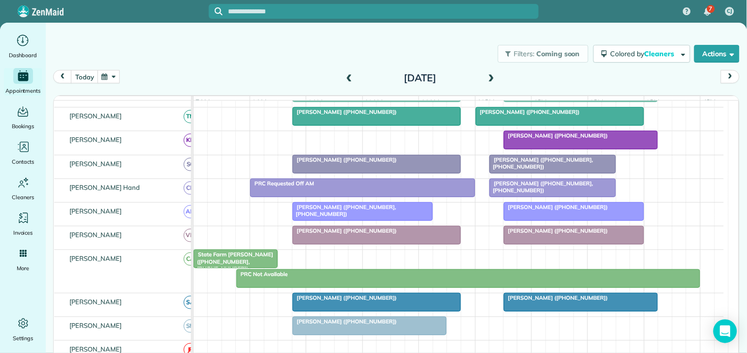
click at [116, 76] on button "button" at bounding box center [109, 76] width 23 height 13
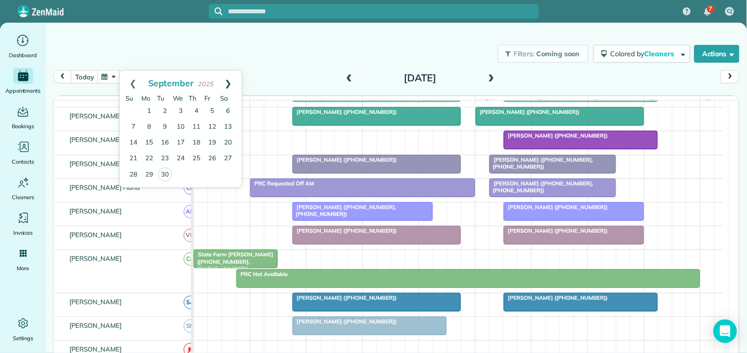
click at [232, 79] on link "Next" at bounding box center [228, 82] width 27 height 25
click at [196, 125] on link "9" at bounding box center [197, 127] width 16 height 16
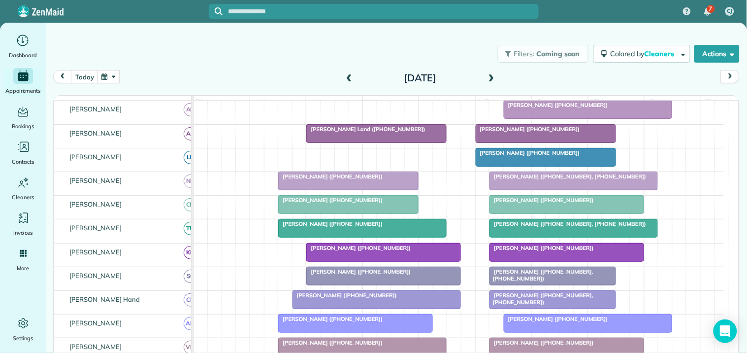
scroll to position [287, 0]
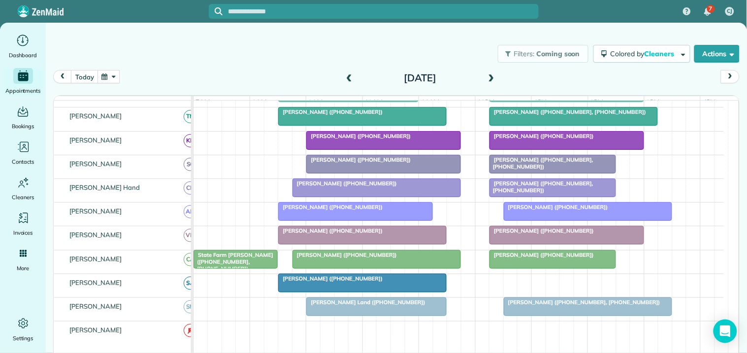
click at [344, 77] on span at bounding box center [349, 78] width 11 height 9
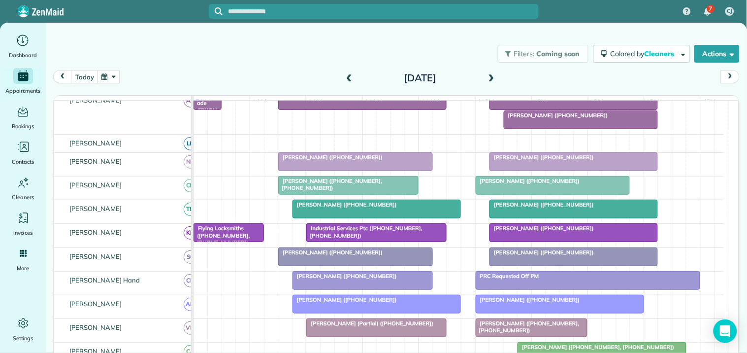
scroll to position [268, 0]
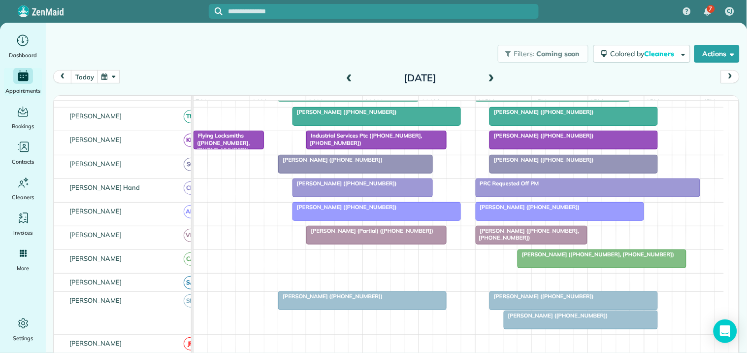
click at [488, 71] on span at bounding box center [491, 78] width 11 height 15
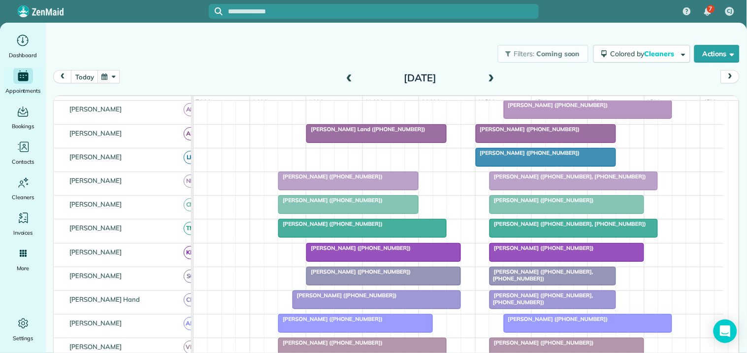
scroll to position [0, 0]
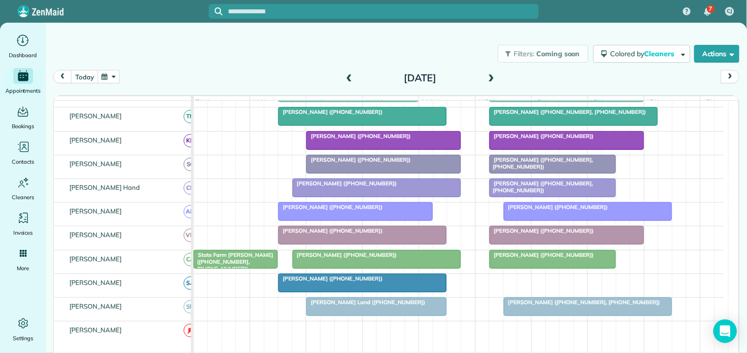
click at [488, 72] on span at bounding box center [491, 78] width 11 height 15
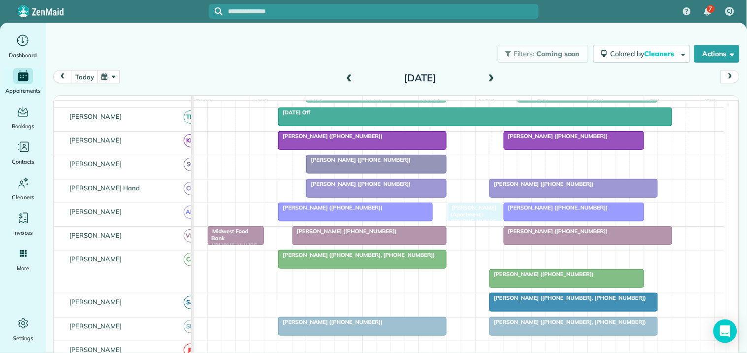
drag, startPoint x: 470, startPoint y: 268, endPoint x: 468, endPoint y: 220, distance: 48.3
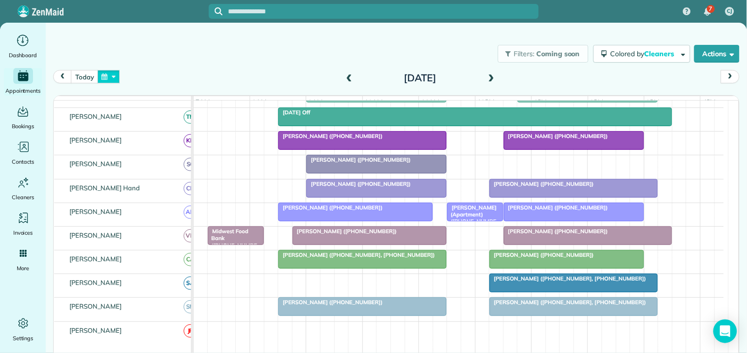
click at [106, 80] on button "button" at bounding box center [109, 76] width 23 height 13
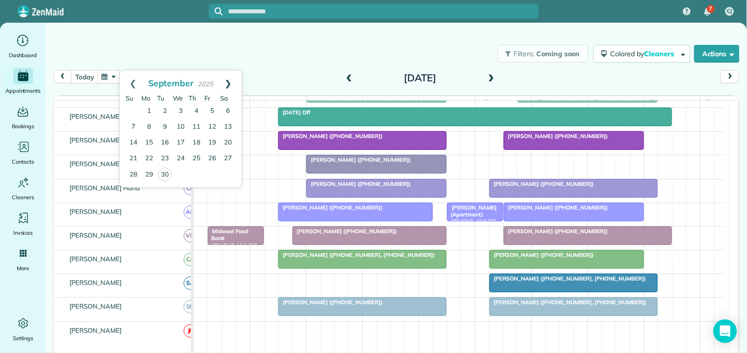
click at [228, 76] on link "Next" at bounding box center [228, 82] width 27 height 25
click at [198, 141] on link "16" at bounding box center [197, 143] width 16 height 16
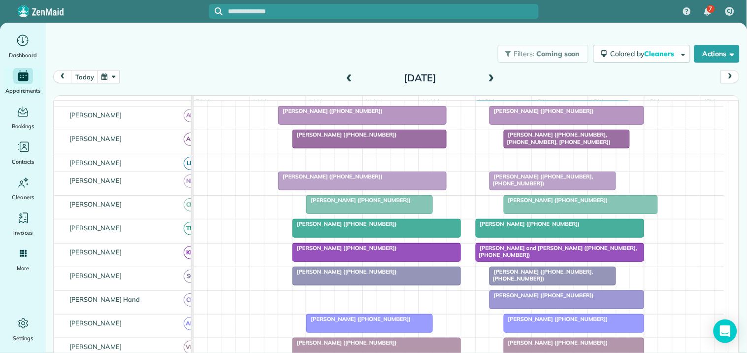
scroll to position [287, 0]
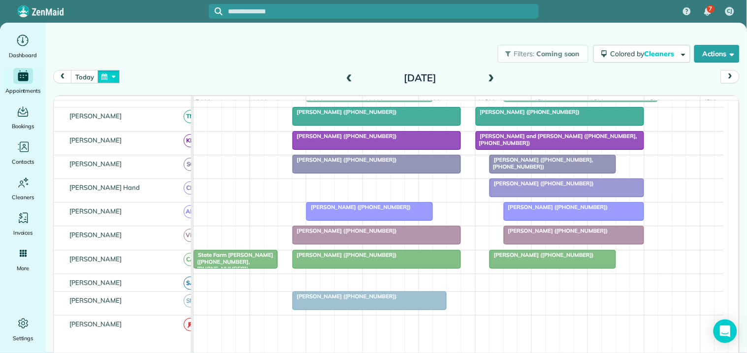
click at [109, 76] on button "button" at bounding box center [109, 76] width 23 height 13
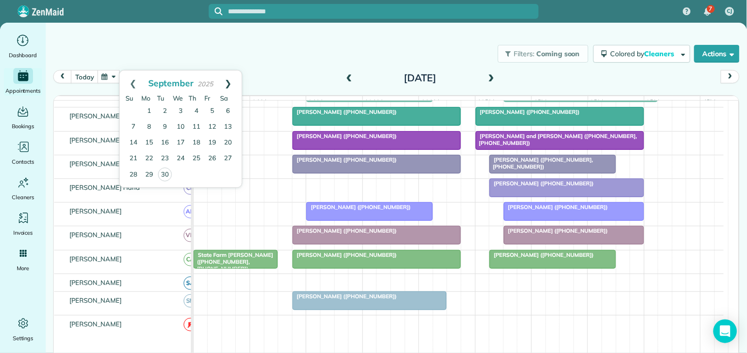
click at [229, 80] on link "Next" at bounding box center [228, 82] width 27 height 25
click at [274, 50] on div "Filters: Coming soon Colored by Cleaners Color by Cleaner Color by Team Color b…" at bounding box center [396, 53] width 701 height 33
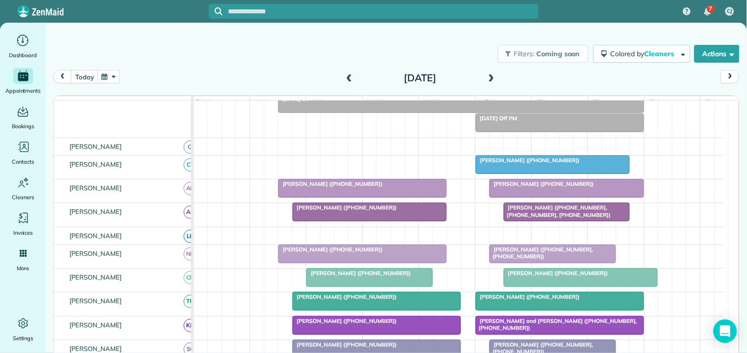
scroll to position [68, 0]
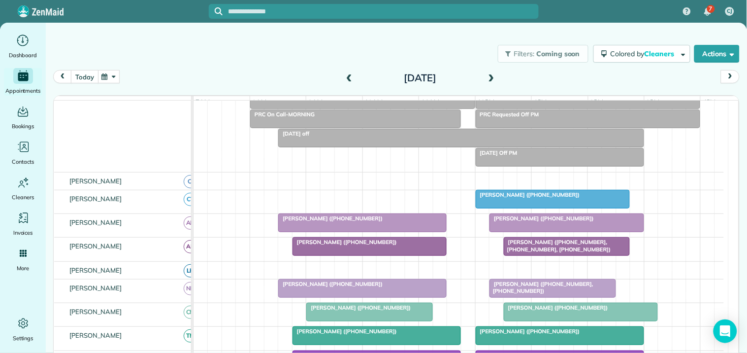
click at [88, 73] on button "today" at bounding box center [84, 76] width 27 height 13
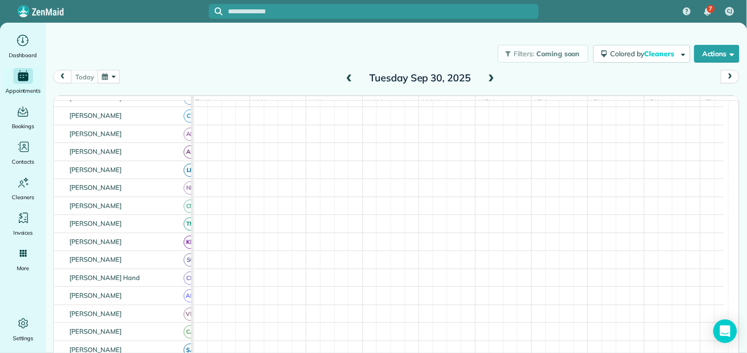
scroll to position [0, 0]
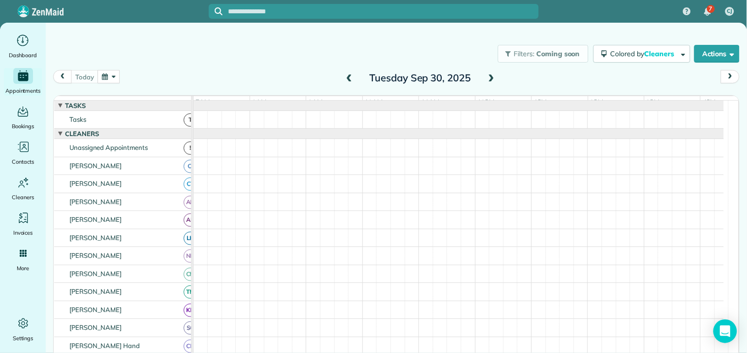
click at [488, 76] on span at bounding box center [491, 78] width 11 height 9
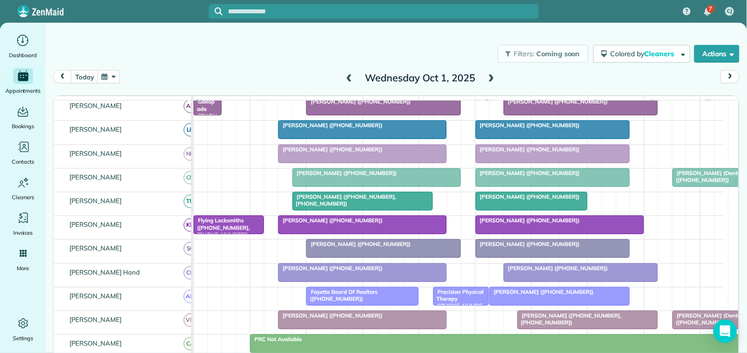
scroll to position [109, 0]
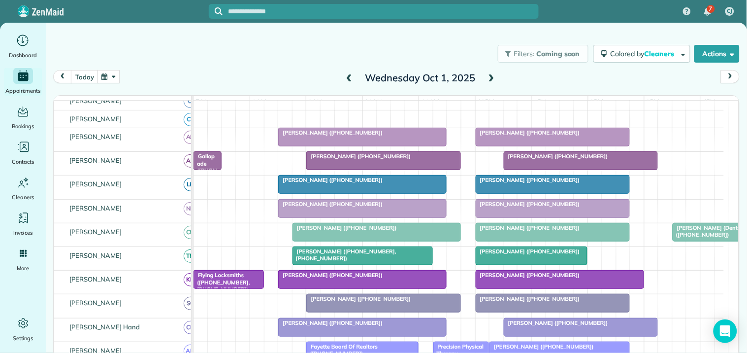
click at [489, 76] on span at bounding box center [491, 78] width 11 height 9
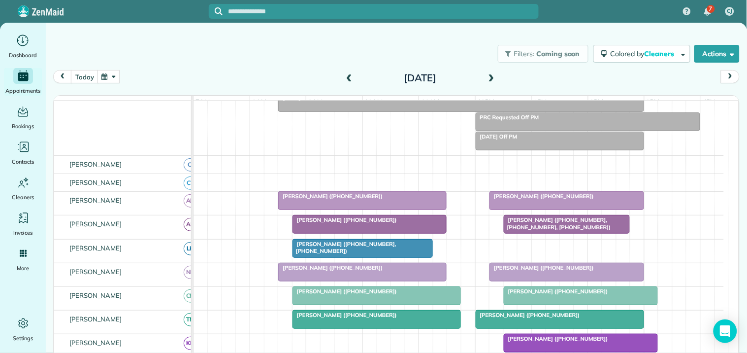
scroll to position [129, 0]
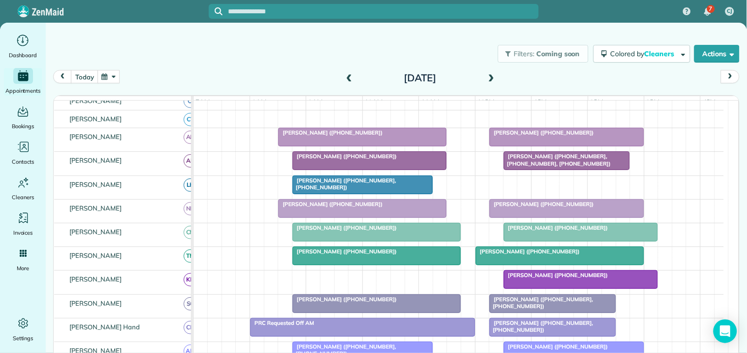
click at [488, 77] on span at bounding box center [491, 78] width 11 height 9
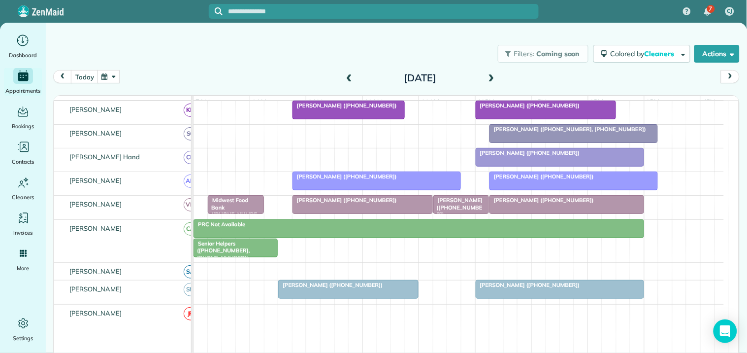
click at [112, 75] on button "button" at bounding box center [109, 76] width 23 height 13
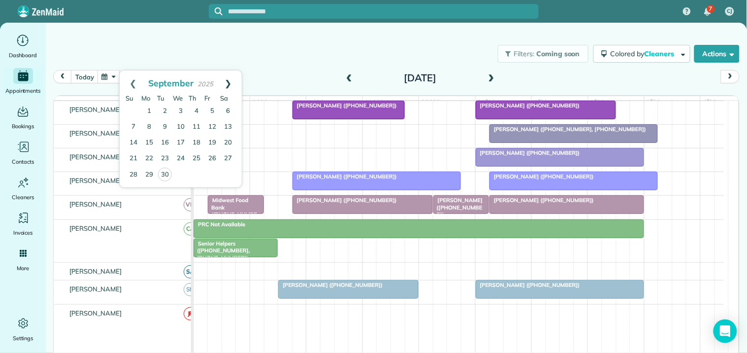
click at [230, 79] on link "Next" at bounding box center [228, 82] width 27 height 25
click at [183, 107] on link "1" at bounding box center [181, 111] width 16 height 16
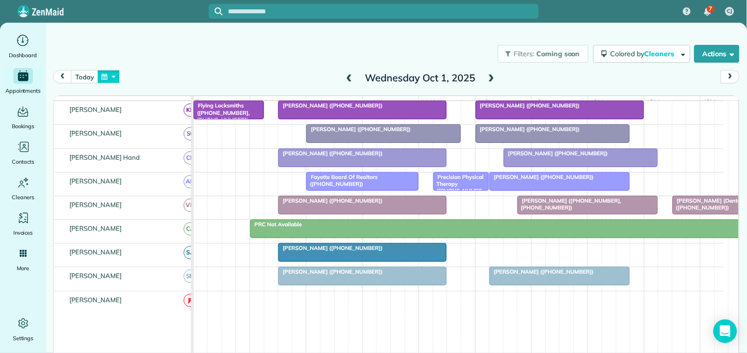
click at [110, 78] on button "button" at bounding box center [109, 76] width 23 height 13
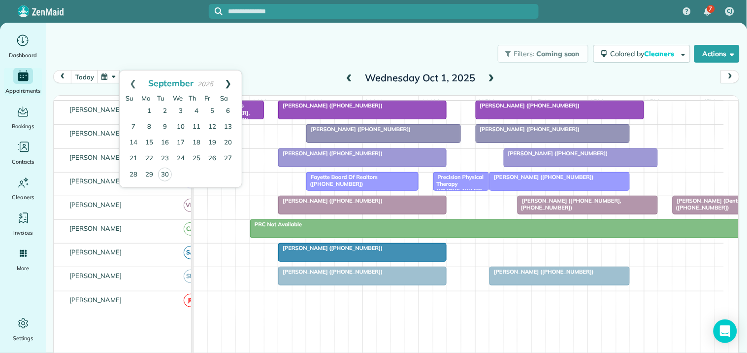
click at [230, 76] on link "Next" at bounding box center [228, 82] width 27 height 25
click at [209, 107] on link "3" at bounding box center [212, 111] width 16 height 16
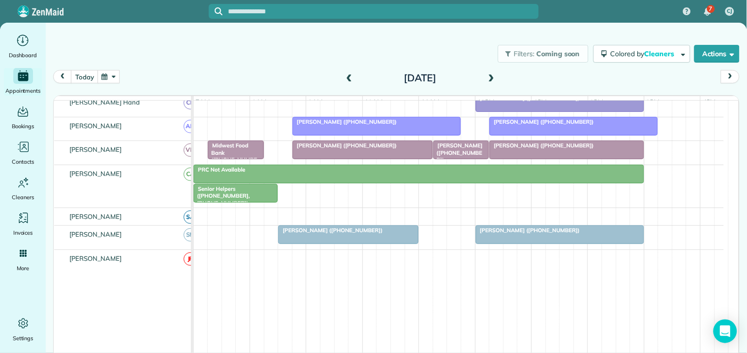
click at [345, 76] on span at bounding box center [349, 78] width 11 height 9
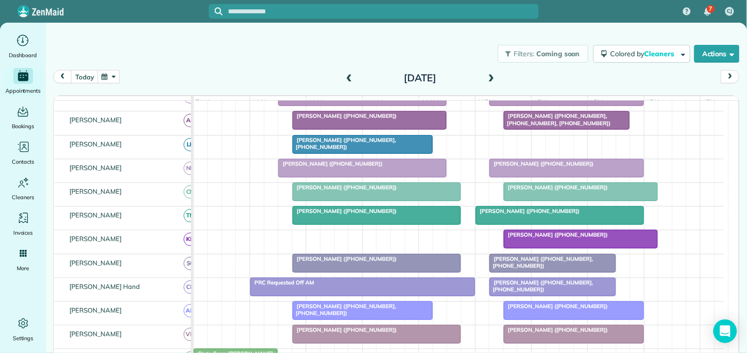
click at [490, 75] on span at bounding box center [491, 78] width 11 height 9
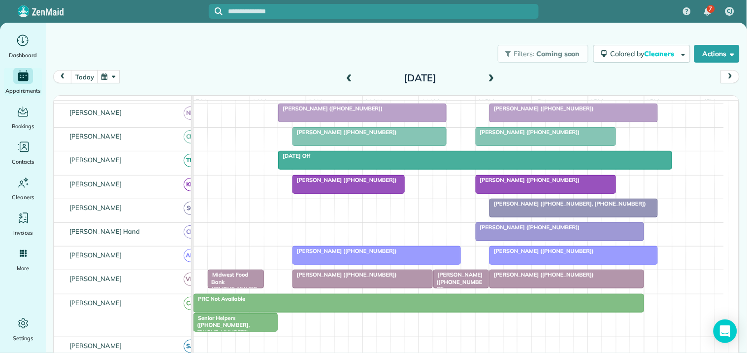
click at [288, 65] on div "Filters: Coming soon Colored by Cleaners Color by Cleaner Color by Team Color b…" at bounding box center [396, 53] width 701 height 33
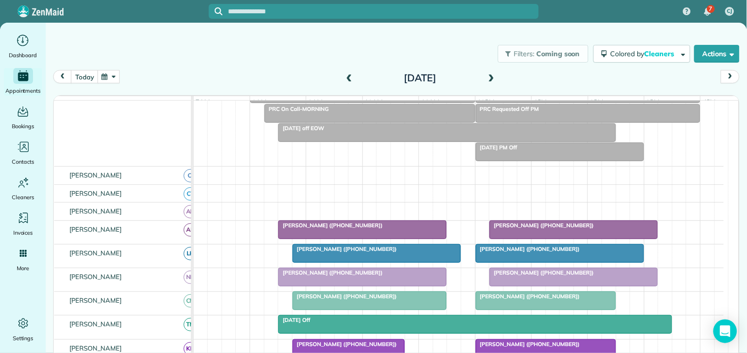
click at [347, 78] on span at bounding box center [349, 78] width 11 height 9
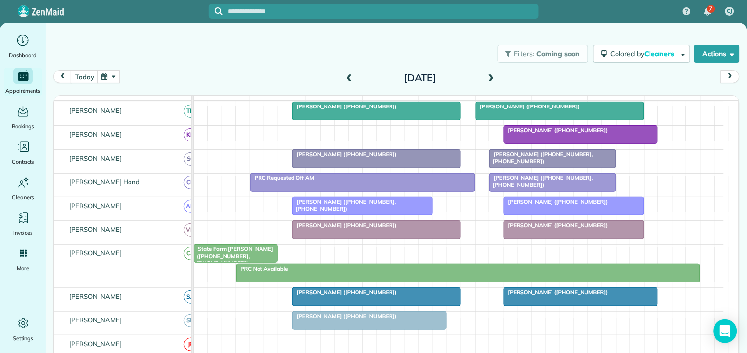
click at [341, 229] on span "[PERSON_NAME] ([PHONE_NUMBER])" at bounding box center [344, 225] width 105 height 7
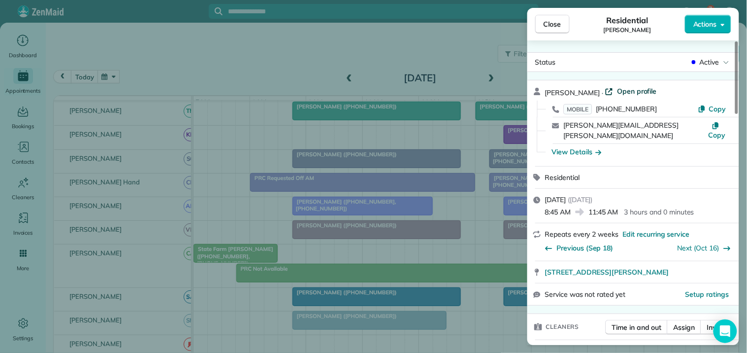
click at [633, 91] on span "Open profile" at bounding box center [637, 91] width 40 height 10
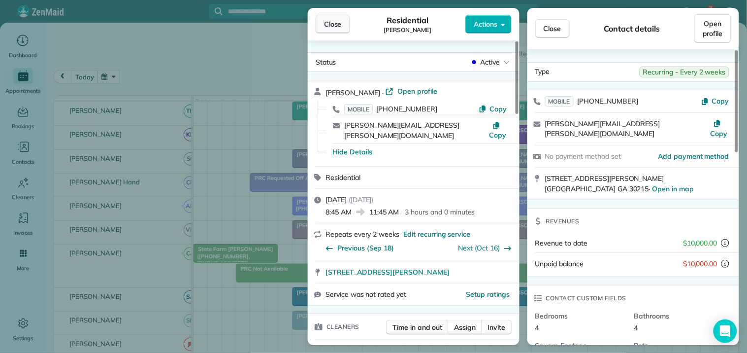
click at [335, 21] on span "Close" at bounding box center [333, 24] width 18 height 10
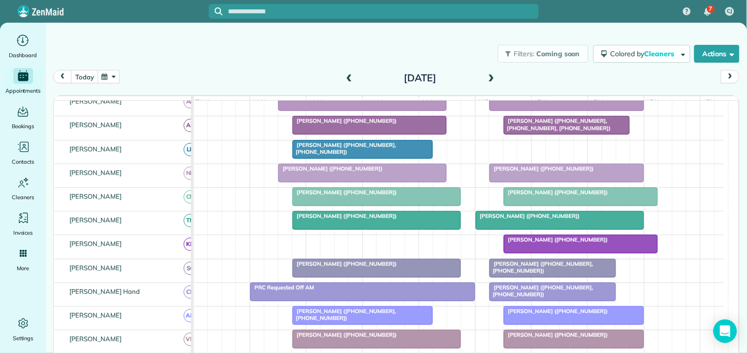
scroll to position [109, 0]
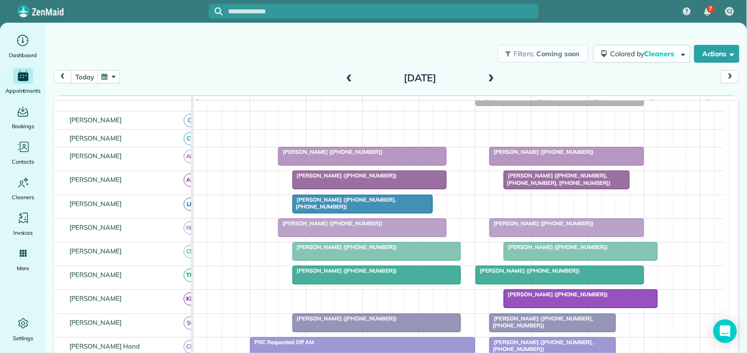
click at [347, 74] on span at bounding box center [349, 78] width 11 height 9
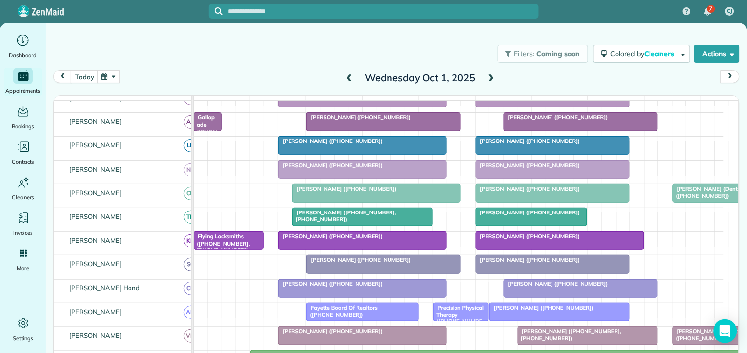
scroll to position [199, 0]
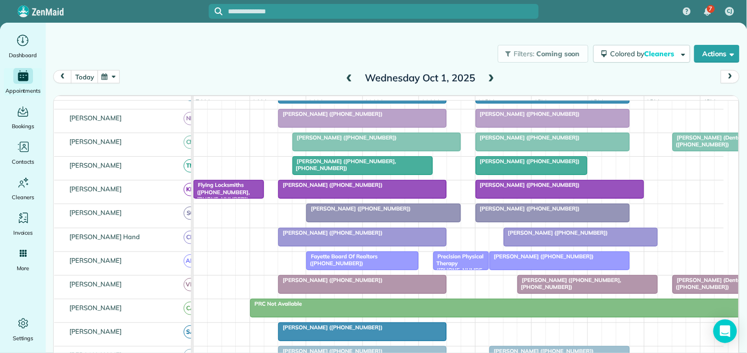
click at [488, 77] on span at bounding box center [491, 78] width 11 height 9
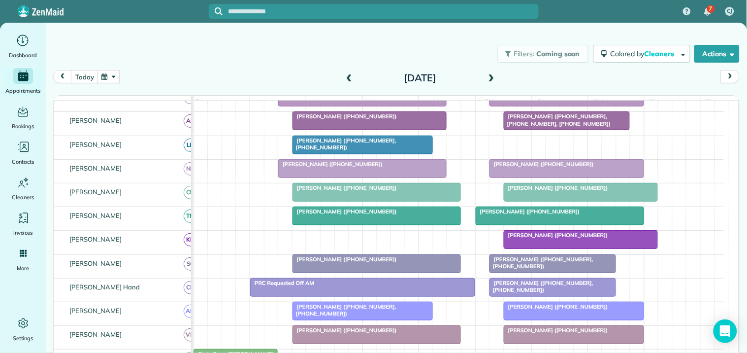
scroll to position [164, 0]
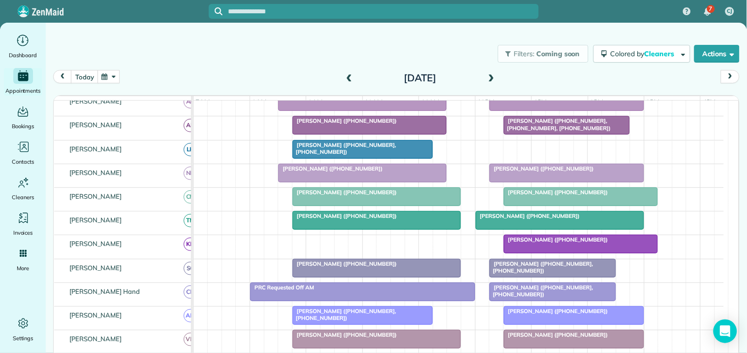
click at [412, 219] on div "[PERSON_NAME] ([PHONE_NUMBER])" at bounding box center [377, 215] width 163 height 7
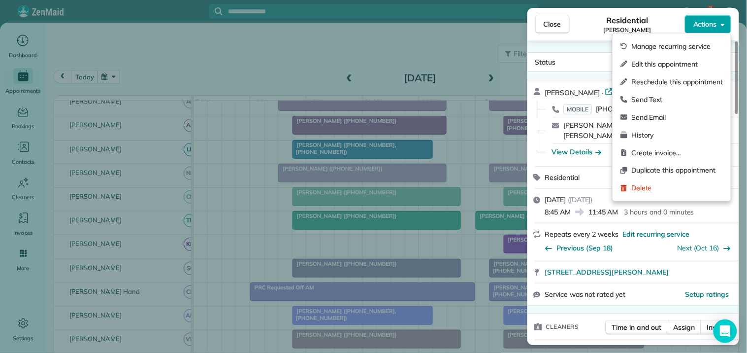
click at [717, 28] on span "Actions" at bounding box center [706, 24] width 24 height 10
click at [658, 65] on span "Edit this appointment" at bounding box center [677, 64] width 92 height 10
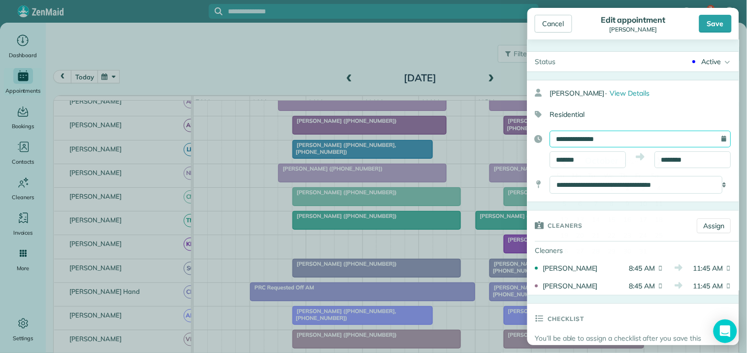
click at [618, 140] on input "**********" at bounding box center [640, 139] width 181 height 17
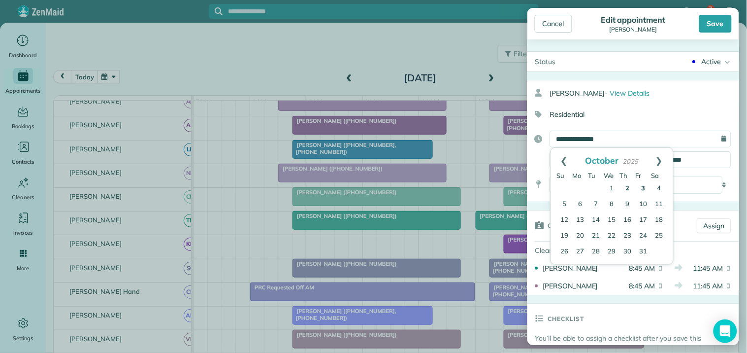
click at [641, 185] on link "3" at bounding box center [644, 189] width 16 height 16
type input "**********"
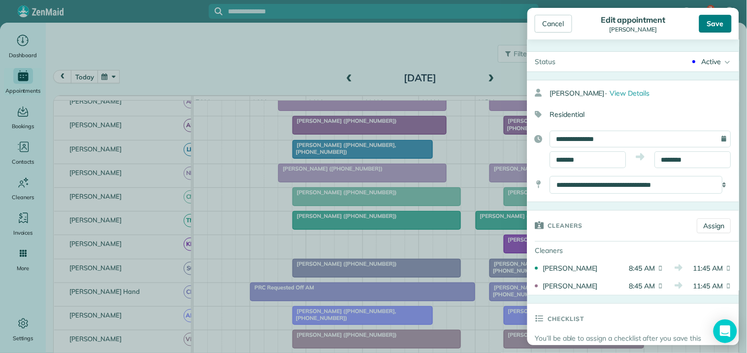
click at [723, 21] on div "Save" at bounding box center [715, 24] width 33 height 18
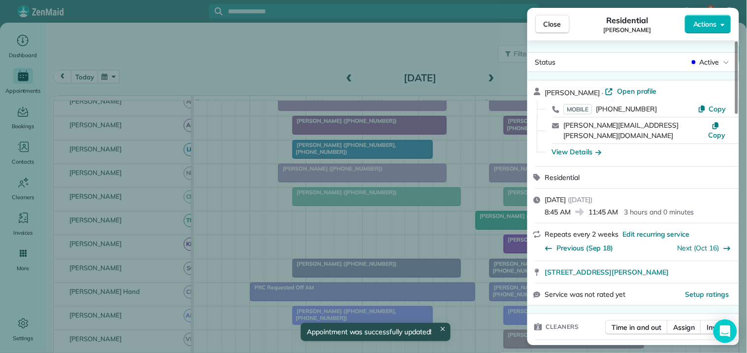
click at [551, 27] on span "Close" at bounding box center [553, 24] width 18 height 10
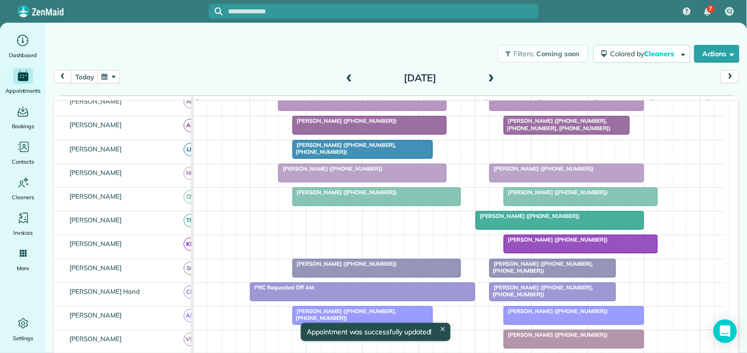
click at [344, 76] on span at bounding box center [349, 78] width 11 height 9
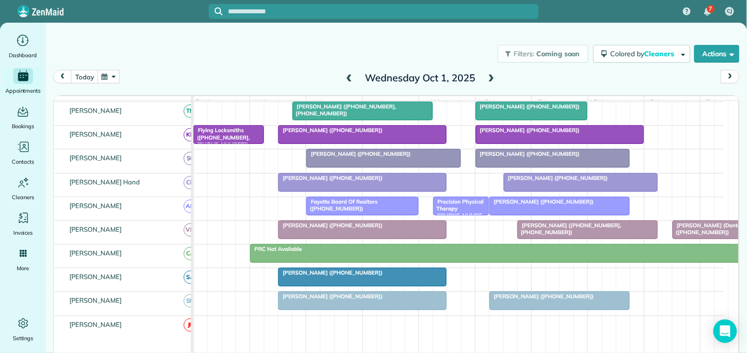
scroll to position [145, 0]
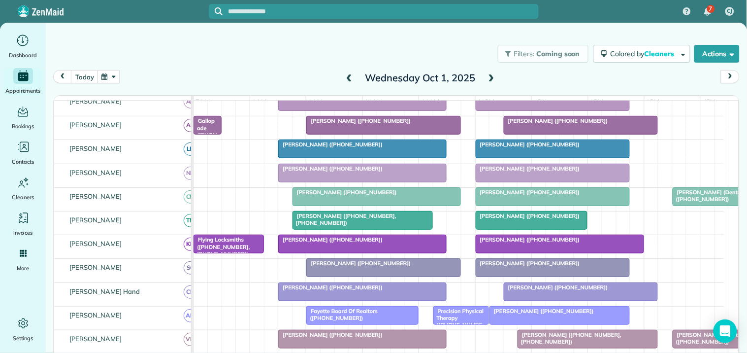
click at [486, 80] on span at bounding box center [491, 78] width 11 height 9
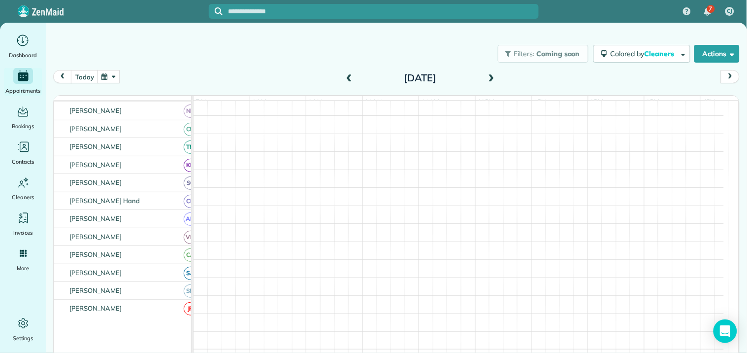
scroll to position [95, 0]
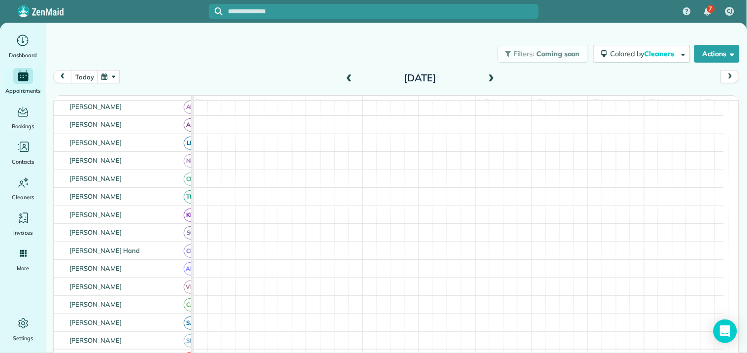
click at [486, 80] on span at bounding box center [491, 78] width 11 height 9
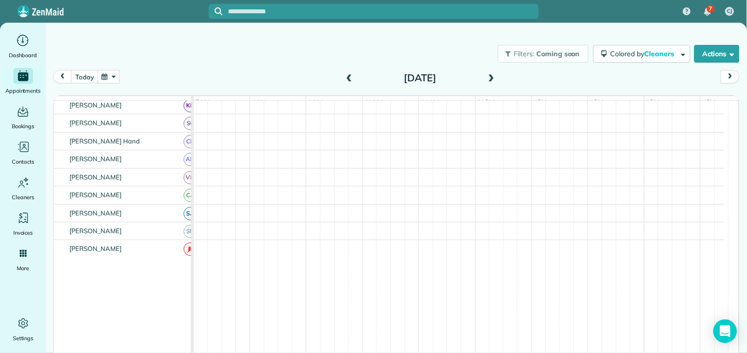
scroll to position [78, 0]
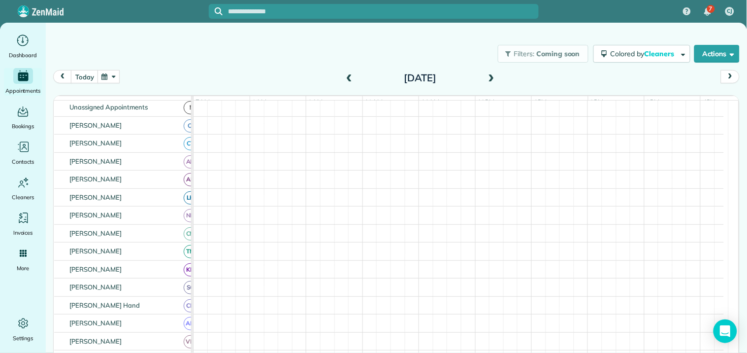
click at [277, 66] on div "Filters: Coming soon Colored by Cleaners Color by Cleaner Color by Team Color b…" at bounding box center [396, 53] width 701 height 33
click at [345, 78] on span at bounding box center [349, 78] width 11 height 9
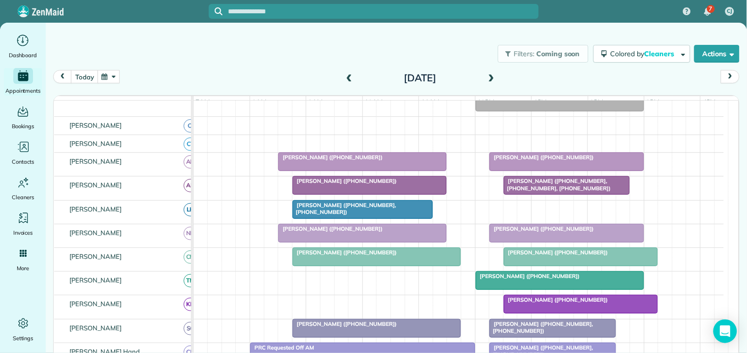
click at [488, 75] on span at bounding box center [491, 78] width 11 height 9
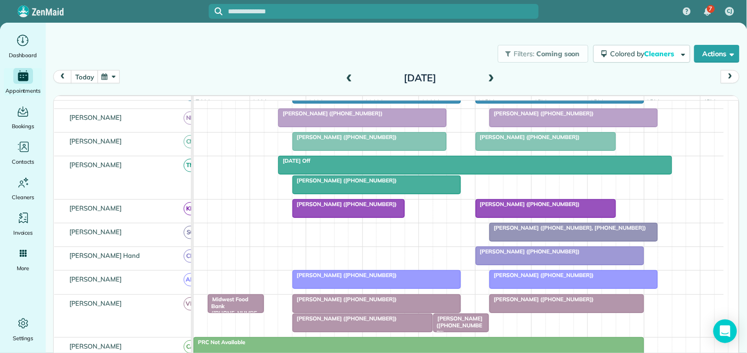
click at [347, 302] on span "Amber Alford (+17062241981)" at bounding box center [344, 299] width 105 height 7
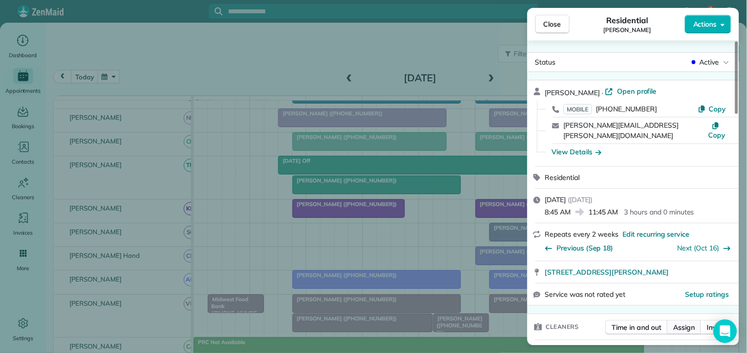
click at [687, 322] on span "Assign" at bounding box center [685, 327] width 22 height 10
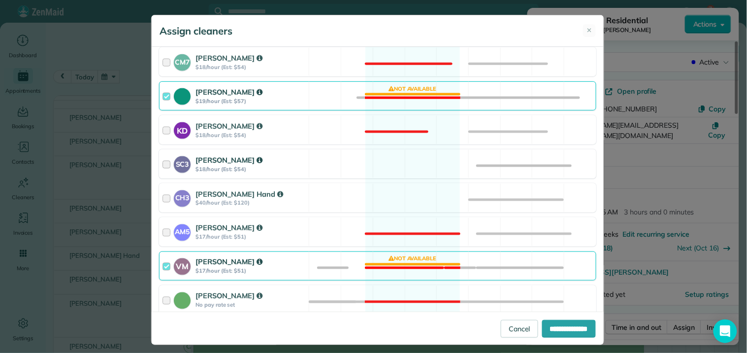
click at [410, 162] on div "SC3 Stephanie Cruz $18/hour (Est: $54) Available" at bounding box center [377, 163] width 437 height 29
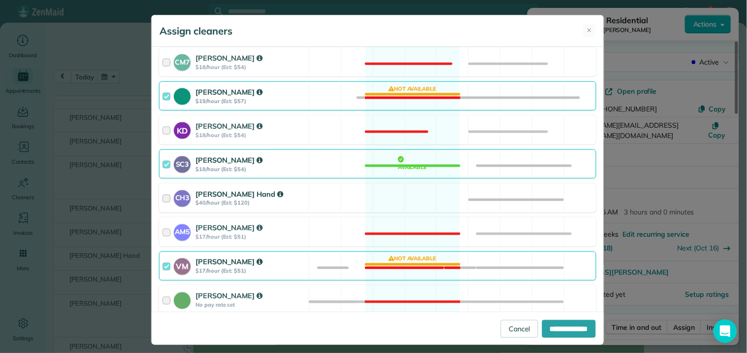
click at [399, 202] on div "CH3 Cortney Hand $40/hour (Est: $120) Available" at bounding box center [377, 197] width 437 height 29
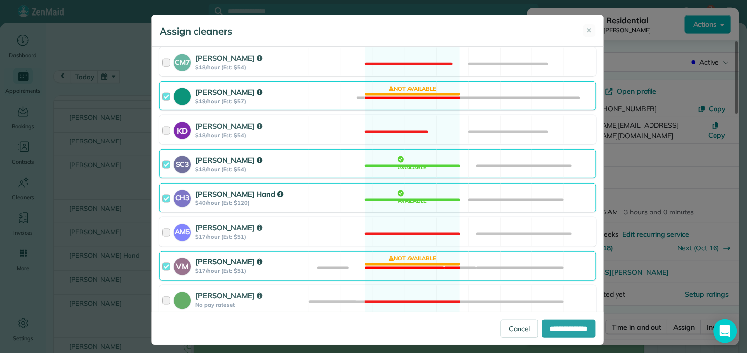
click at [396, 268] on div "VM Victoria Minix $17/hour (Est: $51) Not available" at bounding box center [377, 265] width 437 height 29
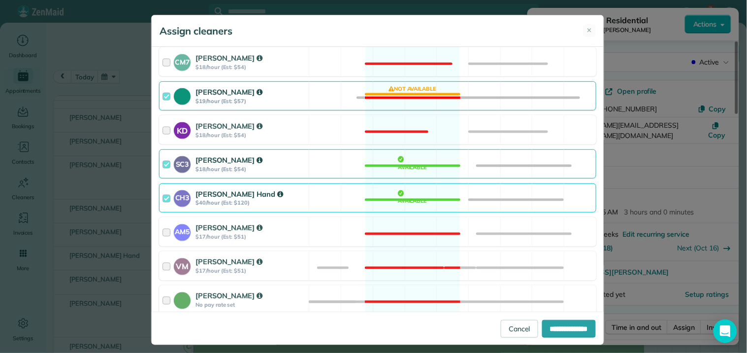
click at [398, 84] on div "Tamara Mitchell $19/hour (Est: $57) Not available" at bounding box center [377, 95] width 437 height 29
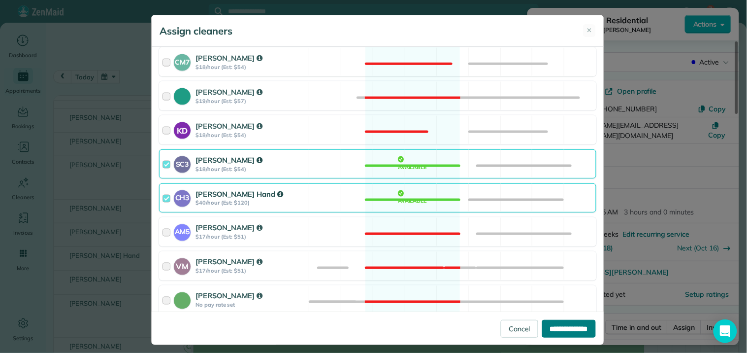
click at [578, 330] on input "**********" at bounding box center [569, 329] width 54 height 18
type input "**********"
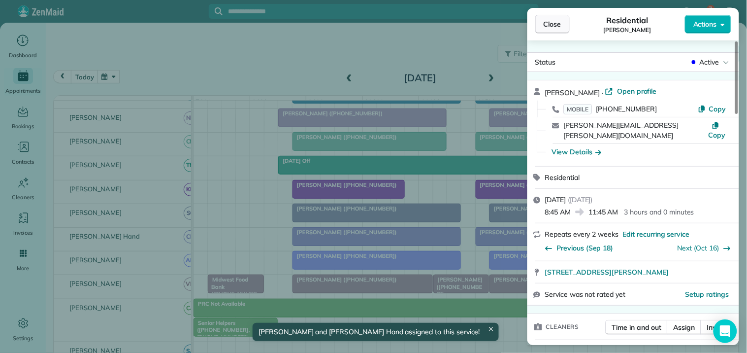
click at [563, 28] on button "Close" at bounding box center [552, 24] width 34 height 19
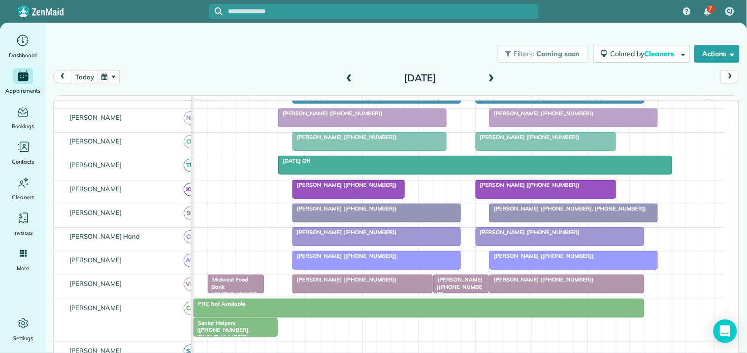
click at [346, 76] on span at bounding box center [349, 78] width 11 height 9
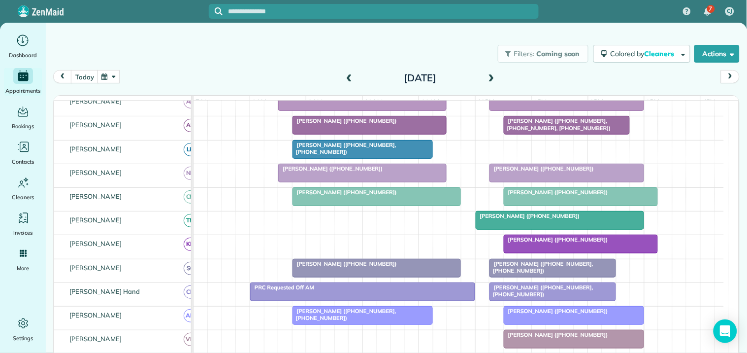
click at [347, 74] on span at bounding box center [349, 78] width 11 height 9
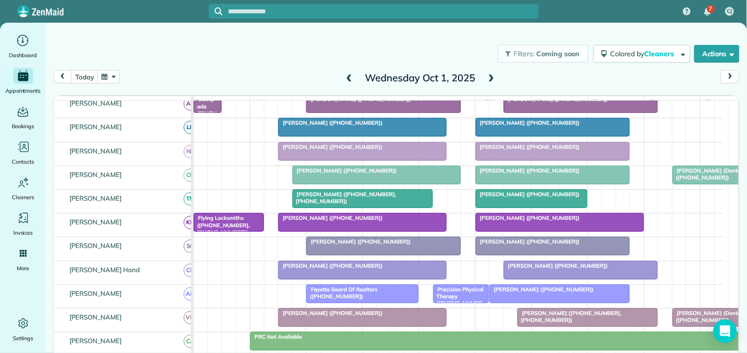
scroll to position [35, 0]
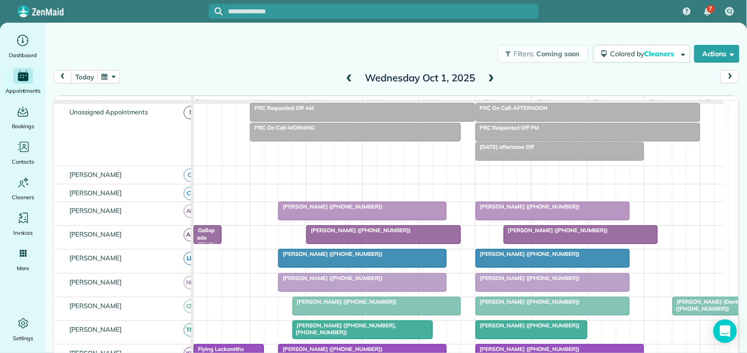
click at [108, 72] on button "button" at bounding box center [109, 76] width 23 height 13
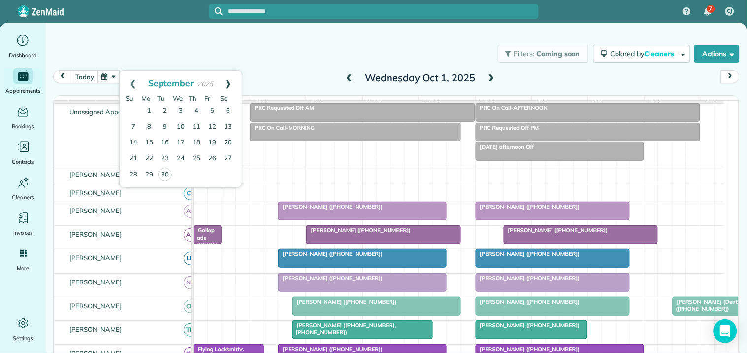
click at [230, 80] on link "Next" at bounding box center [228, 82] width 27 height 25
click at [212, 108] on link "3" at bounding box center [212, 111] width 16 height 16
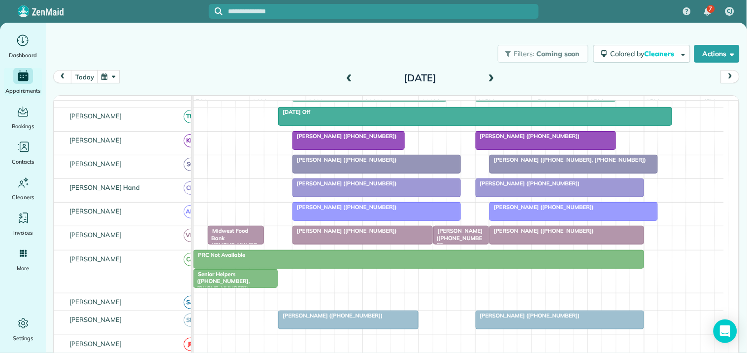
scroll to position [328, 0]
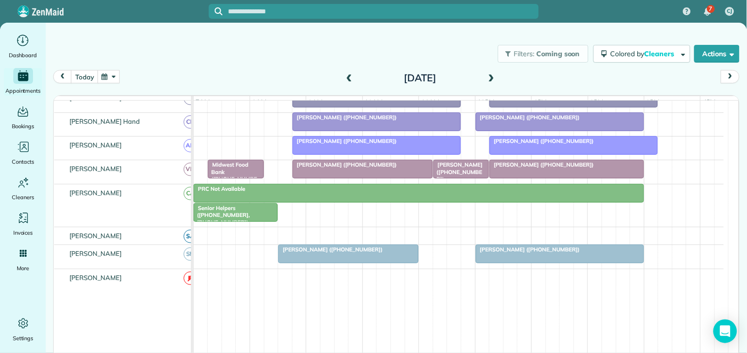
click at [243, 221] on div "Senior Helpers (+16783402708, +16786504328)" at bounding box center [236, 214] width 78 height 21
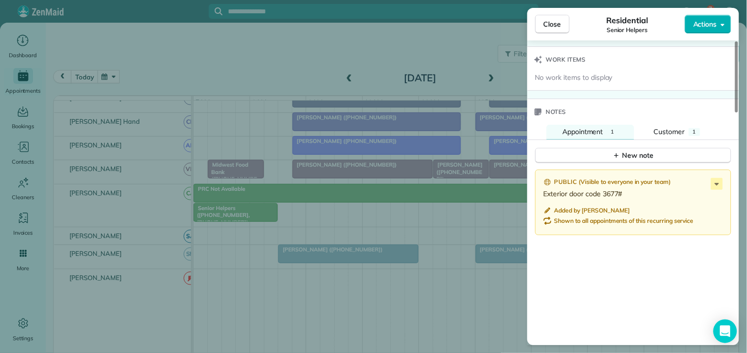
scroll to position [822, 0]
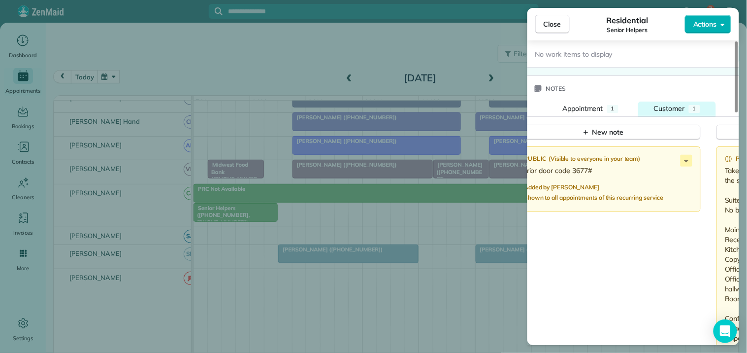
click at [668, 105] on span "Customer" at bounding box center [669, 108] width 31 height 9
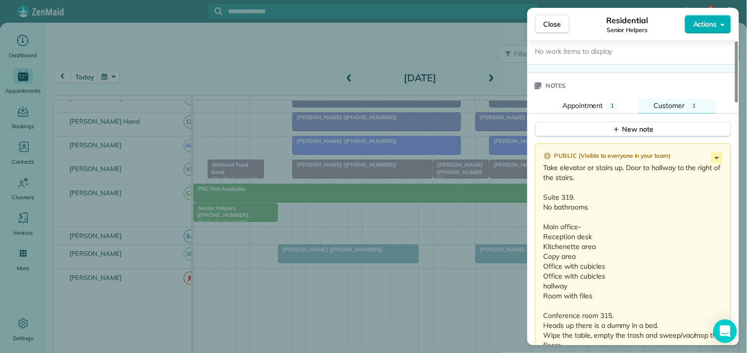
scroll to position [880, 0]
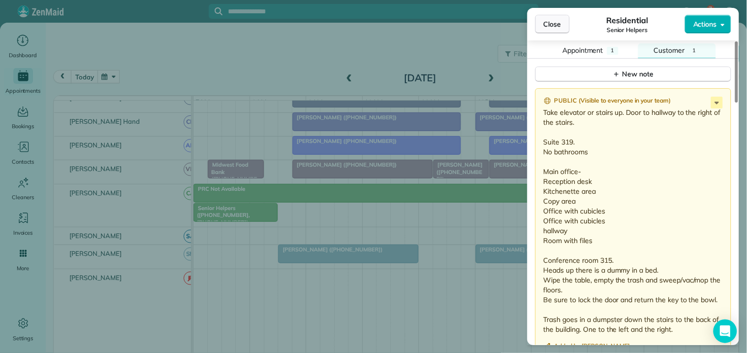
click at [557, 23] on span "Close" at bounding box center [553, 24] width 18 height 10
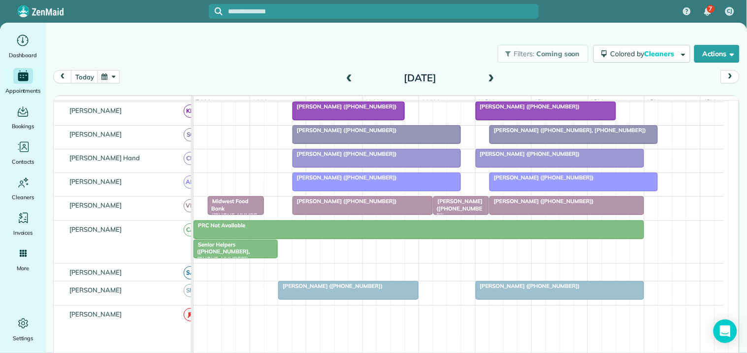
scroll to position [219, 0]
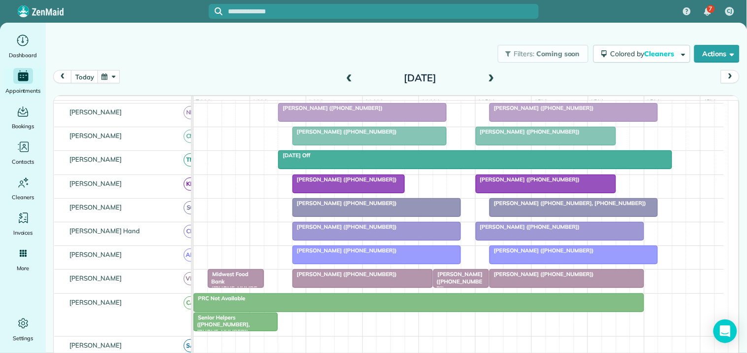
click at [346, 74] on span at bounding box center [349, 78] width 11 height 9
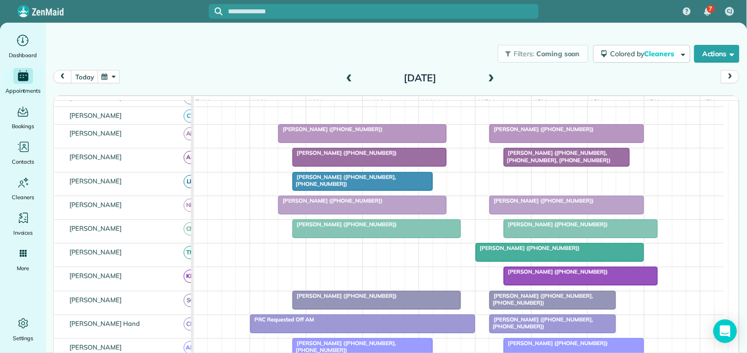
scroll to position [115, 0]
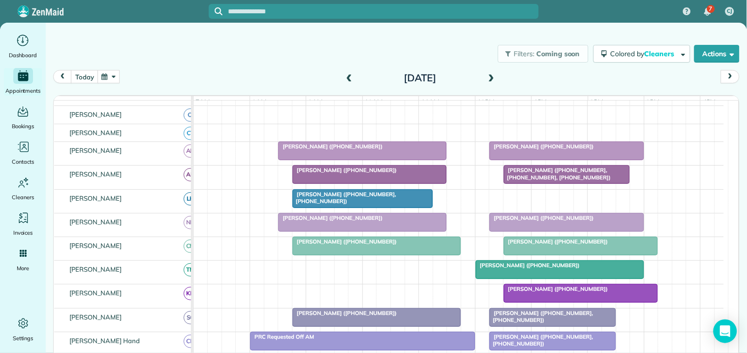
click at [344, 76] on span at bounding box center [349, 78] width 11 height 9
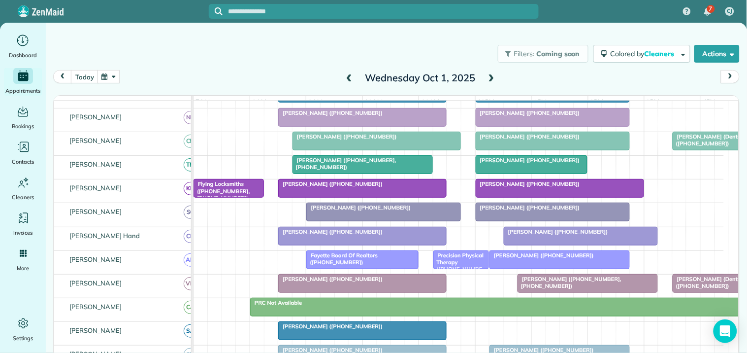
scroll to position [205, 0]
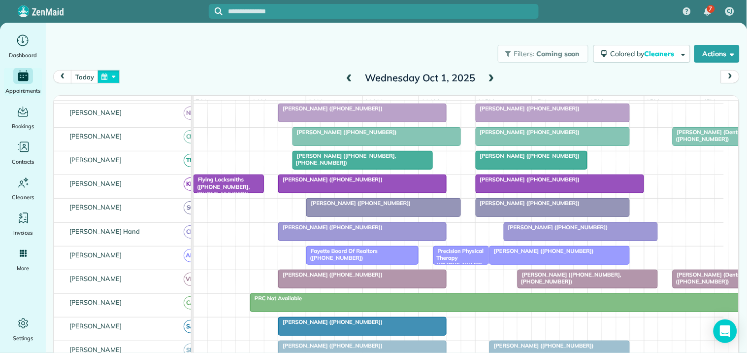
click at [107, 77] on button "button" at bounding box center [109, 76] width 23 height 13
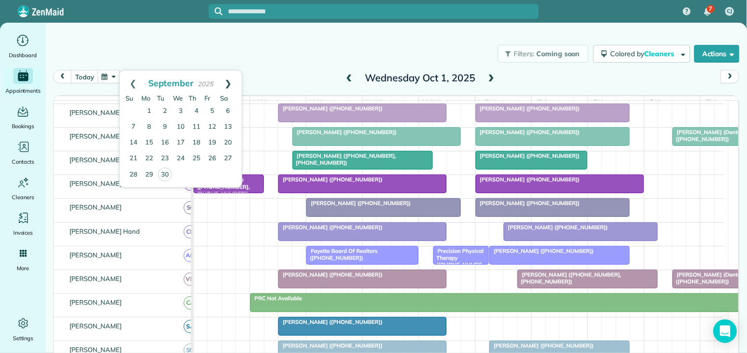
click at [232, 79] on link "Next" at bounding box center [228, 82] width 27 height 25
click at [213, 112] on link "3" at bounding box center [212, 111] width 16 height 16
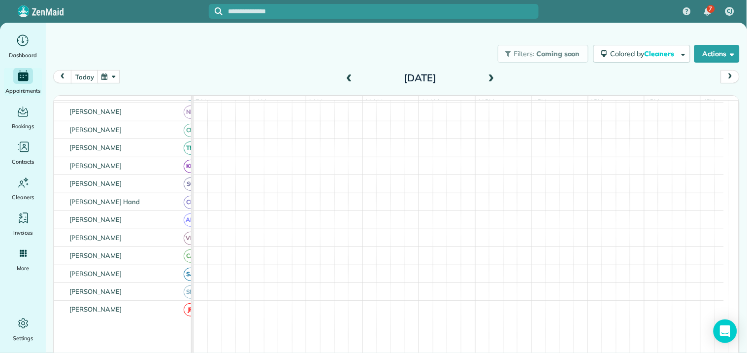
scroll to position [219, 0]
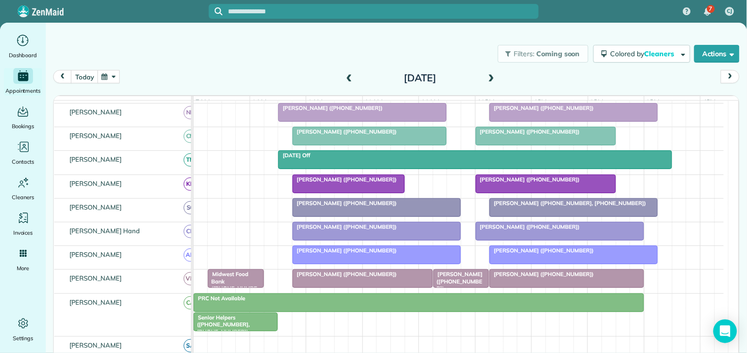
click at [543, 183] on span "Penny Soles (+14043915933)" at bounding box center [527, 179] width 105 height 7
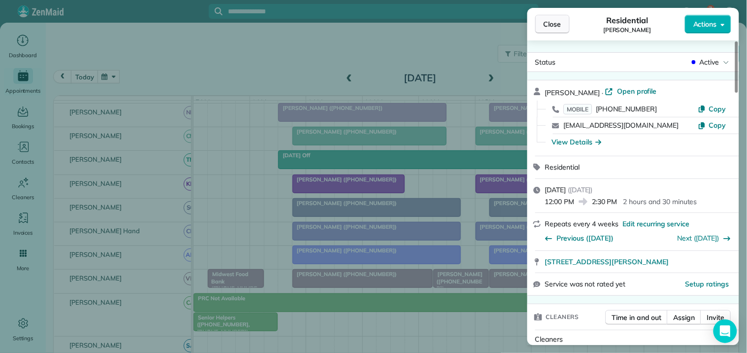
click at [554, 26] on span "Close" at bounding box center [553, 24] width 18 height 10
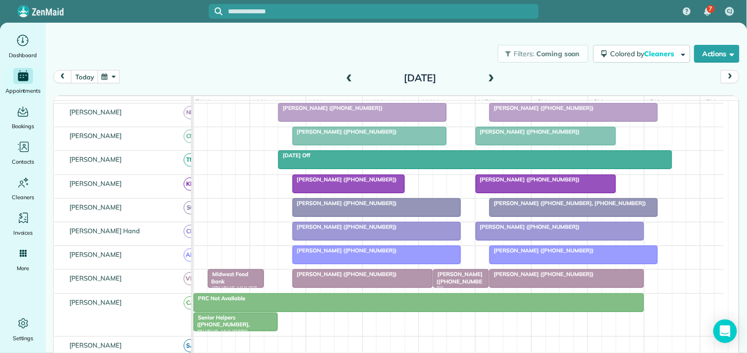
click at [269, 55] on div "Filters: Coming soon Colored by Cleaners Color by Cleaner Color by Team Color b…" at bounding box center [396, 53] width 701 height 33
click at [252, 59] on div "Filters: Coming soon Colored by Cleaners Color by Cleaner Color by Team Color b…" at bounding box center [396, 53] width 701 height 33
click at [85, 77] on button "today" at bounding box center [84, 76] width 27 height 13
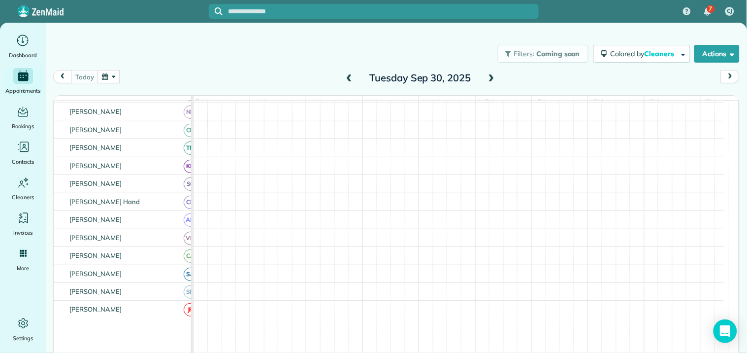
click at [282, 60] on div "Filters: Coming soon Colored by Cleaners Color by Cleaner Color by Team Color b…" at bounding box center [396, 53] width 701 height 33
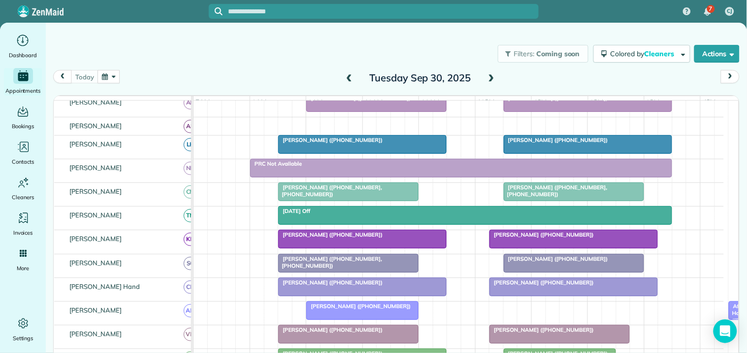
scroll to position [199, 0]
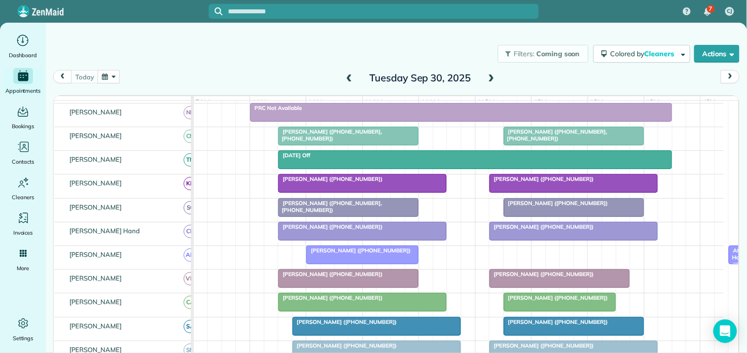
click at [213, 62] on div "Filters: Coming soon Colored by Cleaners Color by Cleaner Color by Team Color b…" at bounding box center [396, 53] width 701 height 33
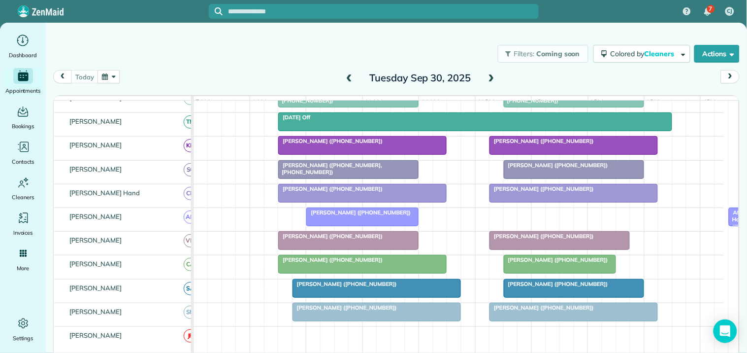
scroll to position [234, 0]
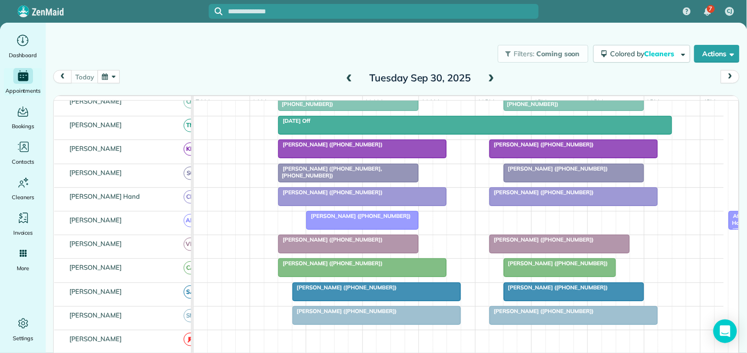
click at [488, 76] on span at bounding box center [491, 78] width 11 height 9
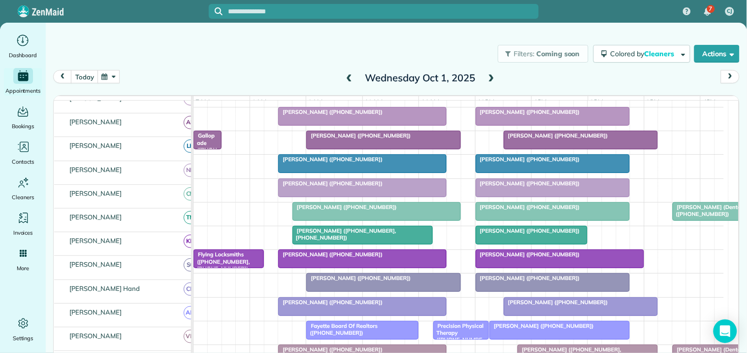
scroll to position [130, 0]
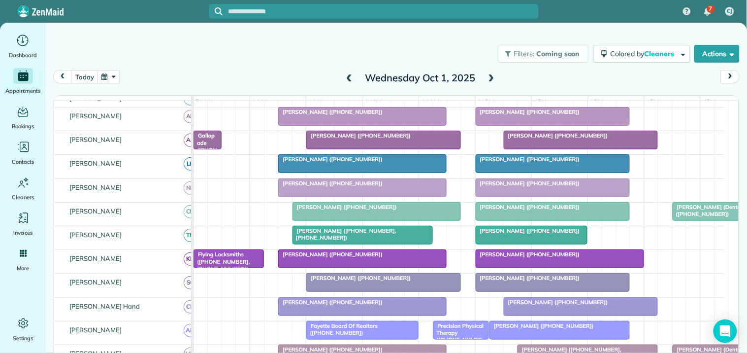
click at [486, 76] on span at bounding box center [491, 78] width 11 height 9
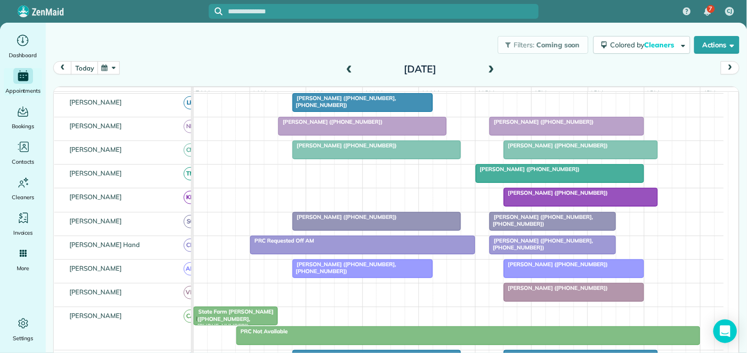
scroll to position [259, 0]
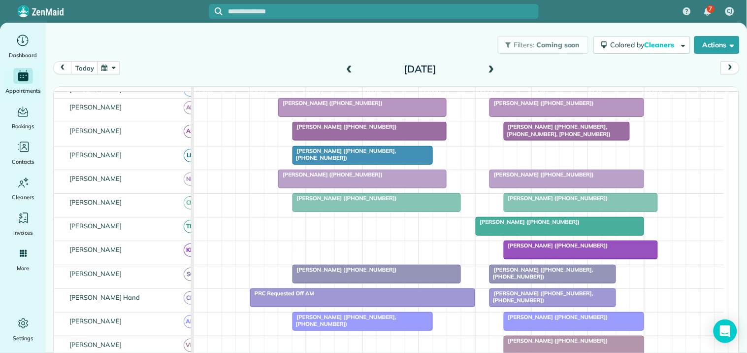
click at [282, 58] on div "Filters: Coming soon Colored by Cleaners Color by Cleaner Color by Team Color b…" at bounding box center [396, 45] width 701 height 33
click at [264, 40] on div "Filters: Coming soon Colored by Cleaners Color by Cleaner Color by Team Color b…" at bounding box center [396, 45] width 701 height 33
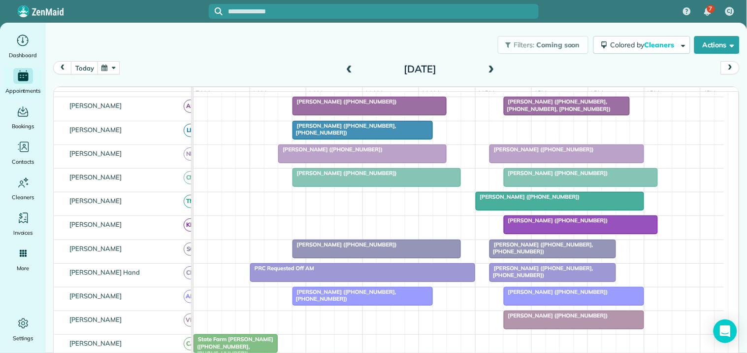
scroll to position [40, 0]
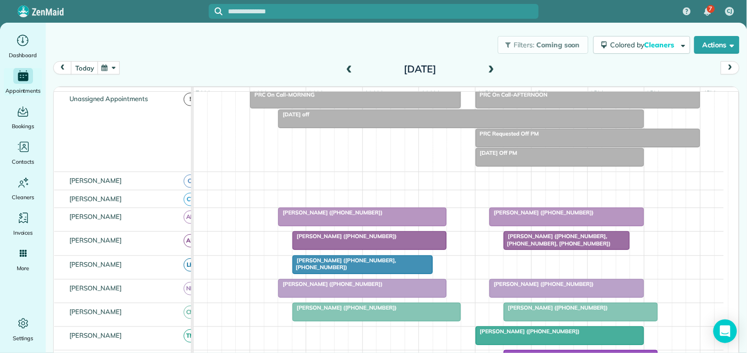
click at [279, 27] on div "Filters: Coming soon Colored by Cleaners Color by Cleaner Color by Team Color b…" at bounding box center [396, 179] width 701 height 330
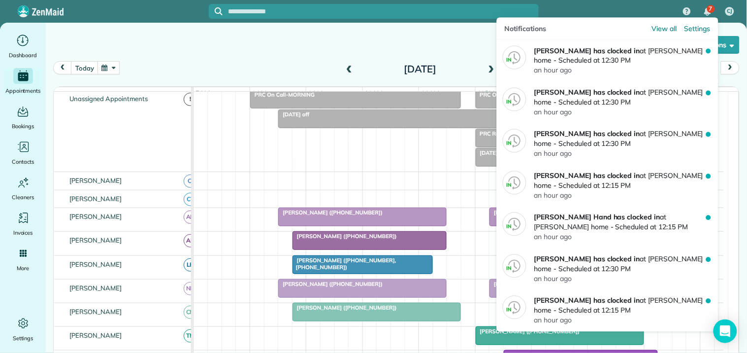
click at [710, 10] on span "7" at bounding box center [710, 9] width 3 height 8
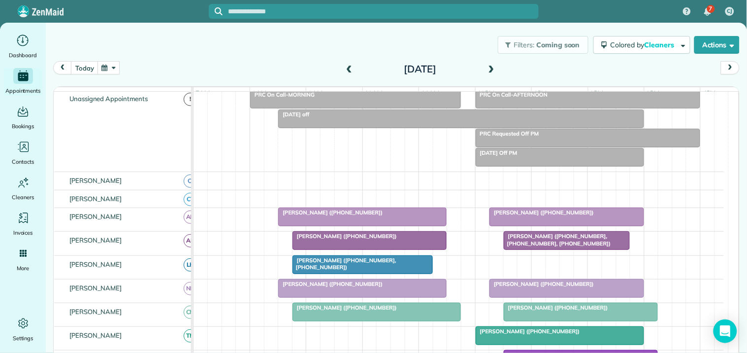
click at [371, 64] on h2 "Thursday Oct 2, 2025" at bounding box center [420, 69] width 123 height 11
click at [89, 63] on button "today" at bounding box center [84, 67] width 27 height 13
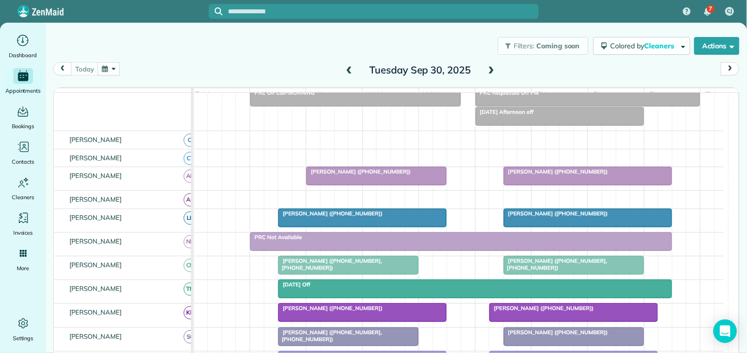
scroll to position [109, 0]
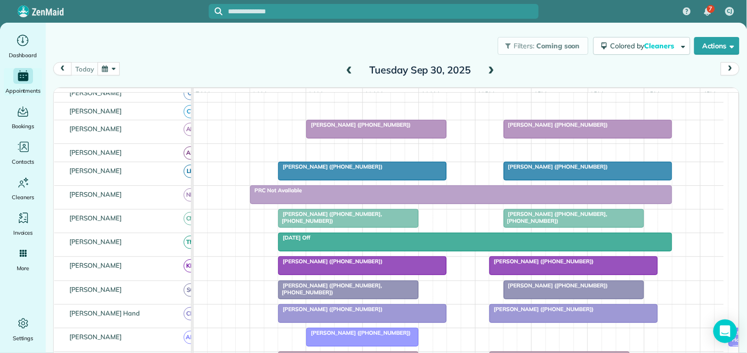
click at [530, 227] on div at bounding box center [573, 218] width 139 height 18
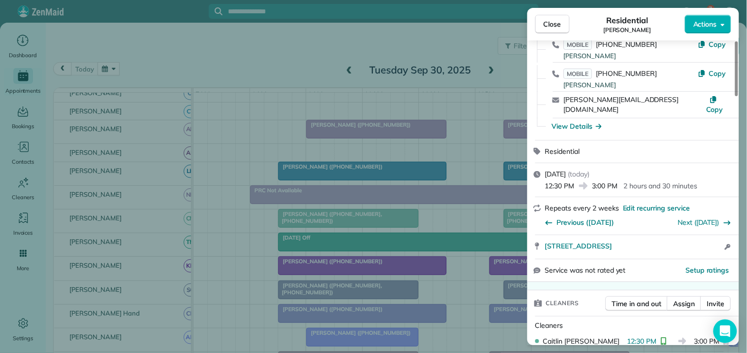
scroll to position [109, 0]
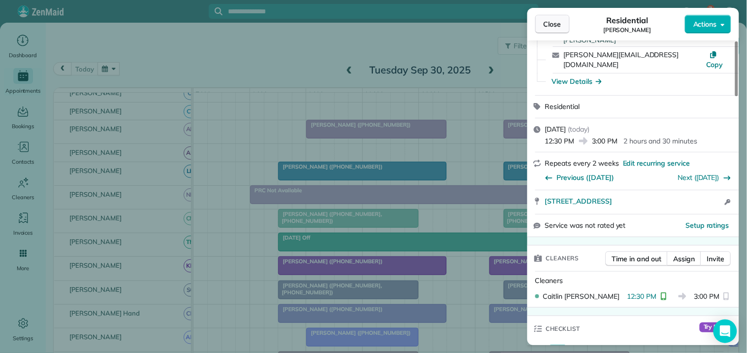
click at [554, 18] on button "Close" at bounding box center [552, 24] width 34 height 19
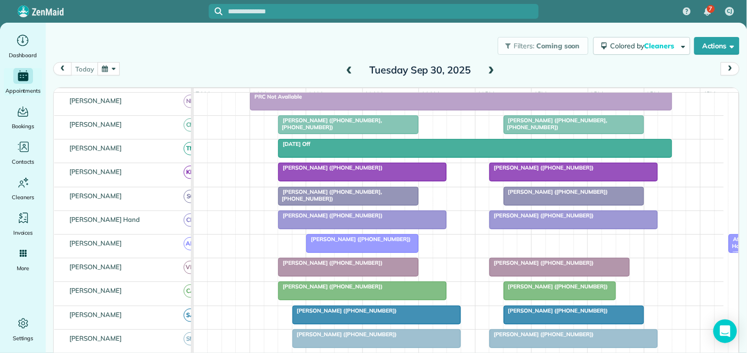
scroll to position [273, 0]
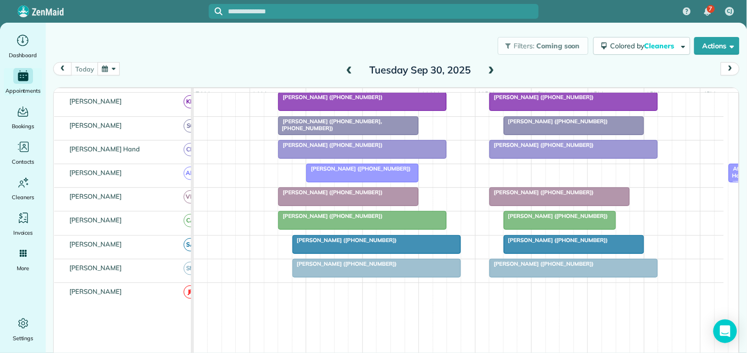
click at [561, 110] on div at bounding box center [573, 102] width 167 height 18
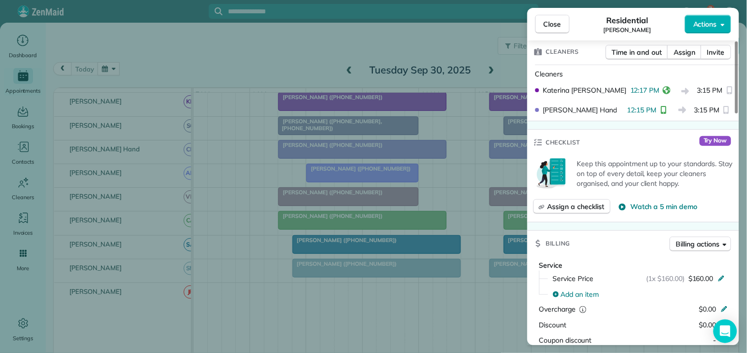
scroll to position [273, 0]
click at [554, 21] on span "Close" at bounding box center [553, 24] width 18 height 10
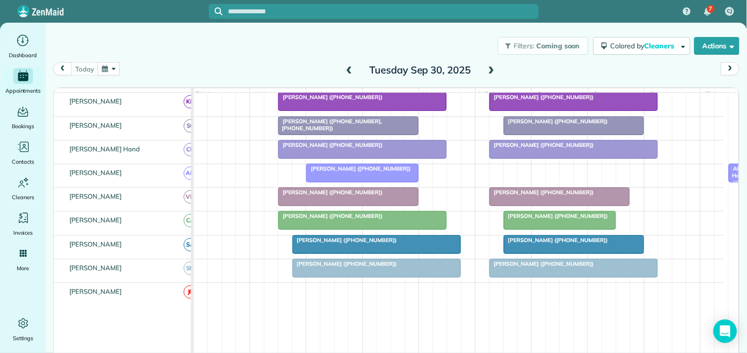
click at [262, 53] on div "Filters: Coming soon Colored by Cleaners Color by Cleaner Color by Team Color b…" at bounding box center [396, 46] width 701 height 33
click at [549, 205] on div at bounding box center [559, 197] width 139 height 18
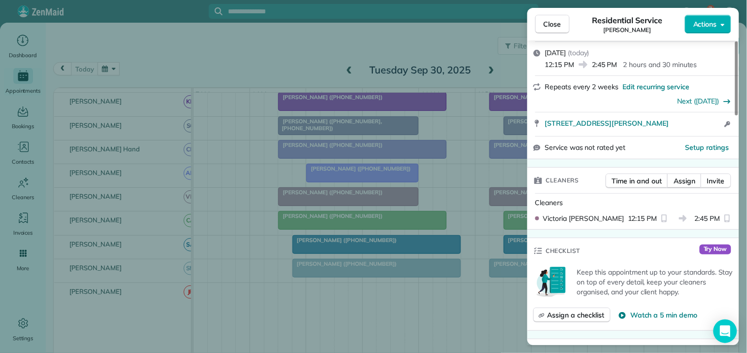
scroll to position [164, 0]
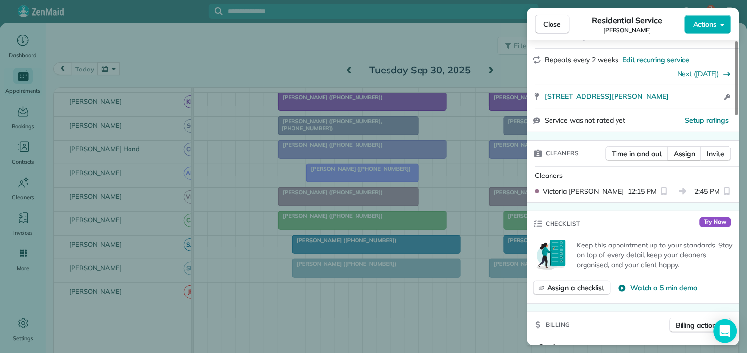
click at [554, 23] on span "Close" at bounding box center [553, 24] width 18 height 10
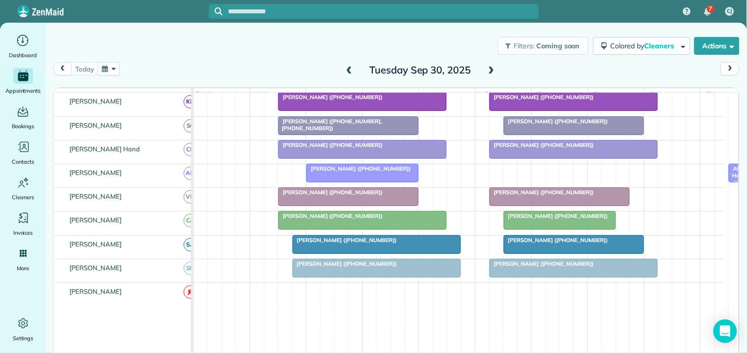
click at [311, 51] on div "Filters: Coming soon Colored by Cleaners Color by Cleaner Color by Team Color b…" at bounding box center [396, 46] width 701 height 33
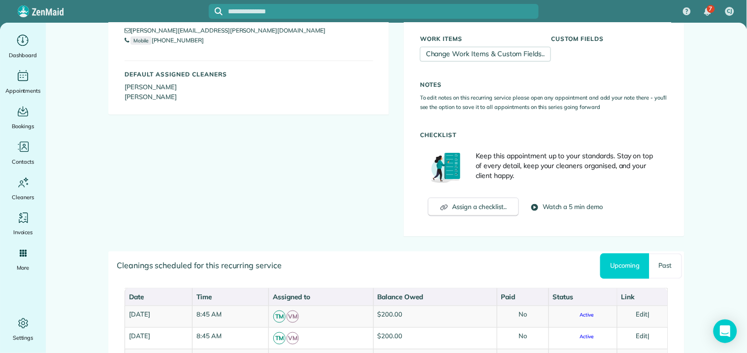
scroll to position [493, 0]
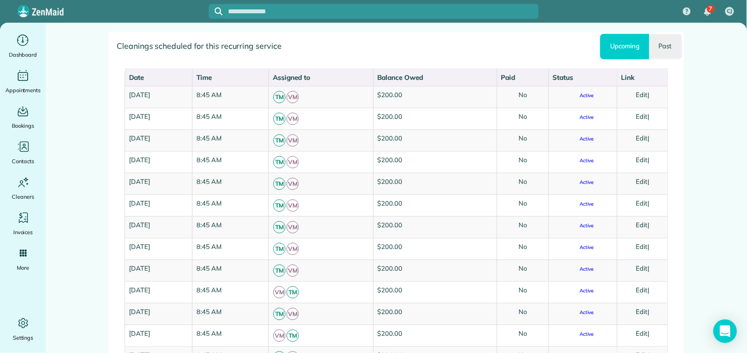
click at [664, 45] on link "Past" at bounding box center [666, 47] width 33 height 26
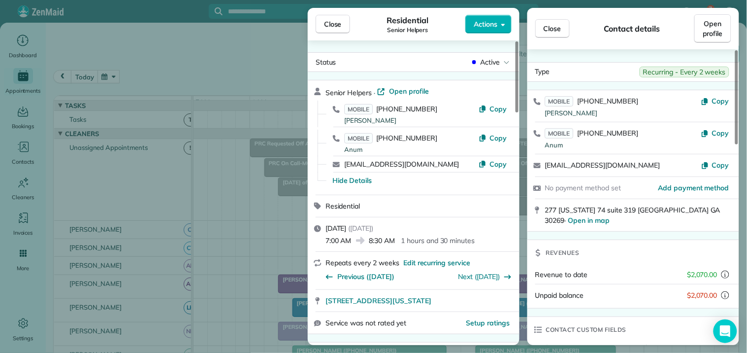
click at [338, 27] on span "Close" at bounding box center [333, 24] width 18 height 10
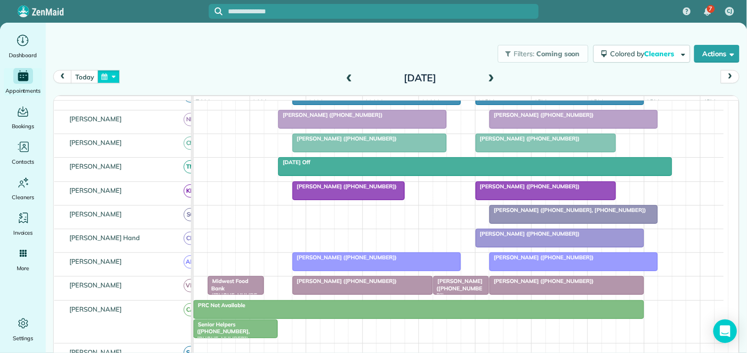
click at [107, 74] on button "button" at bounding box center [109, 76] width 23 height 13
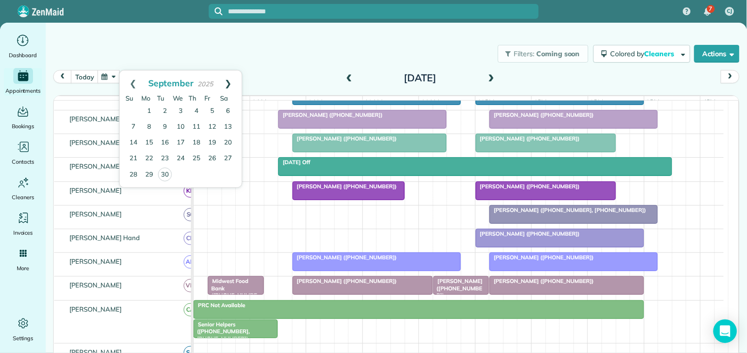
click at [232, 77] on link "Next" at bounding box center [228, 82] width 27 height 25
click at [183, 110] on link "1" at bounding box center [181, 111] width 16 height 16
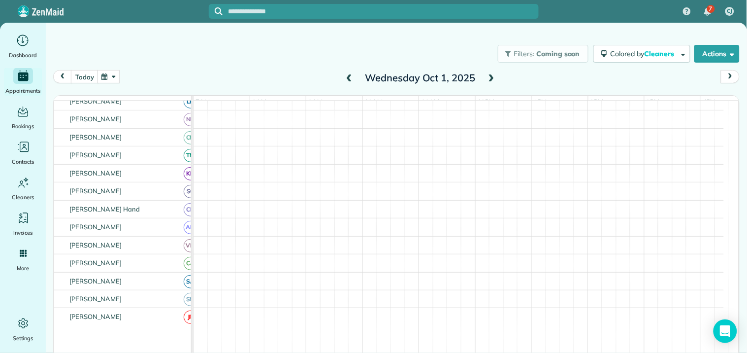
scroll to position [198, 0]
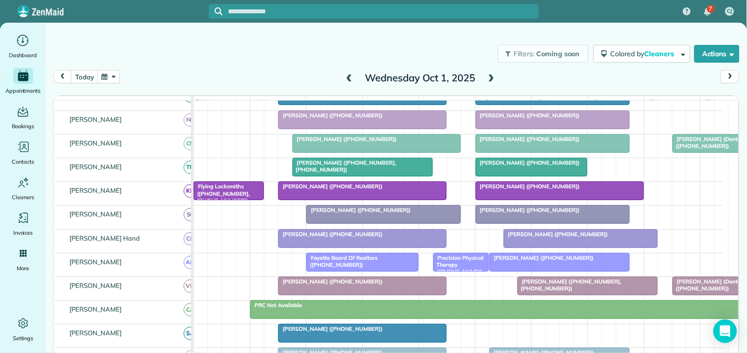
click at [296, 65] on div "Filters: Coming soon Colored by Cleaners Color by Cleaner Color by Team Color b…" at bounding box center [396, 53] width 701 height 33
click at [272, 55] on div "Filters: Coming soon Colored by Cleaners Color by Cleaner Color by Team Color b…" at bounding box center [396, 53] width 701 height 33
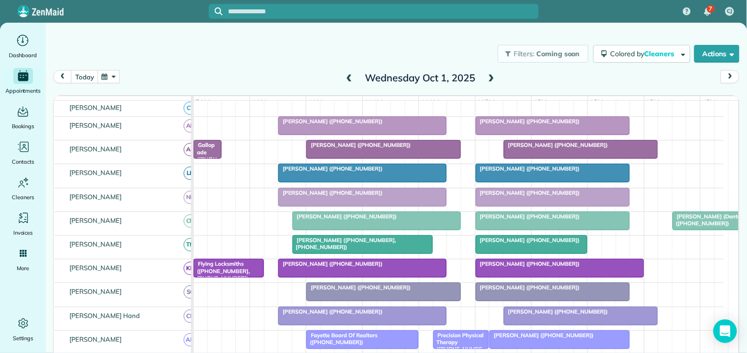
scroll to position [89, 0]
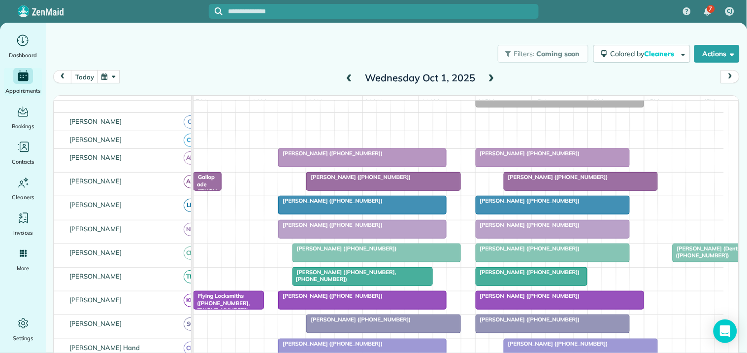
click at [267, 66] on div "Filters: Coming soon Colored by Cleaners Color by Cleaner Color by Team Color b…" at bounding box center [396, 53] width 701 height 33
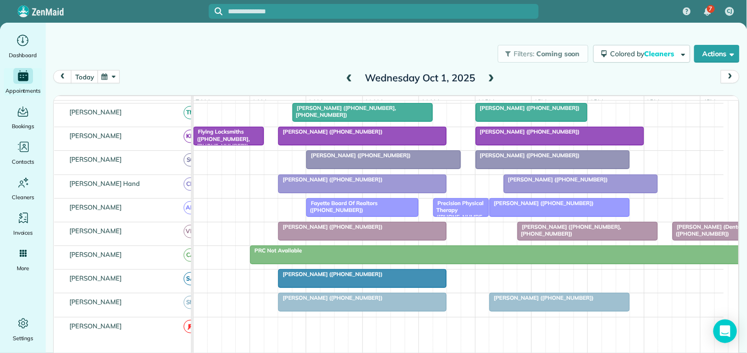
scroll to position [143, 0]
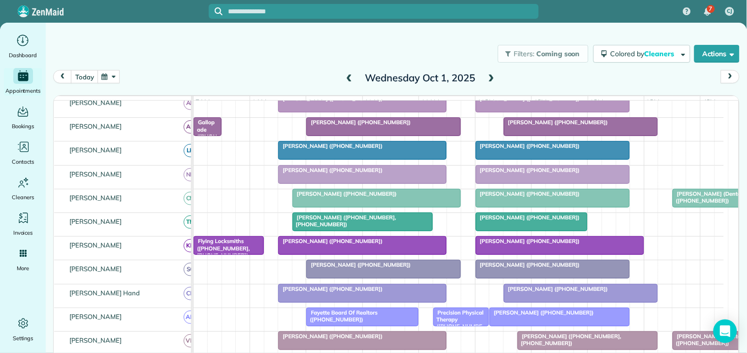
click at [266, 48] on div "Filters: Coming soon Colored by Cleaners Color by Cleaner Color by Team Color b…" at bounding box center [396, 53] width 701 height 33
click at [230, 50] on div "Filters: Coming soon Colored by Cleaners Color by Cleaner Color by Team Color b…" at bounding box center [396, 53] width 701 height 33
click at [82, 74] on button "today" at bounding box center [84, 76] width 27 height 13
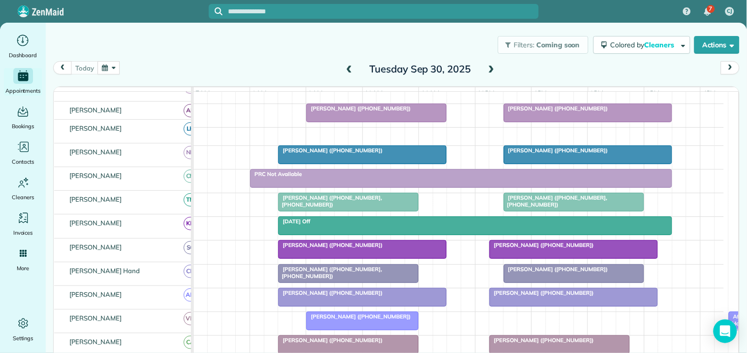
scroll to position [125, 0]
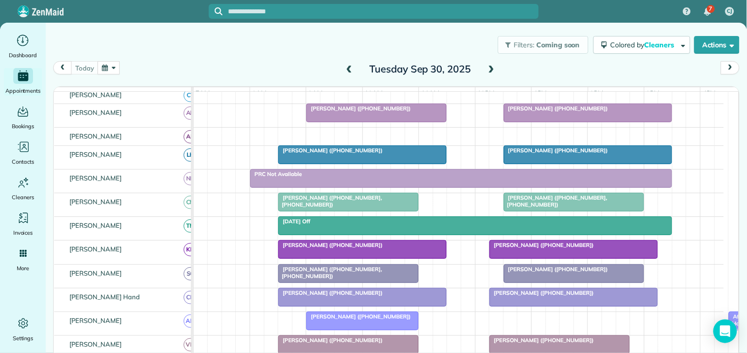
click at [344, 71] on span at bounding box center [349, 69] width 11 height 9
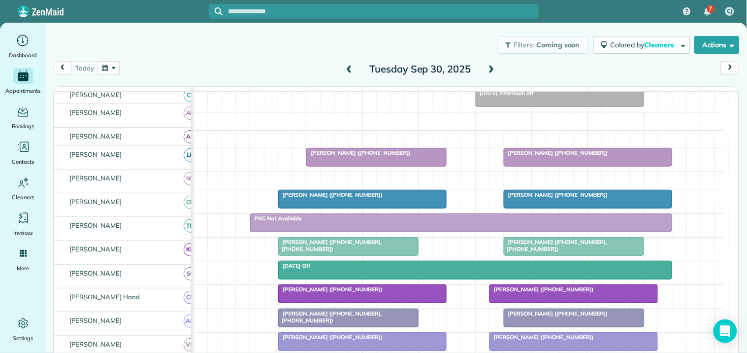
scroll to position [0, 0]
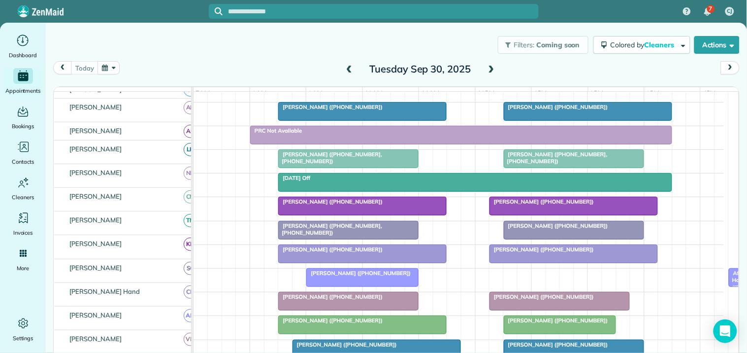
scroll to position [168, 0]
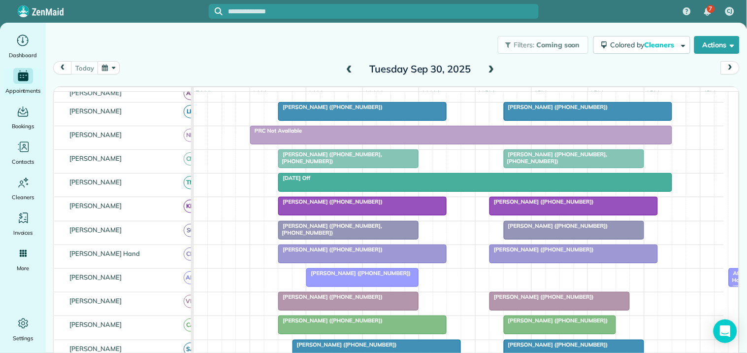
click at [283, 58] on div "Filters: Coming soon Colored by Cleaners Color by Cleaner Color by Team Color b…" at bounding box center [396, 45] width 701 height 33
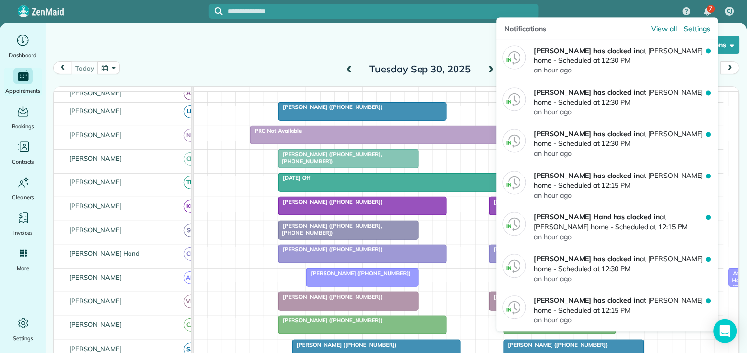
click at [712, 8] on span "7" at bounding box center [710, 9] width 3 height 8
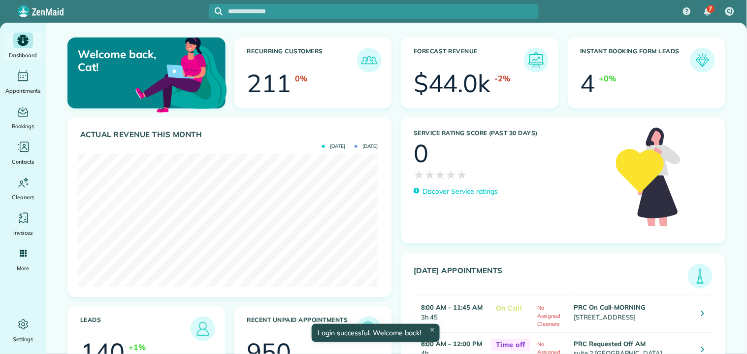
scroll to position [133, 299]
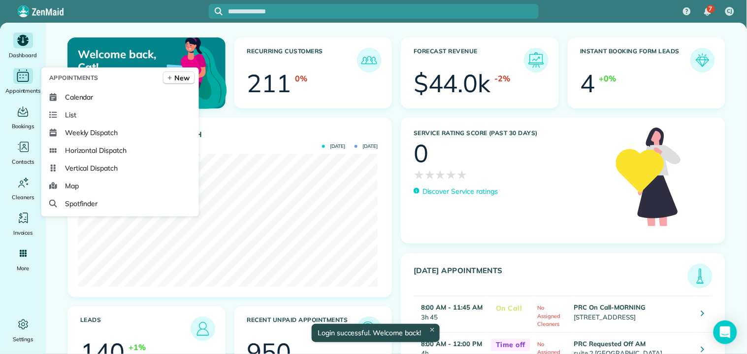
click at [21, 80] on icon "Main" at bounding box center [22, 75] width 15 height 15
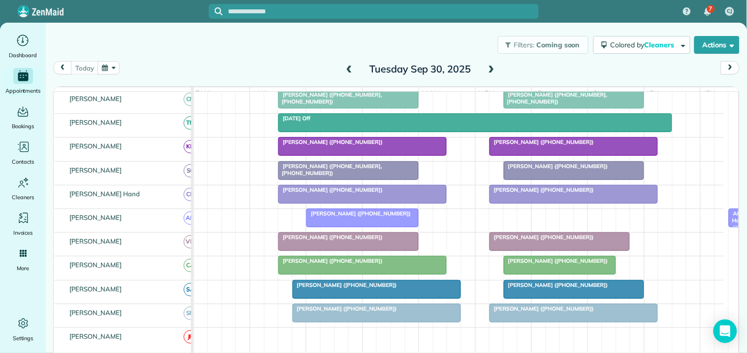
scroll to position [178, 0]
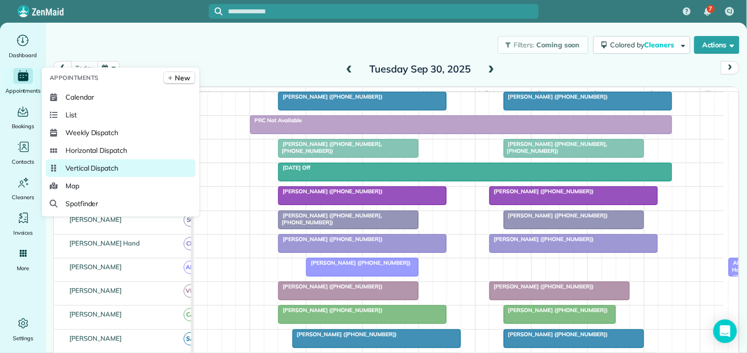
click at [86, 166] on span "Vertical Dispatch" at bounding box center [92, 168] width 53 height 10
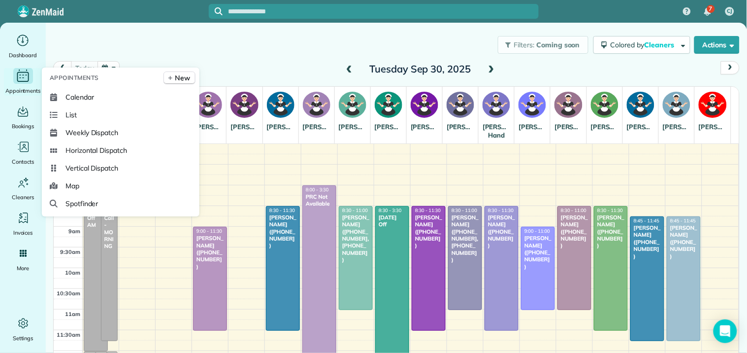
click at [16, 77] on icon "Main" at bounding box center [22, 75] width 15 height 15
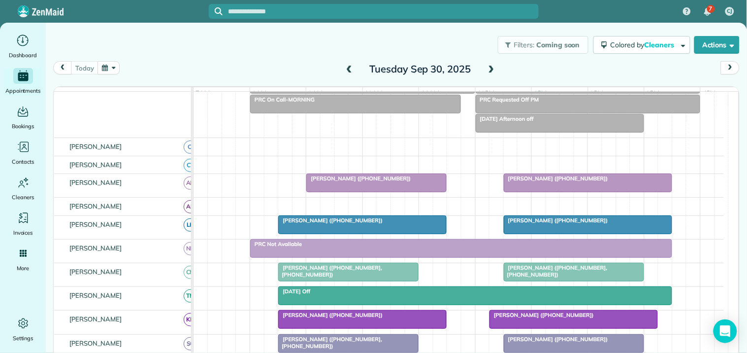
scroll to position [109, 0]
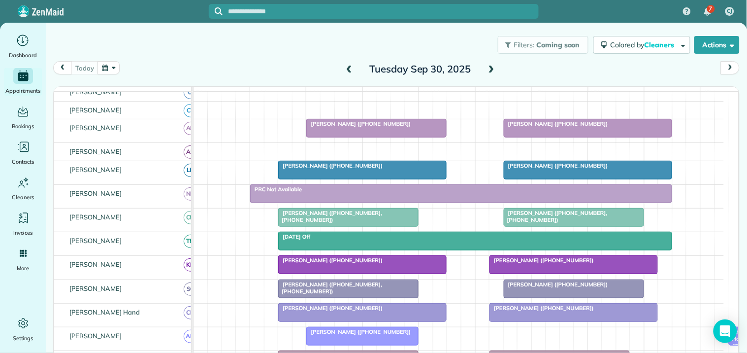
click at [543, 127] on span "[PERSON_NAME] ([PHONE_NUMBER])" at bounding box center [555, 123] width 105 height 7
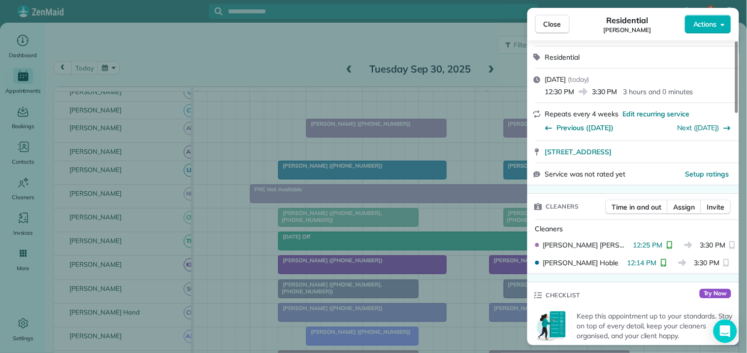
scroll to position [273, 0]
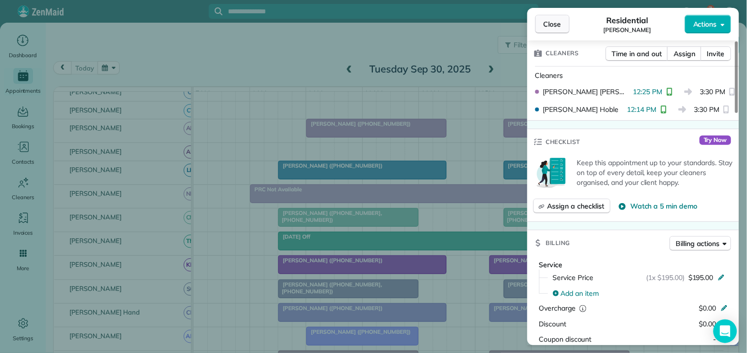
click at [560, 20] on span "Close" at bounding box center [553, 24] width 18 height 10
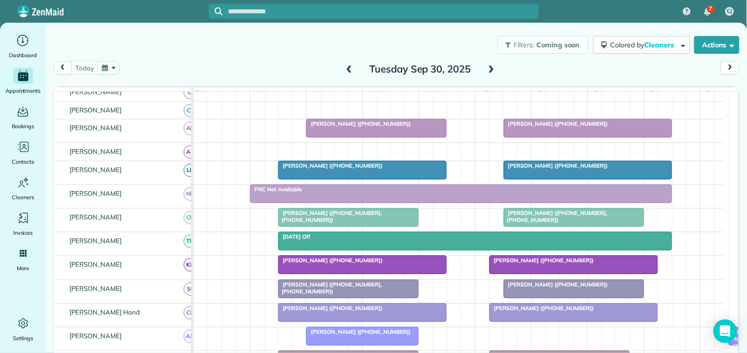
click at [232, 51] on div "Filters: Coming soon Colored by Cleaners Color by Cleaner Color by Team Color b…" at bounding box center [396, 45] width 701 height 33
click at [491, 68] on span at bounding box center [491, 69] width 11 height 9
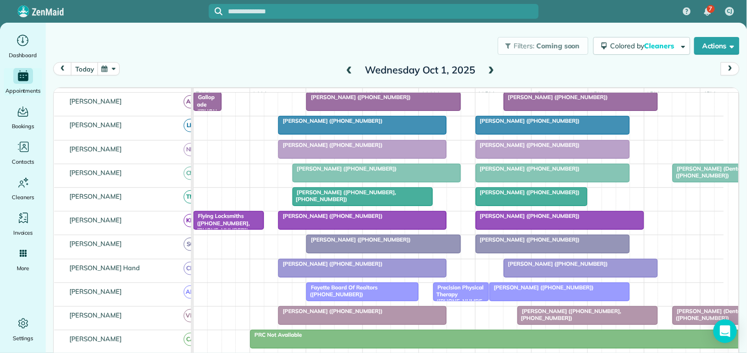
scroll to position [219, 0]
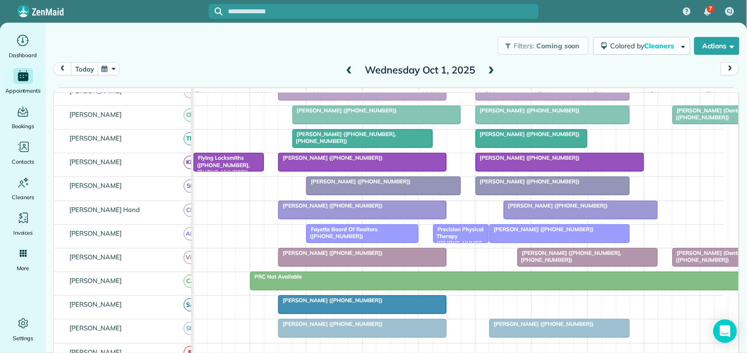
click at [343, 256] on span "[PERSON_NAME] ([PHONE_NUMBER])" at bounding box center [330, 252] width 105 height 7
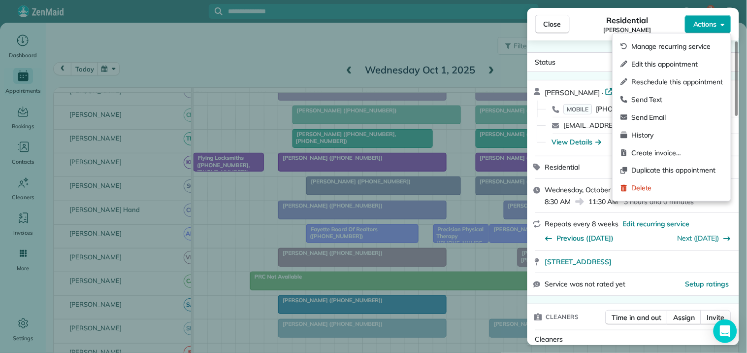
click at [704, 21] on span "Actions" at bounding box center [706, 24] width 24 height 10
click at [655, 62] on span "Edit this appointment" at bounding box center [677, 64] width 92 height 10
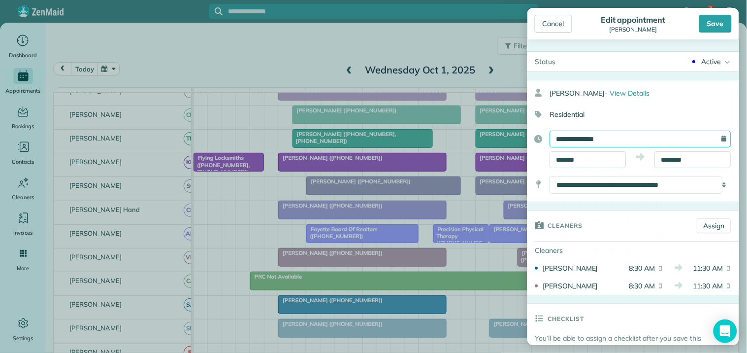
click at [594, 135] on input "**********" at bounding box center [640, 139] width 181 height 17
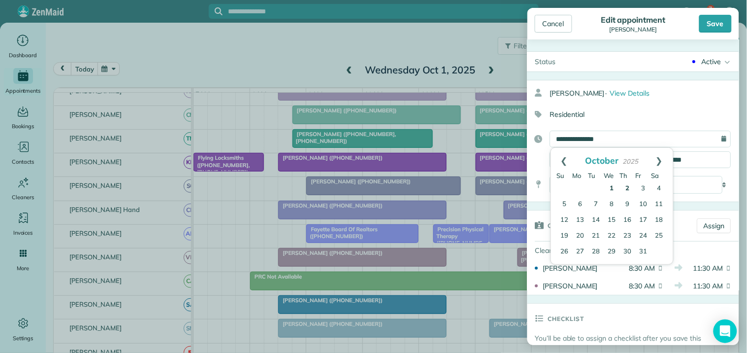
click at [628, 185] on link "2" at bounding box center [628, 189] width 16 height 16
type input "**********"
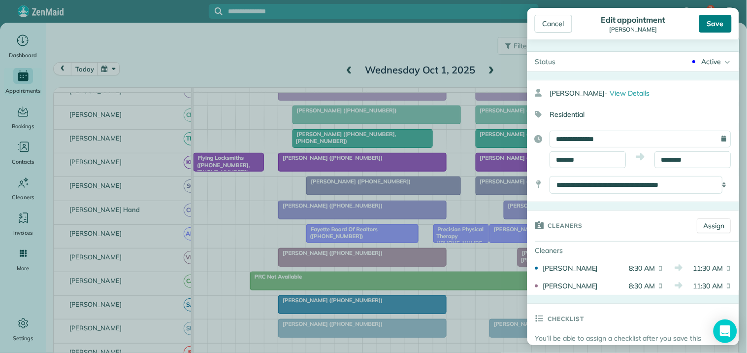
click at [718, 22] on div "Save" at bounding box center [715, 24] width 33 height 18
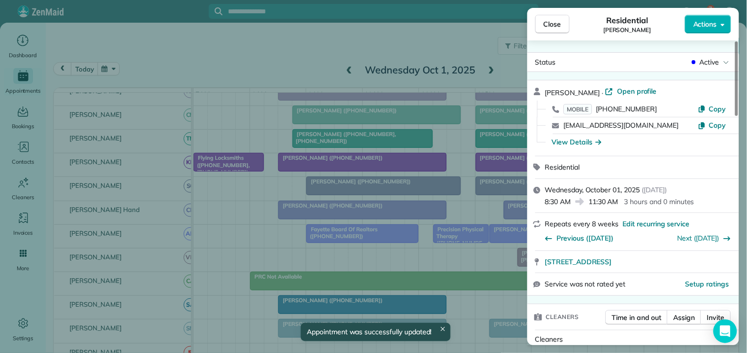
click at [551, 24] on span "Close" at bounding box center [553, 24] width 18 height 10
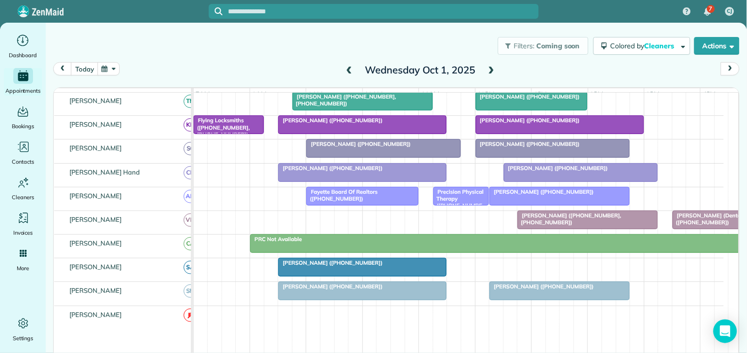
scroll to position [273, 0]
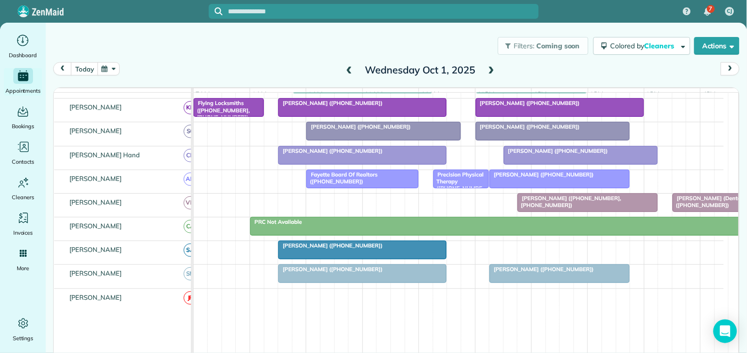
click at [355, 185] on div "Fayette Board Of Realtors (+14049313286)" at bounding box center [362, 178] width 106 height 14
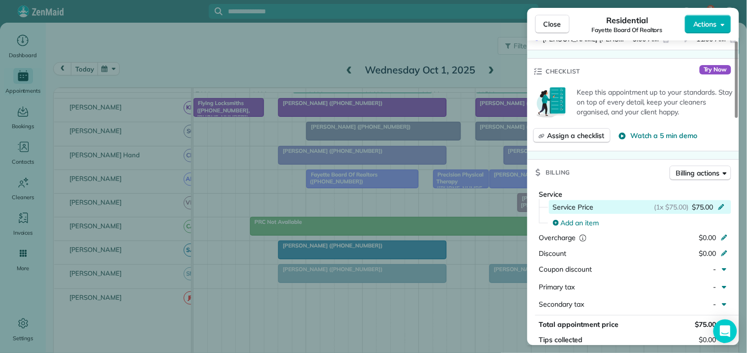
scroll to position [273, 0]
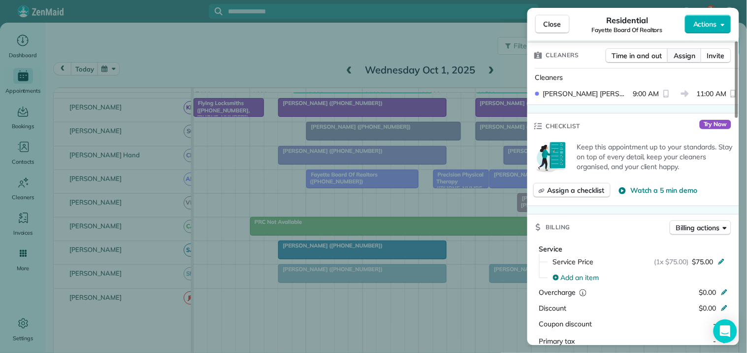
click at [682, 51] on span "Assign" at bounding box center [685, 56] width 22 height 10
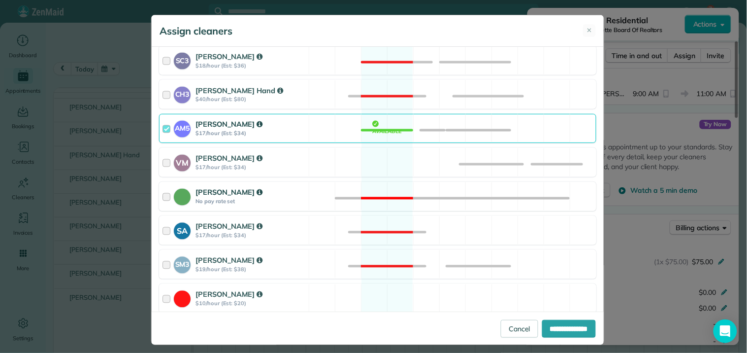
scroll to position [437, 0]
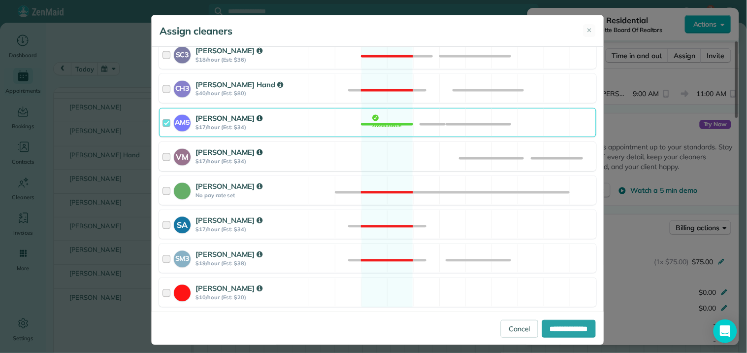
drag, startPoint x: 376, startPoint y: 161, endPoint x: 373, endPoint y: 148, distance: 12.8
click at [376, 159] on div "VM Victoria Minix $17/hour (Est: $34) Available" at bounding box center [377, 156] width 437 height 29
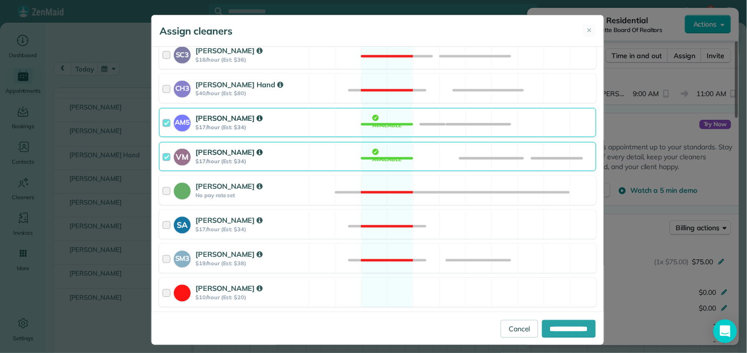
click at [382, 120] on div "AM5 Amanda Minix $17/hour (Est: $34) Available" at bounding box center [377, 122] width 437 height 29
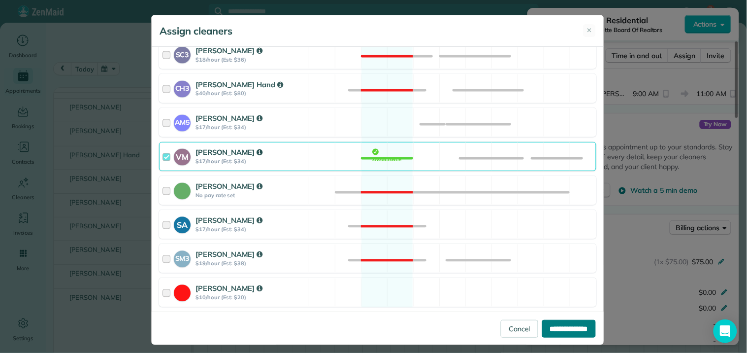
click at [563, 327] on input "**********" at bounding box center [569, 329] width 54 height 18
type input "**********"
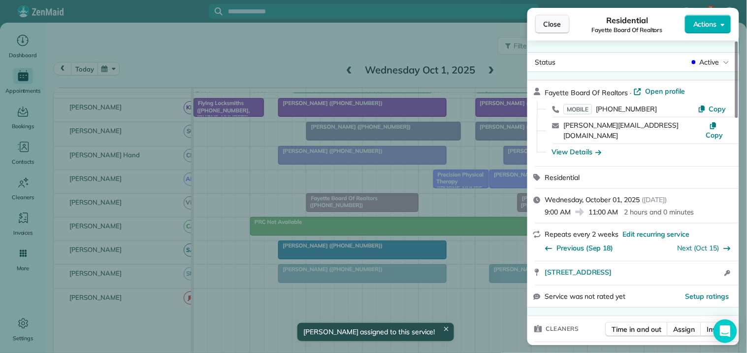
click at [556, 24] on span "Close" at bounding box center [553, 24] width 18 height 10
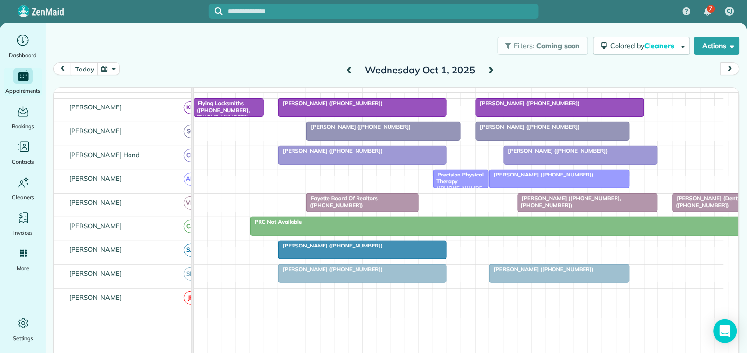
click at [545, 188] on div at bounding box center [559, 179] width 139 height 18
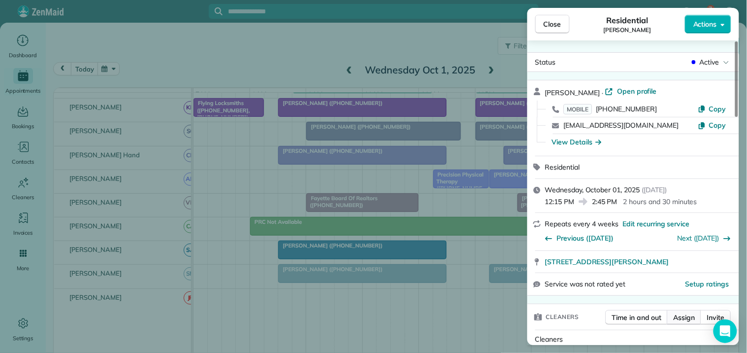
click at [682, 318] on span "Assign" at bounding box center [685, 317] width 22 height 10
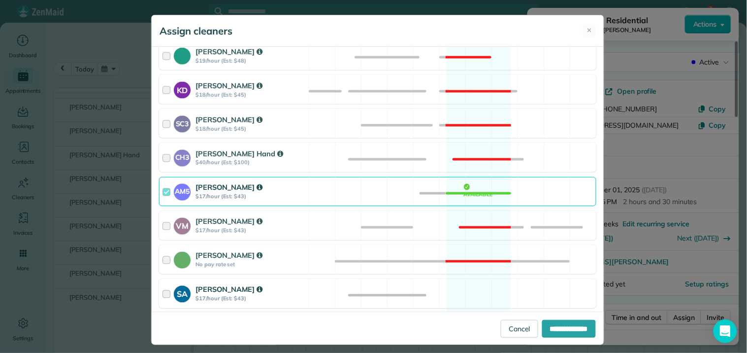
scroll to position [437, 0]
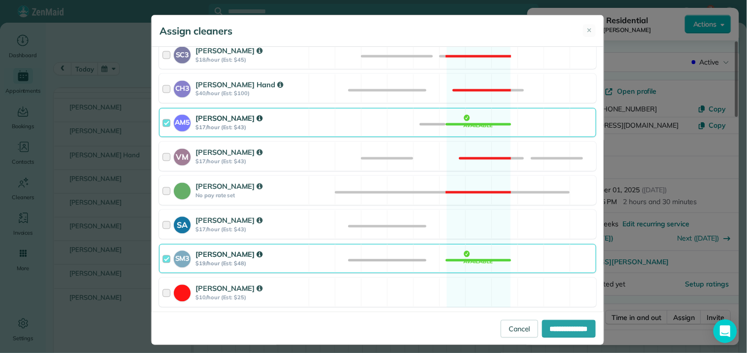
click at [472, 121] on div "AM5 Amanda Minix $17/hour (Est: $43) Available" at bounding box center [377, 122] width 437 height 29
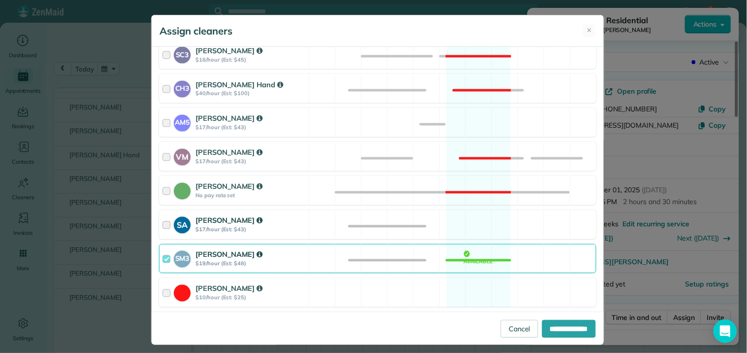
click at [477, 222] on div "SA Stephanie Allen $17/hour (Est: $43) Available" at bounding box center [377, 224] width 437 height 29
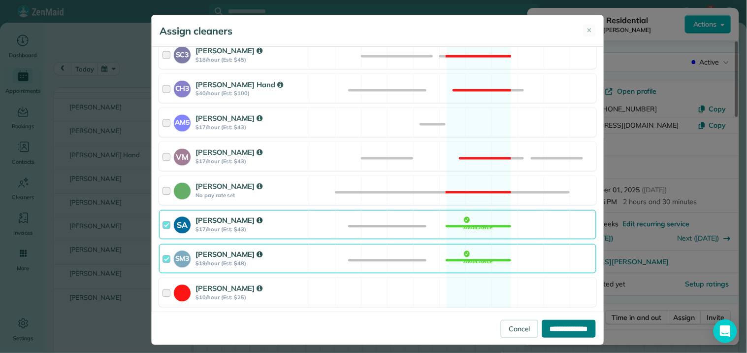
click at [558, 333] on input "**********" at bounding box center [569, 329] width 54 height 18
type input "**********"
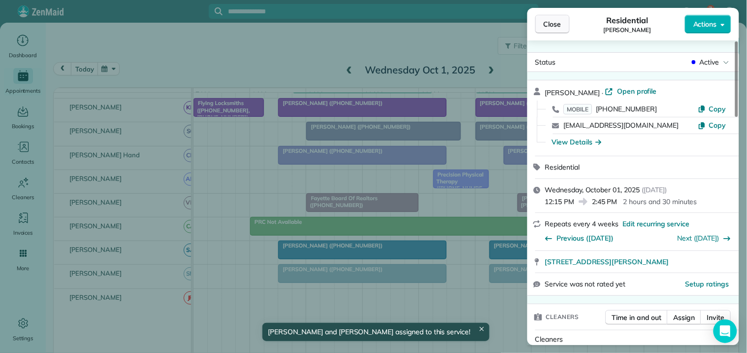
click at [560, 21] on span "Close" at bounding box center [553, 24] width 18 height 10
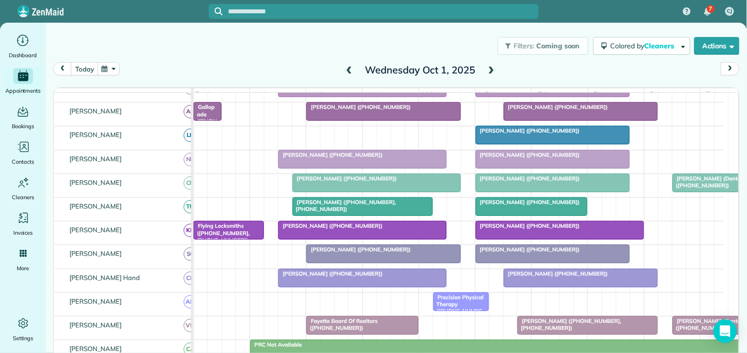
scroll to position [212, 0]
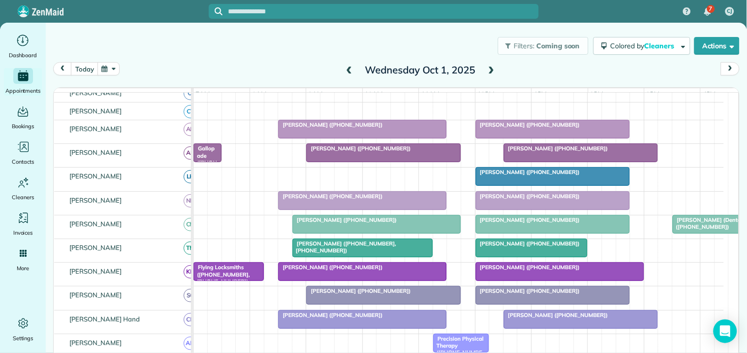
click at [383, 162] on div at bounding box center [384, 153] width 154 height 18
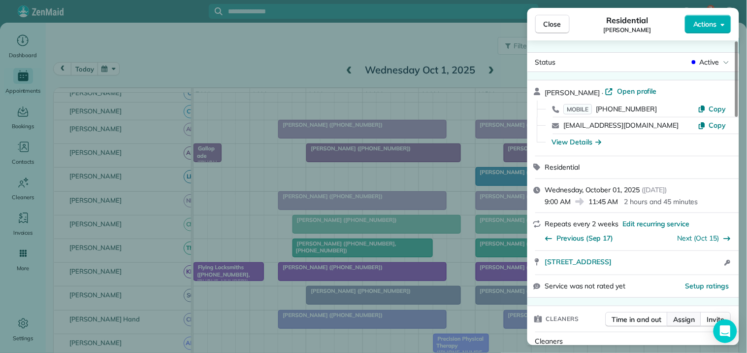
click at [682, 318] on span "Assign" at bounding box center [685, 319] width 22 height 10
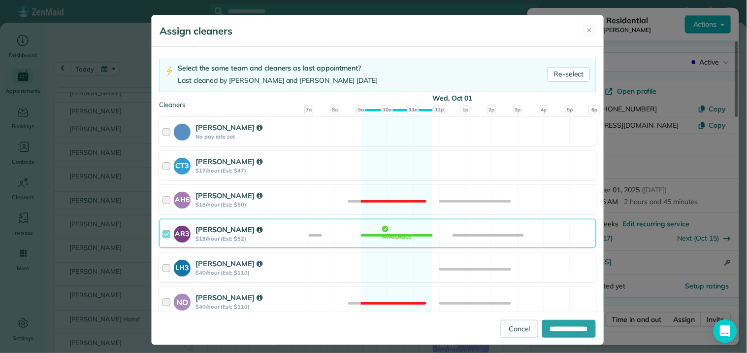
click at [387, 235] on div "AR3 Amy Reid $19/hour (Est: $52) Available" at bounding box center [377, 233] width 437 height 29
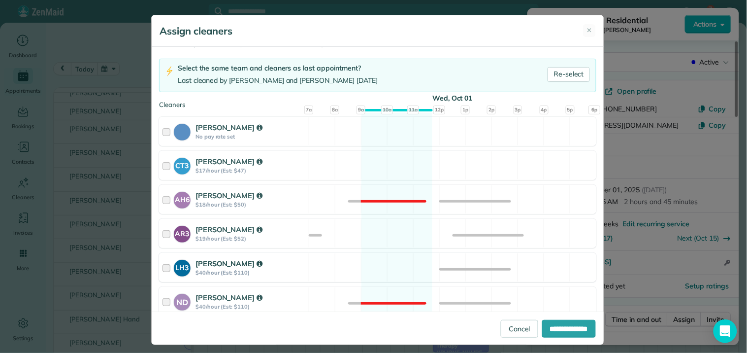
drag, startPoint x: 396, startPoint y: 269, endPoint x: 411, endPoint y: 277, distance: 16.5
click at [397, 269] on div "LH3 Laurie Hoble $40/hour (Est: $110) Available" at bounding box center [377, 267] width 437 height 29
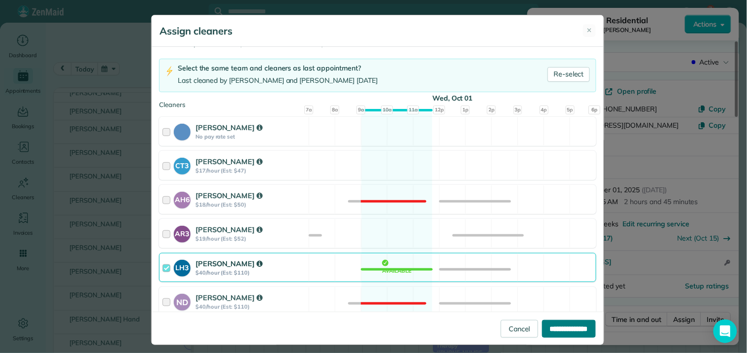
click at [559, 335] on input "**********" at bounding box center [569, 329] width 54 height 18
type input "**********"
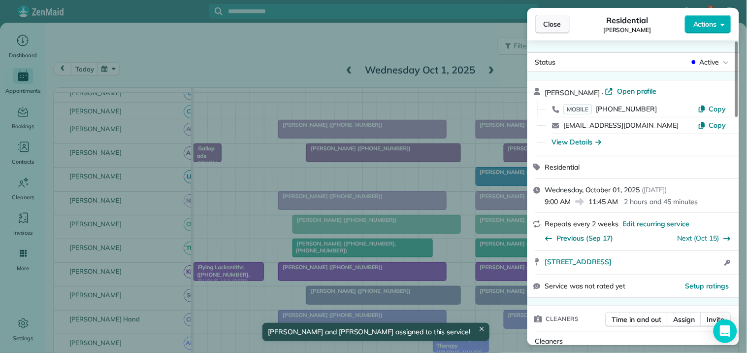
click at [558, 26] on span "Close" at bounding box center [553, 24] width 18 height 10
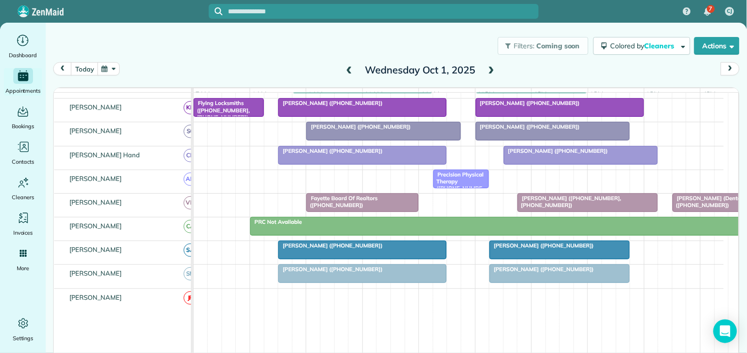
click at [486, 67] on span at bounding box center [491, 70] width 11 height 9
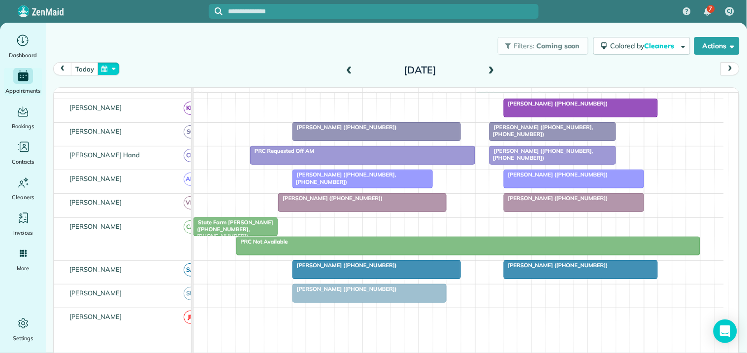
click at [111, 67] on button "button" at bounding box center [109, 68] width 23 height 13
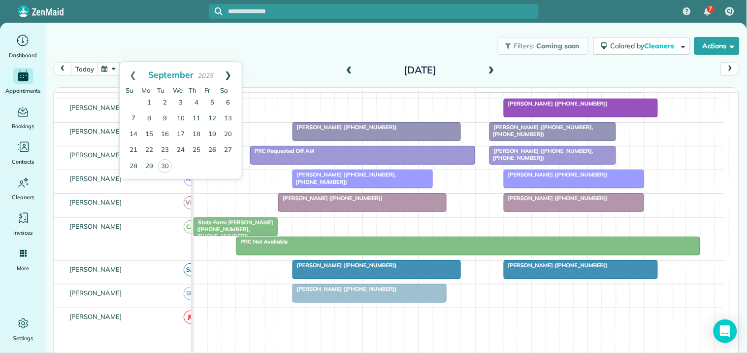
click at [231, 74] on link "Next" at bounding box center [228, 74] width 27 height 25
click at [183, 100] on link "1" at bounding box center [181, 103] width 16 height 16
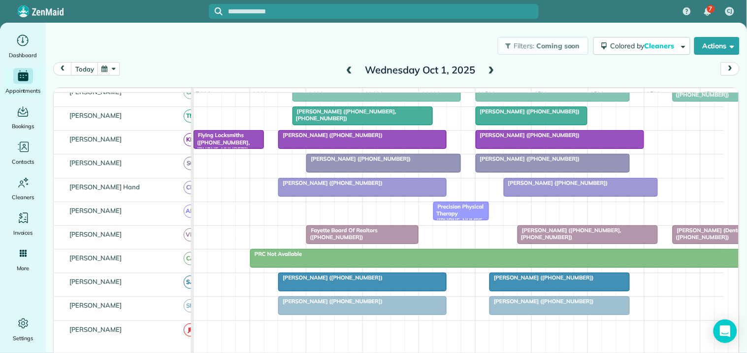
scroll to position [349, 0]
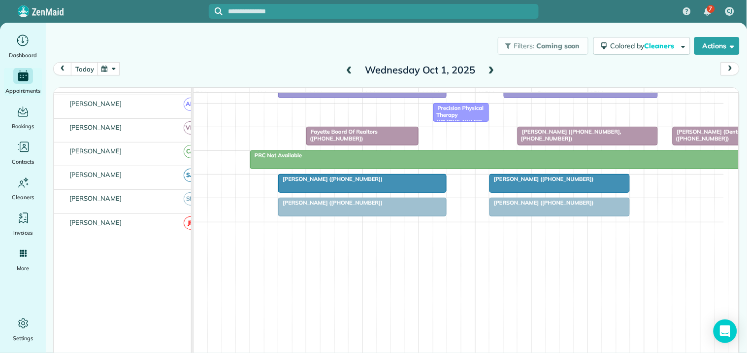
click at [548, 179] on span "Judy Dockstader (+14042779615)" at bounding box center [541, 178] width 105 height 7
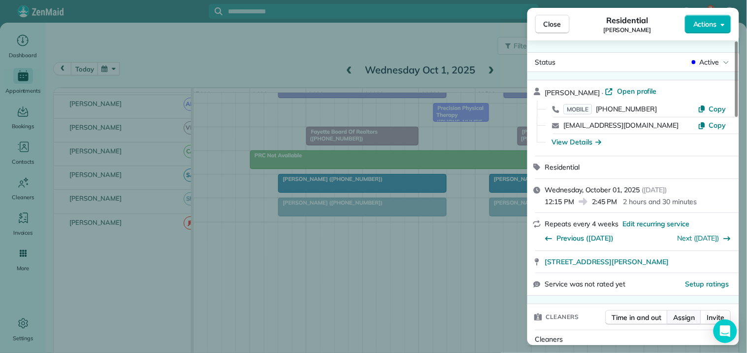
click at [686, 316] on span "Assign" at bounding box center [685, 317] width 22 height 10
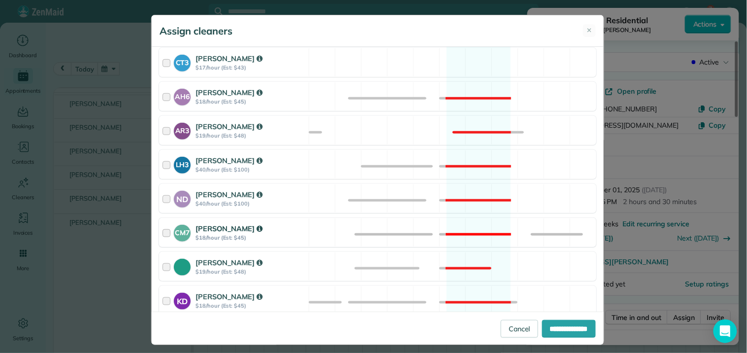
scroll to position [164, 0]
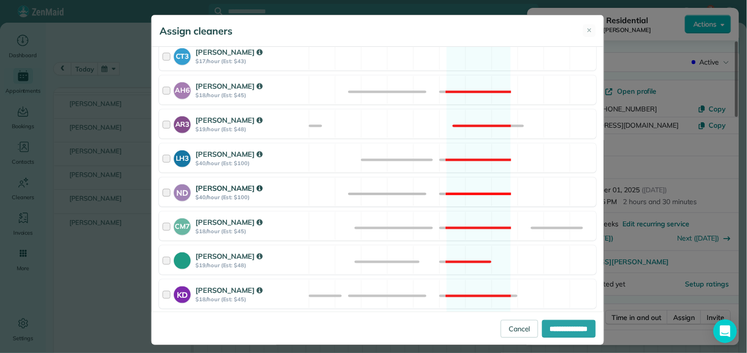
click at [455, 183] on div "ND Nathalie Duverna $40/hour (Est: $100) Not available" at bounding box center [377, 191] width 437 height 29
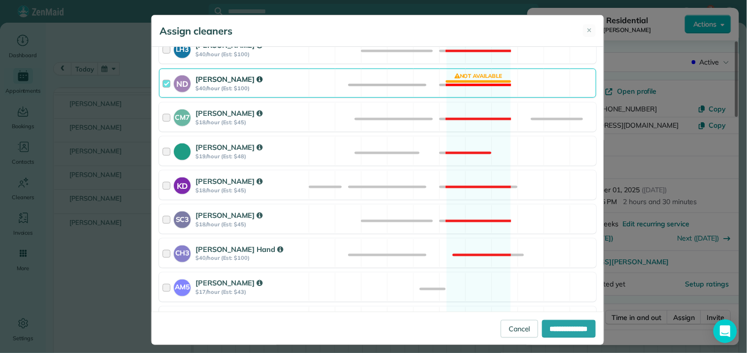
scroll to position [437, 0]
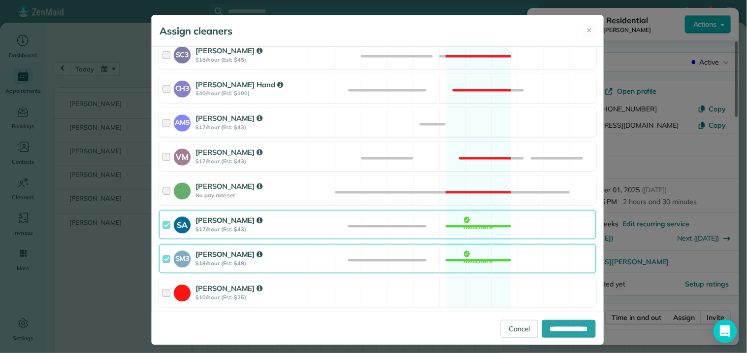
click at [480, 223] on div "SA Stephanie Allen $17/hour (Est: $43) Available" at bounding box center [377, 224] width 437 height 29
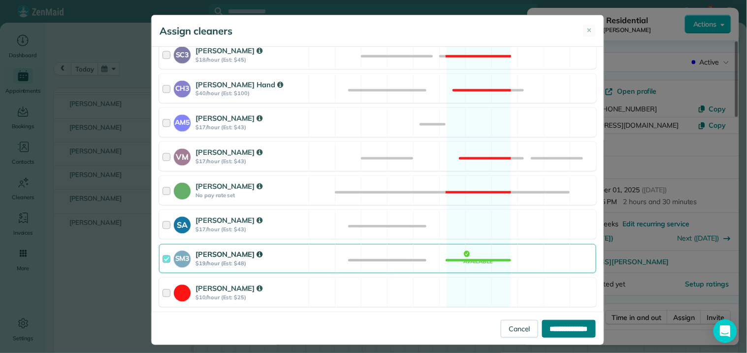
click at [564, 327] on input "**********" at bounding box center [569, 329] width 54 height 18
type input "**********"
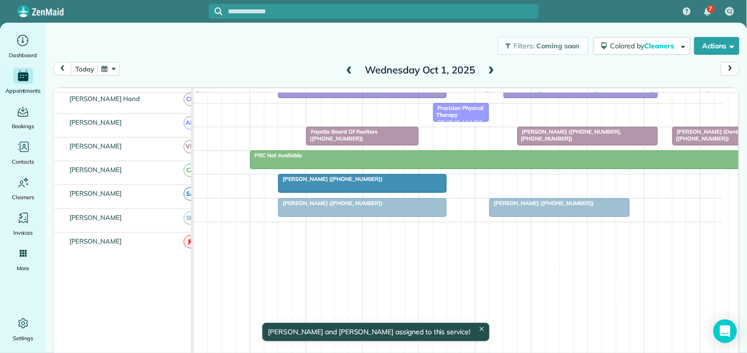
scroll to position [368, 0]
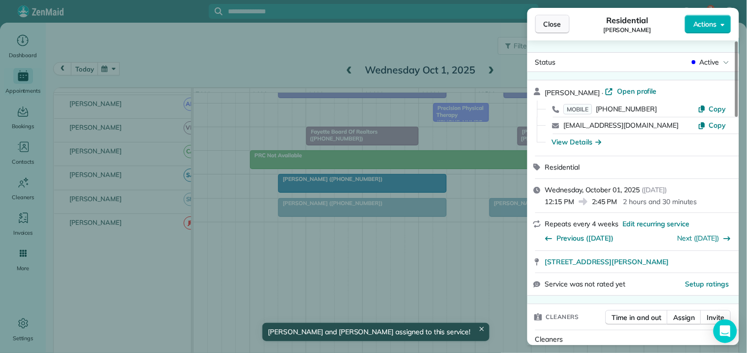
click at [557, 24] on span "Close" at bounding box center [553, 24] width 18 height 10
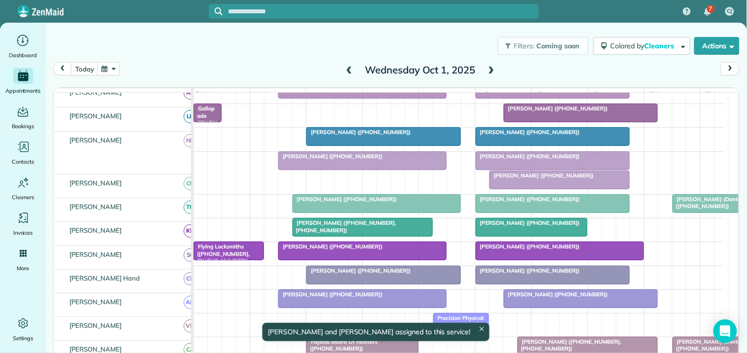
scroll to position [149, 0]
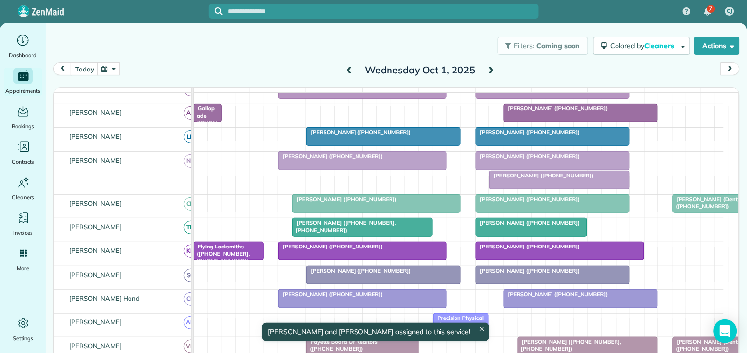
click at [531, 160] on span "Eileen Sastre (+17707225437)" at bounding box center [527, 156] width 105 height 7
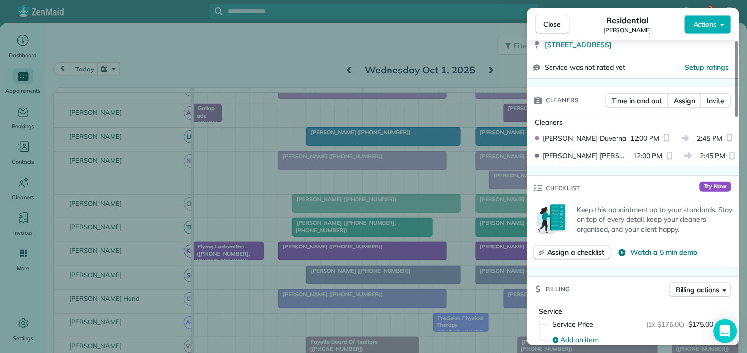
scroll to position [219, 0]
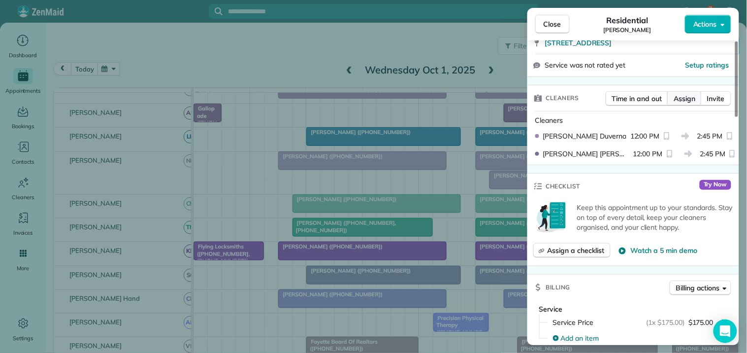
click at [684, 97] on span "Assign" at bounding box center [685, 99] width 22 height 10
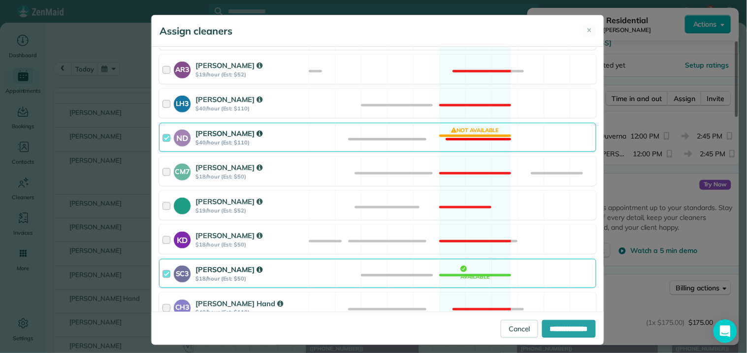
click at [465, 138] on div "ND Nathalie Duverna $40/hour (Est: $110) Not available" at bounding box center [377, 137] width 437 height 29
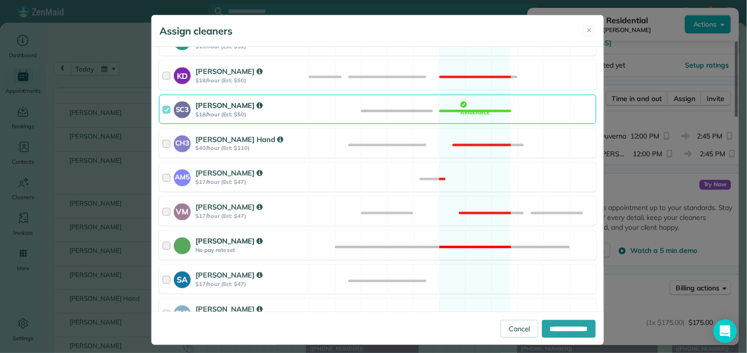
scroll to position [437, 0]
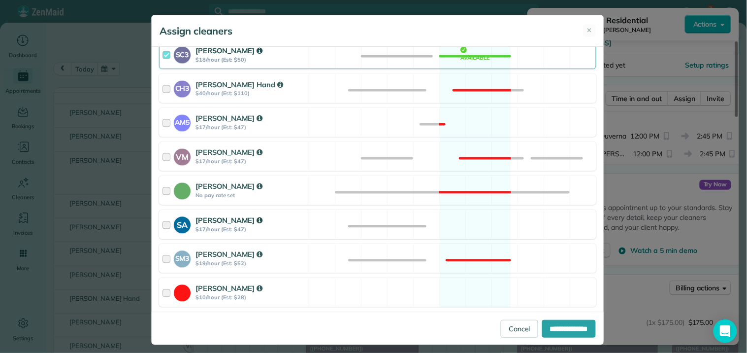
click at [481, 226] on div "SA Stephanie Allen $17/hour (Est: $47) Available" at bounding box center [377, 224] width 437 height 29
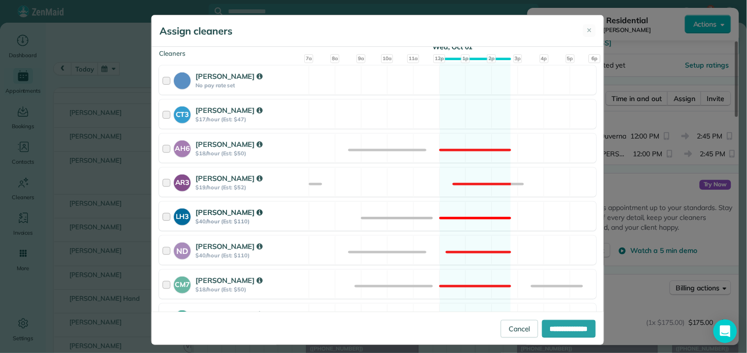
scroll to position [55, 0]
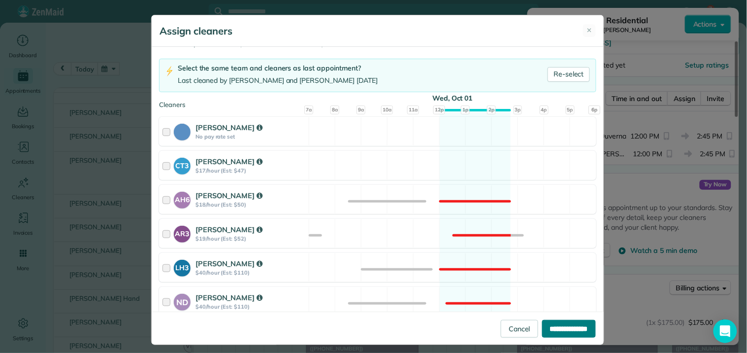
click at [562, 327] on input "**********" at bounding box center [569, 329] width 54 height 18
type input "**********"
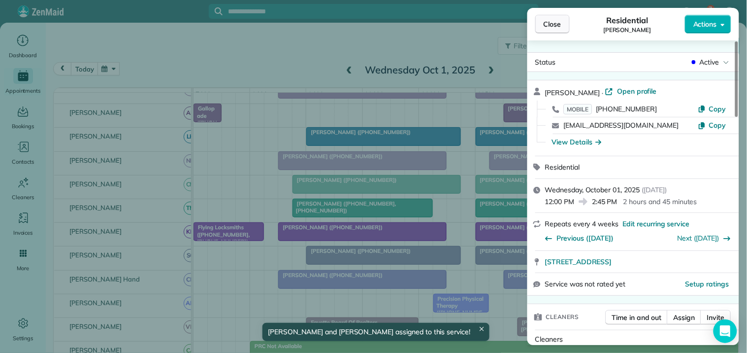
click at [562, 25] on span "Close" at bounding box center [553, 24] width 18 height 10
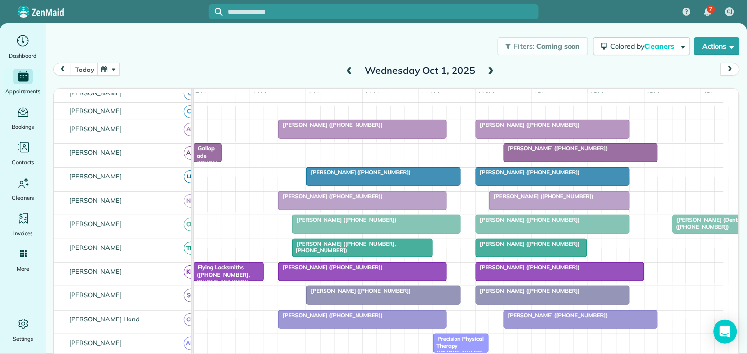
scroll to position [109, 0]
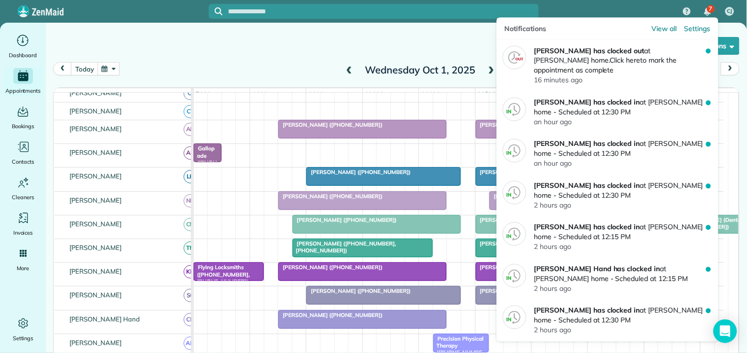
click at [707, 6] on div "7" at bounding box center [707, 12] width 21 height 22
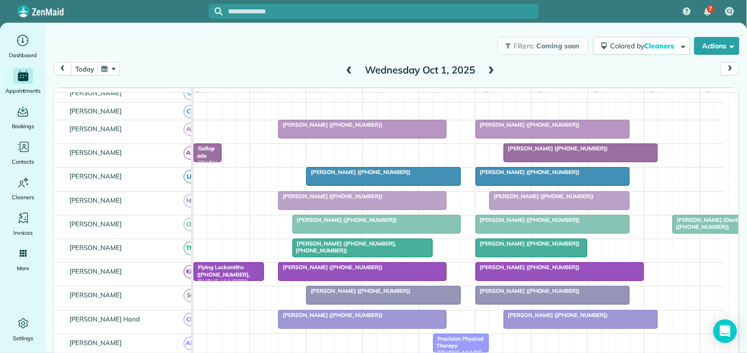
click at [265, 44] on div "Filters: Coming soon Colored by Cleaners Color by Cleaner Color by Team Color b…" at bounding box center [396, 46] width 701 height 33
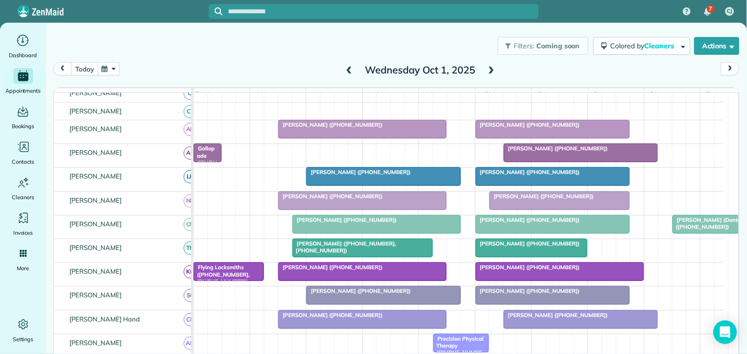
click at [110, 66] on button "button" at bounding box center [109, 68] width 23 height 13
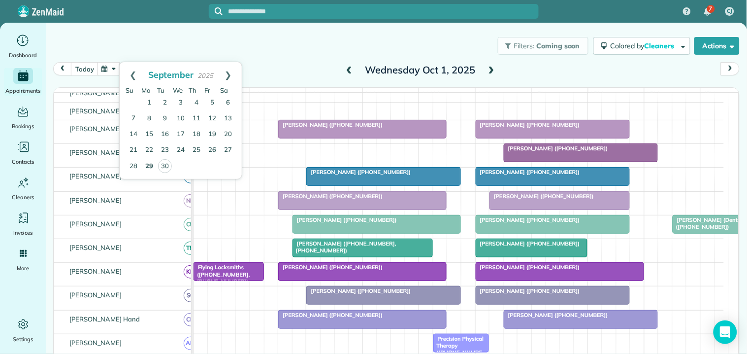
click at [151, 164] on link "29" at bounding box center [149, 167] width 16 height 16
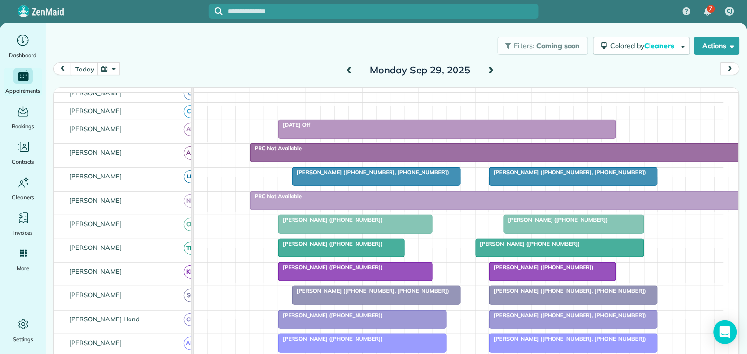
click at [368, 185] on div at bounding box center [376, 176] width 167 height 18
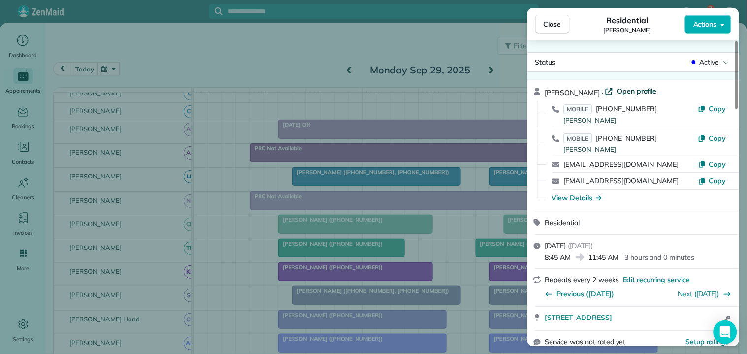
click at [618, 90] on span "Open profile" at bounding box center [637, 91] width 40 height 10
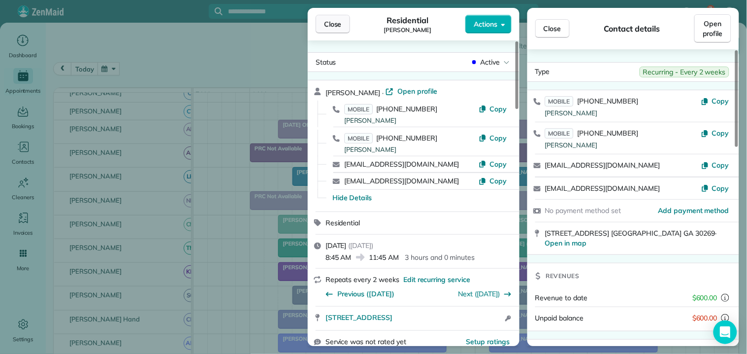
click at [335, 24] on span "Close" at bounding box center [333, 24] width 18 height 10
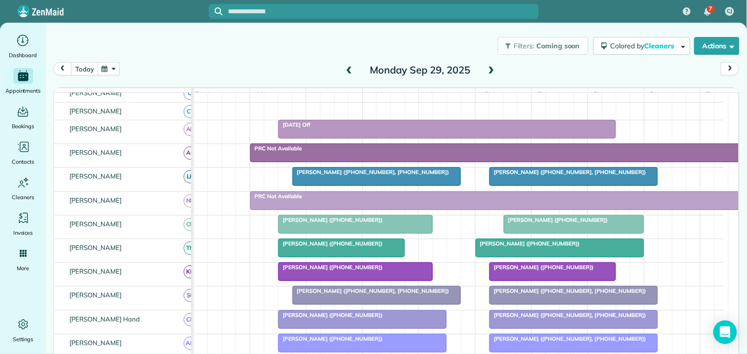
click at [111, 71] on button "button" at bounding box center [109, 68] width 23 height 13
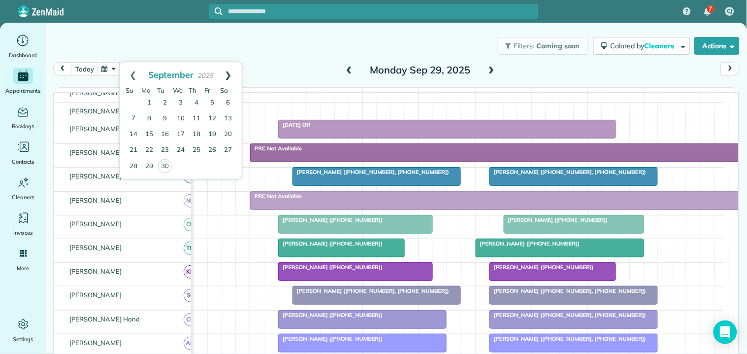
click at [229, 71] on link "Next" at bounding box center [228, 74] width 27 height 25
click at [196, 100] on link "2" at bounding box center [197, 103] width 16 height 16
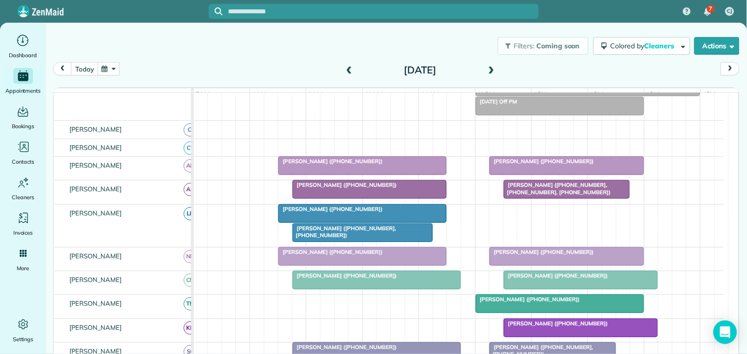
scroll to position [74, 0]
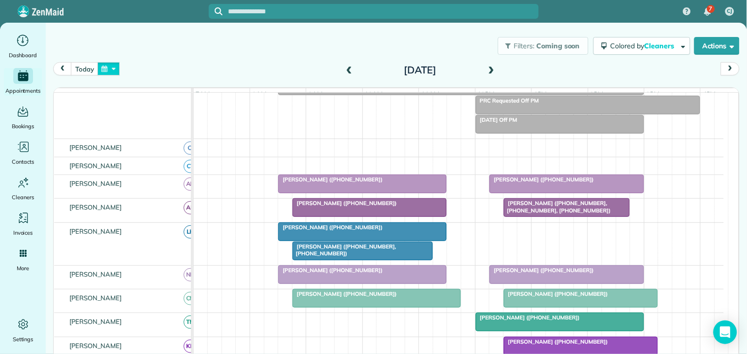
click at [112, 67] on button "button" at bounding box center [109, 68] width 23 height 13
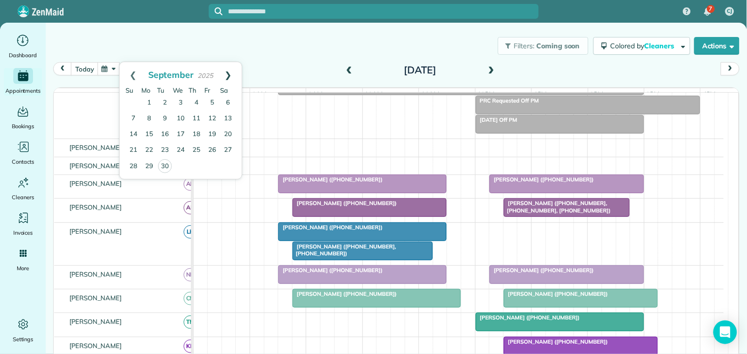
click at [231, 71] on link "Next" at bounding box center [228, 74] width 27 height 25
click at [150, 115] on link "6" at bounding box center [149, 119] width 16 height 16
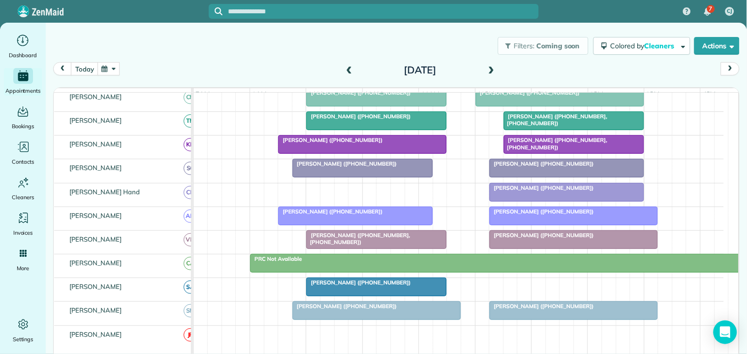
scroll to position [284, 0]
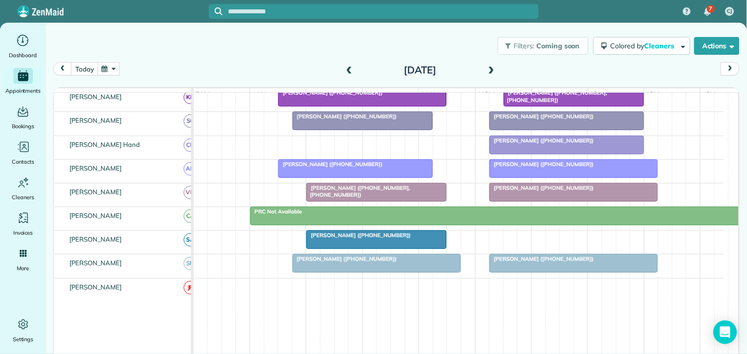
click at [487, 66] on span at bounding box center [491, 70] width 11 height 9
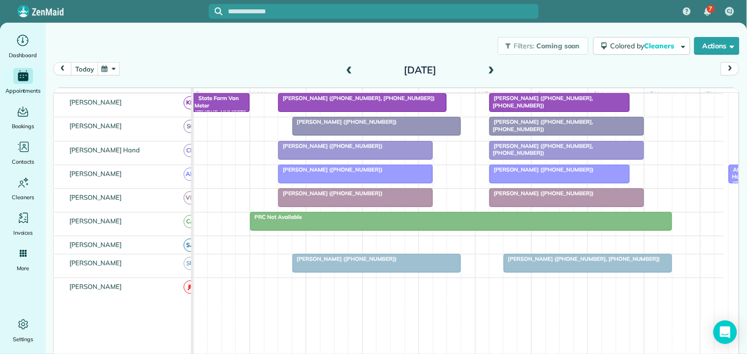
scroll to position [143, 0]
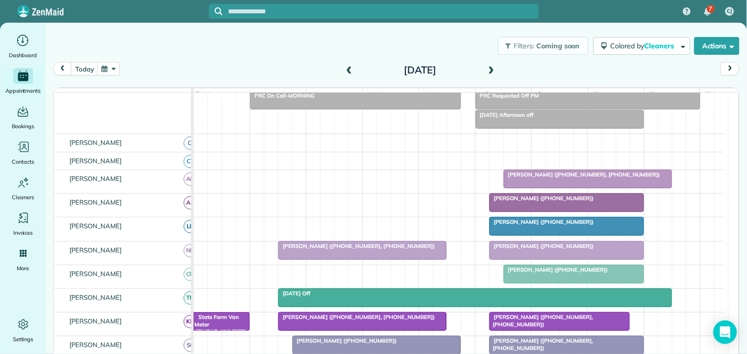
click at [487, 69] on span at bounding box center [491, 70] width 11 height 9
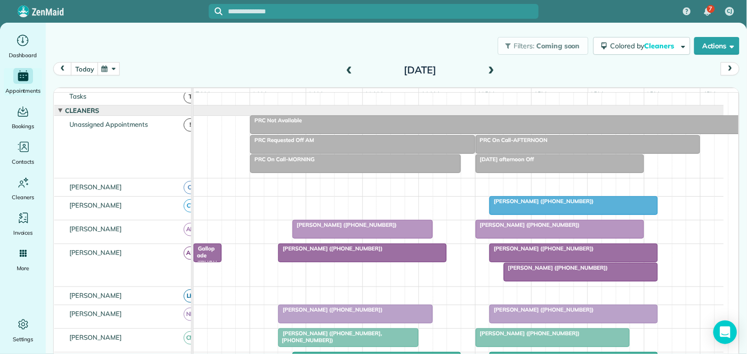
click at [486, 66] on span at bounding box center [491, 70] width 11 height 9
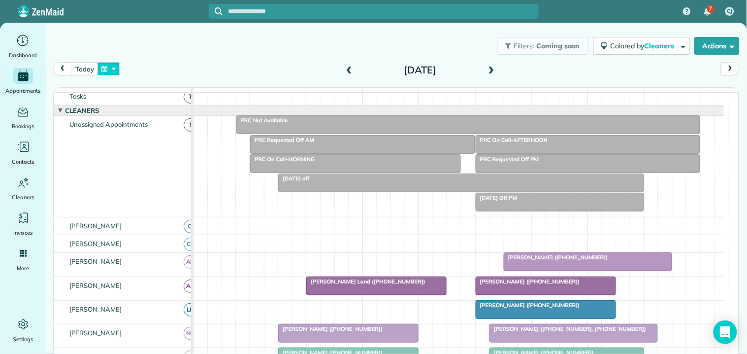
click at [116, 67] on button "button" at bounding box center [109, 68] width 23 height 13
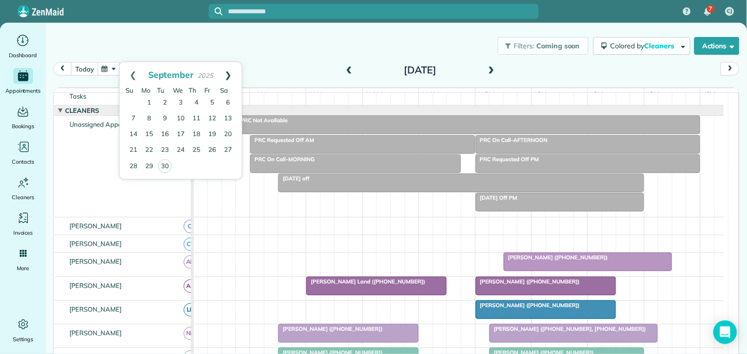
click at [231, 71] on link "Next" at bounding box center [228, 74] width 27 height 25
click at [148, 115] on link "6" at bounding box center [149, 119] width 16 height 16
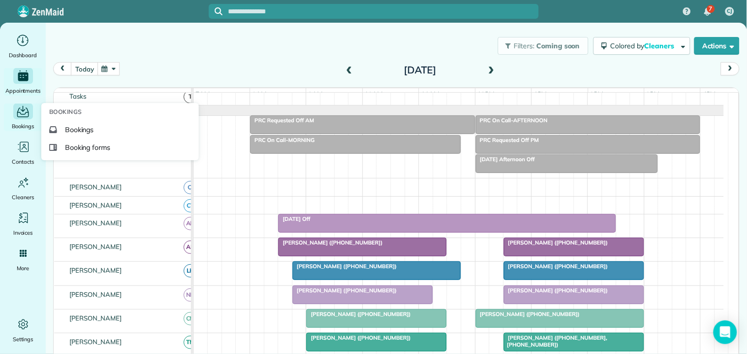
click at [20, 114] on icon "Main" at bounding box center [22, 111] width 15 height 15
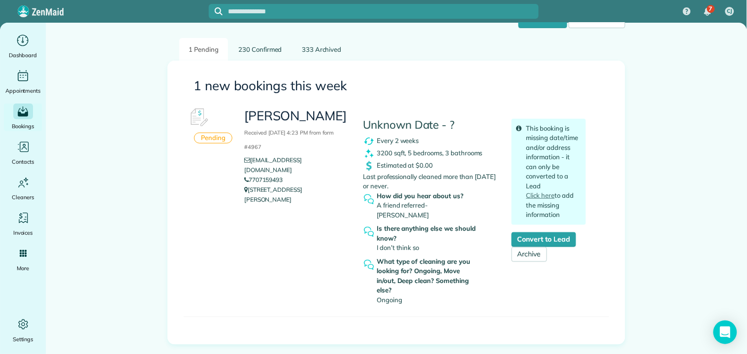
scroll to position [109, 0]
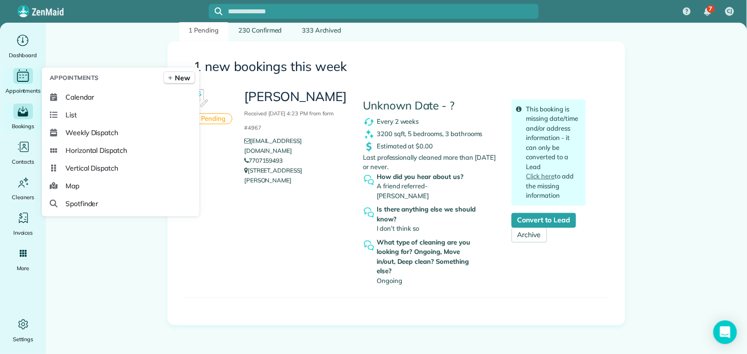
click at [27, 74] on icon "Main" at bounding box center [22, 75] width 15 height 15
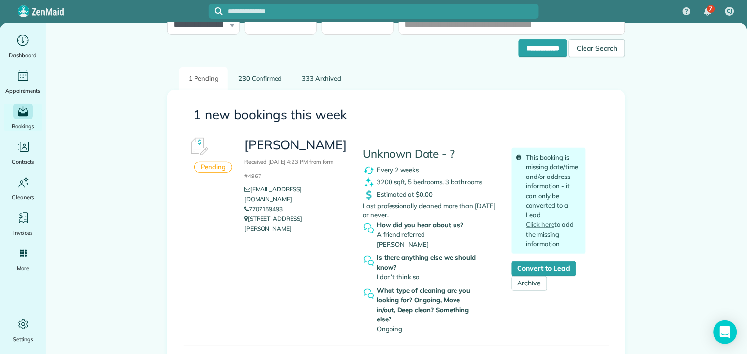
scroll to position [109, 0]
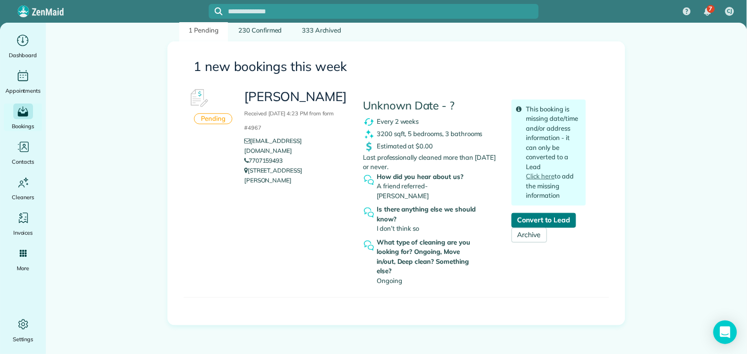
click at [548, 217] on link "Convert to Lead" at bounding box center [544, 220] width 65 height 15
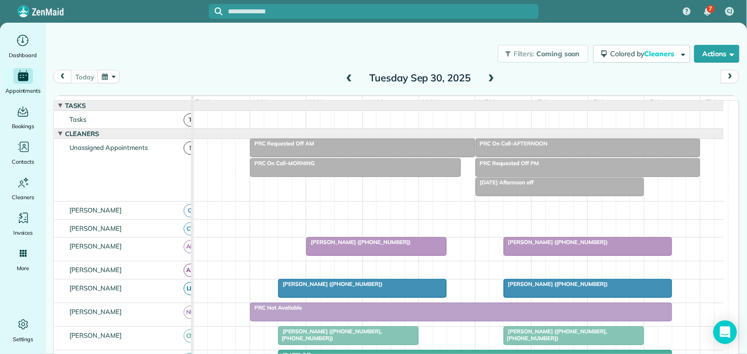
click at [114, 77] on button "button" at bounding box center [109, 76] width 23 height 13
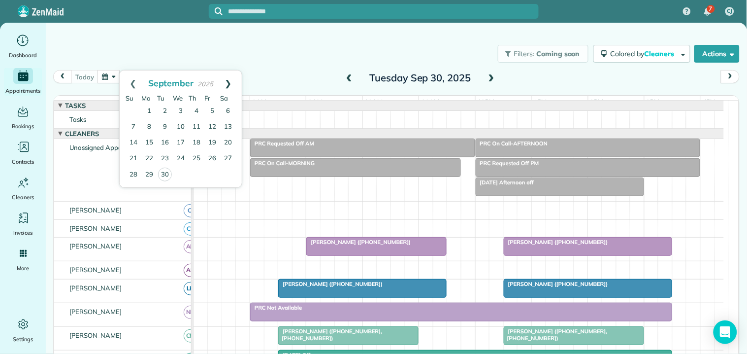
click at [227, 82] on link "Next" at bounding box center [228, 82] width 27 height 25
click at [148, 121] on link "6" at bounding box center [149, 127] width 16 height 16
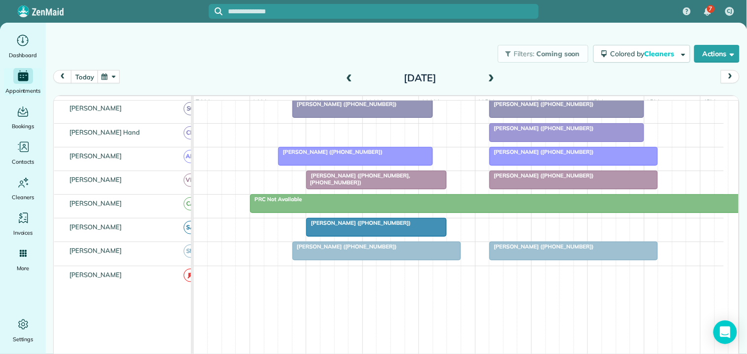
scroll to position [294, 0]
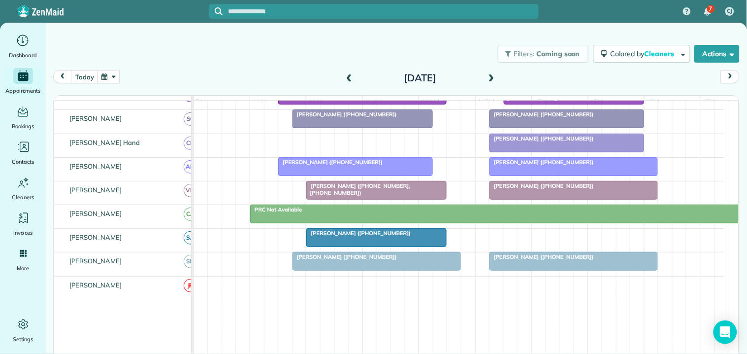
click at [115, 75] on button "button" at bounding box center [109, 76] width 23 height 13
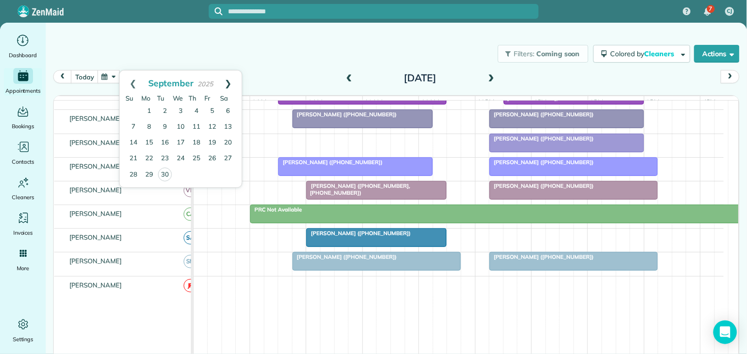
click at [229, 79] on link "Next" at bounding box center [228, 82] width 27 height 25
click at [147, 157] on link "20" at bounding box center [149, 159] width 16 height 16
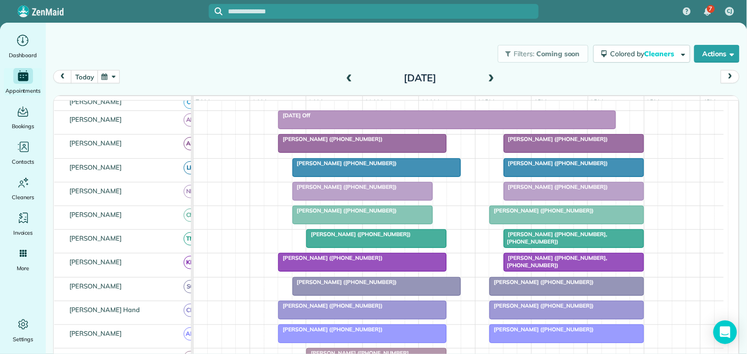
scroll to position [204, 0]
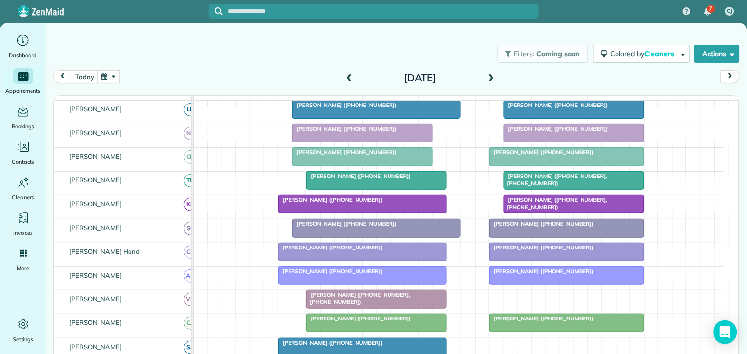
click at [117, 75] on button "button" at bounding box center [109, 76] width 23 height 13
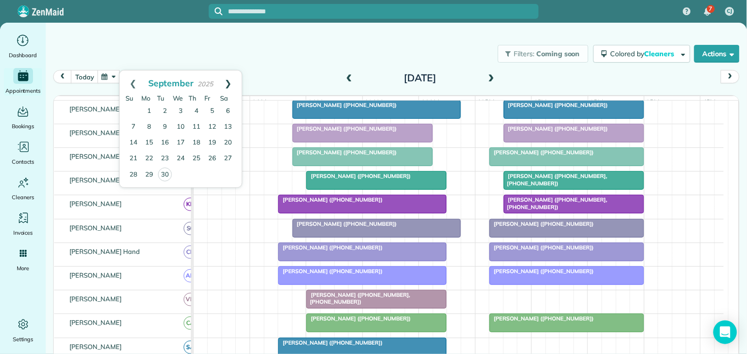
click at [232, 81] on link "Next" at bounding box center [228, 82] width 27 height 25
click at [228, 81] on link "Next" at bounding box center [228, 82] width 27 height 25
click at [148, 127] on link "3" at bounding box center [149, 127] width 16 height 16
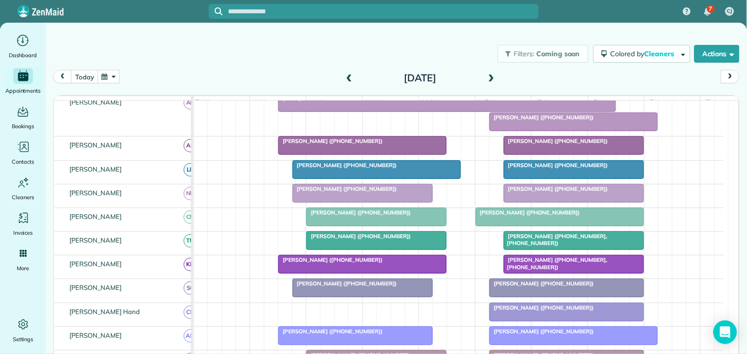
click at [252, 53] on div "Filters: Coming soon Colored by Cleaners Color by Cleaner Color by Team Color b…" at bounding box center [396, 53] width 701 height 33
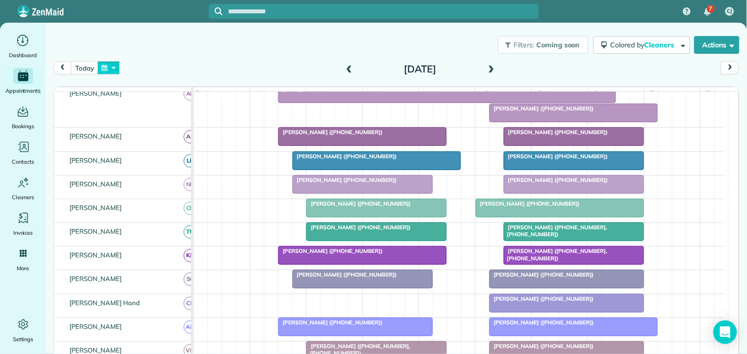
click at [110, 64] on button "button" at bounding box center [109, 67] width 23 height 13
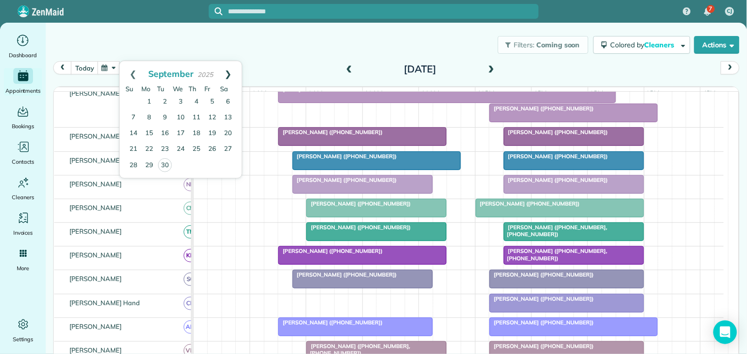
click at [228, 74] on link "Next" at bounding box center [228, 73] width 27 height 25
click at [227, 74] on link "Next" at bounding box center [228, 73] width 27 height 25
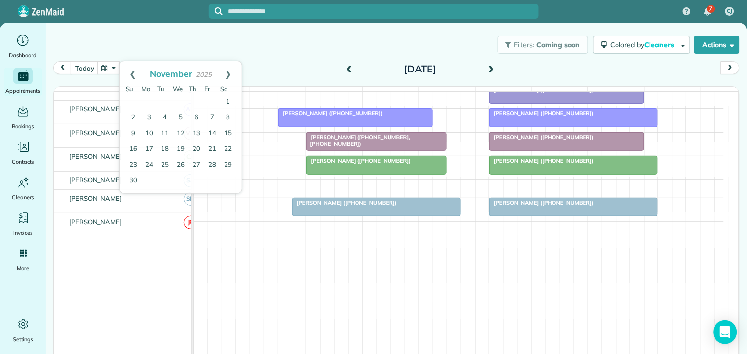
click at [271, 37] on div "Filters: Coming soon Colored by Cleaners Color by Cleaner Color by Team Color b…" at bounding box center [396, 45] width 701 height 33
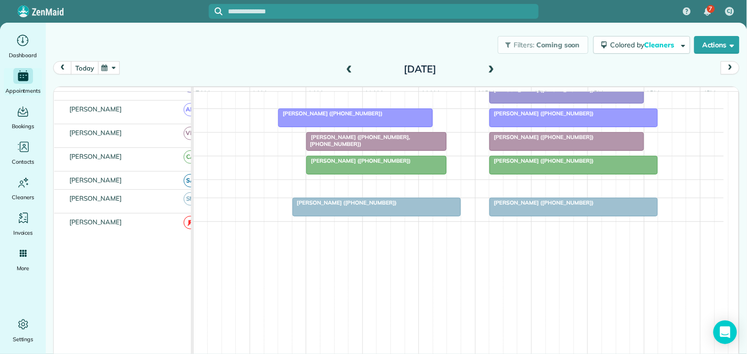
click at [86, 68] on button "today" at bounding box center [84, 67] width 27 height 13
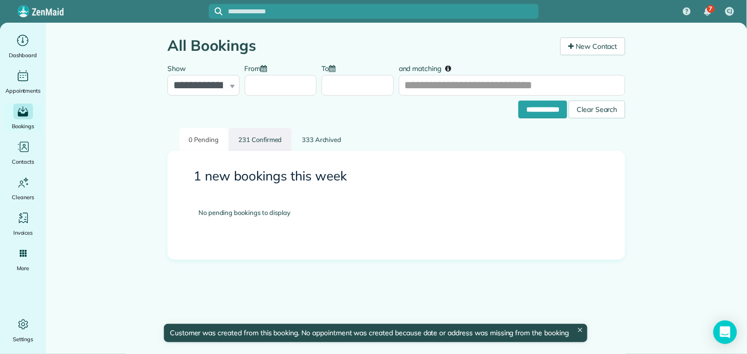
click at [257, 141] on link "231 Confirmed" at bounding box center [260, 139] width 63 height 23
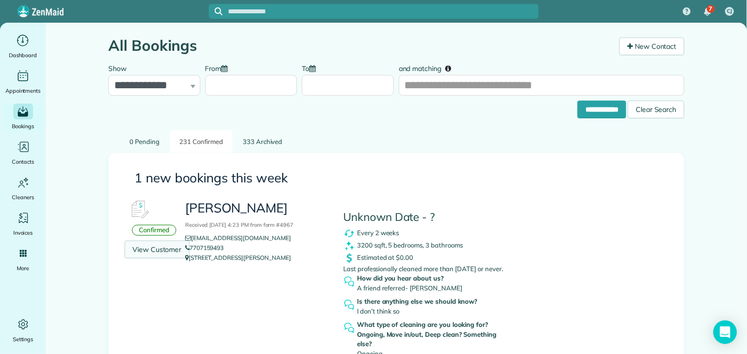
click at [165, 247] on link "View Customer" at bounding box center [157, 249] width 65 height 18
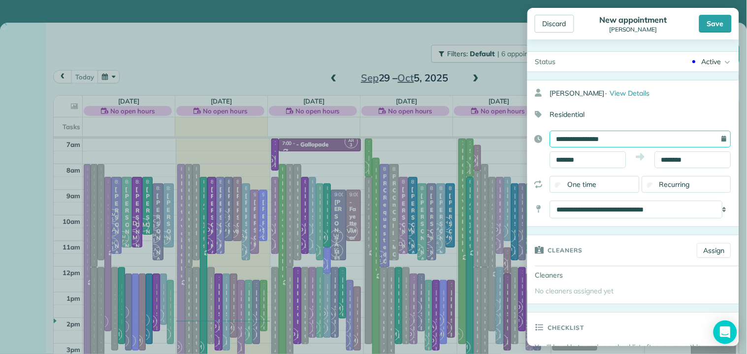
click at [605, 136] on input "**********" at bounding box center [640, 139] width 181 height 17
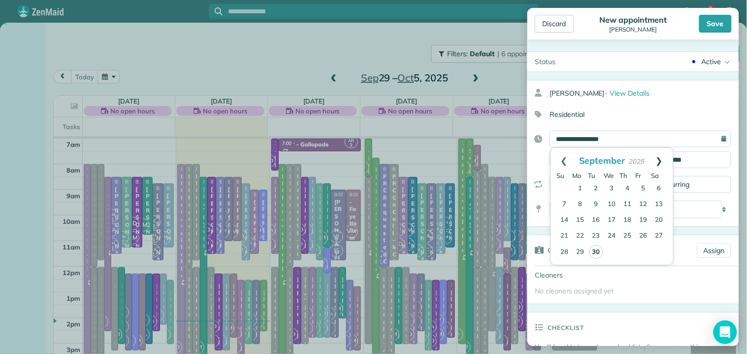
click at [662, 156] on link "Next" at bounding box center [659, 160] width 27 height 25
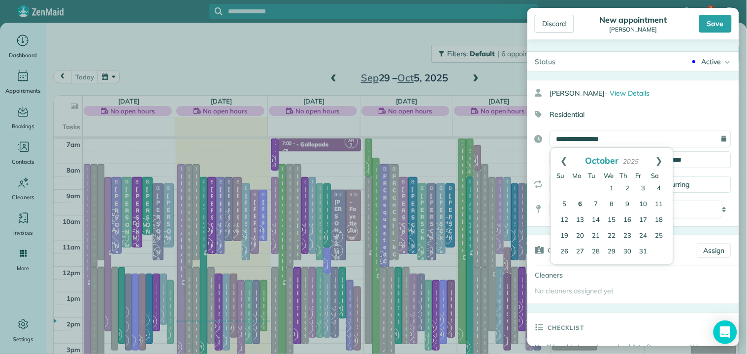
click at [578, 203] on link "6" at bounding box center [581, 205] width 16 height 16
type input "**********"
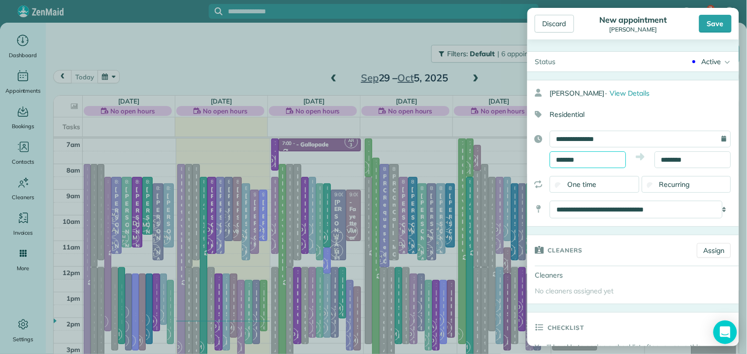
click at [587, 157] on input "*******" at bounding box center [588, 159] width 76 height 17
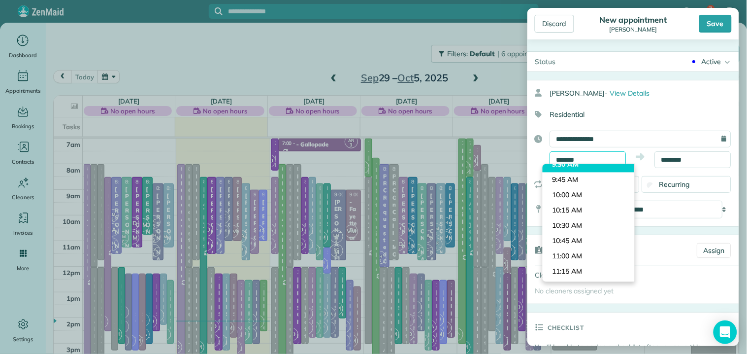
scroll to position [628, 0]
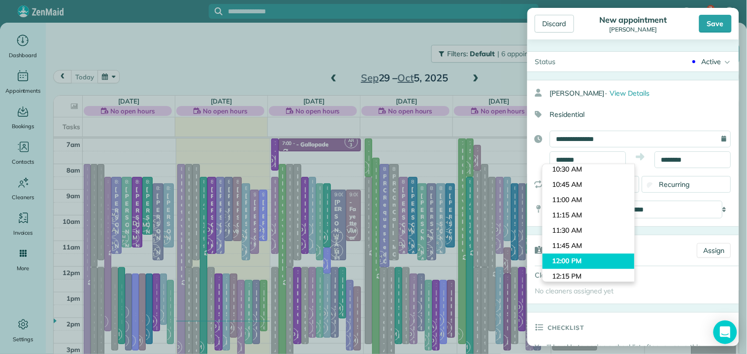
type input "********"
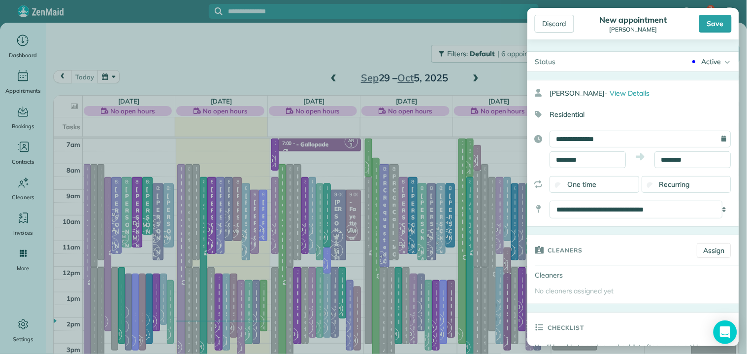
click at [573, 256] on body "7 CJ Dashboard Appointments Bookings Contacts Cleaners Invoices Payroll Reports…" at bounding box center [373, 177] width 747 height 354
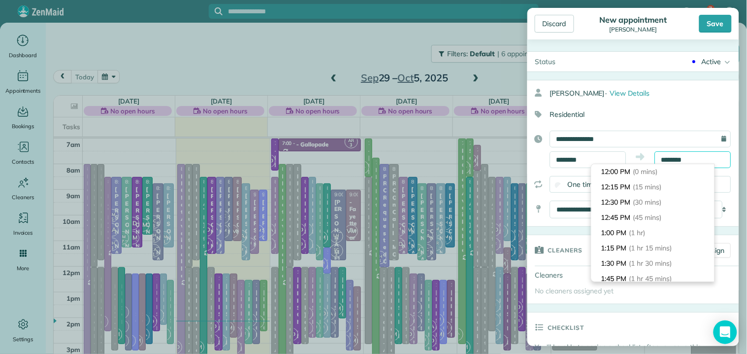
click at [677, 158] on input "********" at bounding box center [693, 159] width 76 height 17
type input "*******"
click at [651, 232] on li "1:00 PM (1 hr)" at bounding box center [653, 232] width 123 height 15
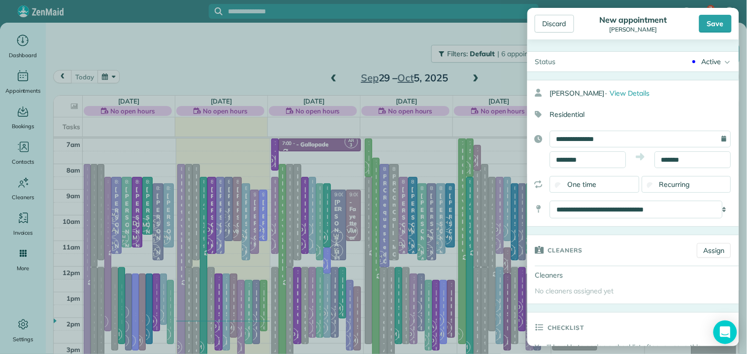
click at [709, 61] on div "Active" at bounding box center [712, 62] width 20 height 10
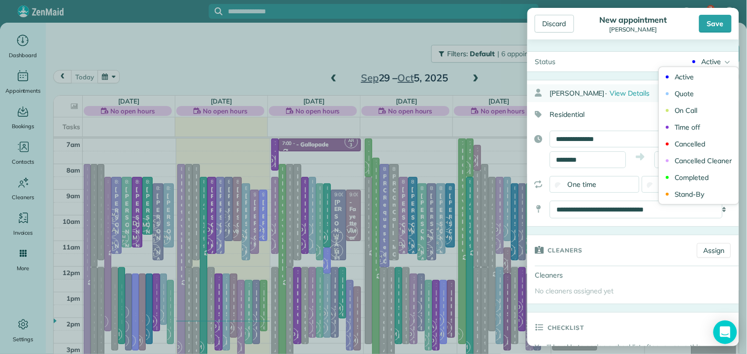
click at [675, 94] on div "Quote" at bounding box center [685, 93] width 20 height 7
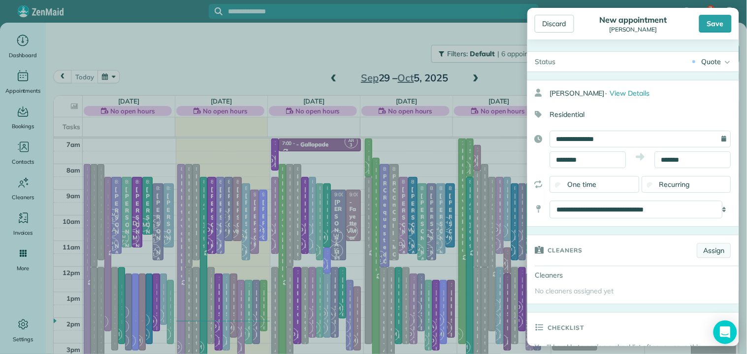
click at [711, 253] on link "Assign" at bounding box center [714, 250] width 34 height 15
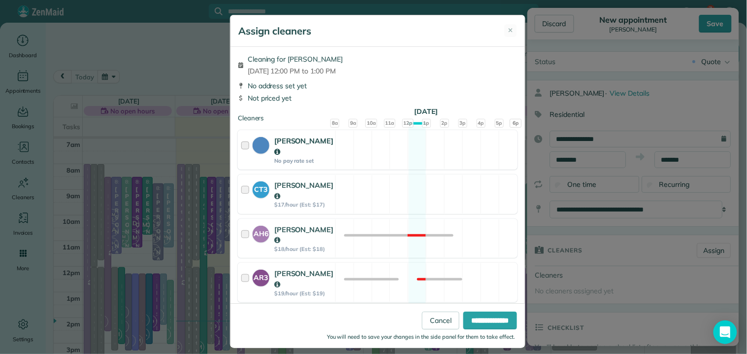
click at [409, 149] on div "[PERSON_NAME] No pay rate set Available" at bounding box center [378, 149] width 280 height 39
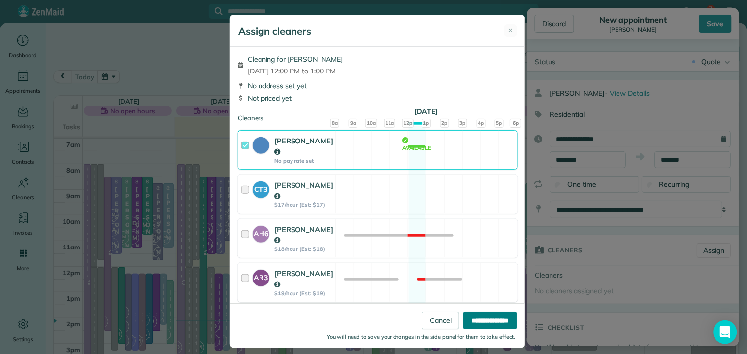
click at [481, 324] on input "**********" at bounding box center [491, 320] width 54 height 18
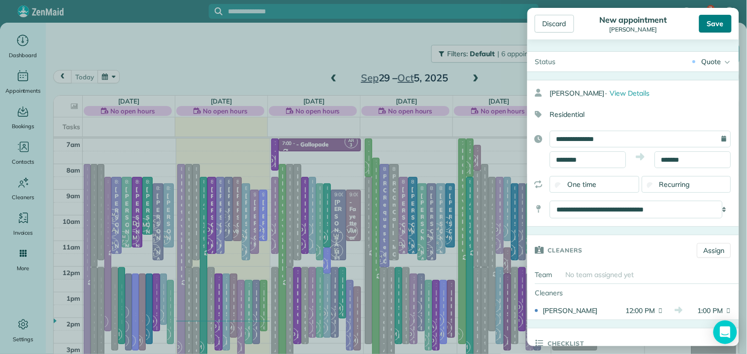
click at [725, 20] on div "Save" at bounding box center [715, 24] width 33 height 18
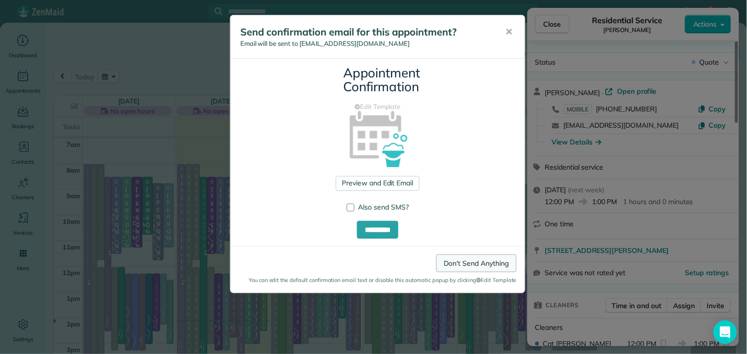
click at [485, 266] on link "Don't Send Anything" at bounding box center [476, 263] width 80 height 18
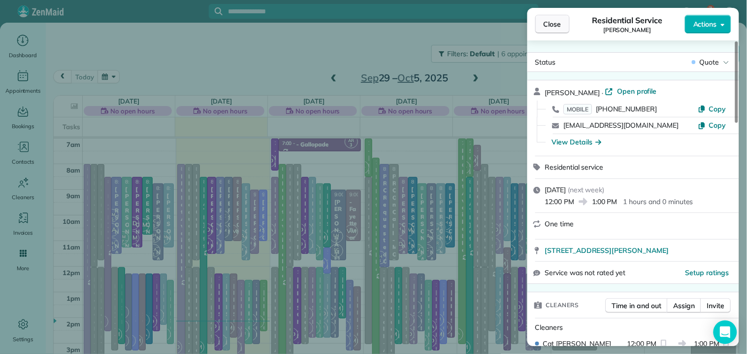
click at [553, 25] on span "Close" at bounding box center [553, 24] width 18 height 10
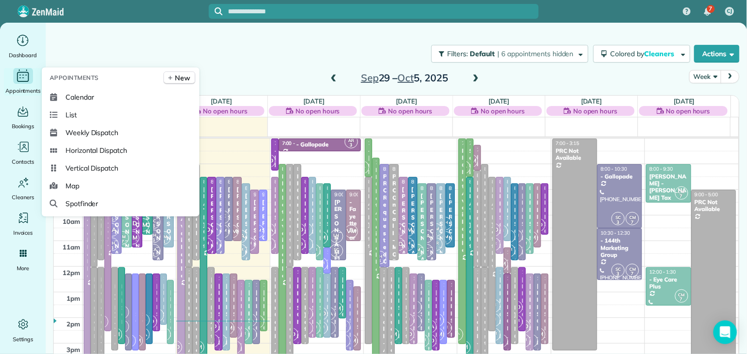
click at [27, 73] on icon "Main" at bounding box center [22, 75] width 15 height 15
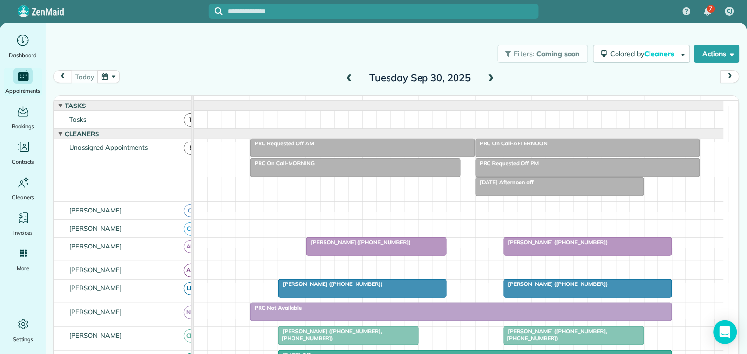
scroll to position [273, 0]
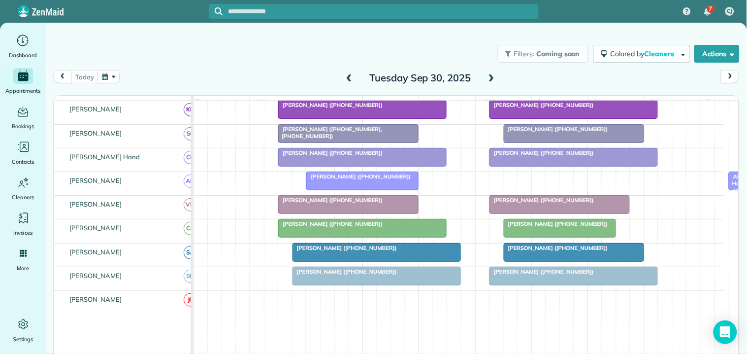
click at [549, 203] on div "[PERSON_NAME] ([PHONE_NUMBER])" at bounding box center [560, 200] width 134 height 7
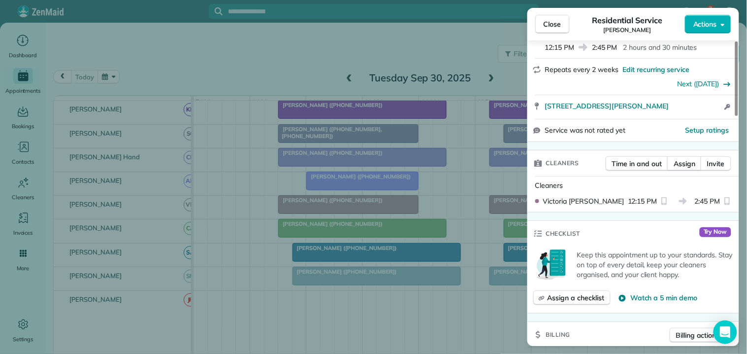
scroll to position [164, 0]
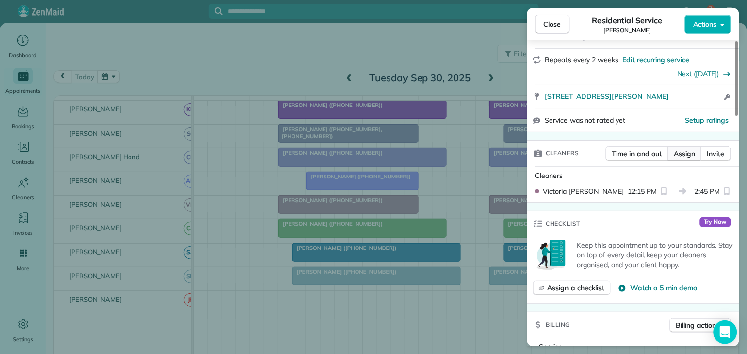
click at [682, 153] on span "Assign" at bounding box center [685, 154] width 22 height 10
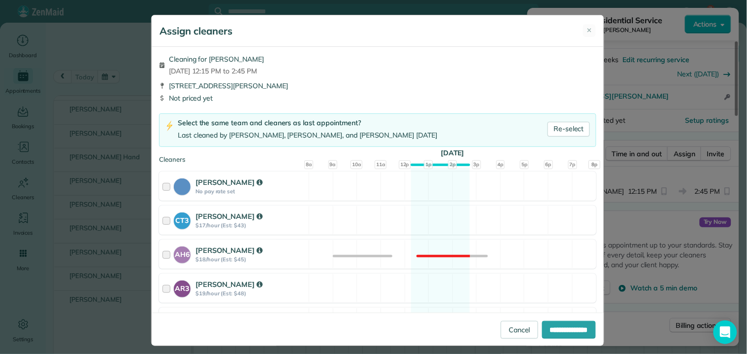
click at [587, 31] on span "✕" at bounding box center [589, 31] width 5 height 10
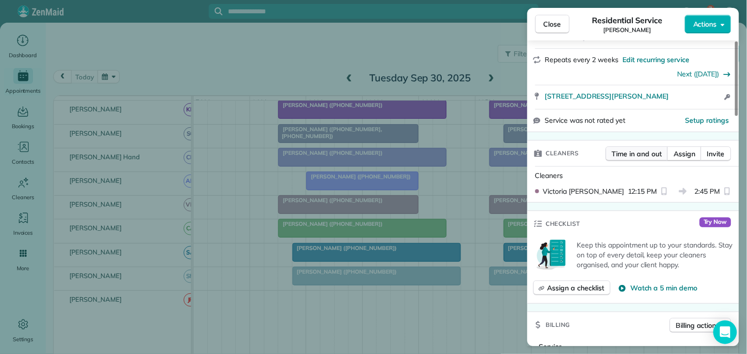
click at [631, 155] on span "Time in and out" at bounding box center [637, 154] width 50 height 10
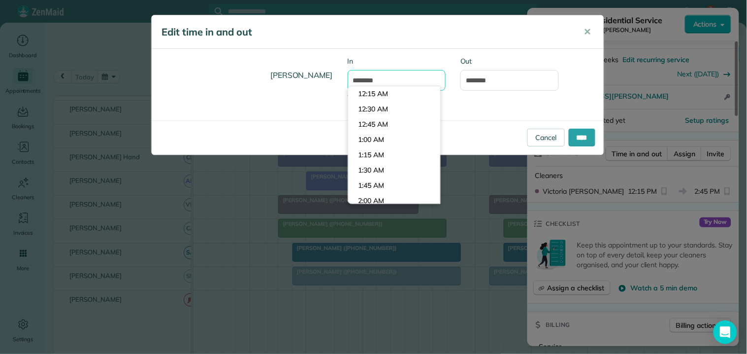
click at [371, 79] on input "********" at bounding box center [397, 80] width 99 height 21
drag, startPoint x: 387, startPoint y: 80, endPoint x: 337, endPoint y: 95, distance: 52.0
click at [337, 95] on div "Victoria Minix In ******** Type or select a time Out *******" at bounding box center [378, 84] width 452 height 57
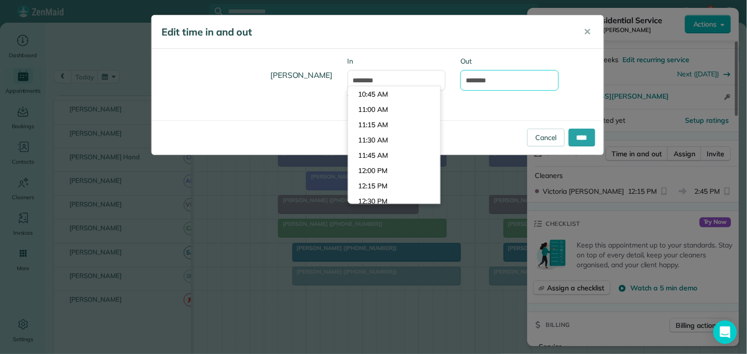
type input "********"
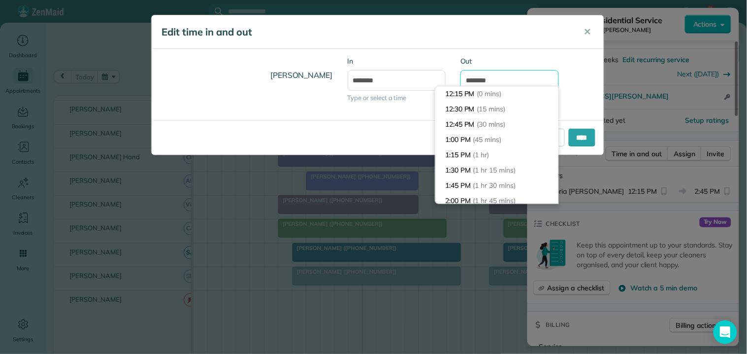
click at [478, 80] on input "*******" at bounding box center [510, 80] width 99 height 21
type input "*******"
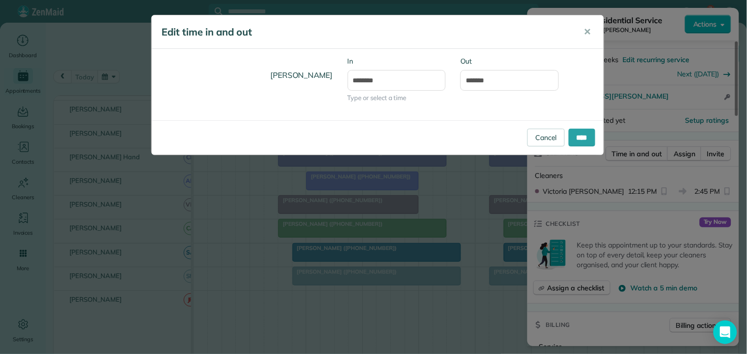
drag, startPoint x: 572, startPoint y: 75, endPoint x: 583, endPoint y: 82, distance: 12.8
click at [573, 75] on div "Victoria Minix In ******** Type or select a time Out *******" at bounding box center [378, 84] width 452 height 57
click at [578, 138] on input "****" at bounding box center [582, 138] width 27 height 18
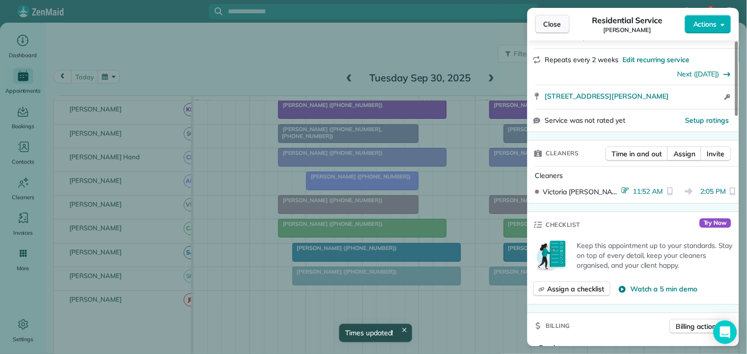
click at [555, 24] on span "Close" at bounding box center [553, 24] width 18 height 10
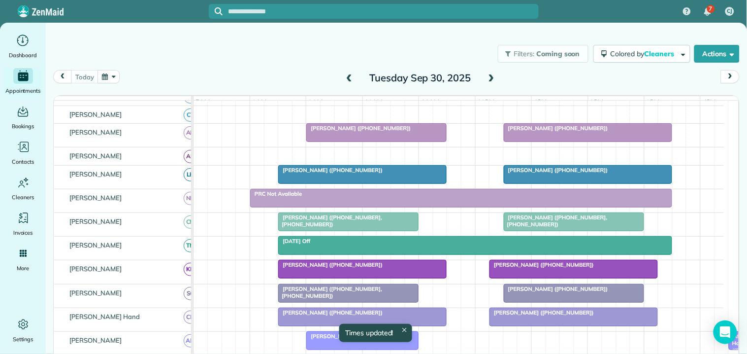
scroll to position [109, 0]
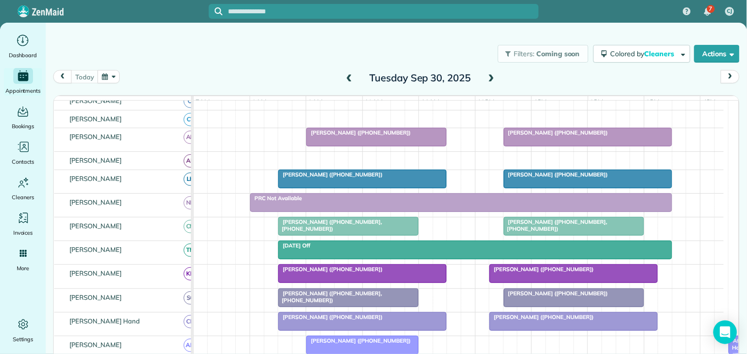
click at [109, 78] on button "button" at bounding box center [109, 76] width 23 height 13
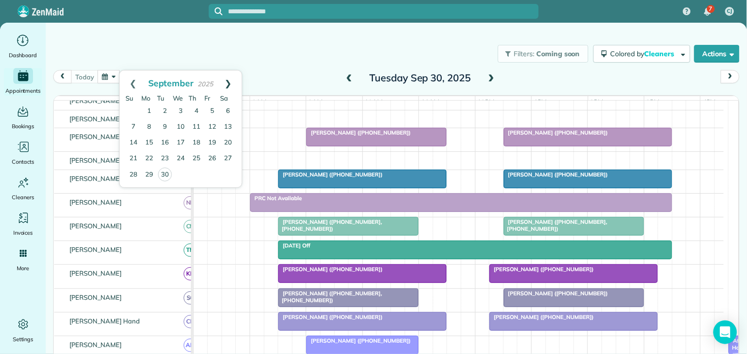
click at [230, 82] on link "Next" at bounding box center [228, 82] width 27 height 25
click at [214, 111] on link "3" at bounding box center [212, 111] width 16 height 16
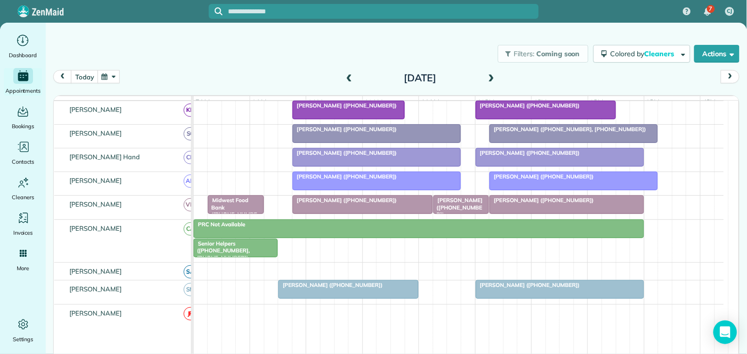
scroll to position [238, 0]
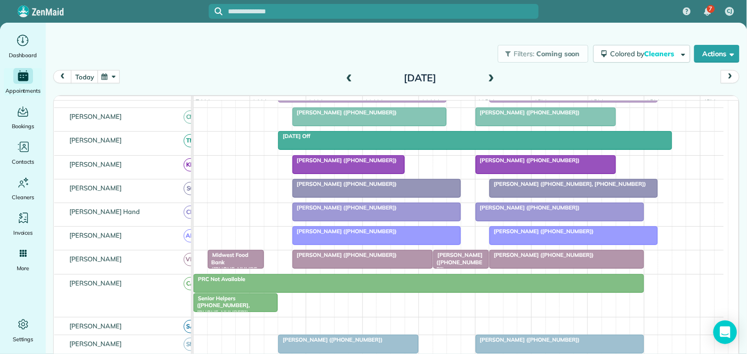
click at [536, 196] on div at bounding box center [573, 188] width 167 height 18
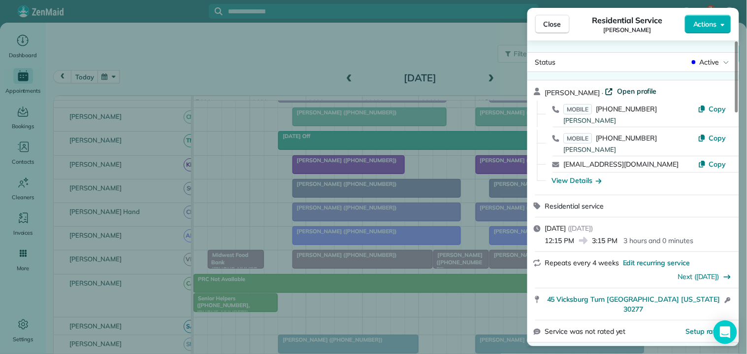
click at [631, 90] on span "Open profile" at bounding box center [637, 91] width 40 height 10
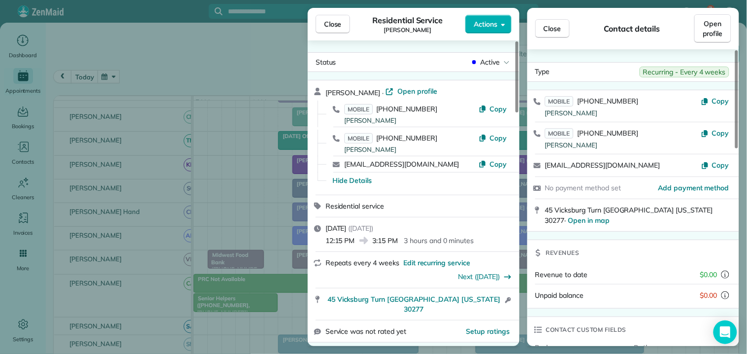
click at [336, 26] on span "Close" at bounding box center [333, 24] width 18 height 10
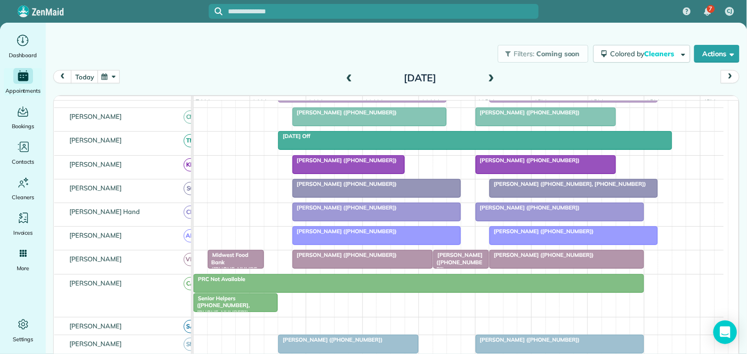
click at [111, 72] on button "button" at bounding box center [109, 76] width 23 height 13
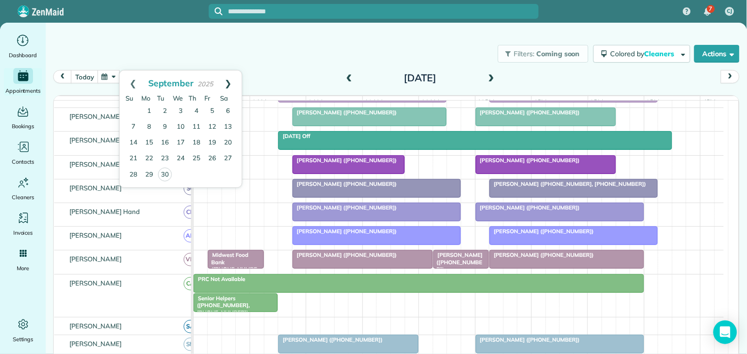
click at [228, 80] on link "Next" at bounding box center [228, 82] width 27 height 25
click at [229, 81] on link "Next" at bounding box center [228, 82] width 27 height 25
click at [180, 156] on link "19" at bounding box center [181, 159] width 16 height 16
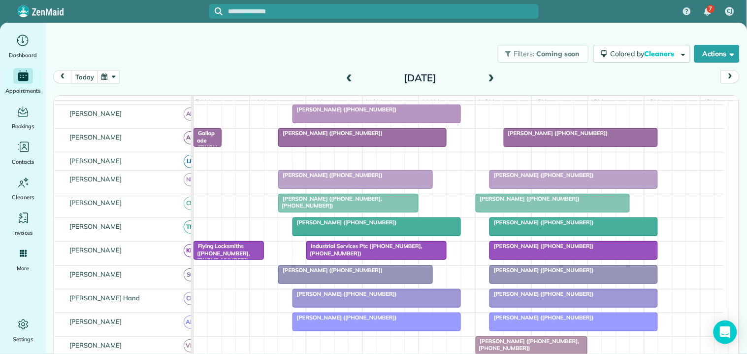
scroll to position [244, 0]
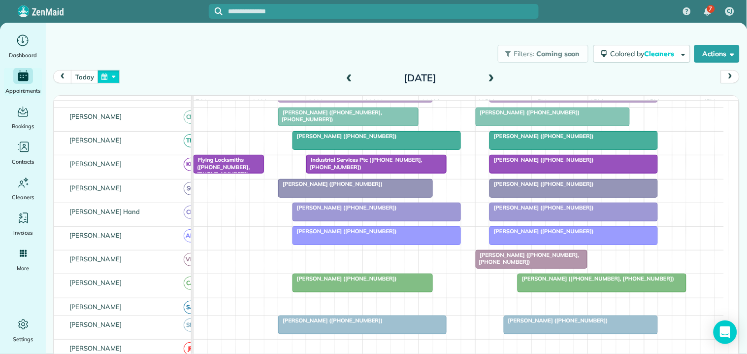
click at [114, 74] on button "button" at bounding box center [109, 76] width 23 height 13
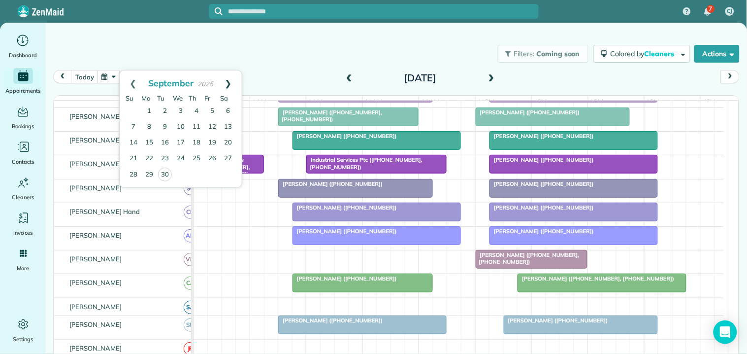
click at [230, 81] on link "Next" at bounding box center [228, 82] width 27 height 25
click at [149, 158] on link "17" at bounding box center [149, 159] width 16 height 16
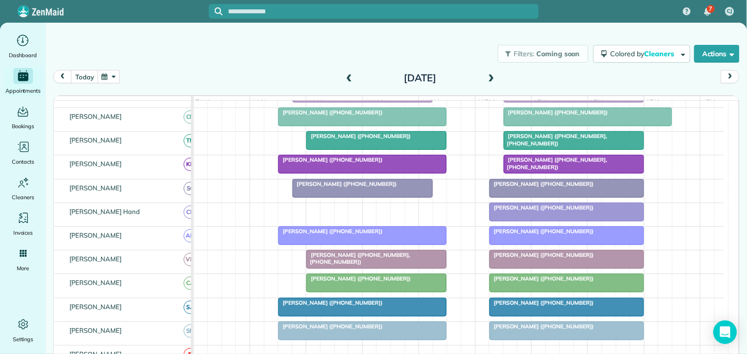
click at [107, 77] on button "button" at bounding box center [109, 76] width 23 height 13
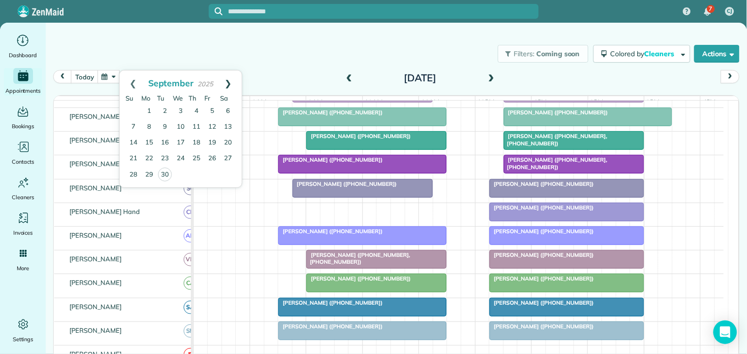
click at [229, 80] on link "Next" at bounding box center [228, 82] width 27 height 25
click at [147, 157] on link "20" at bounding box center [149, 159] width 16 height 16
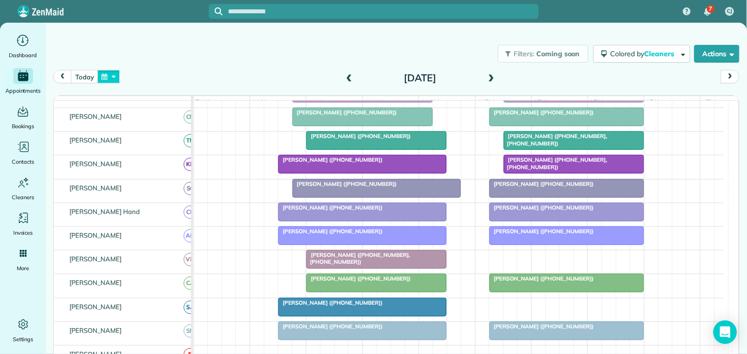
click at [109, 76] on button "button" at bounding box center [109, 76] width 23 height 13
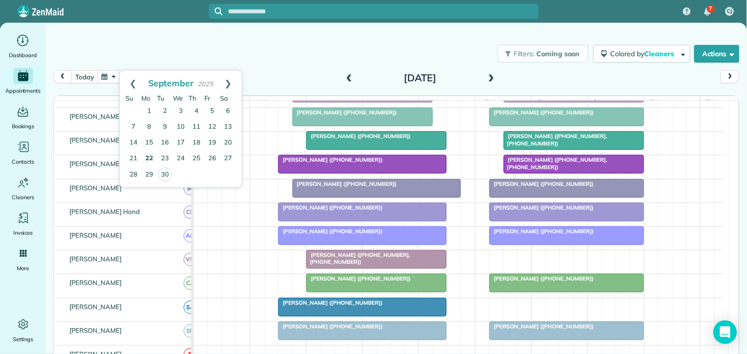
click at [150, 155] on link "22" at bounding box center [149, 159] width 16 height 16
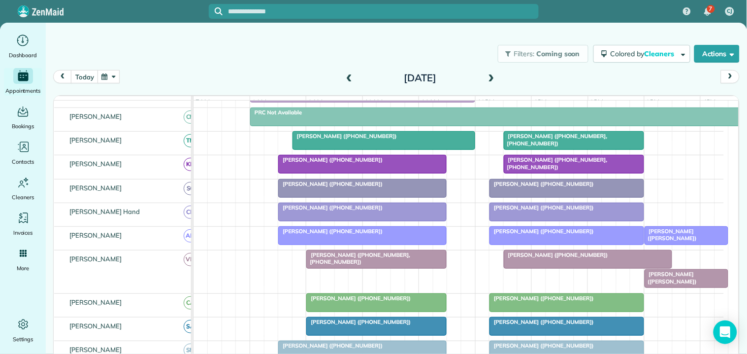
click at [682, 287] on div at bounding box center [686, 278] width 83 height 18
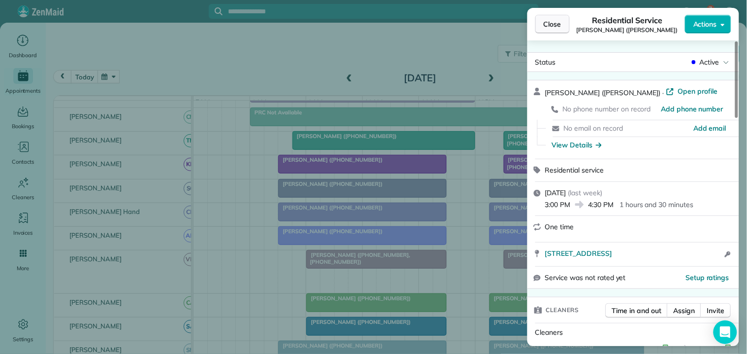
click at [552, 18] on button "Close" at bounding box center [552, 24] width 34 height 19
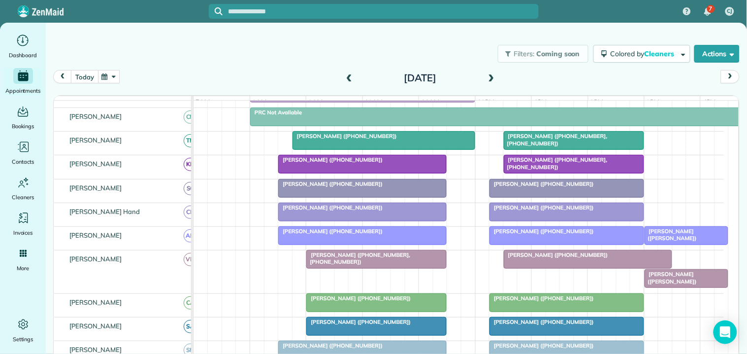
click at [81, 72] on button "today" at bounding box center [84, 76] width 27 height 13
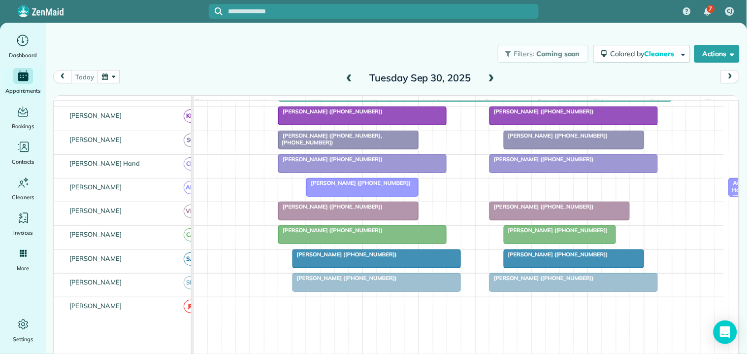
scroll to position [328, 0]
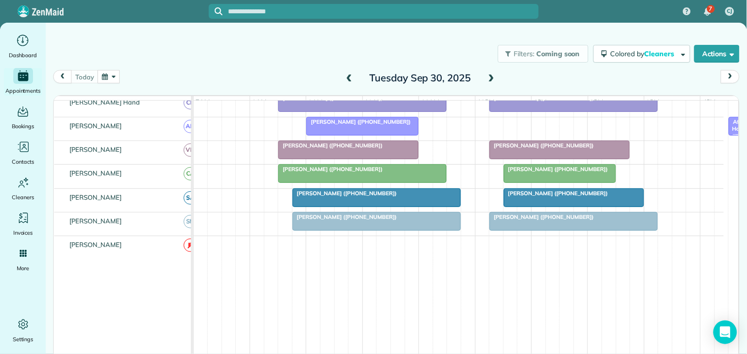
click at [535, 159] on div at bounding box center [559, 150] width 139 height 18
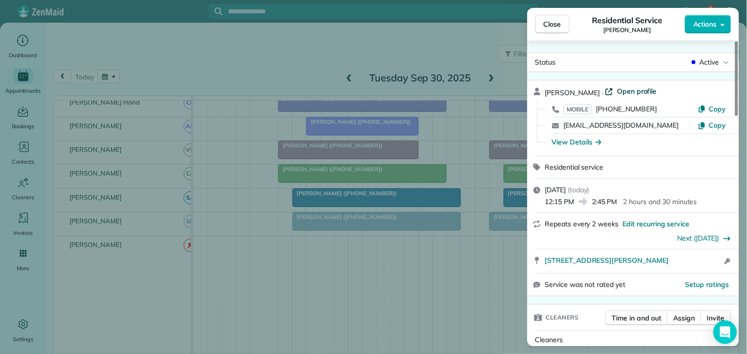
click at [633, 86] on span "Open profile" at bounding box center [637, 91] width 40 height 10
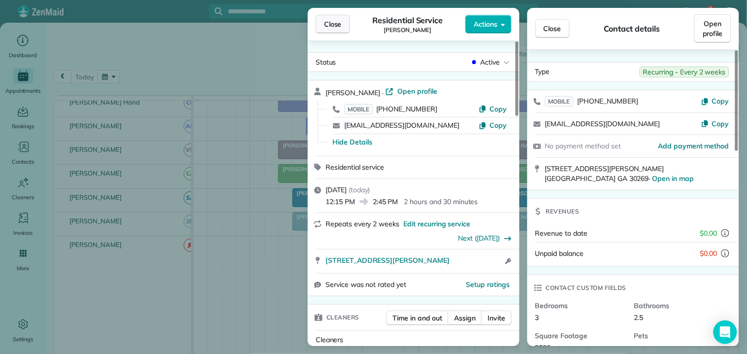
click at [330, 22] on span "Close" at bounding box center [333, 24] width 18 height 10
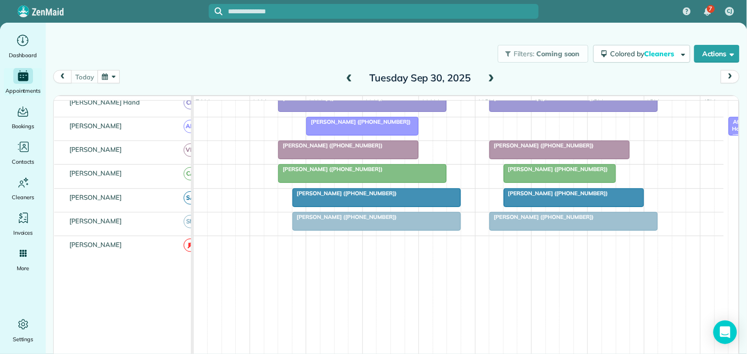
scroll to position [164, 0]
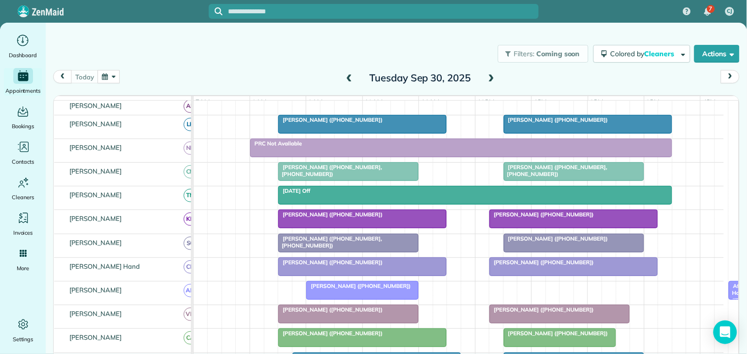
click at [268, 67] on div "Filters: Coming soon Colored by Cleaners Color by Cleaner Color by Team Color b…" at bounding box center [396, 53] width 701 height 33
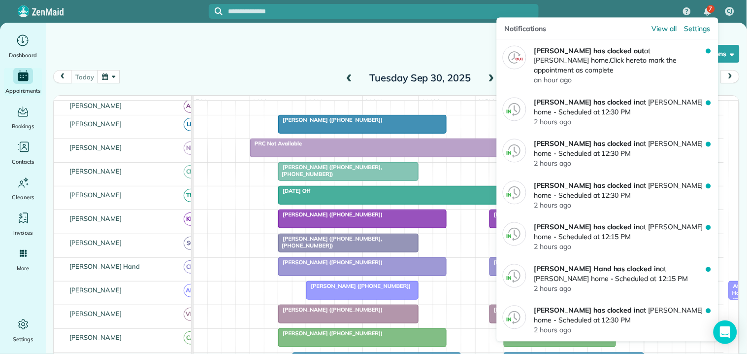
click at [706, 9] on img "7 unread notifications" at bounding box center [707, 12] width 7 height 8
click at [707, 11] on img "7 unread notifications" at bounding box center [707, 12] width 7 height 8
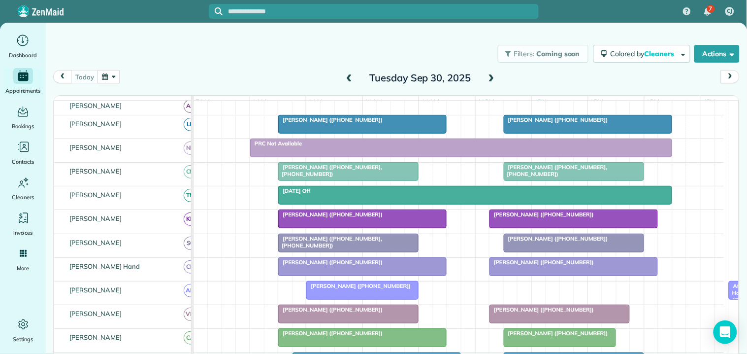
click at [249, 57] on div "Filters: Coming soon Colored by Cleaners Color by Cleaner Color by Team Color b…" at bounding box center [396, 53] width 701 height 33
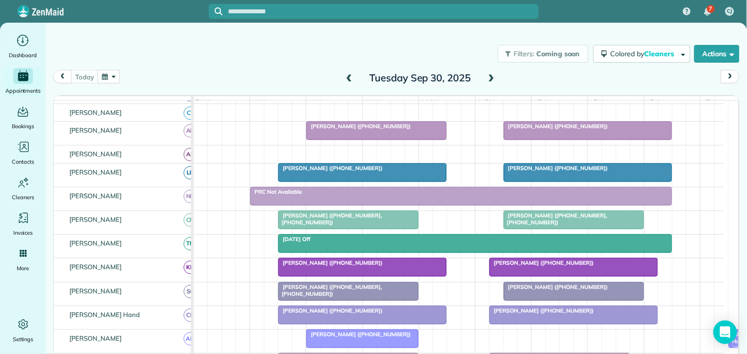
scroll to position [55, 0]
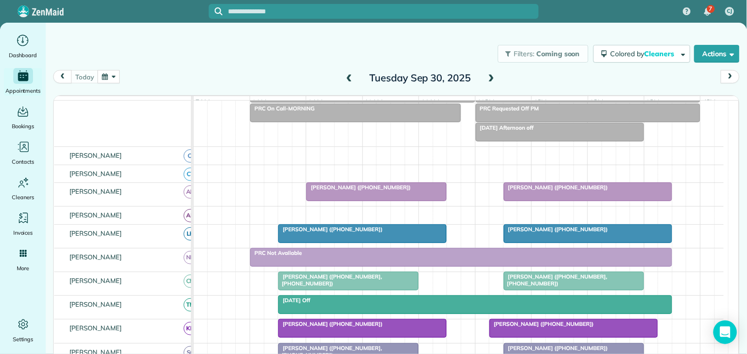
click at [489, 75] on span at bounding box center [491, 78] width 11 height 9
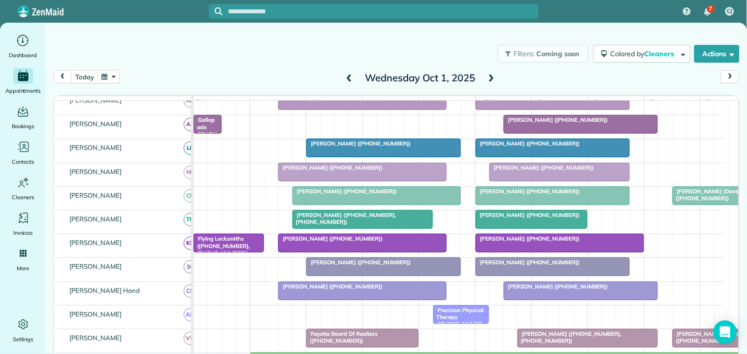
scroll to position [120, 0]
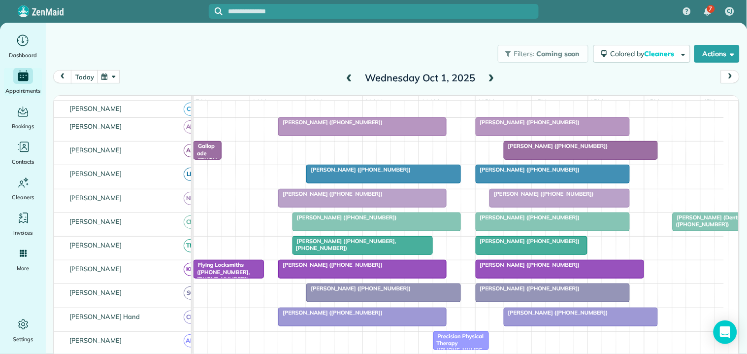
click at [491, 74] on span at bounding box center [491, 78] width 11 height 9
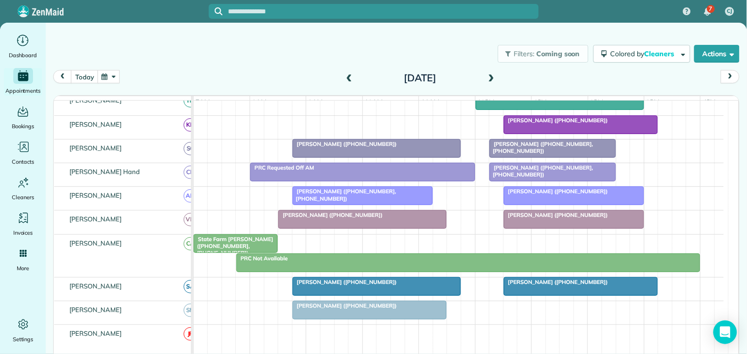
scroll to position [0, 0]
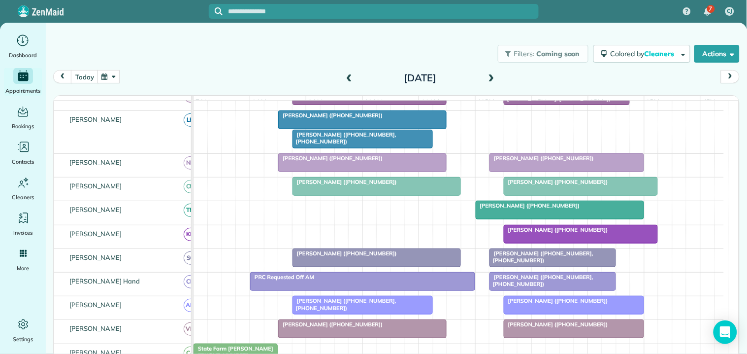
click at [364, 127] on div at bounding box center [362, 120] width 167 height 18
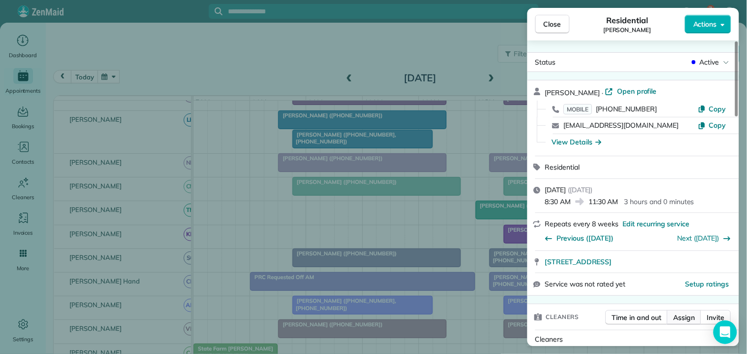
click at [686, 316] on span "Assign" at bounding box center [685, 317] width 22 height 10
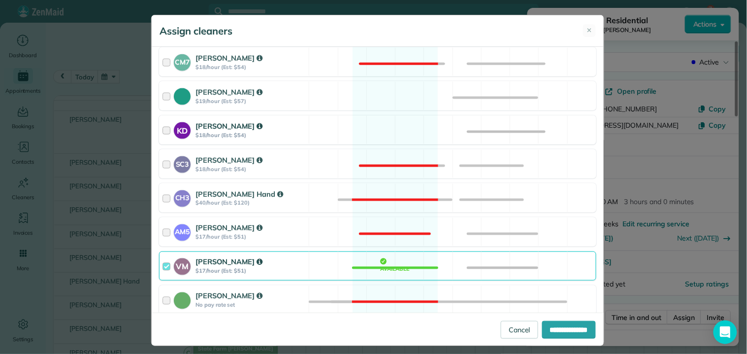
click at [391, 131] on div "KD Katerina Doane $18/hour (Est: $54) Available" at bounding box center [377, 129] width 437 height 29
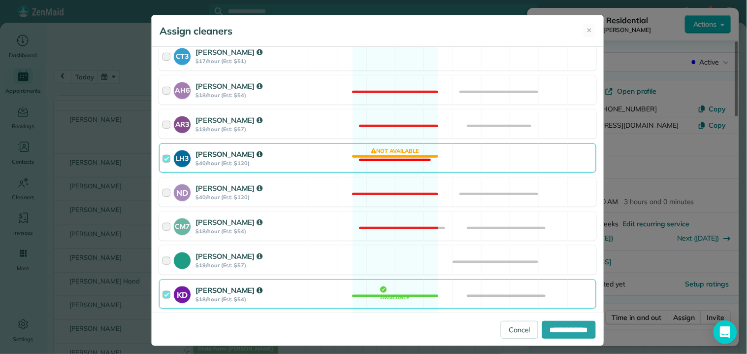
click at [401, 151] on div "LH3 Laurie Hoble $40/hour (Est: $120) Not available" at bounding box center [377, 157] width 437 height 29
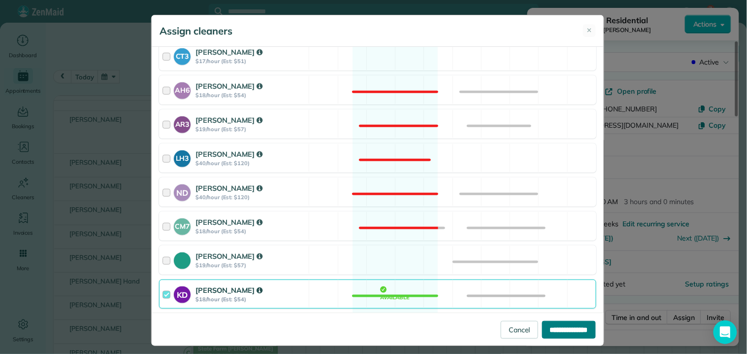
click at [564, 327] on input "**********" at bounding box center [569, 330] width 54 height 18
type input "**********"
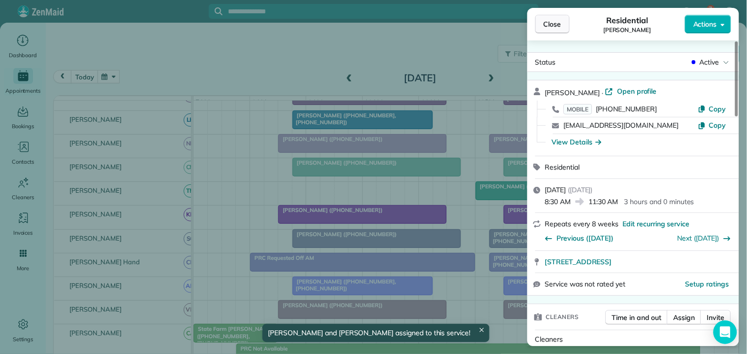
click at [564, 25] on button "Close" at bounding box center [552, 24] width 34 height 19
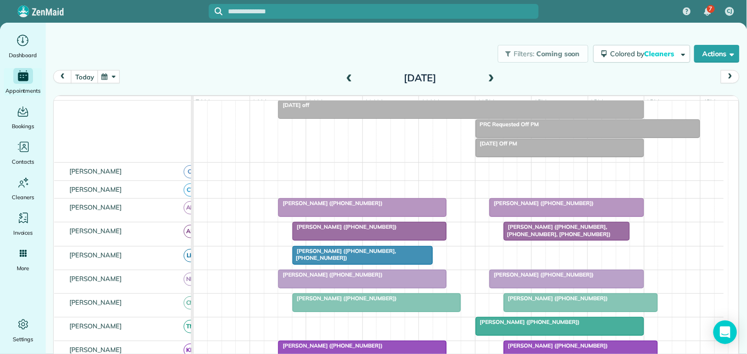
click at [344, 76] on span at bounding box center [349, 78] width 11 height 9
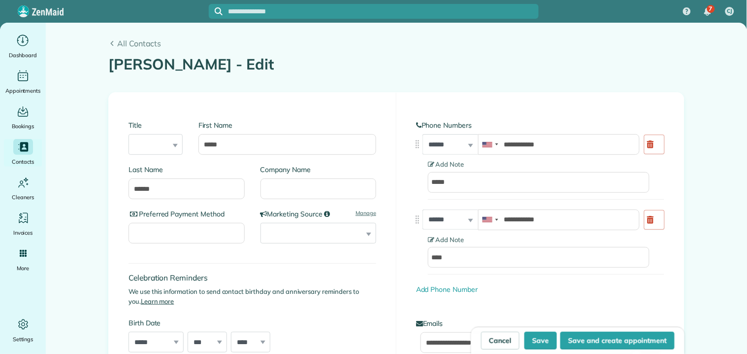
type input "**********"
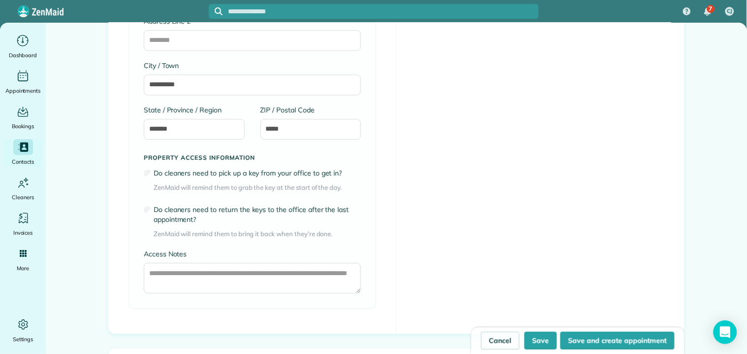
scroll to position [766, 0]
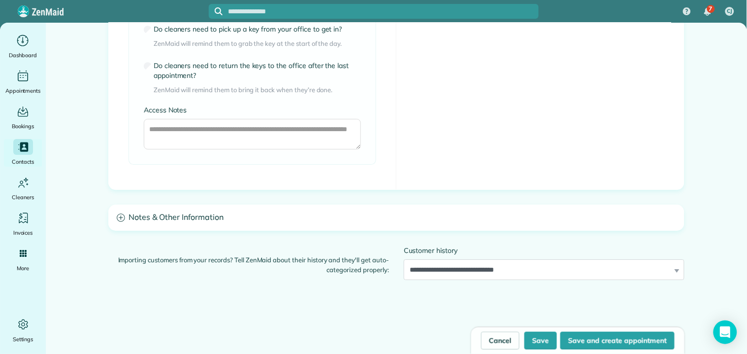
click at [117, 215] on icon at bounding box center [121, 217] width 8 height 8
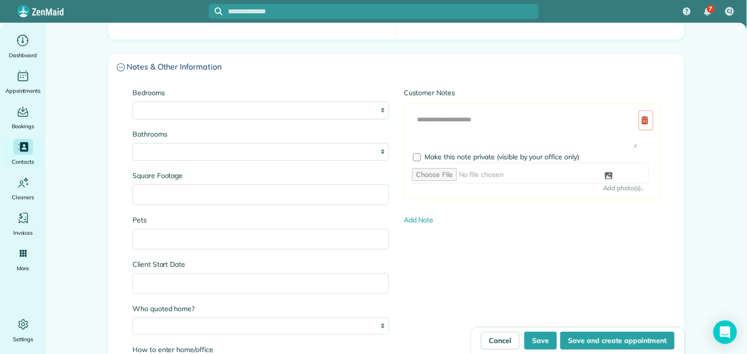
scroll to position [875, 0]
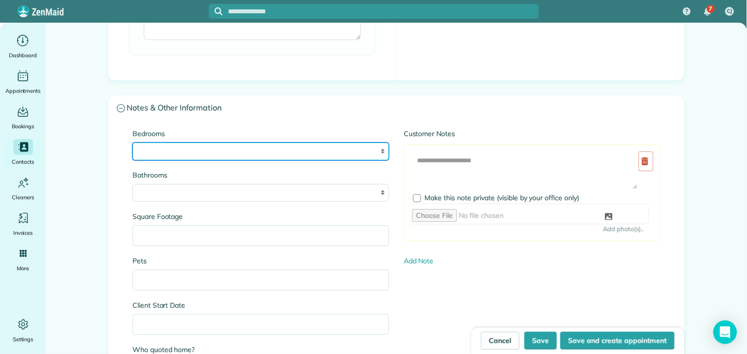
click at [232, 145] on select "* * * * * *" at bounding box center [261, 151] width 257 height 18
select select "*"
click at [133, 142] on select "* * * * * *" at bounding box center [261, 151] width 257 height 18
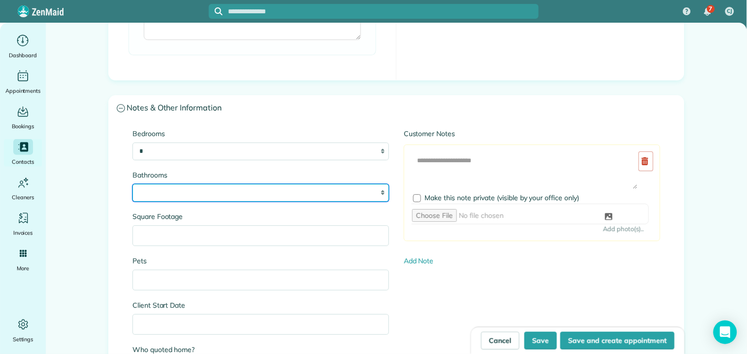
click at [208, 192] on select "* *** * *** * *** * *** **" at bounding box center [261, 193] width 257 height 18
select select "*"
click at [133, 184] on select "* *** * *** * *** * *** **" at bounding box center [261, 193] width 257 height 18
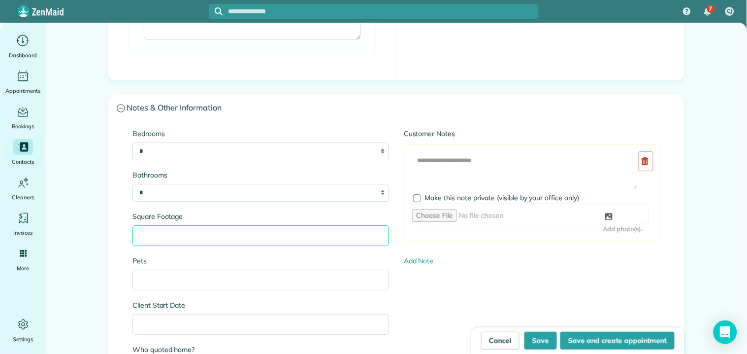
click at [219, 233] on input "Square Footage" at bounding box center [261, 235] width 257 height 21
type input "*"
type input "****"
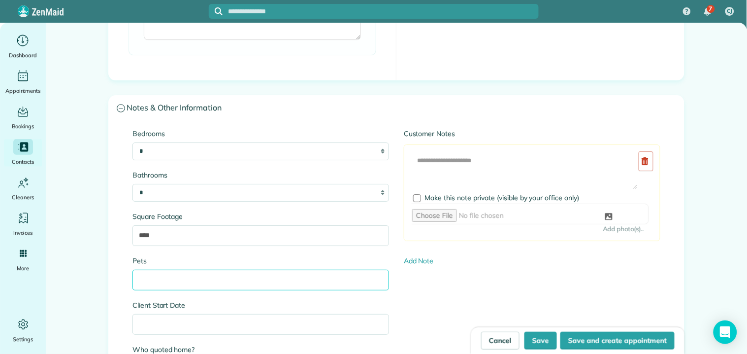
click at [191, 279] on input "Pets" at bounding box center [261, 279] width 257 height 21
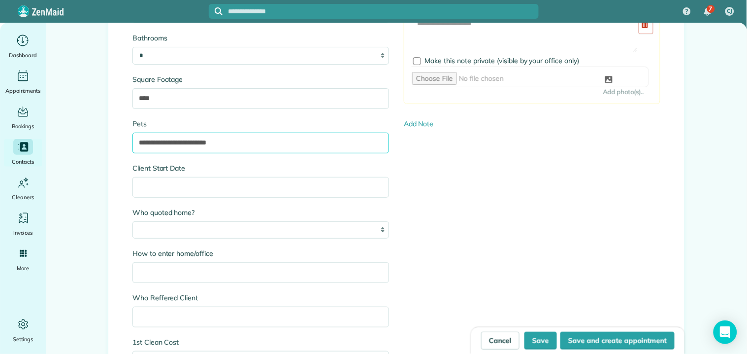
scroll to position [1040, 0]
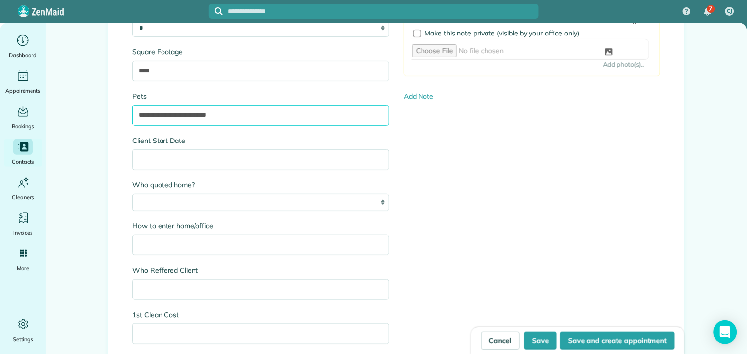
type input "**********"
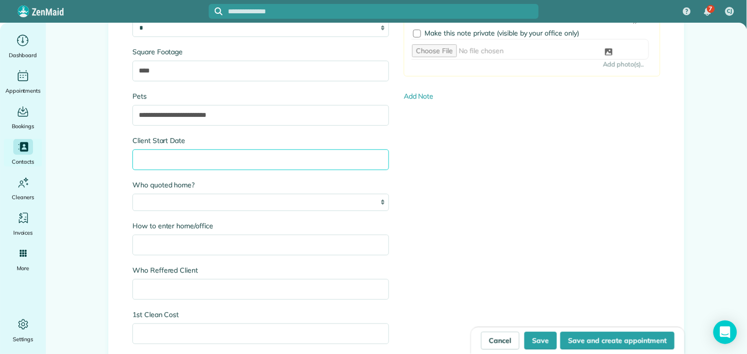
click at [177, 156] on input "Client Start Date" at bounding box center [261, 159] width 257 height 21
type input "*******"
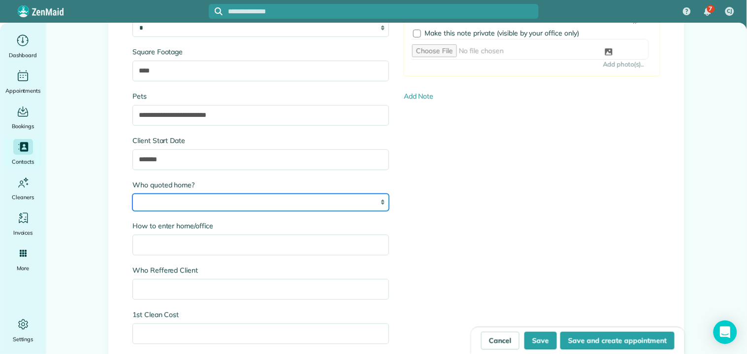
click at [214, 201] on select "*** ****" at bounding box center [261, 203] width 257 height 18
select select "***"
click at [133, 194] on select "*** ****" at bounding box center [261, 203] width 257 height 18
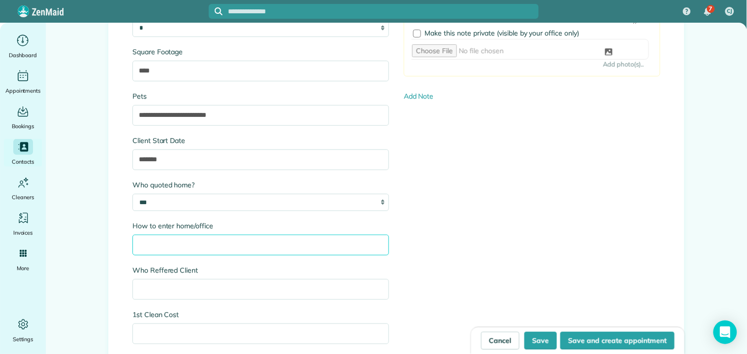
click at [209, 243] on input "How to enter home/office" at bounding box center [261, 244] width 257 height 21
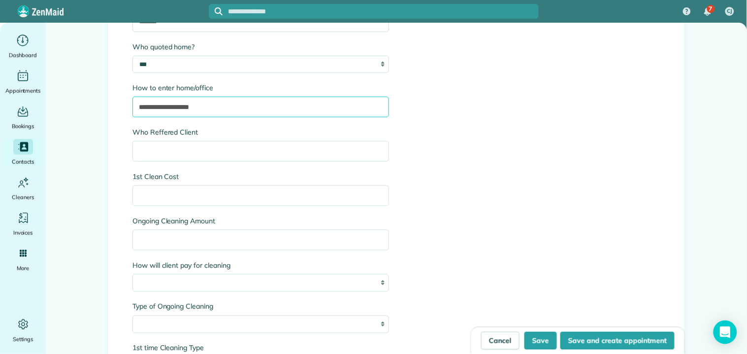
scroll to position [1259, 0]
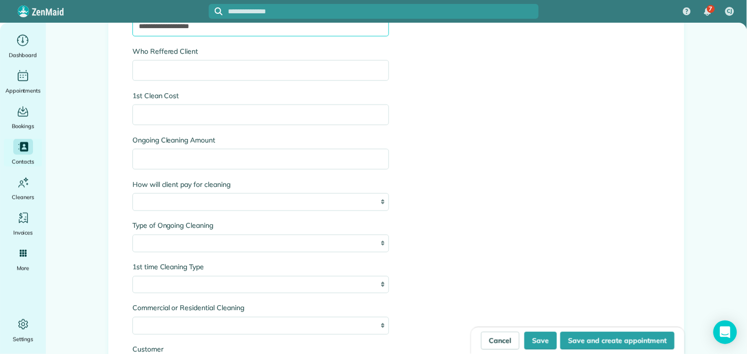
type input "**********"
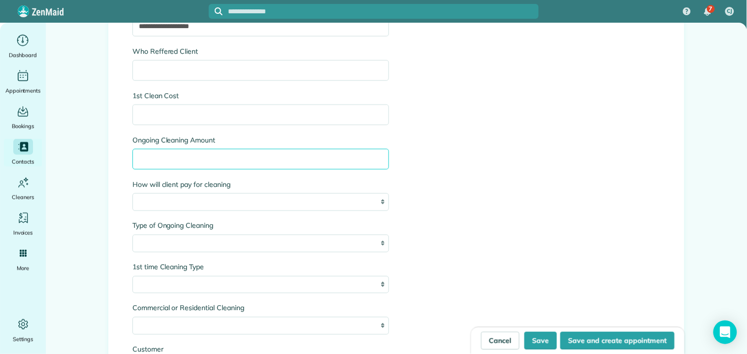
click at [198, 158] on input "Ongoing Cleaning Amount" at bounding box center [261, 159] width 257 height 21
type input "***"
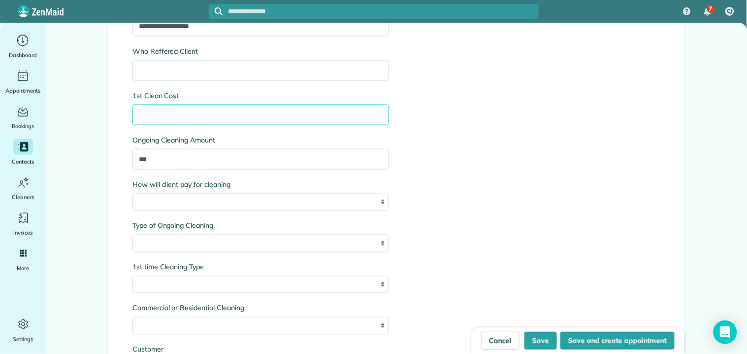
click at [181, 110] on input "1st Clean Cost" at bounding box center [261, 114] width 257 height 21
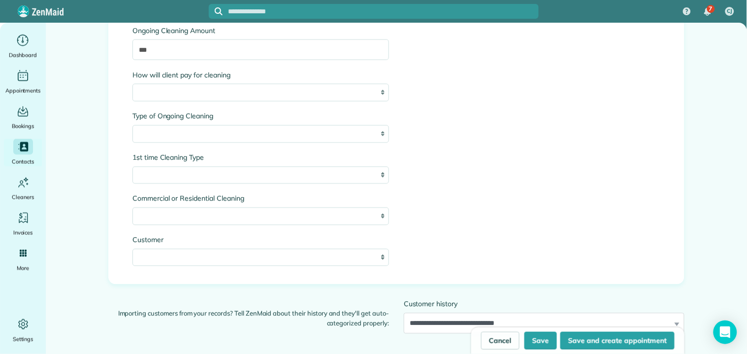
type input "***"
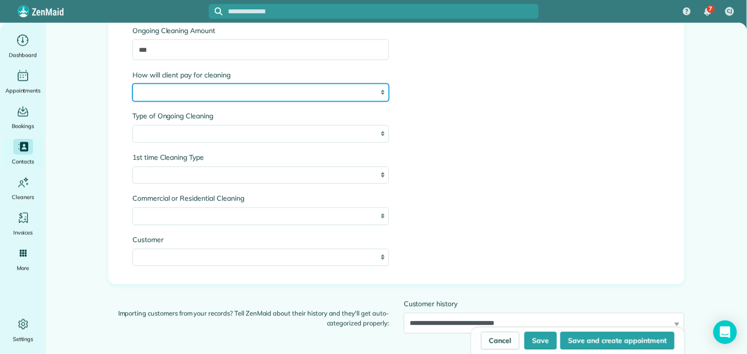
click at [247, 90] on select "**********" at bounding box center [261, 93] width 257 height 18
select select "**********"
click at [133, 84] on select "**********" at bounding box center [261, 93] width 257 height 18
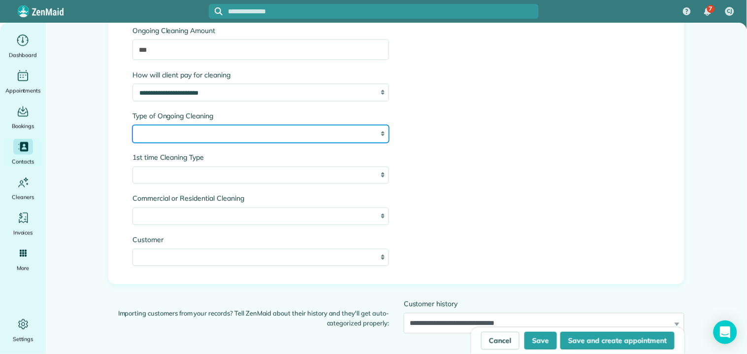
click at [210, 137] on select "**********" at bounding box center [261, 134] width 257 height 18
select select "**********"
click at [133, 125] on select "**********" at bounding box center [261, 134] width 257 height 18
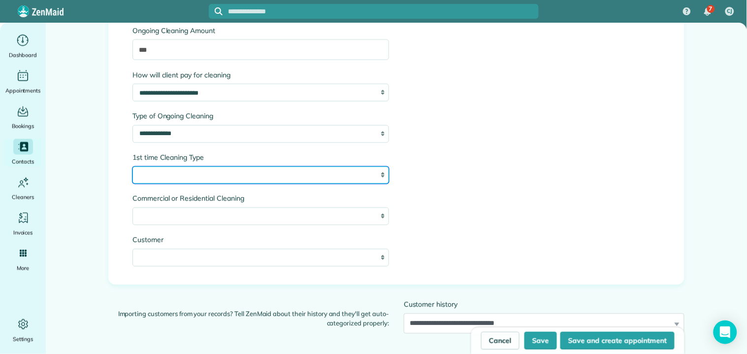
click at [200, 177] on select "**********" at bounding box center [261, 175] width 257 height 18
select select "**********"
click at [133, 166] on select "**********" at bounding box center [261, 175] width 257 height 18
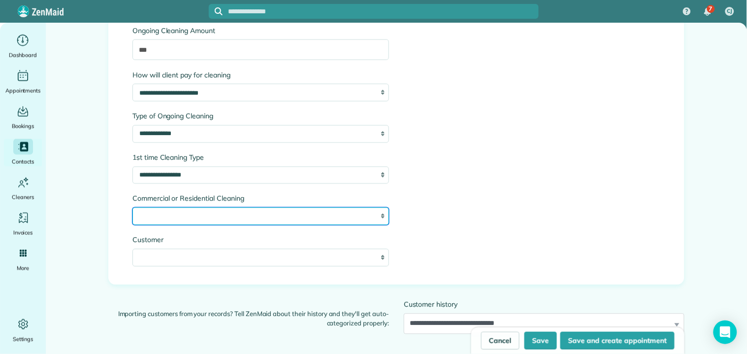
click at [209, 215] on select "**********" at bounding box center [261, 216] width 257 height 18
select select "**********"
click at [133, 207] on select "**********" at bounding box center [261, 216] width 257 height 18
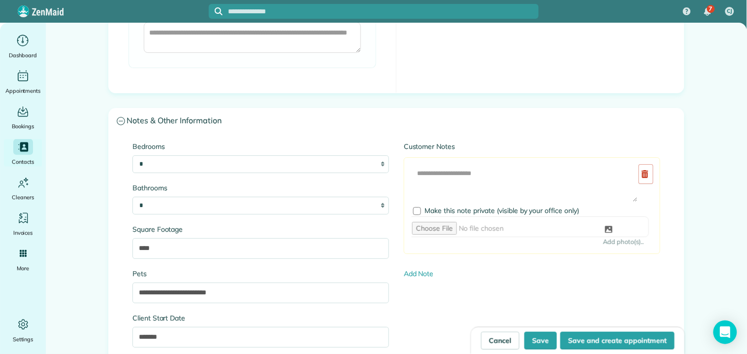
scroll to position [930, 0]
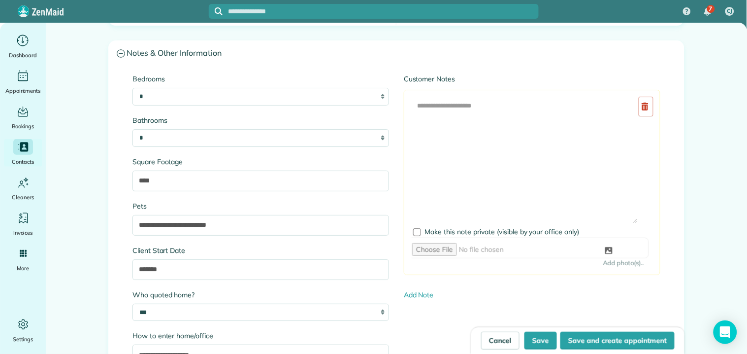
drag, startPoint x: 632, startPoint y: 131, endPoint x: 512, endPoint y: 146, distance: 120.7
click at [638, 219] on div at bounding box center [533, 159] width 242 height 127
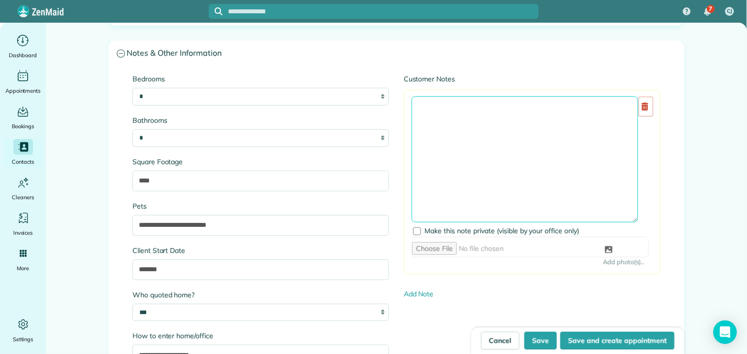
click at [416, 104] on textarea at bounding box center [525, 159] width 227 height 126
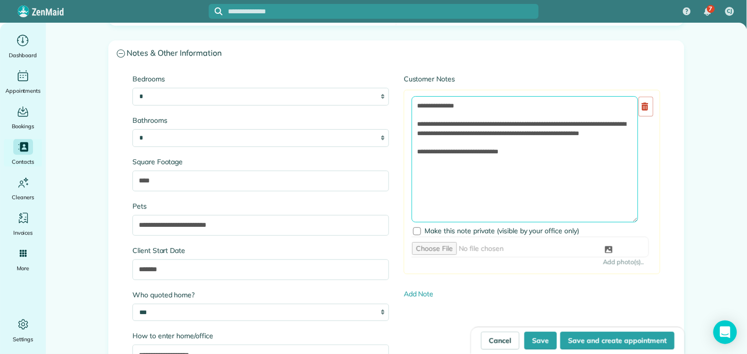
click at [535, 122] on textarea "**********" at bounding box center [525, 159] width 227 height 126
drag, startPoint x: 526, startPoint y: 158, endPoint x: 452, endPoint y: 168, distance: 74.1
click at [451, 167] on textarea "**********" at bounding box center [525, 159] width 227 height 126
click at [451, 168] on textarea "**********" at bounding box center [525, 159] width 227 height 126
click at [549, 199] on textarea "**********" at bounding box center [525, 159] width 227 height 126
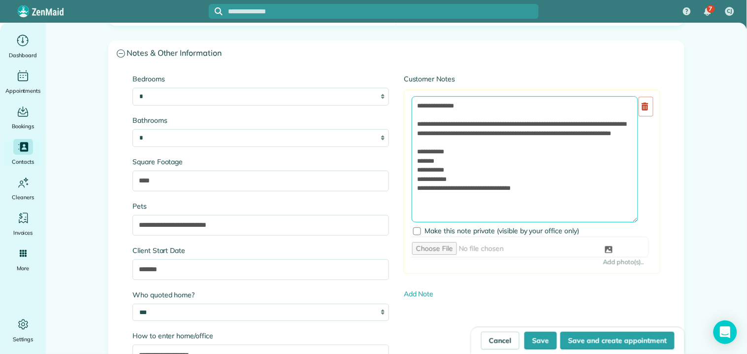
click at [535, 144] on textarea "**********" at bounding box center [525, 159] width 227 height 126
click at [542, 194] on textarea "**********" at bounding box center [525, 159] width 227 height 126
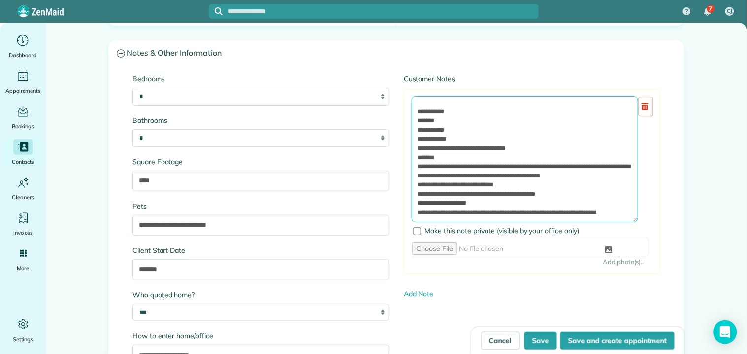
scroll to position [62, 0]
type textarea "**********"
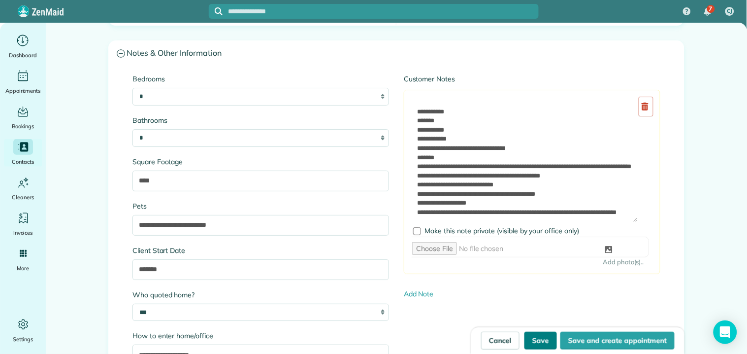
click at [542, 340] on button "Save" at bounding box center [541, 341] width 33 height 18
type input "**********"
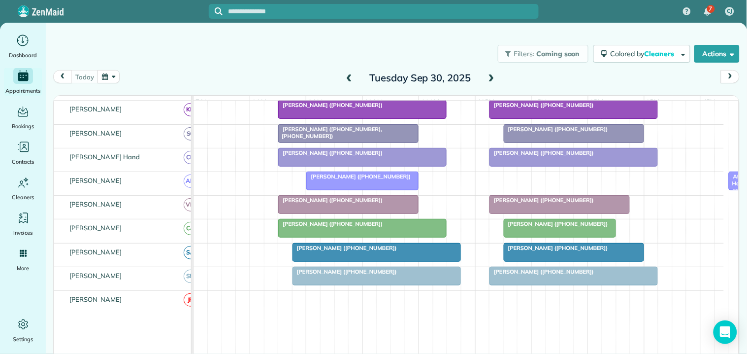
scroll to position [109, 0]
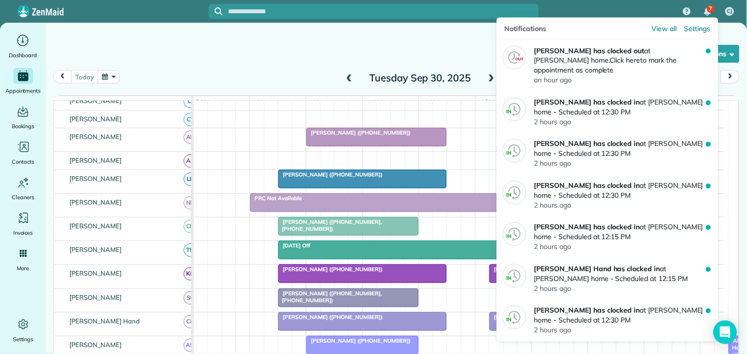
click at [707, 8] on img "7 unread notifications" at bounding box center [707, 12] width 7 height 8
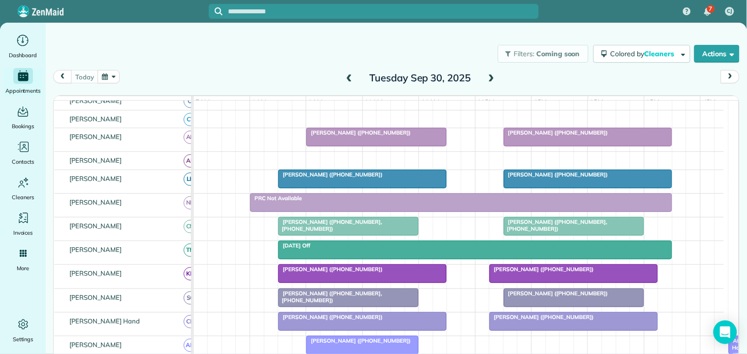
click at [601, 7] on div "7 CJ" at bounding box center [373, 11] width 747 height 23
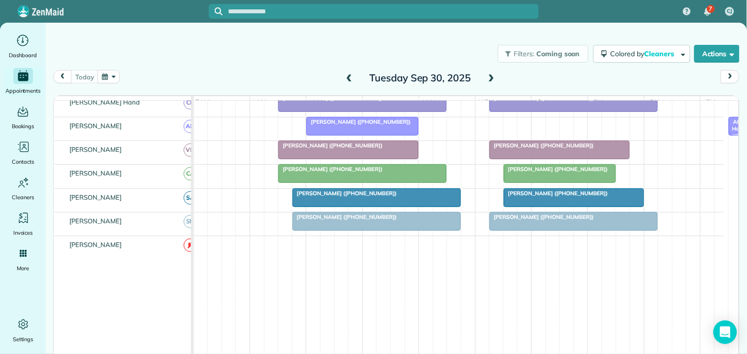
click at [487, 76] on span at bounding box center [491, 78] width 11 height 9
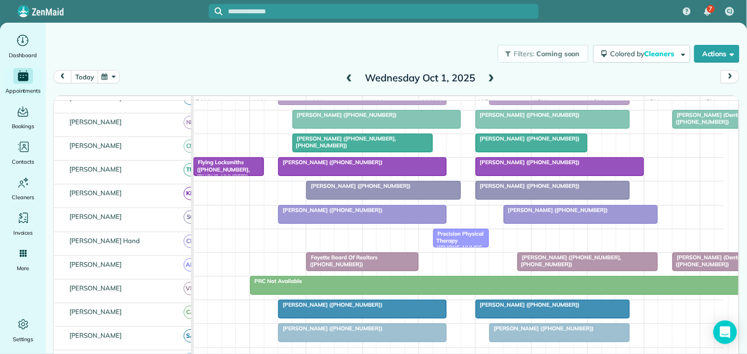
scroll to position [0, 0]
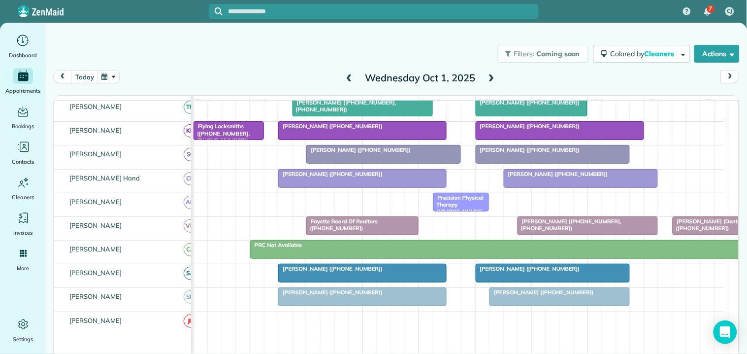
click at [286, 57] on div "Filters: Coming soon Colored by Cleaners Color by Cleaner Color by Team Color b…" at bounding box center [396, 53] width 701 height 33
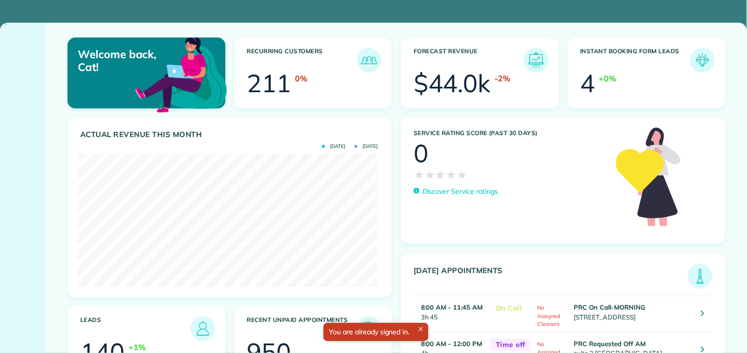
scroll to position [133, 299]
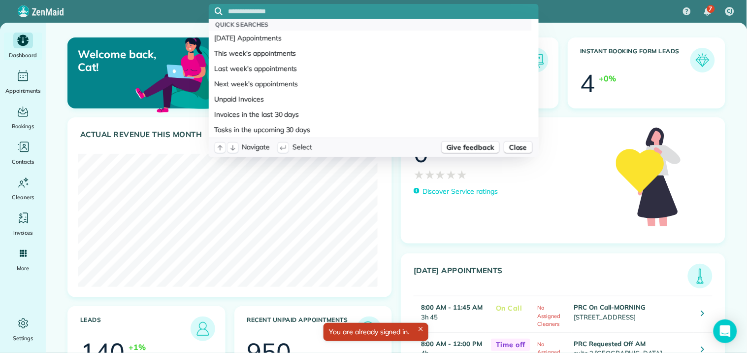
click at [277, 8] on input "text" at bounding box center [384, 11] width 310 height 7
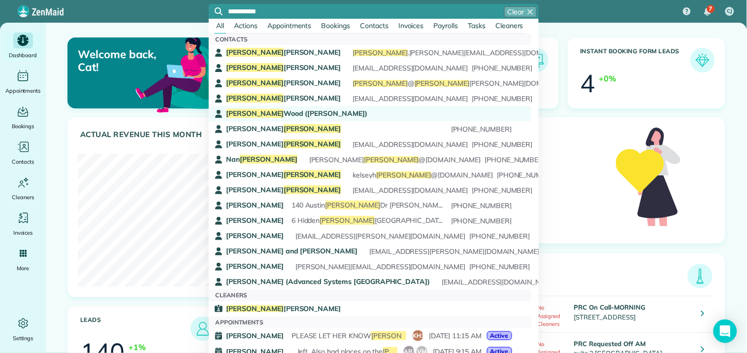
type input "**********"
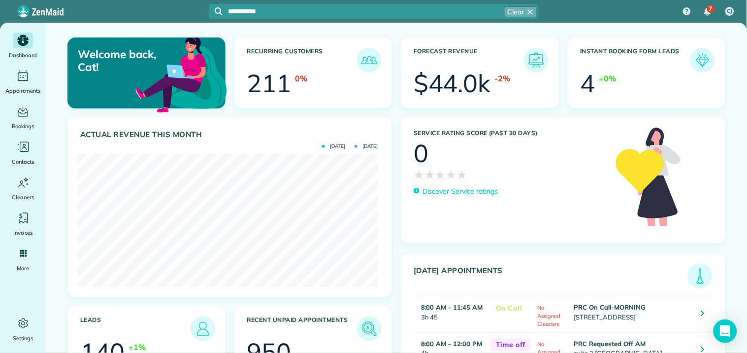
click at [260, 112] on span "Heidi Wood (Ed Jones)" at bounding box center [297, 113] width 141 height 9
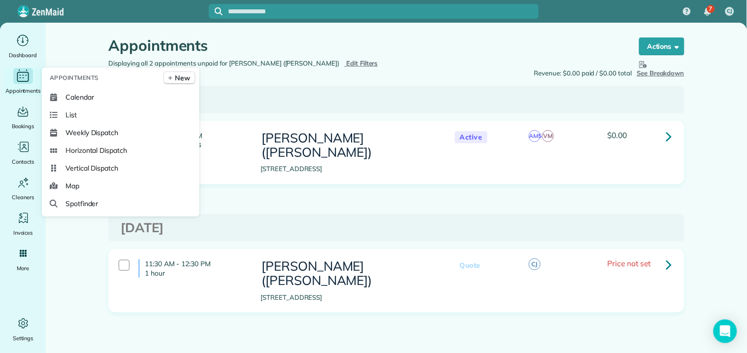
click at [21, 86] on span "Appointments" at bounding box center [22, 91] width 35 height 10
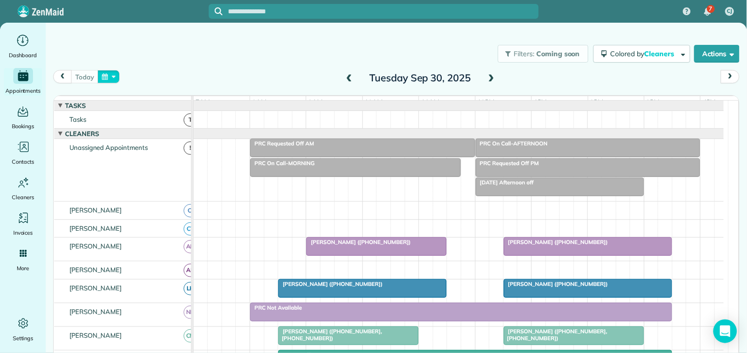
click at [115, 77] on button "button" at bounding box center [109, 76] width 23 height 13
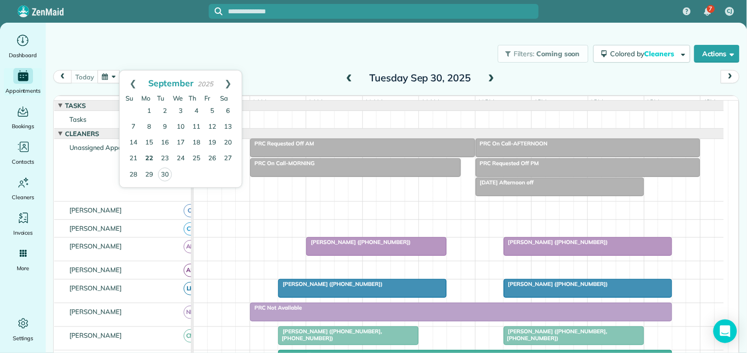
click at [151, 157] on link "22" at bounding box center [149, 159] width 16 height 16
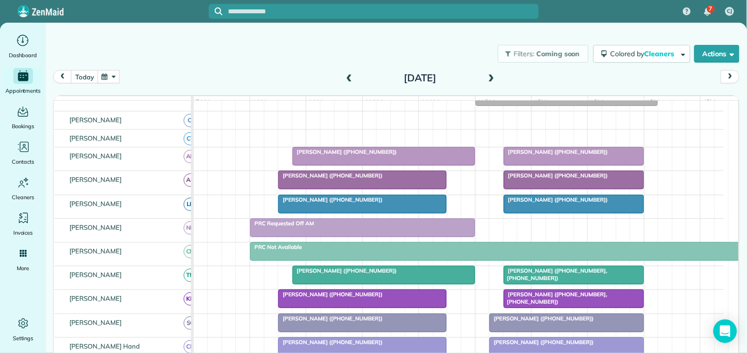
scroll to position [273, 0]
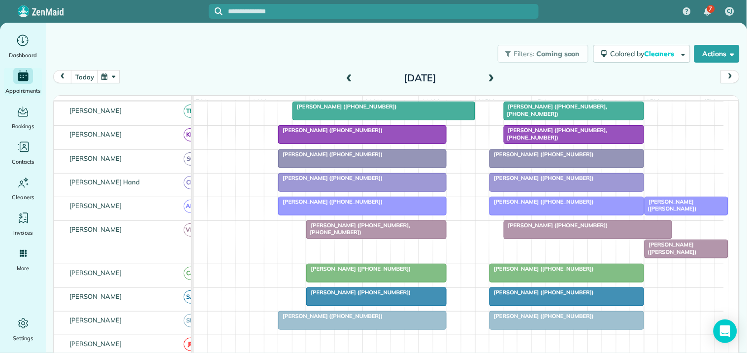
click at [111, 74] on button "button" at bounding box center [109, 76] width 23 height 13
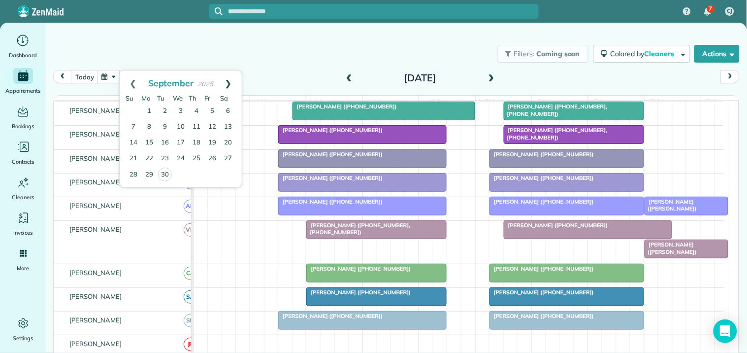
click at [234, 79] on link "Next" at bounding box center [228, 82] width 27 height 25
click at [148, 156] on link "20" at bounding box center [149, 159] width 16 height 16
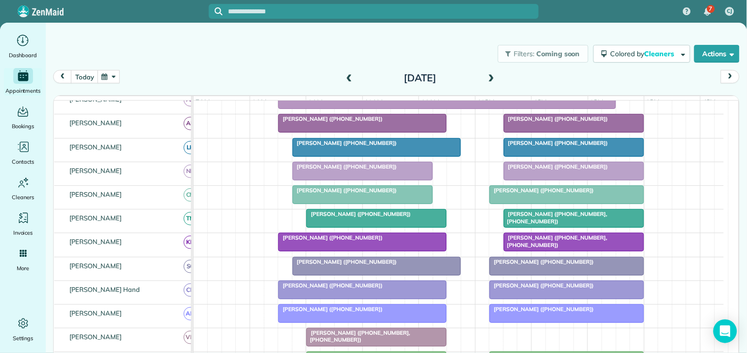
scroll to position [164, 0]
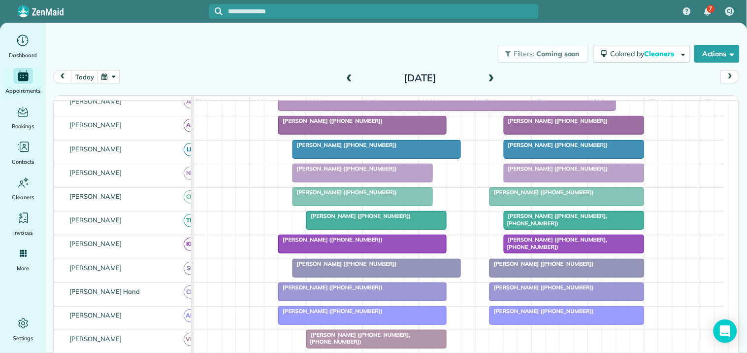
click at [488, 74] on span at bounding box center [491, 78] width 11 height 9
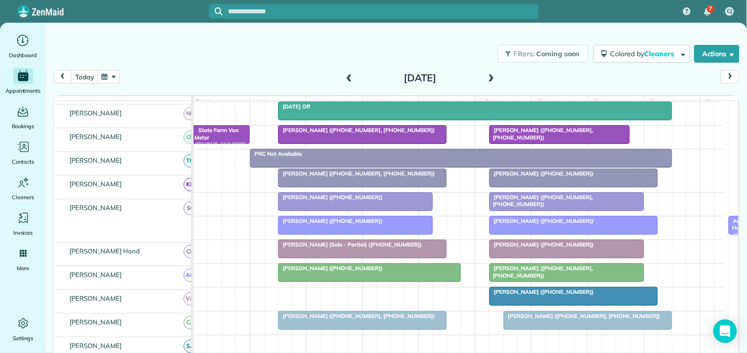
scroll to position [254, 0]
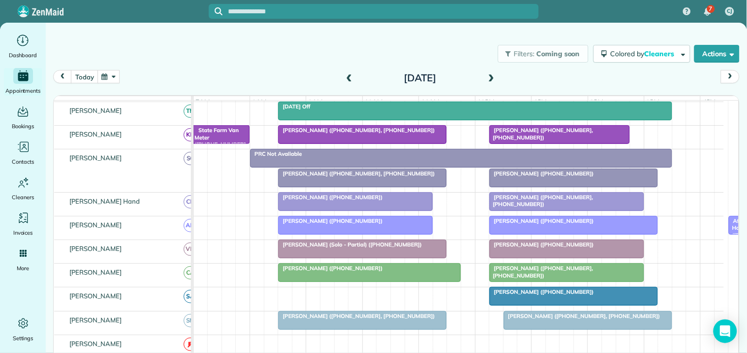
click at [490, 76] on span at bounding box center [491, 78] width 11 height 9
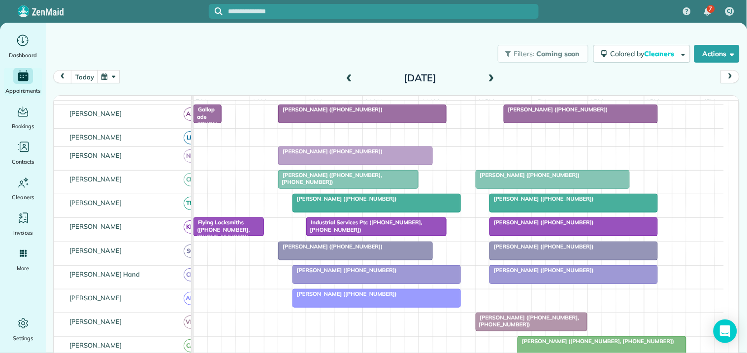
scroll to position [274, 0]
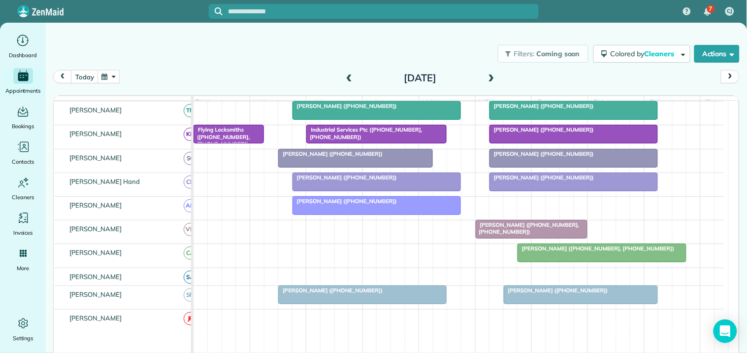
click at [104, 75] on button "button" at bounding box center [109, 76] width 23 height 13
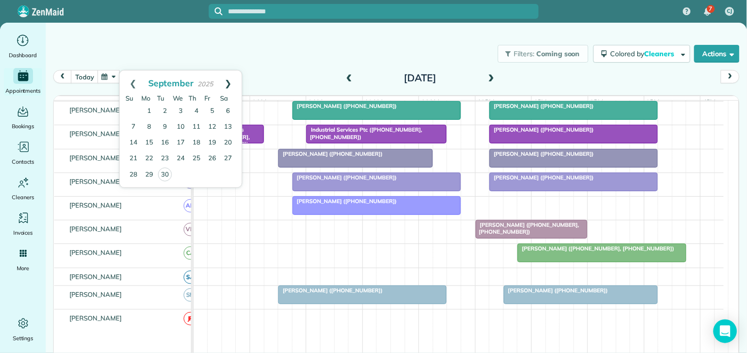
click at [229, 79] on link "Next" at bounding box center [228, 82] width 27 height 25
click at [150, 157] on link "20" at bounding box center [149, 159] width 16 height 16
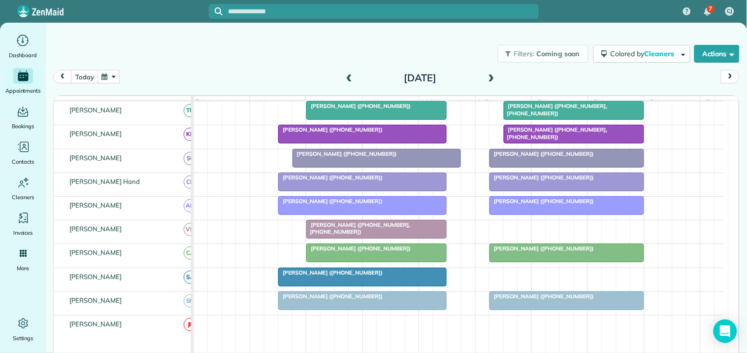
click at [489, 75] on span at bounding box center [491, 78] width 11 height 9
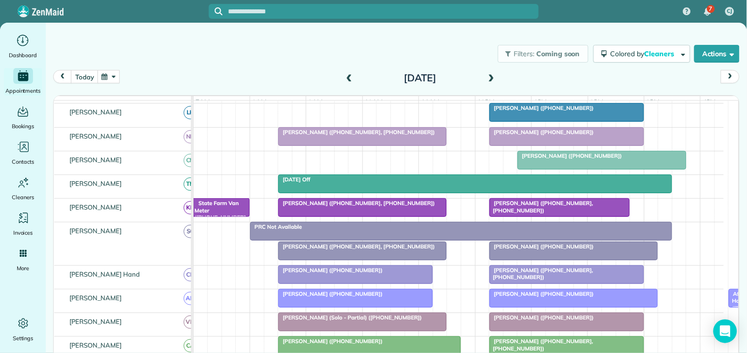
scroll to position [254, 0]
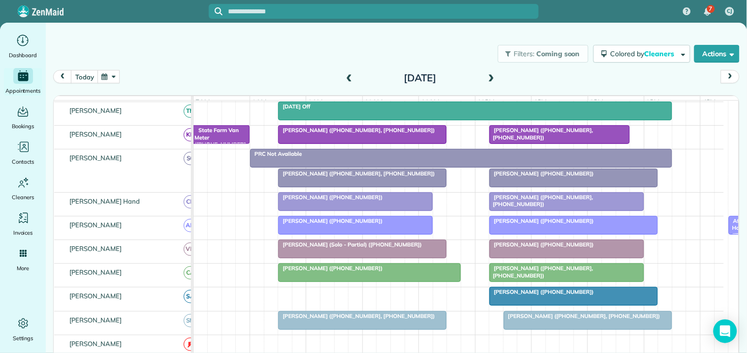
click at [491, 78] on span at bounding box center [491, 78] width 11 height 9
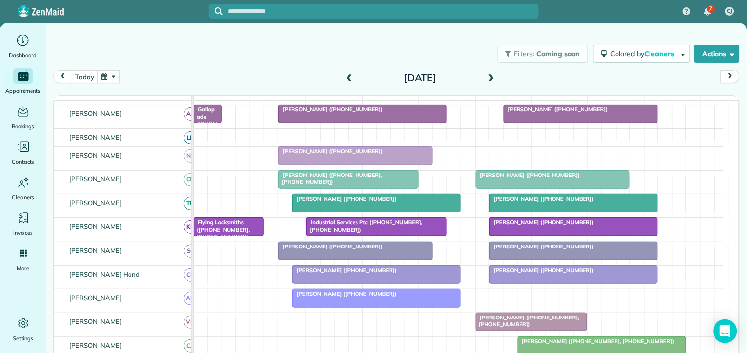
scroll to position [274, 0]
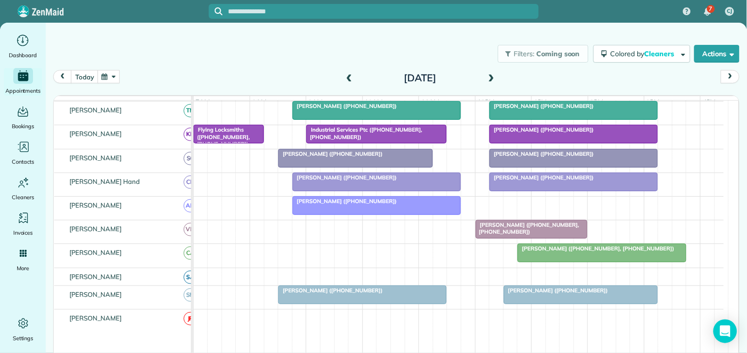
click at [491, 78] on span at bounding box center [491, 78] width 11 height 9
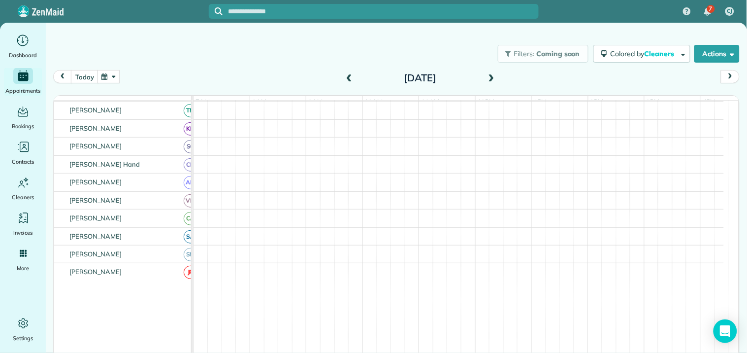
scroll to position [293, 0]
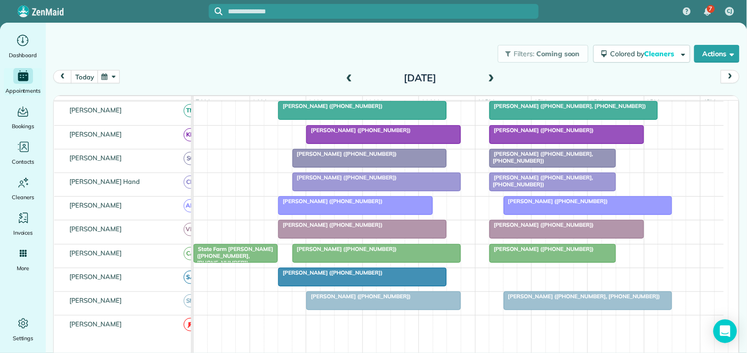
click at [486, 74] on span at bounding box center [491, 78] width 11 height 9
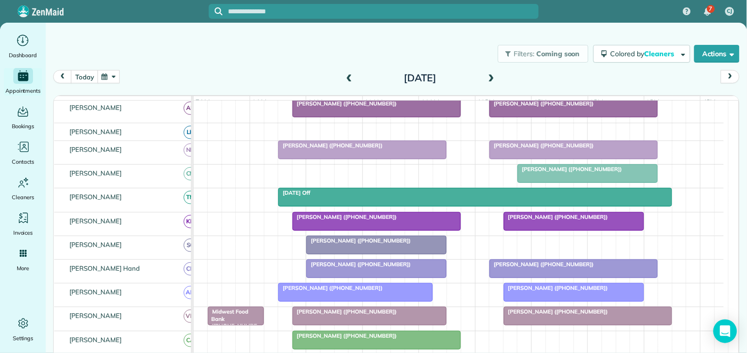
scroll to position [268, 0]
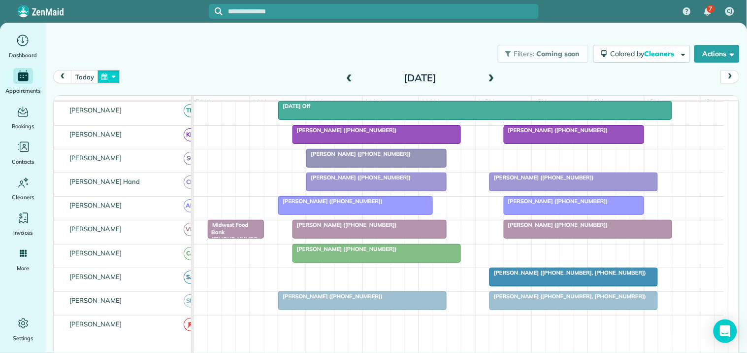
drag, startPoint x: 113, startPoint y: 75, endPoint x: 119, endPoint y: 78, distance: 6.0
click at [114, 76] on button "button" at bounding box center [109, 76] width 23 height 13
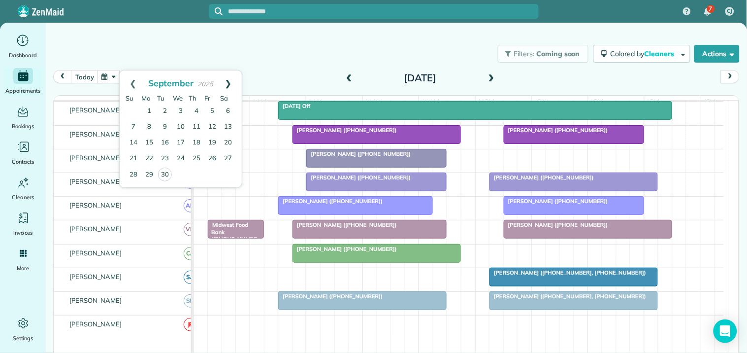
click at [229, 79] on link "Next" at bounding box center [228, 82] width 27 height 25
click at [274, 43] on div "Filters: Coming soon Colored by Cleaners Color by Cleaner Color by Team Color b…" at bounding box center [396, 53] width 701 height 33
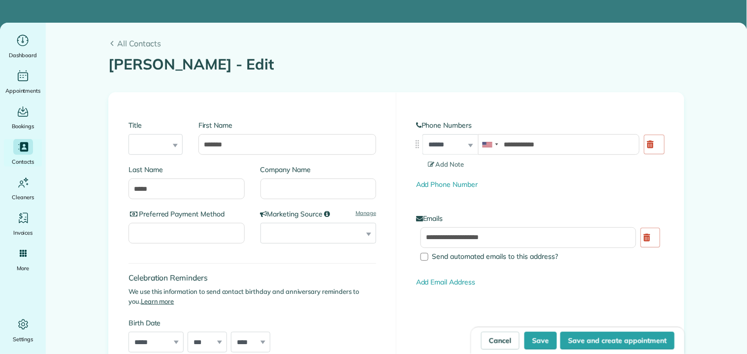
type input "**********"
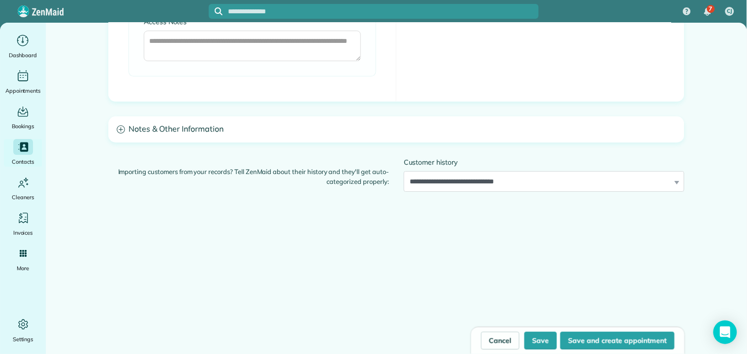
scroll to position [856, 0]
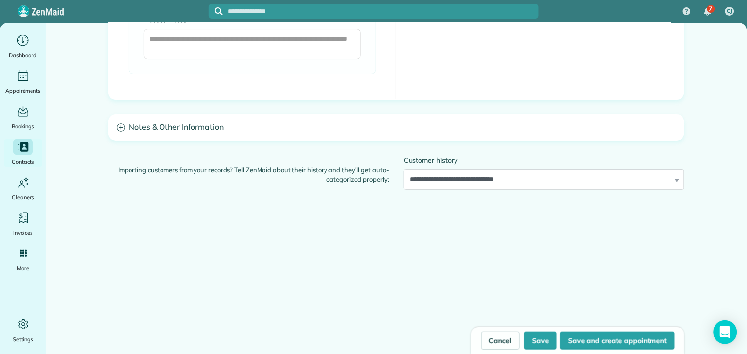
click at [119, 124] on icon at bounding box center [121, 127] width 8 height 8
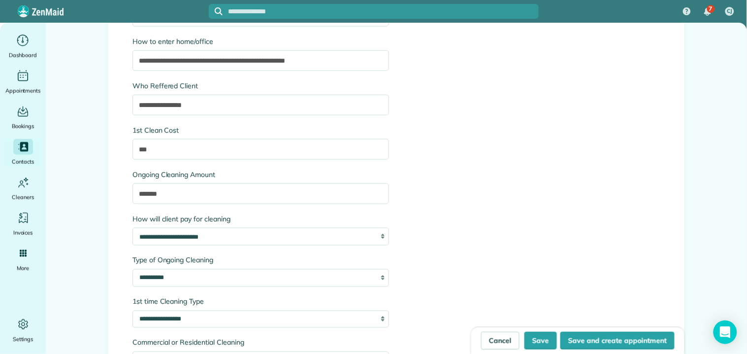
scroll to position [1239, 0]
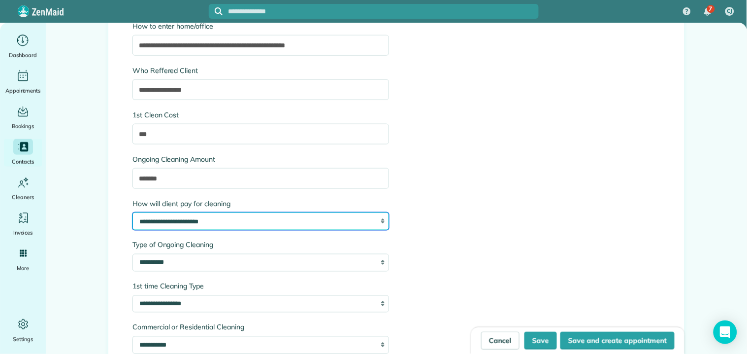
click at [276, 220] on select "**********" at bounding box center [261, 221] width 257 height 18
select select "**********"
click at [133, 212] on select "**********" at bounding box center [261, 221] width 257 height 18
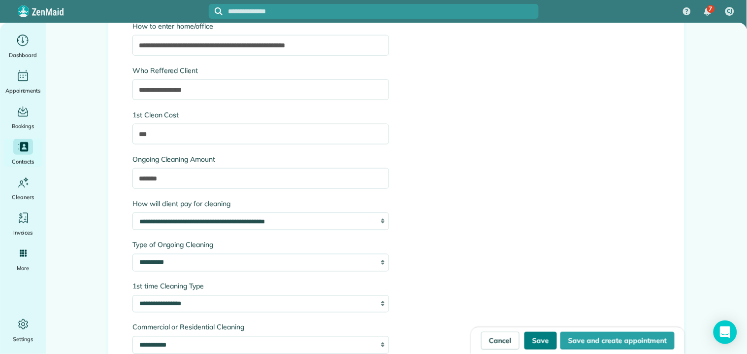
click at [545, 341] on button "Save" at bounding box center [541, 341] width 33 height 18
type input "**********"
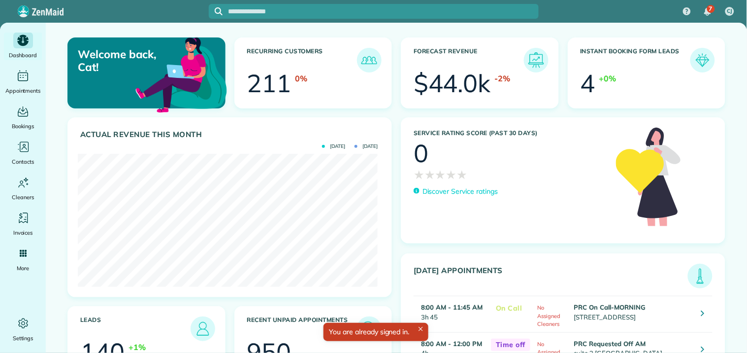
scroll to position [133, 299]
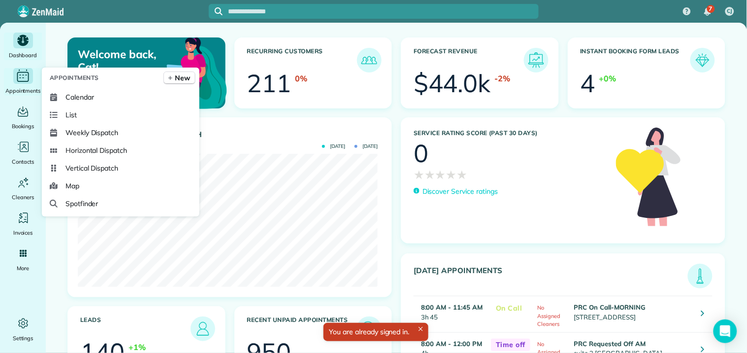
click at [20, 75] on icon "Main" at bounding box center [22, 75] width 15 height 15
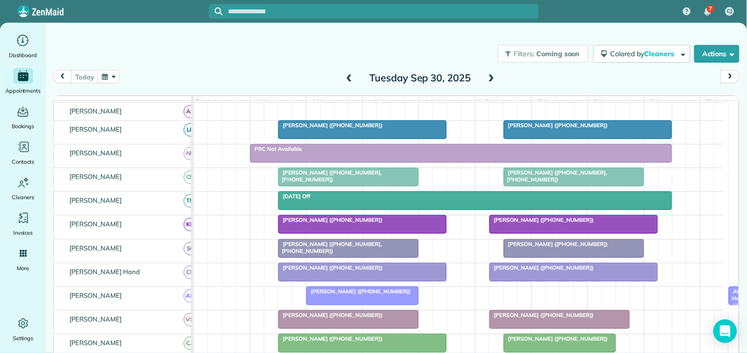
scroll to position [164, 0]
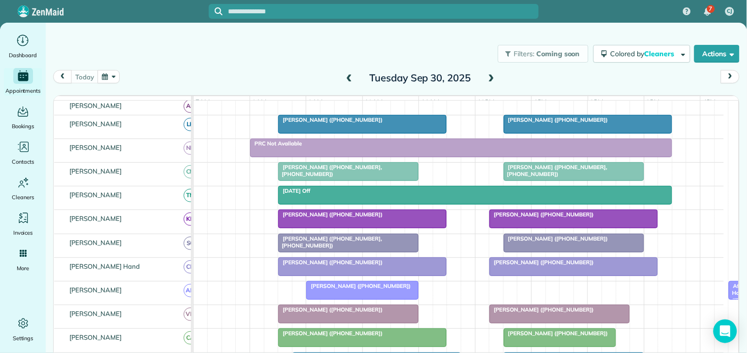
click at [490, 77] on span at bounding box center [491, 78] width 11 height 9
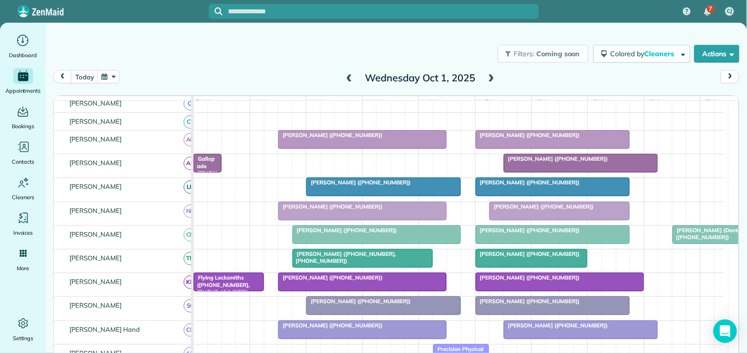
scroll to position [0, 0]
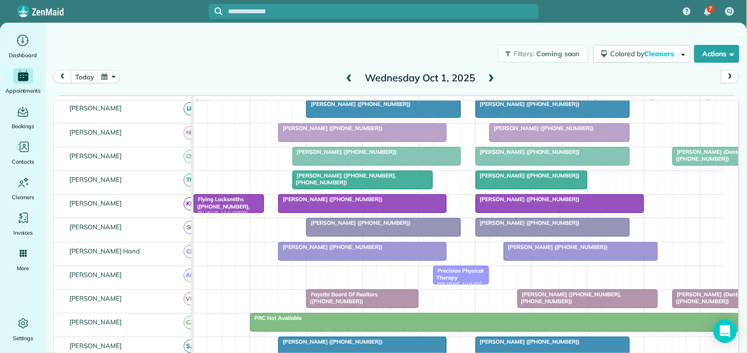
click at [570, 260] on div at bounding box center [581, 251] width 154 height 18
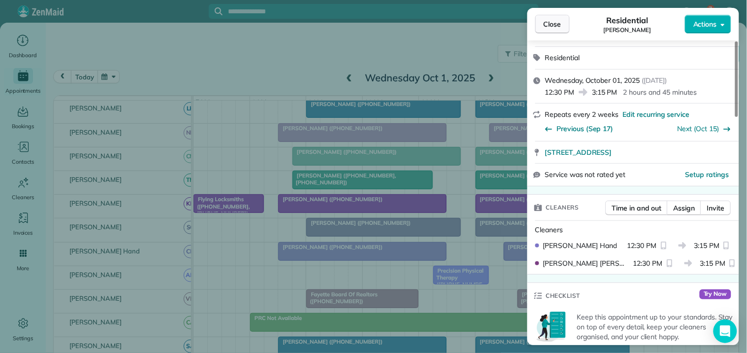
click at [553, 22] on span "Close" at bounding box center [553, 24] width 18 height 10
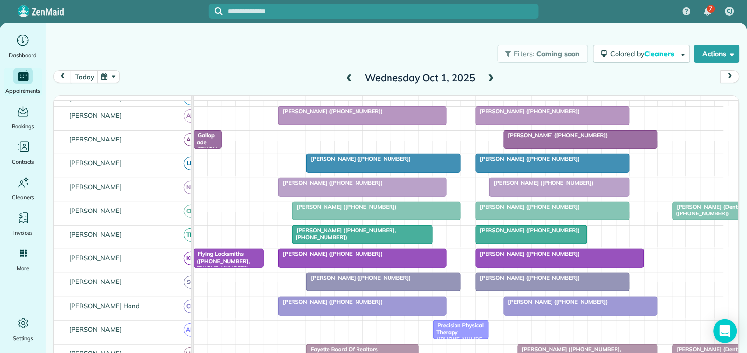
scroll to position [295, 0]
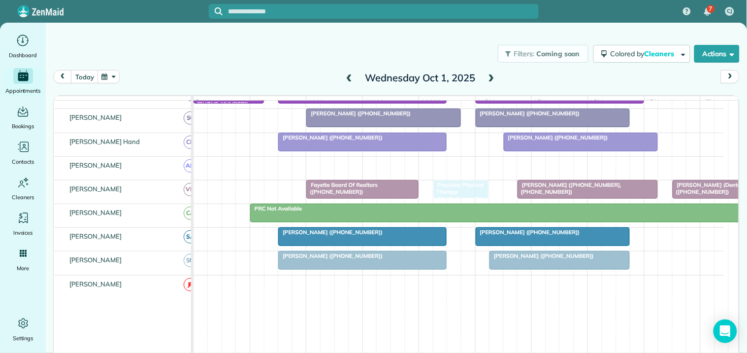
drag, startPoint x: 464, startPoint y: 168, endPoint x: 466, endPoint y: 188, distance: 19.4
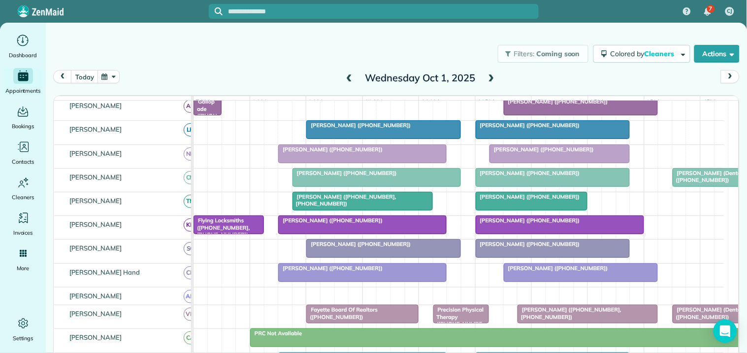
scroll to position [109, 0]
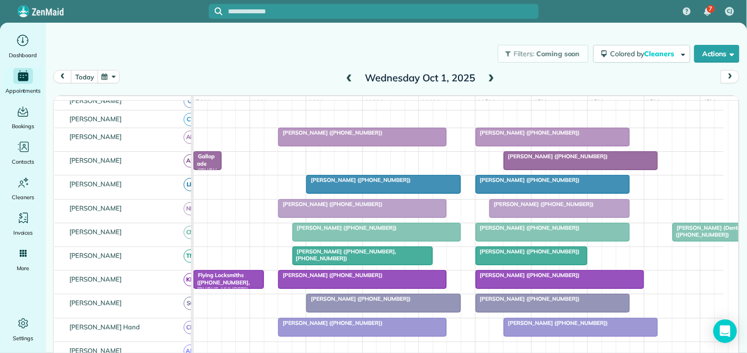
click at [362, 183] on span "Ken Weaver (+17707316097)" at bounding box center [358, 179] width 105 height 7
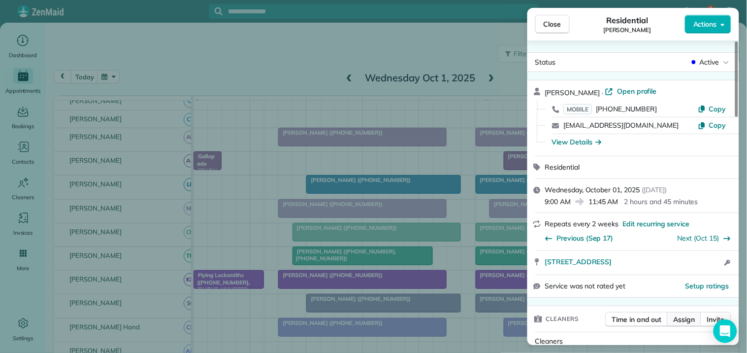
click at [680, 318] on span "Assign" at bounding box center [685, 319] width 22 height 10
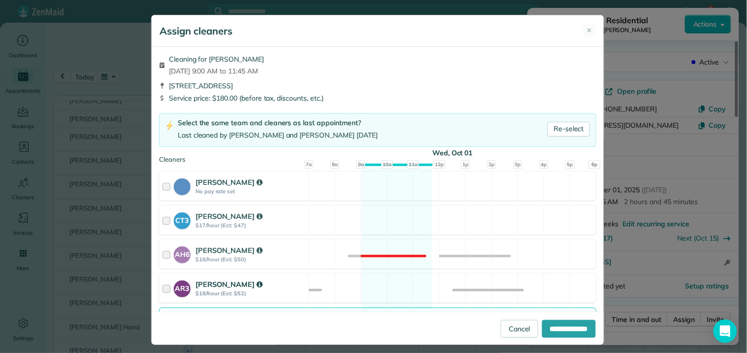
click at [383, 281] on div "AR3 Amy Reid $19/hour (Est: $52) Available" at bounding box center [377, 287] width 437 height 29
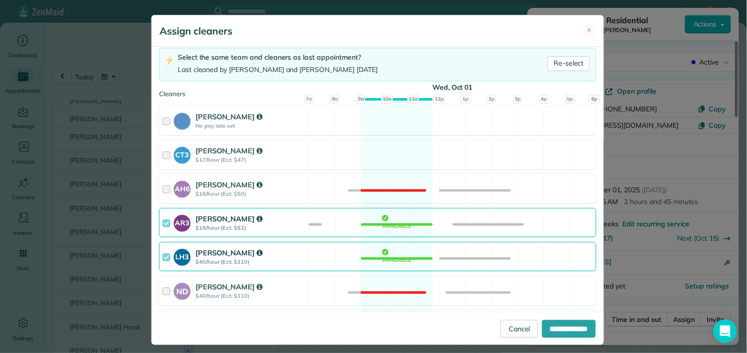
scroll to position [219, 0]
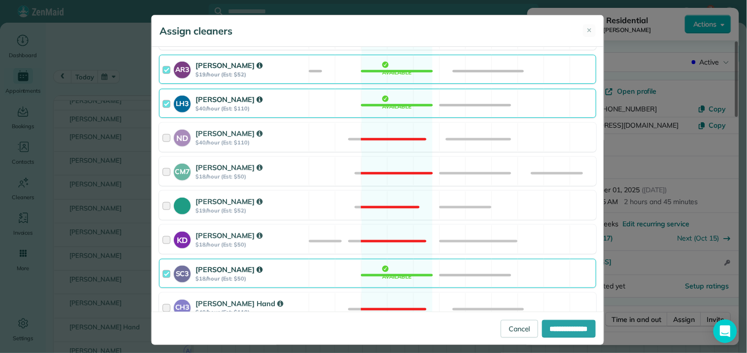
click at [387, 109] on div "LH3 Laurie Hoble $40/hour (Est: $110) Available" at bounding box center [377, 103] width 437 height 29
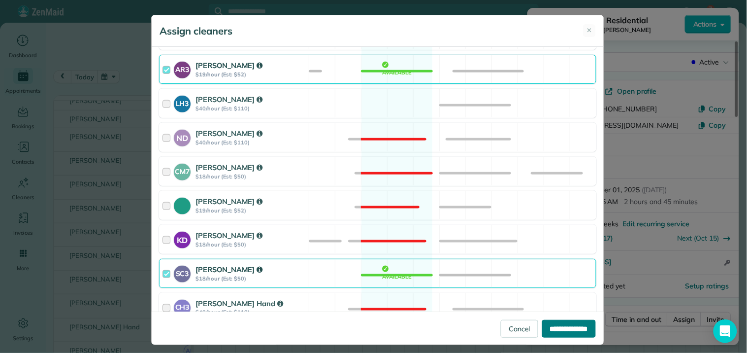
click at [555, 328] on input "**********" at bounding box center [569, 329] width 54 height 18
type input "**********"
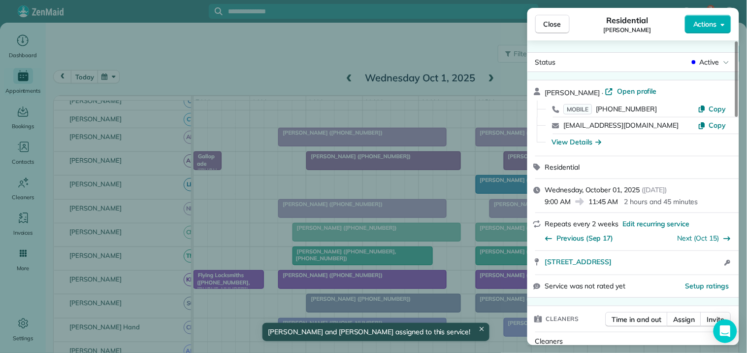
click at [558, 27] on span "Close" at bounding box center [553, 24] width 18 height 10
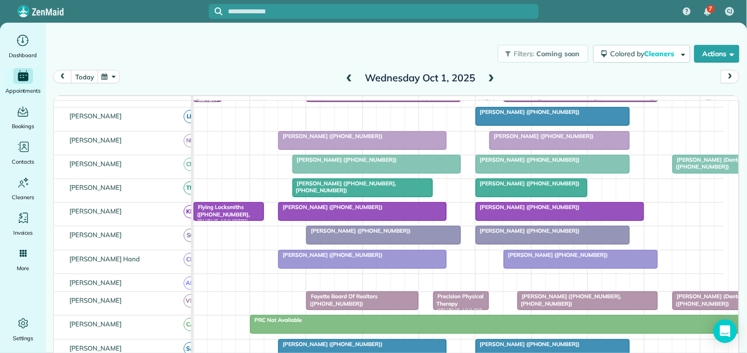
scroll to position [164, 0]
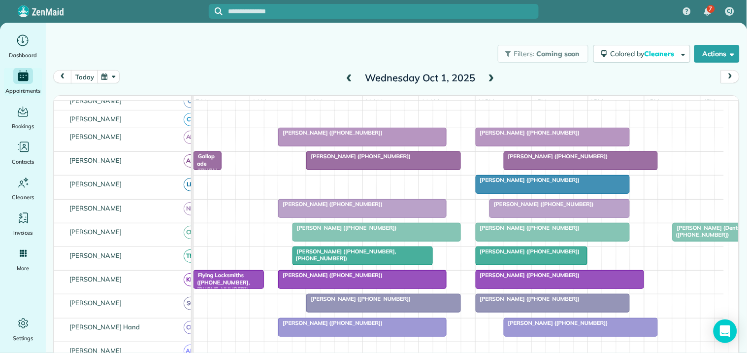
click at [566, 160] on span "Barbee Vosecky (+14043953774)" at bounding box center [555, 156] width 105 height 7
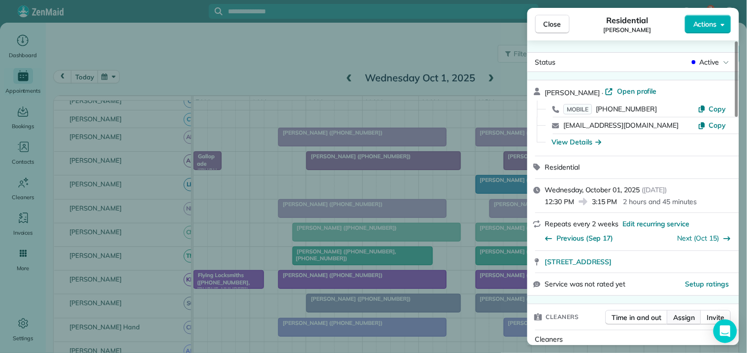
click at [683, 316] on span "Assign" at bounding box center [685, 317] width 22 height 10
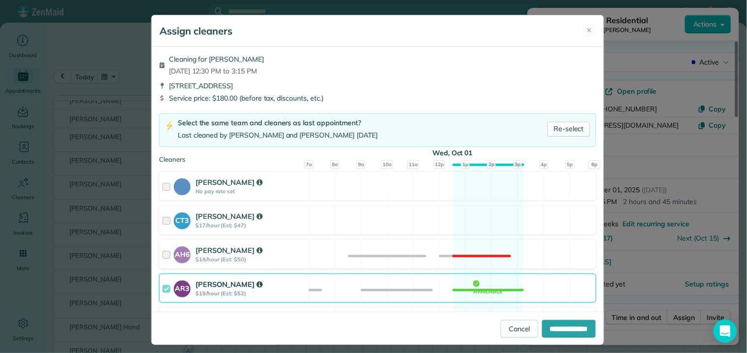
click at [484, 288] on div "AR3 Amy Reid $19/hour (Est: $52) Available" at bounding box center [377, 287] width 437 height 29
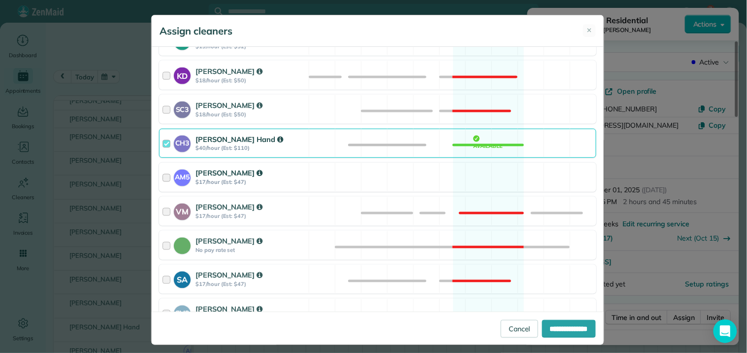
click at [471, 179] on div "AM5 Amanda Minix $17/hour (Est: $47) Available" at bounding box center [377, 177] width 437 height 29
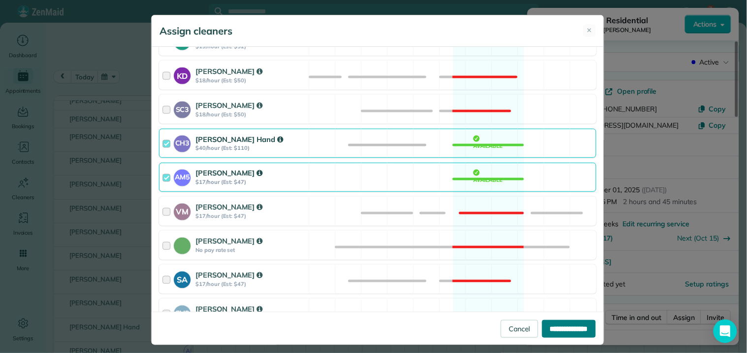
click at [564, 326] on input "**********" at bounding box center [569, 329] width 54 height 18
type input "**********"
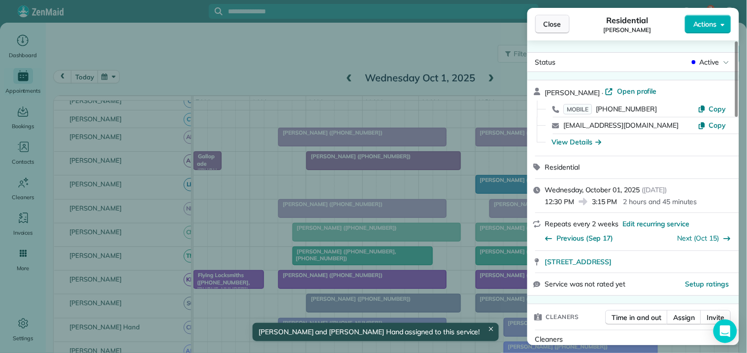
click at [550, 24] on span "Close" at bounding box center [553, 24] width 18 height 10
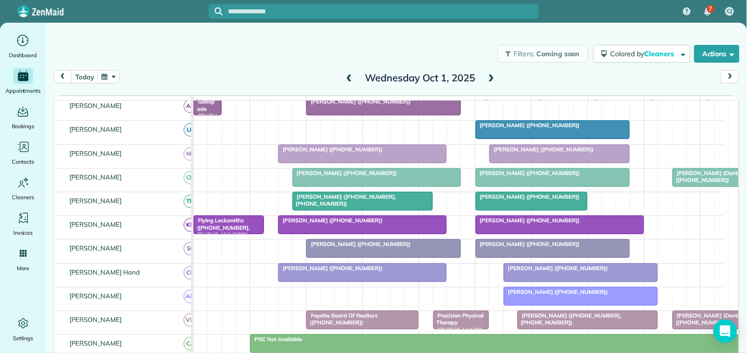
scroll to position [109, 0]
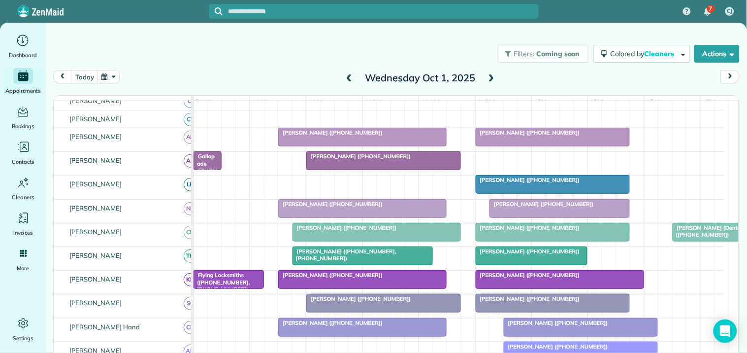
click at [229, 66] on div "Filters: Coming soon Colored by Cleaners Color by Cleaner Color by Team Color b…" at bounding box center [396, 53] width 701 height 33
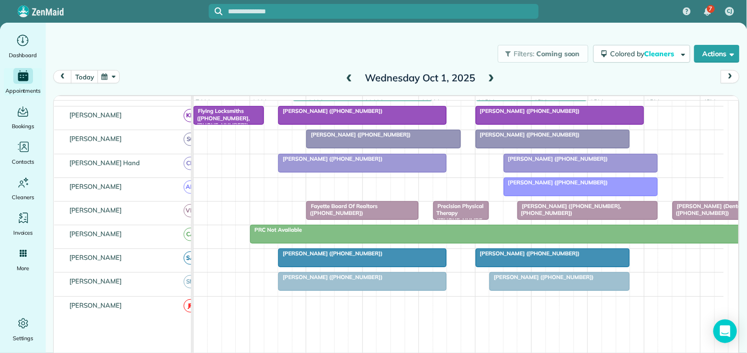
click at [353, 162] on span "Kelly Darby (+17703123284)" at bounding box center [330, 158] width 105 height 7
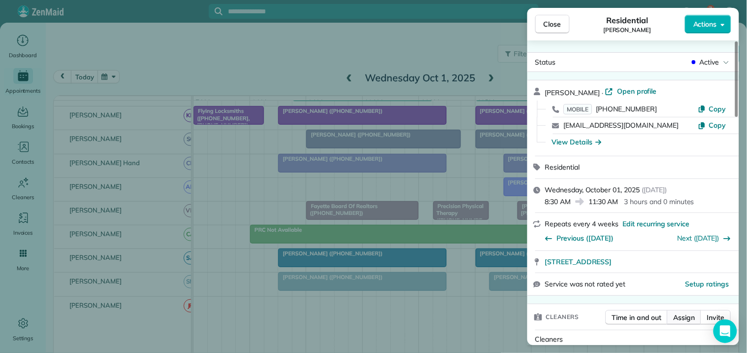
click at [684, 316] on span "Assign" at bounding box center [685, 317] width 22 height 10
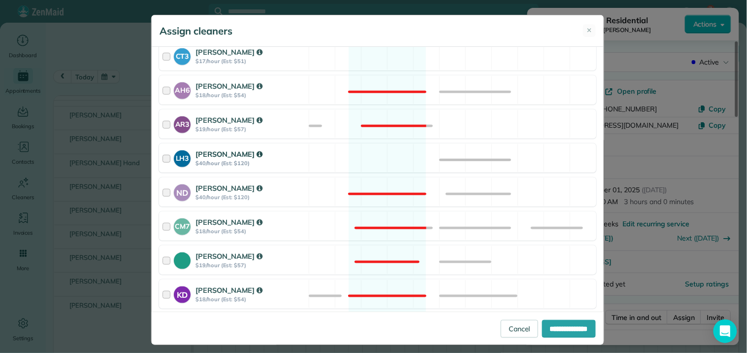
click at [391, 158] on div "LH3 Laurie Hoble $40/hour (Est: $120) Available" at bounding box center [377, 157] width 437 height 29
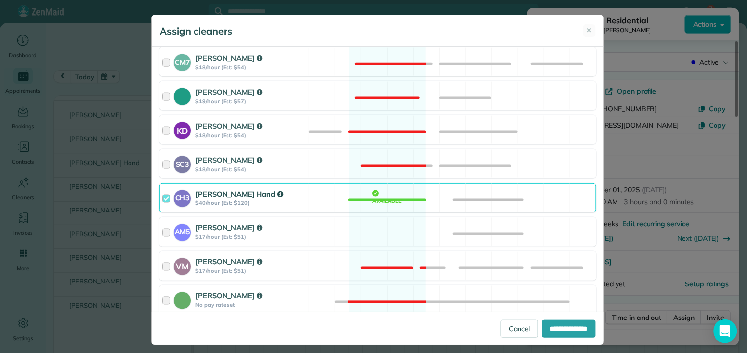
click at [381, 198] on div "CH3 Cortney Hand $40/hour (Est: $120) Available" at bounding box center [377, 197] width 437 height 29
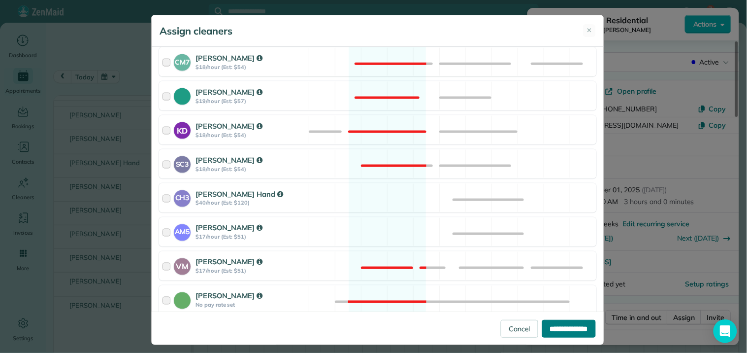
click at [567, 333] on input "**********" at bounding box center [569, 329] width 54 height 18
type input "**********"
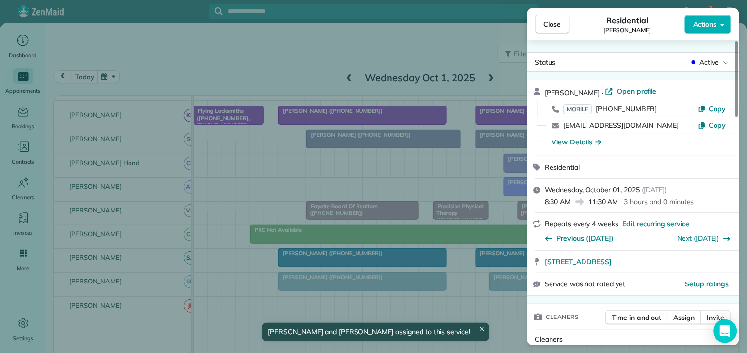
click at [530, 18] on div "Close Residential Kelly Darby Actions" at bounding box center [634, 24] width 212 height 33
click at [557, 27] on span "Close" at bounding box center [553, 24] width 18 height 10
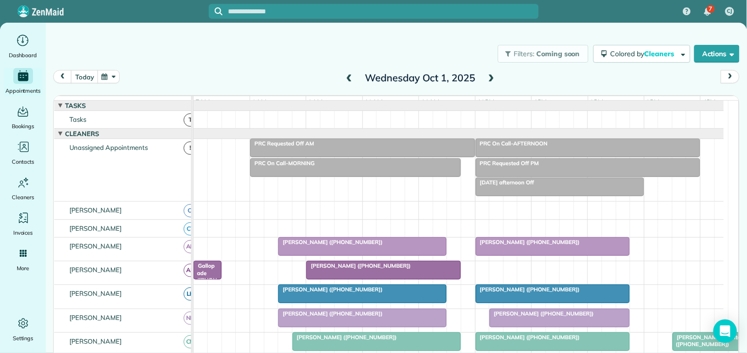
click at [532, 147] on span "PRC On Call-AFTERNOON" at bounding box center [511, 143] width 73 height 7
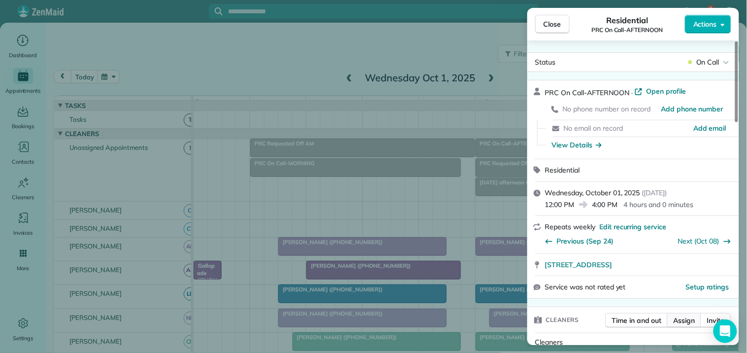
click at [686, 323] on span "Assign" at bounding box center [685, 320] width 22 height 10
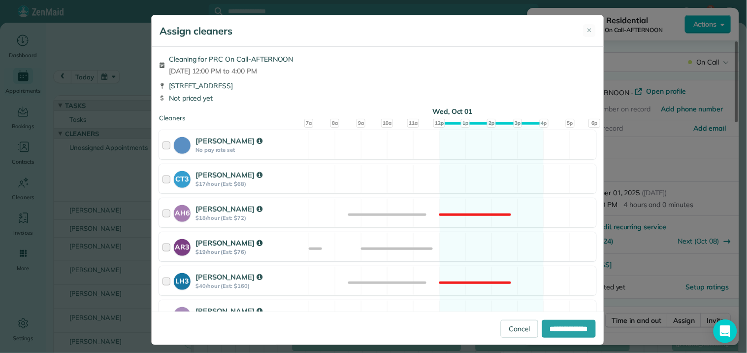
click at [465, 248] on div "AR3 Amy Reid $19/hour (Est: $76) Available" at bounding box center [377, 246] width 437 height 29
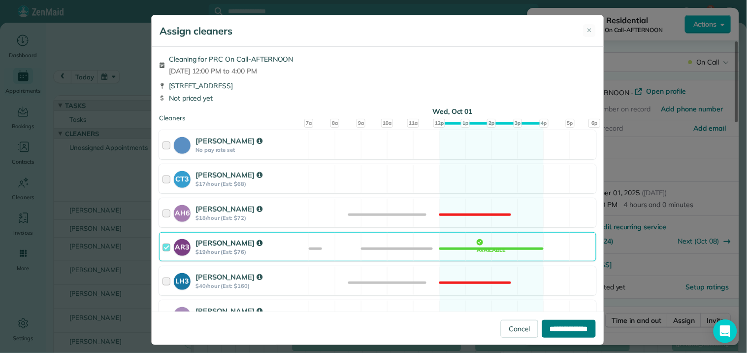
click at [565, 332] on input "**********" at bounding box center [569, 329] width 54 height 18
type input "**********"
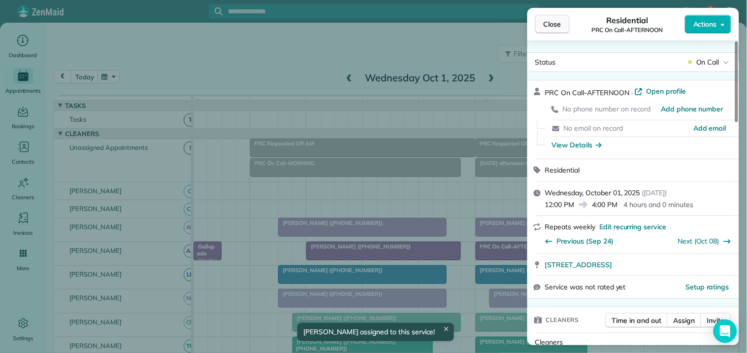
click at [556, 26] on span "Close" at bounding box center [553, 24] width 18 height 10
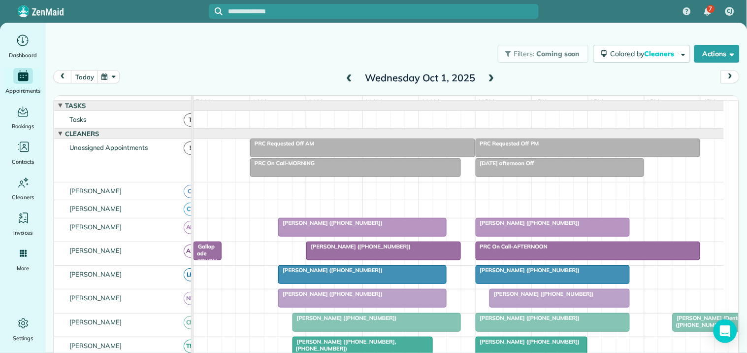
click at [348, 176] on div at bounding box center [356, 168] width 210 height 18
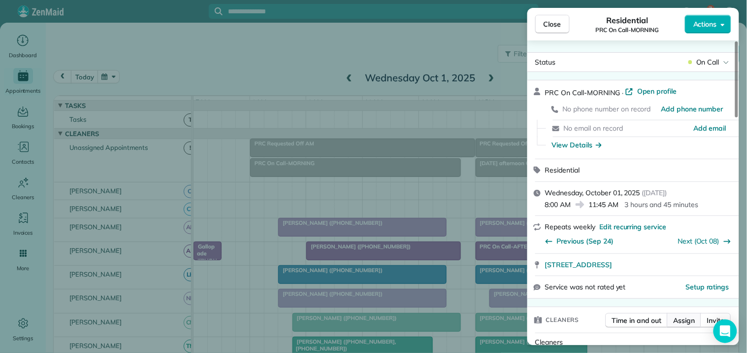
click at [690, 318] on span "Assign" at bounding box center [685, 320] width 22 height 10
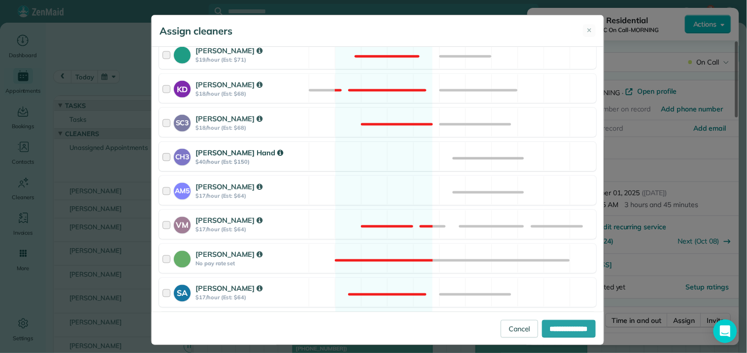
click at [382, 153] on div "CH3 Cortney Hand $40/hour (Est: $150) Available" at bounding box center [377, 156] width 437 height 29
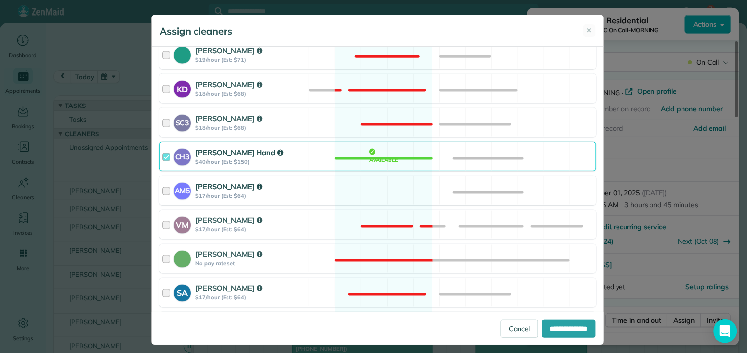
click at [372, 186] on div "AM5 Amanda Minix $17/hour (Est: $64) Available" at bounding box center [377, 190] width 437 height 29
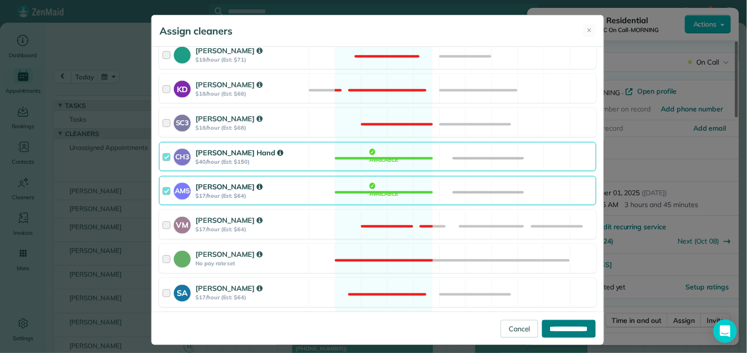
click at [558, 324] on input "**********" at bounding box center [569, 329] width 54 height 18
type input "**********"
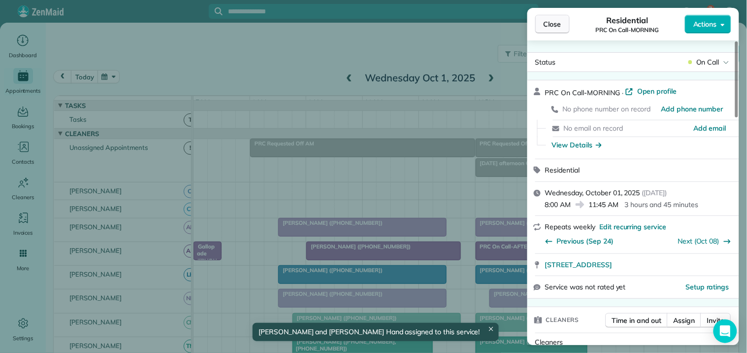
click at [554, 22] on span "Close" at bounding box center [553, 24] width 18 height 10
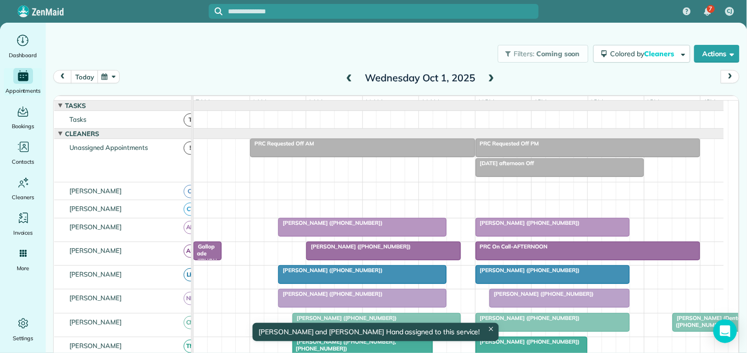
click at [259, 76] on div "today Wednesday Oct 1, 2025" at bounding box center [396, 79] width 687 height 19
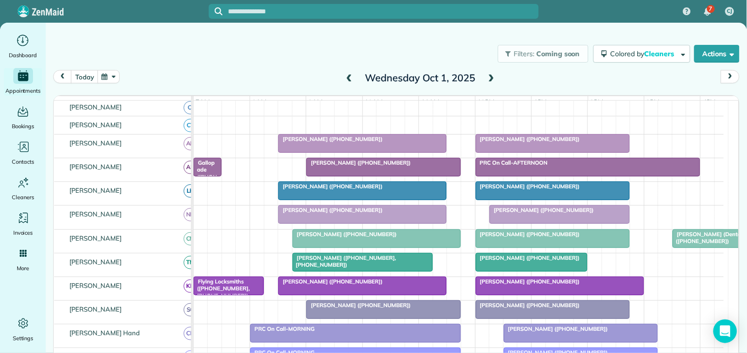
scroll to position [109, 0]
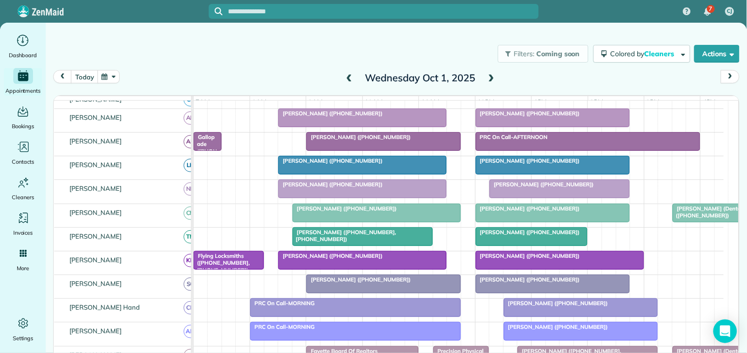
click at [488, 74] on span at bounding box center [491, 78] width 11 height 9
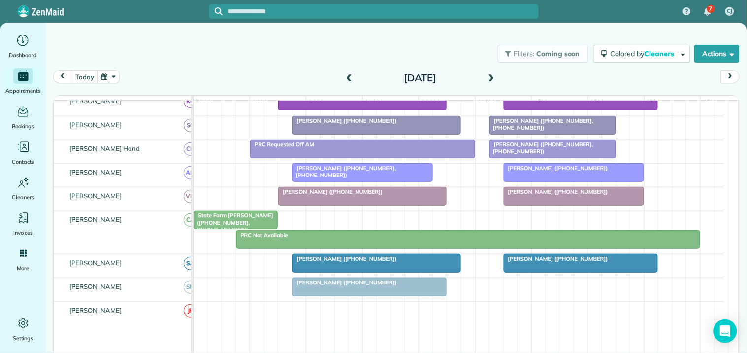
scroll to position [312, 0]
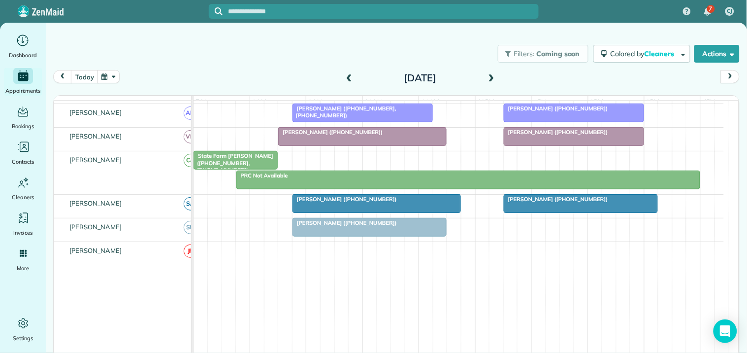
click at [561, 212] on div at bounding box center [581, 204] width 154 height 18
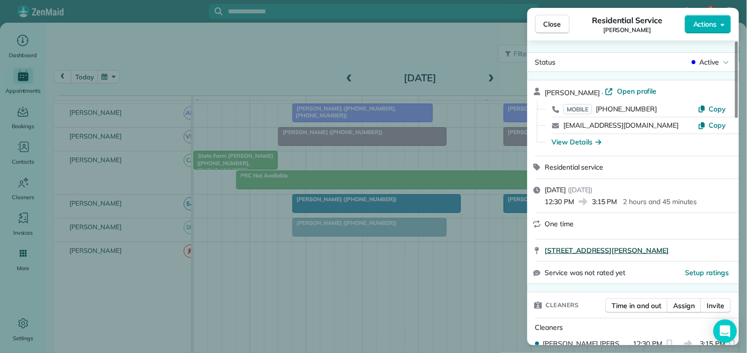
click at [639, 249] on span "139 Old Bailey Farms Drive Senoia GA 30276" at bounding box center [607, 250] width 124 height 10
click at [556, 32] on button "Close" at bounding box center [552, 24] width 34 height 19
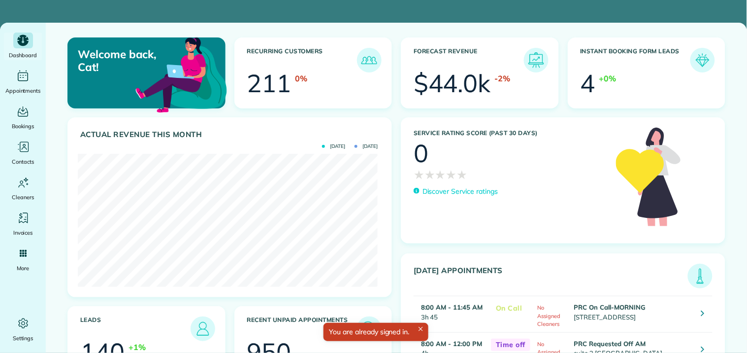
scroll to position [133, 299]
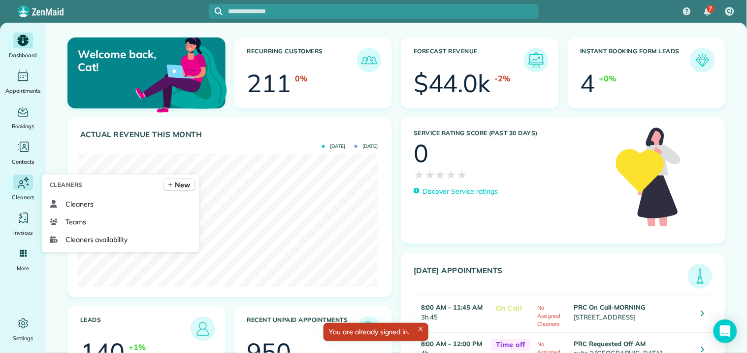
click at [23, 191] on div "Cleaners" at bounding box center [22, 188] width 39 height 28
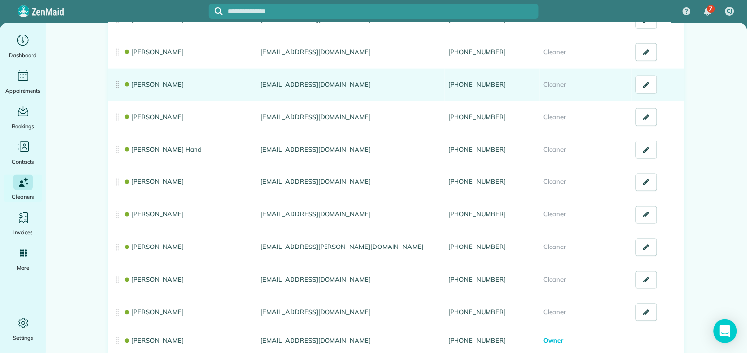
scroll to position [384, 0]
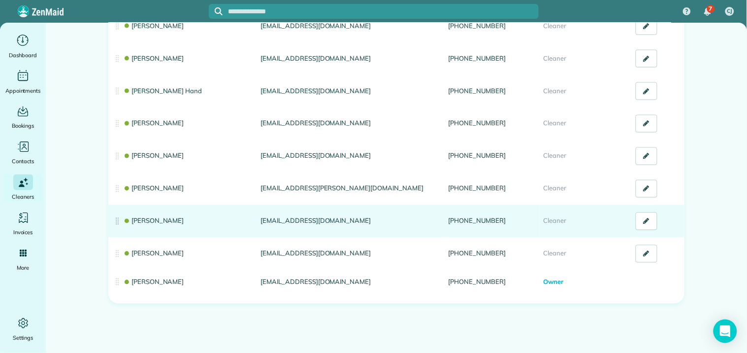
click at [154, 219] on link "[PERSON_NAME]" at bounding box center [153, 221] width 61 height 8
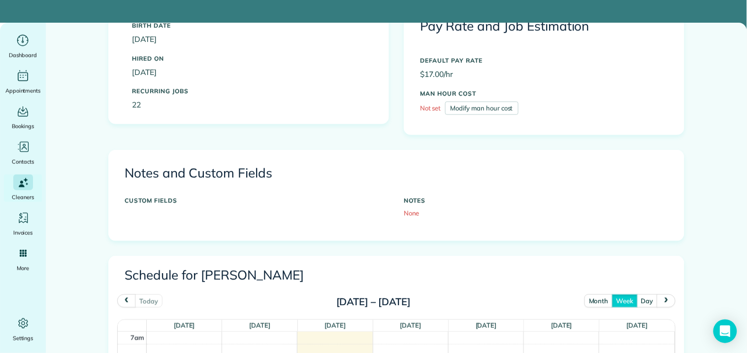
scroll to position [273, 0]
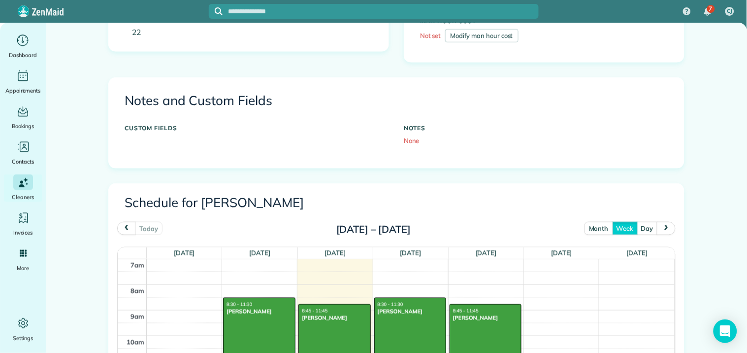
click at [597, 232] on button "month" at bounding box center [599, 228] width 28 height 13
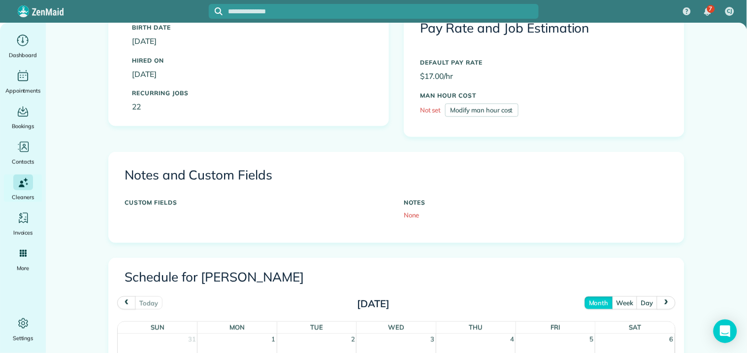
scroll to position [0, 0]
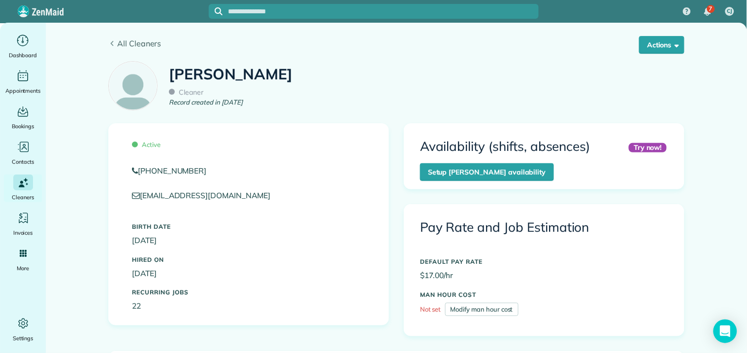
click at [133, 42] on span "All Cleaners" at bounding box center [400, 43] width 567 height 12
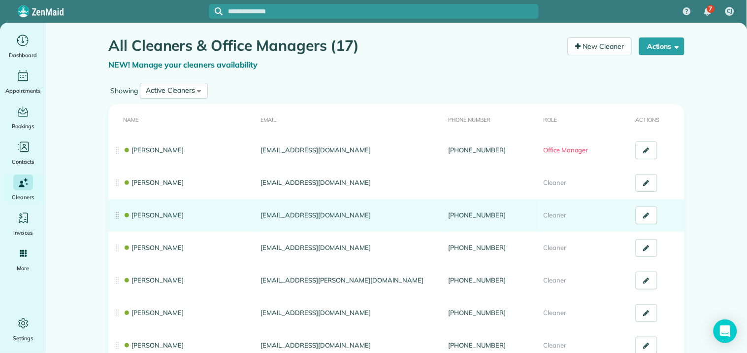
scroll to position [55, 0]
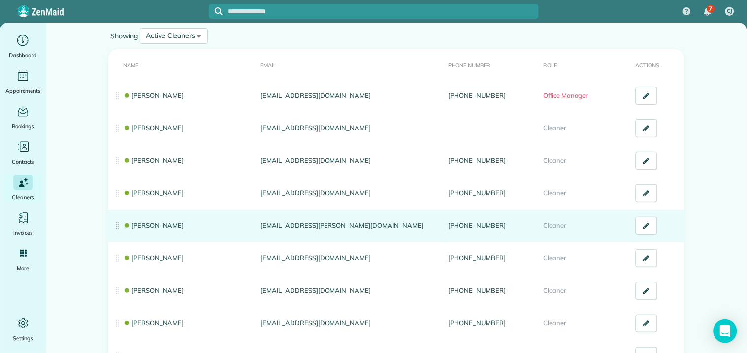
click at [142, 227] on link "[PERSON_NAME]" at bounding box center [153, 225] width 61 height 8
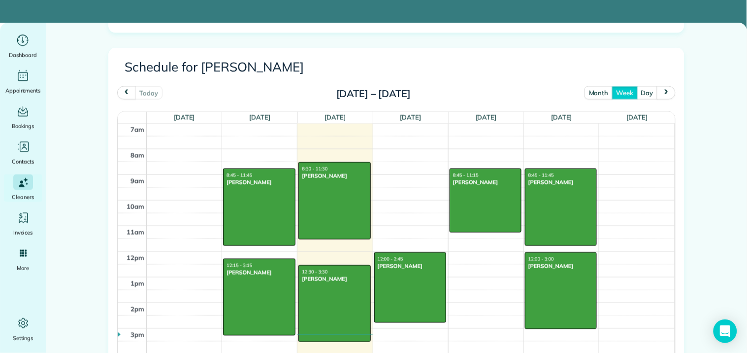
scroll to position [437, 0]
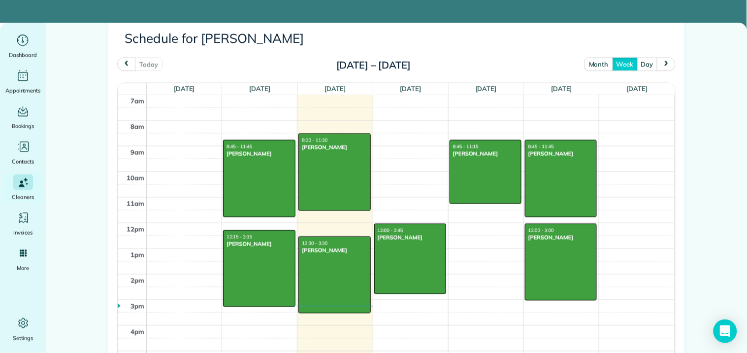
click at [590, 63] on button "month" at bounding box center [599, 64] width 28 height 13
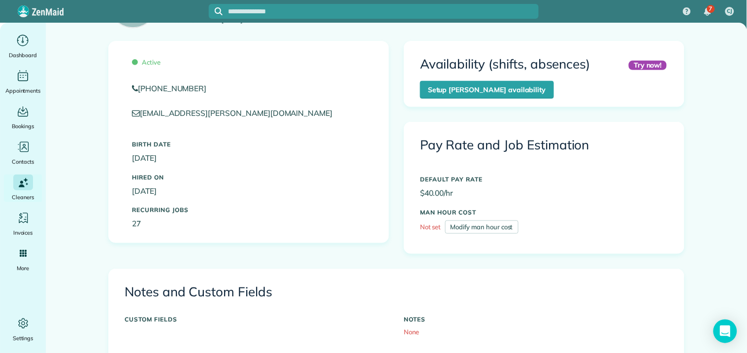
scroll to position [0, 0]
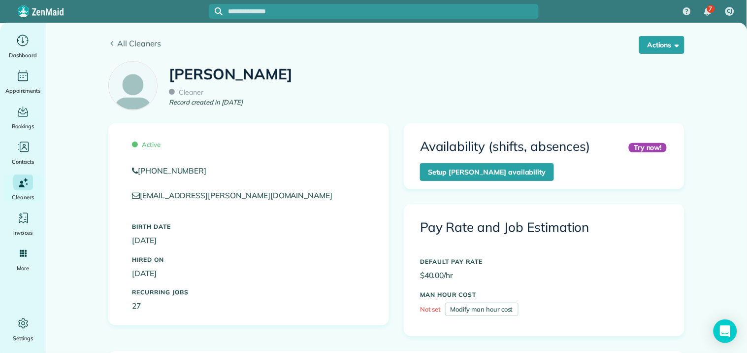
click at [121, 44] on span "All Cleaners" at bounding box center [400, 43] width 567 height 12
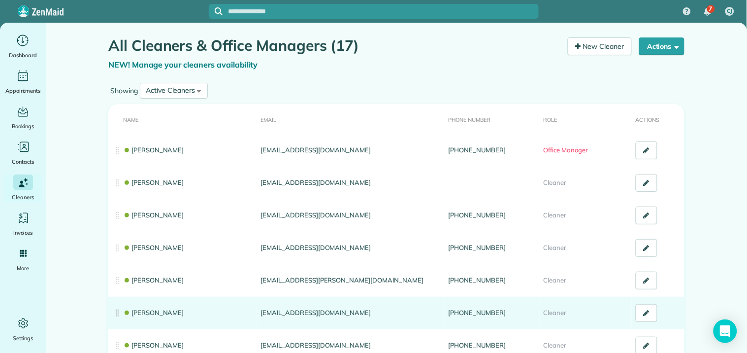
click at [153, 309] on link "Nathalie Duverna" at bounding box center [153, 312] width 61 height 8
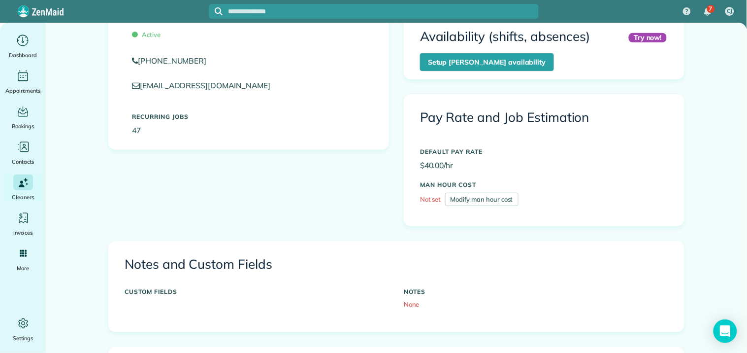
scroll to position [273, 0]
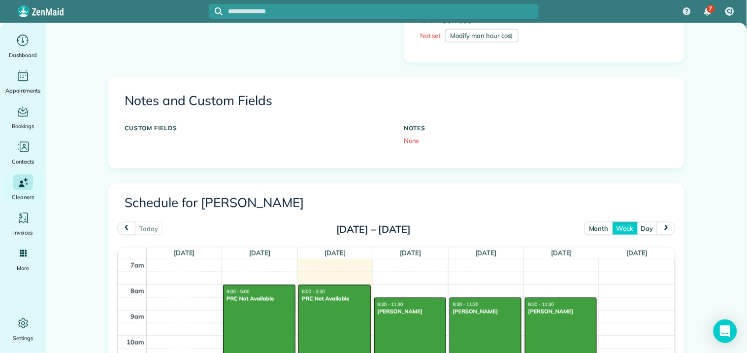
click at [590, 229] on button "month" at bounding box center [599, 228] width 28 height 13
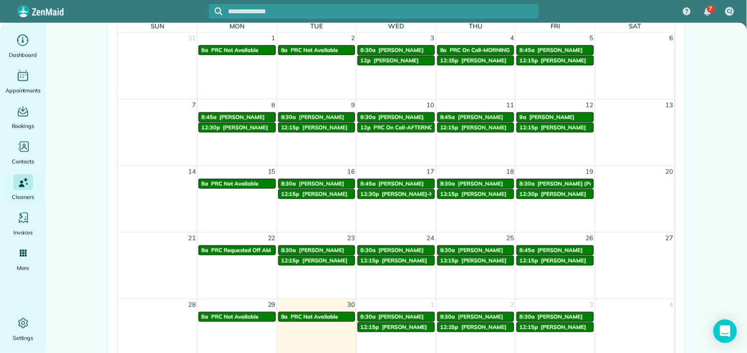
scroll to position [476, 0]
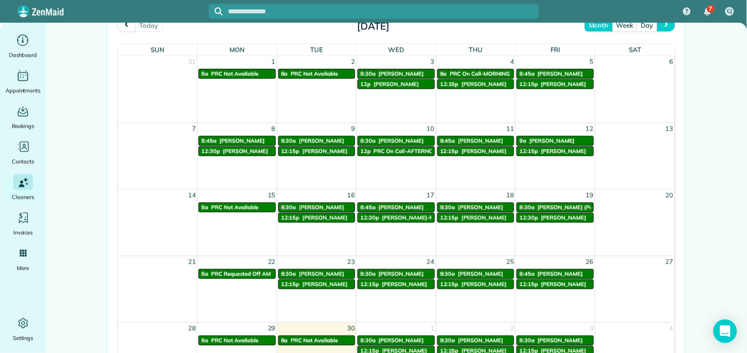
click at [663, 26] on span "next" at bounding box center [667, 25] width 8 height 6
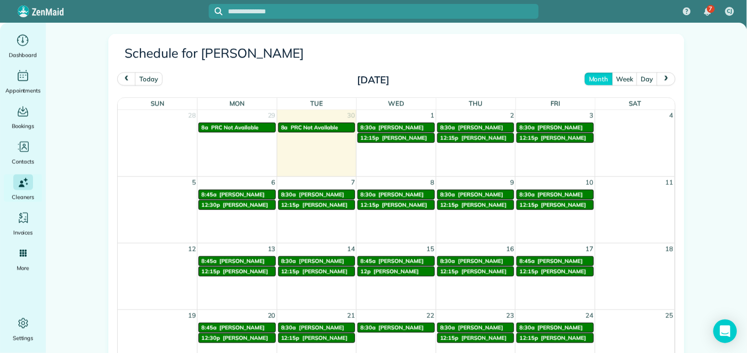
scroll to position [422, 0]
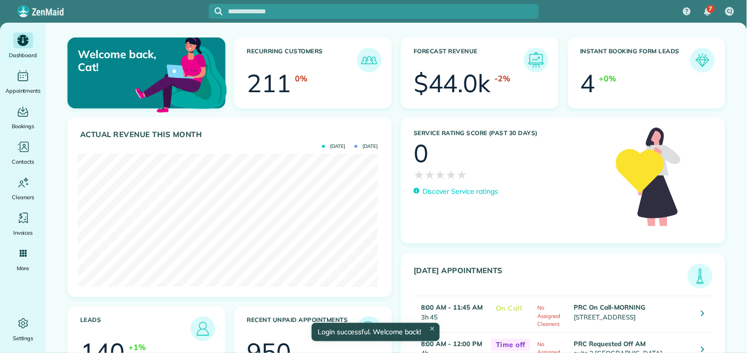
scroll to position [133, 299]
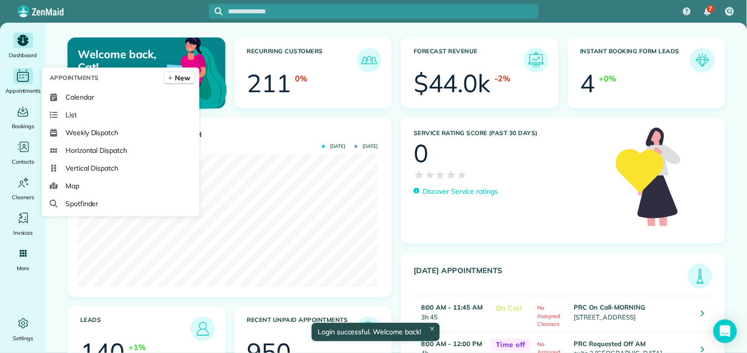
click at [22, 77] on icon "Main" at bounding box center [22, 75] width 15 height 15
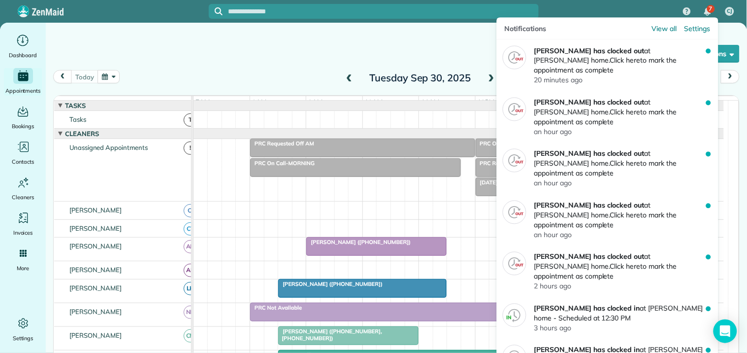
click at [708, 8] on div "7" at bounding box center [711, 9] width 8 height 8
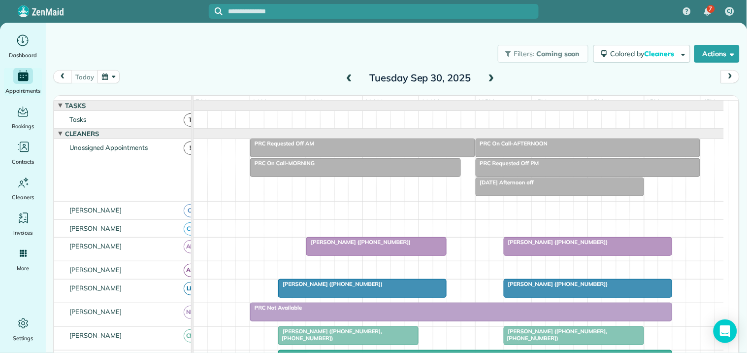
click at [373, 40] on div "Filters: Coming soon Colored by Cleaners Color by Cleaner Color by Team Color b…" at bounding box center [396, 53] width 701 height 33
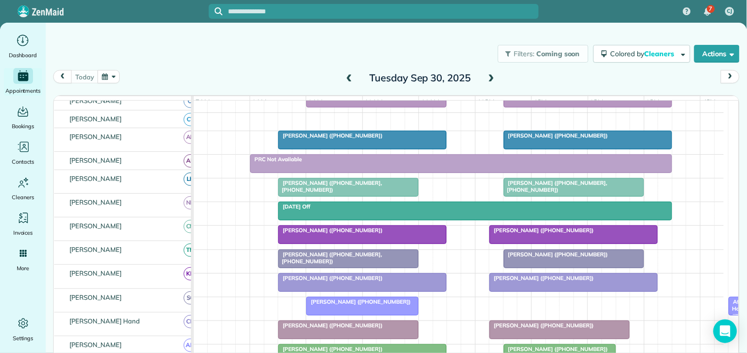
scroll to position [164, 0]
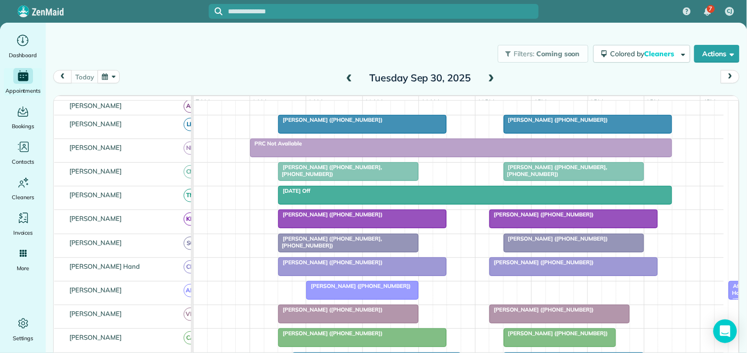
click at [560, 218] on div "Holly Garner (+17708610468)" at bounding box center [574, 214] width 163 height 7
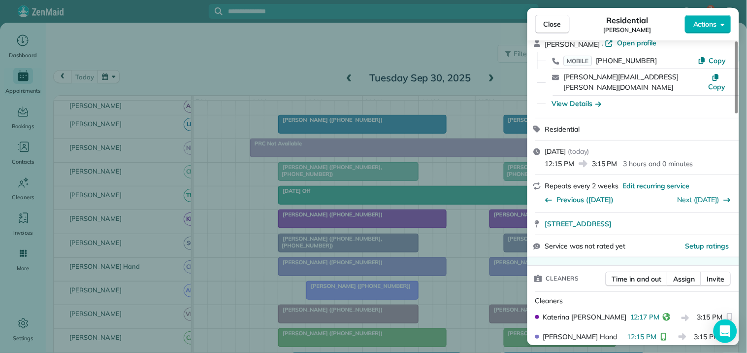
scroll to position [109, 0]
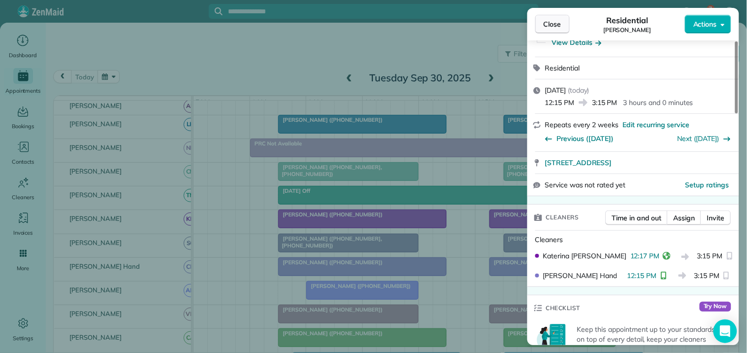
click at [552, 20] on span "Close" at bounding box center [553, 24] width 18 height 10
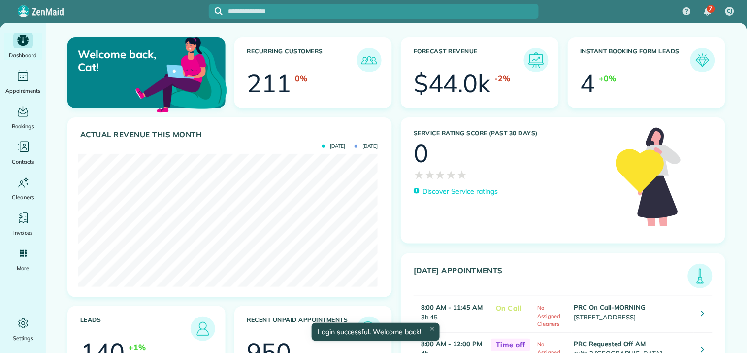
scroll to position [133, 299]
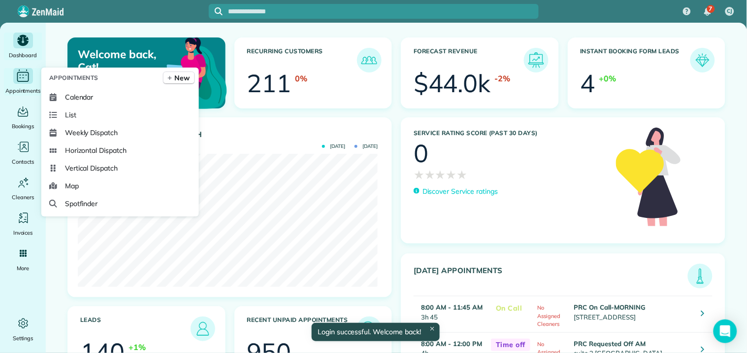
click at [23, 79] on icon "Main" at bounding box center [22, 75] width 15 height 15
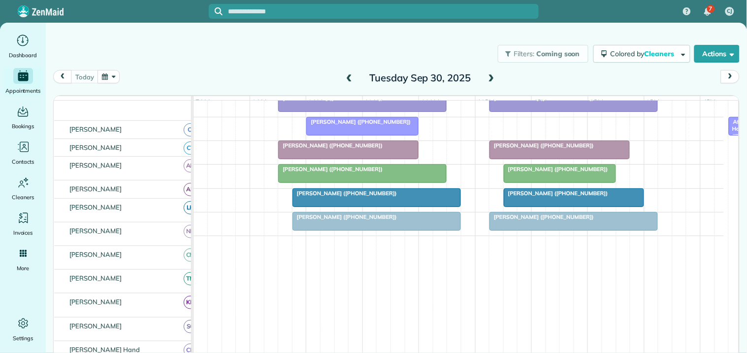
scroll to position [328, 0]
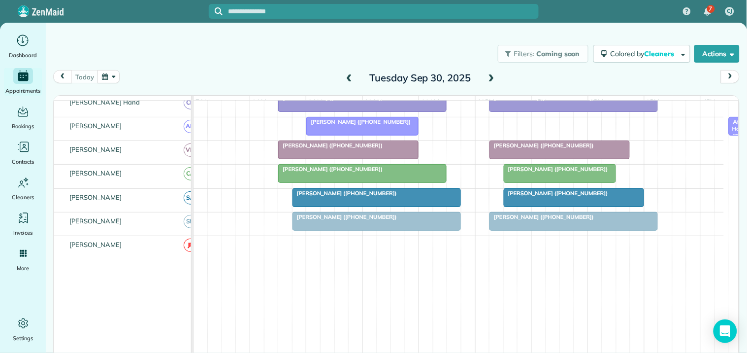
click at [537, 230] on div at bounding box center [573, 221] width 167 height 18
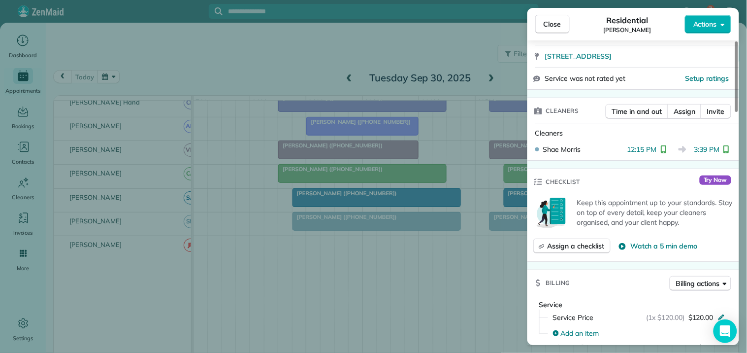
scroll to position [219, 0]
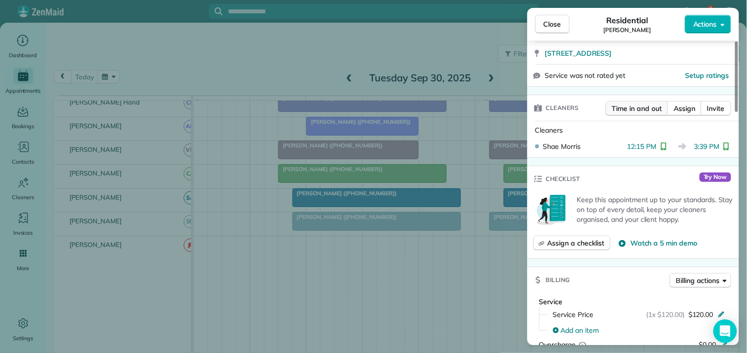
click at [629, 103] on span "Time in and out" at bounding box center [637, 108] width 50 height 10
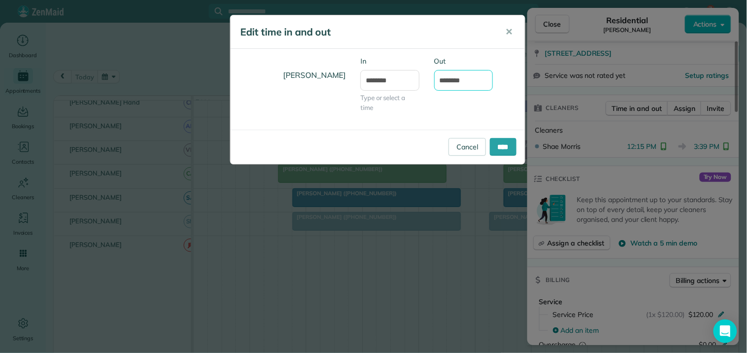
click at [453, 82] on input "*******" at bounding box center [463, 80] width 59 height 21
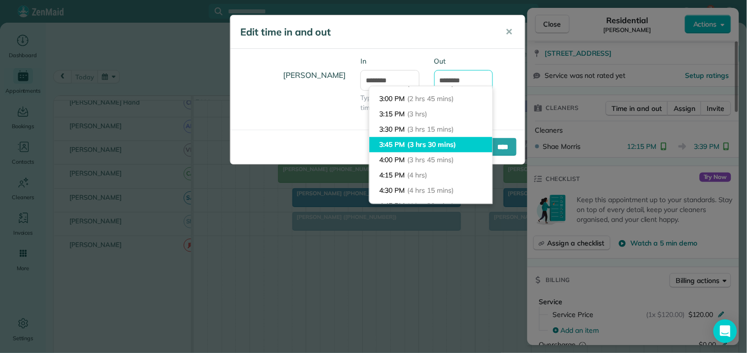
scroll to position [144, 0]
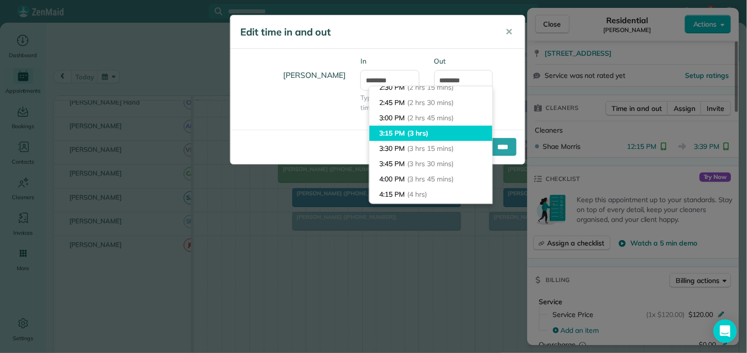
type input "*******"
click at [407, 131] on body "7 CJ Dashboard Appointments Bookings Contacts Cleaners Invoices Payroll Reports…" at bounding box center [373, 176] width 747 height 353
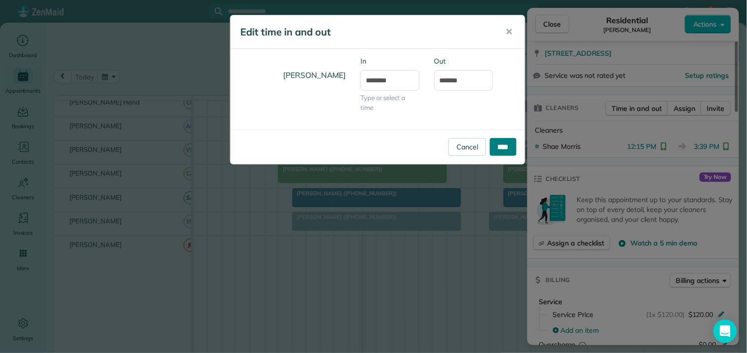
click at [508, 145] on input "****" at bounding box center [503, 147] width 27 height 18
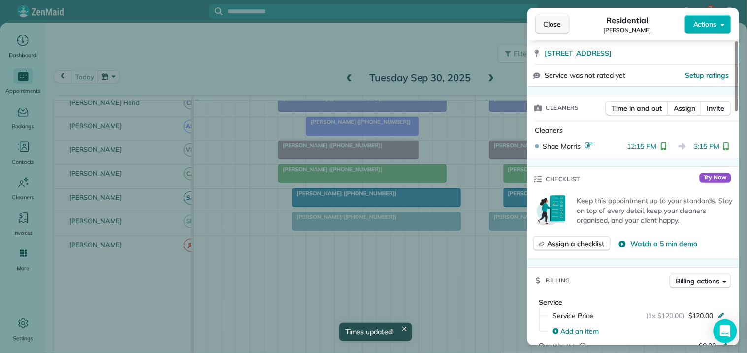
click at [553, 22] on span "Close" at bounding box center [553, 24] width 18 height 10
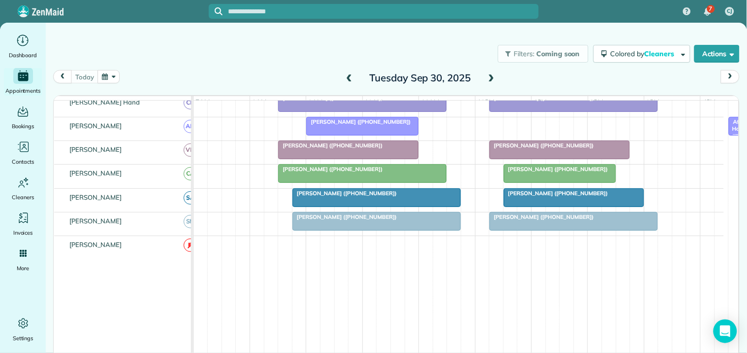
click at [538, 149] on span "[PERSON_NAME] ([PHONE_NUMBER])" at bounding box center [541, 145] width 105 height 7
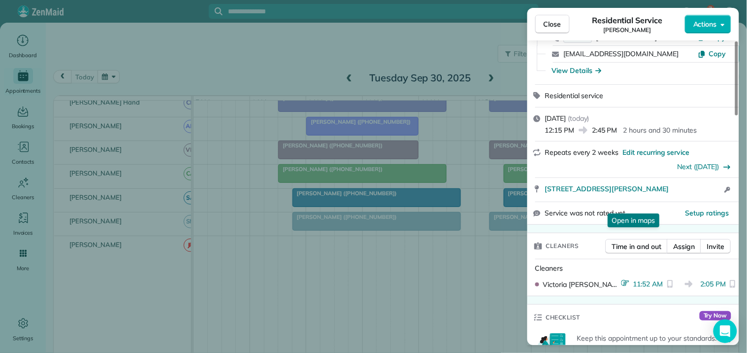
scroll to position [109, 0]
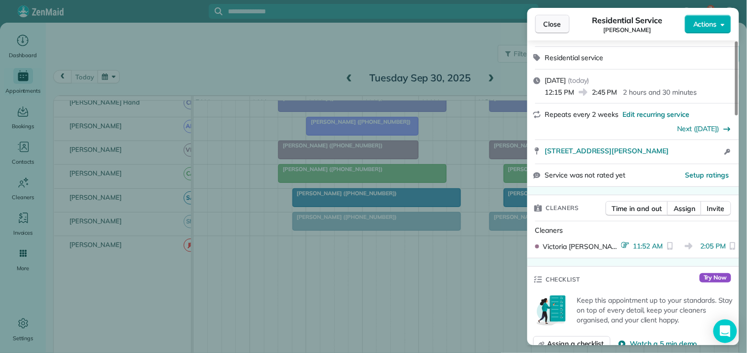
click at [556, 22] on span "Close" at bounding box center [553, 24] width 18 height 10
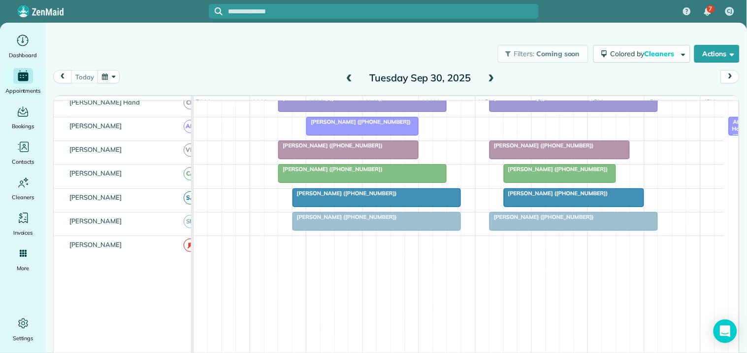
scroll to position [273, 0]
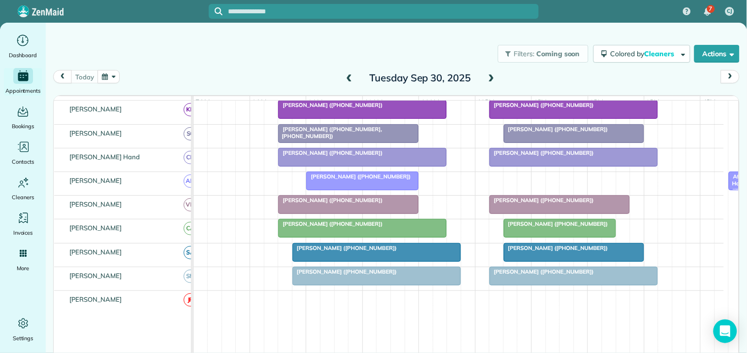
click at [549, 166] on div at bounding box center [573, 157] width 167 height 18
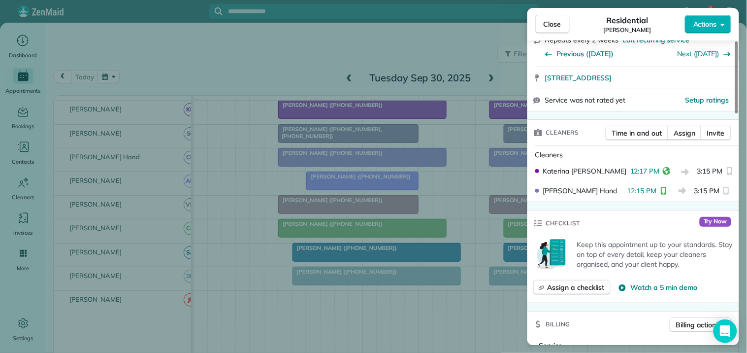
scroll to position [219, 0]
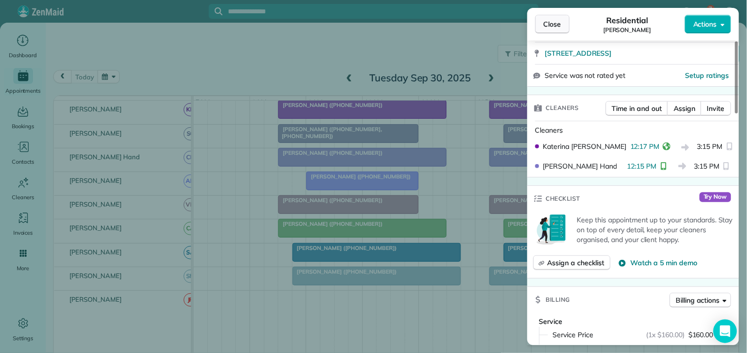
click at [558, 21] on span "Close" at bounding box center [553, 24] width 18 height 10
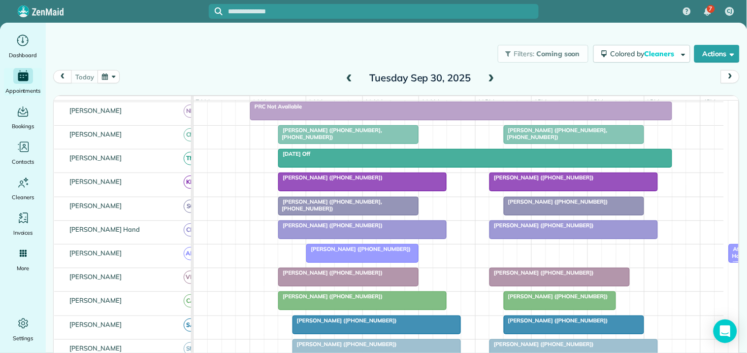
scroll to position [164, 0]
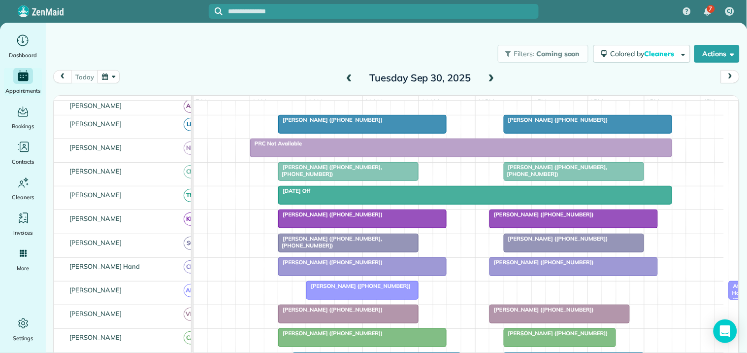
click at [550, 252] on div at bounding box center [573, 243] width 139 height 18
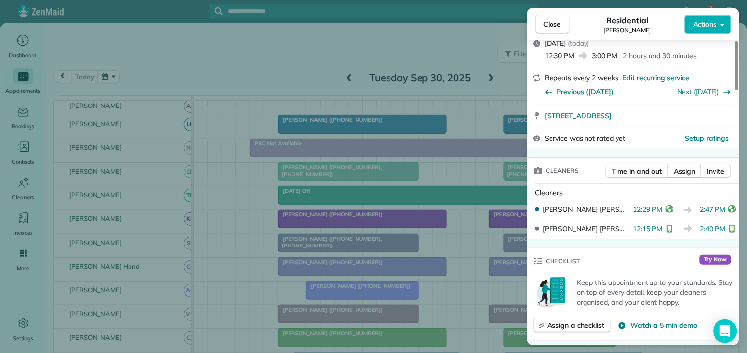
scroll to position [164, 0]
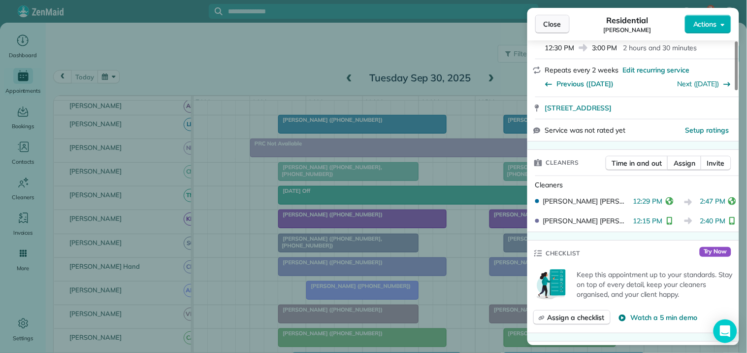
click at [553, 22] on span "Close" at bounding box center [553, 24] width 18 height 10
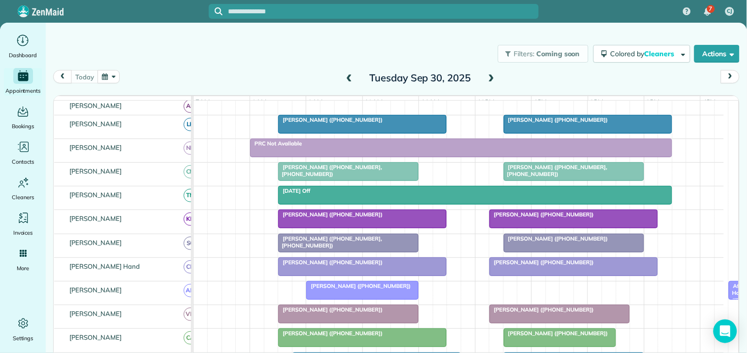
scroll to position [55, 0]
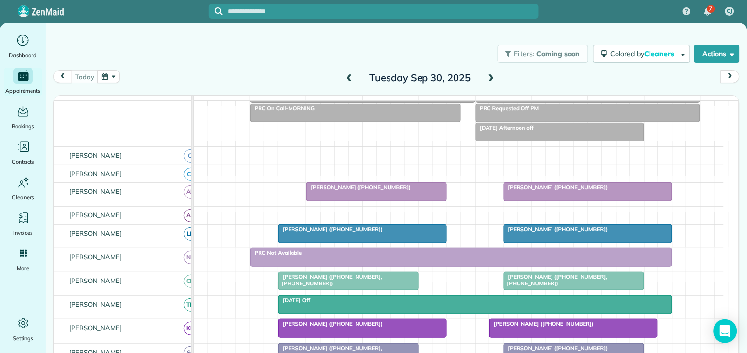
click at [554, 241] on div at bounding box center [587, 234] width 167 height 18
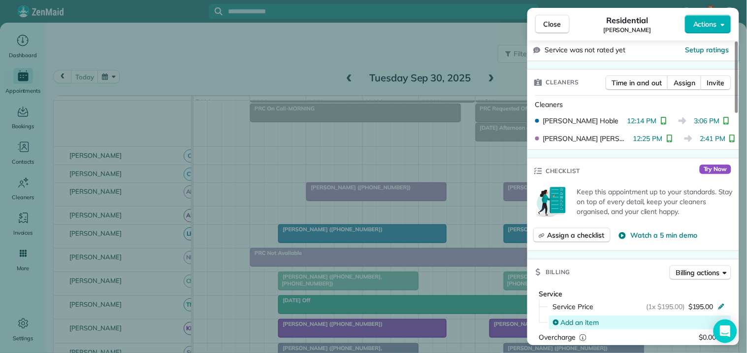
scroll to position [219, 0]
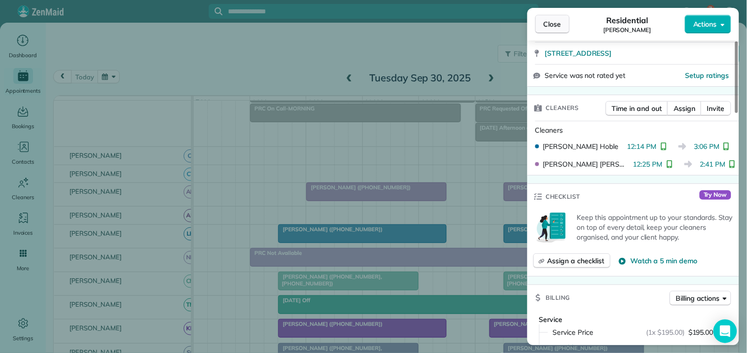
click at [552, 27] on span "Close" at bounding box center [553, 24] width 18 height 10
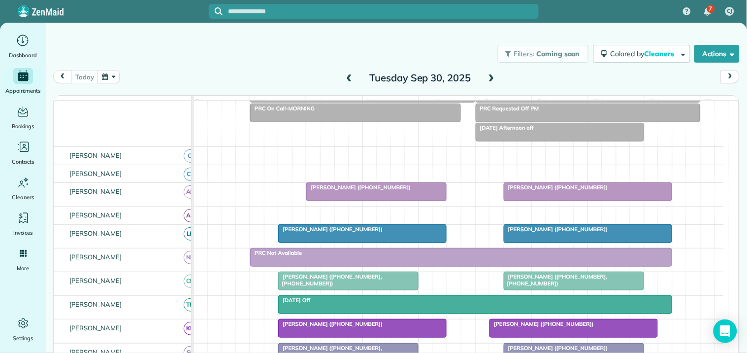
click at [262, 51] on div "Filters: Coming soon Colored by Cleaners Color by Cleaner Color by Team Color b…" at bounding box center [396, 53] width 701 height 33
